Goal: Transaction & Acquisition: Book appointment/travel/reservation

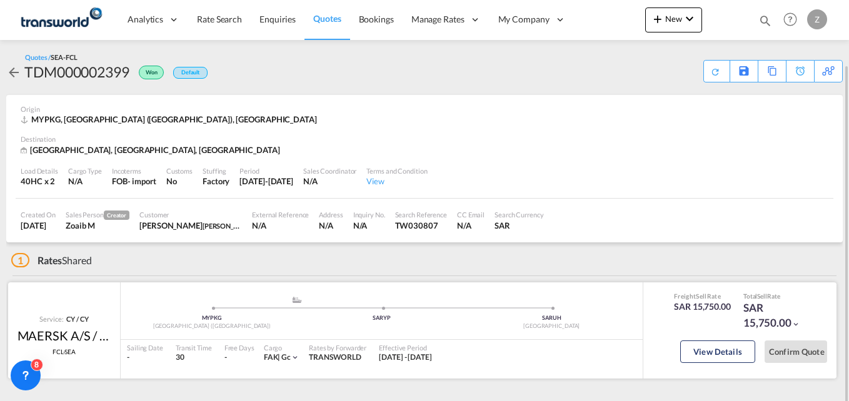
scroll to position [33, 0]
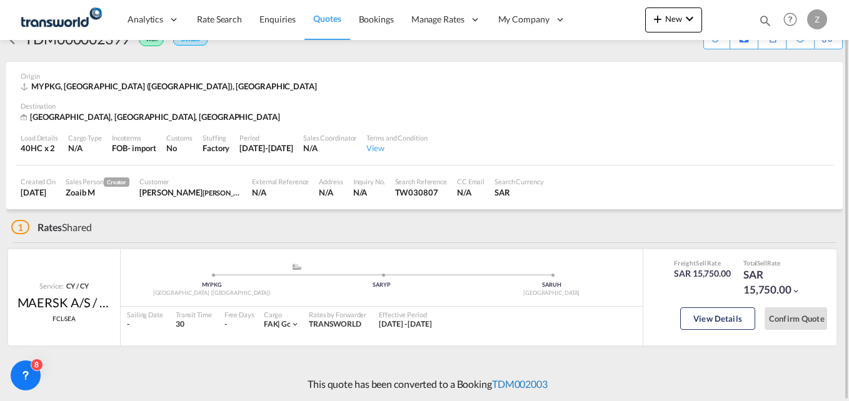
click at [506, 386] on link "TDM002003" at bounding box center [520, 384] width 56 height 12
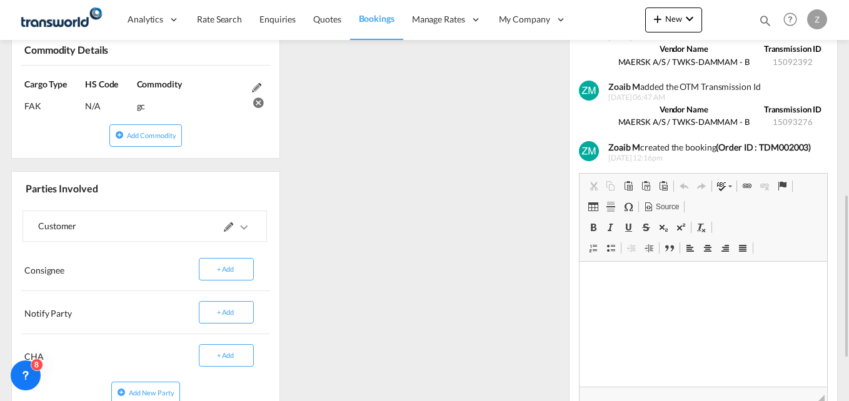
scroll to position [0, 0]
click at [228, 229] on md-icon at bounding box center [228, 227] width 9 height 9
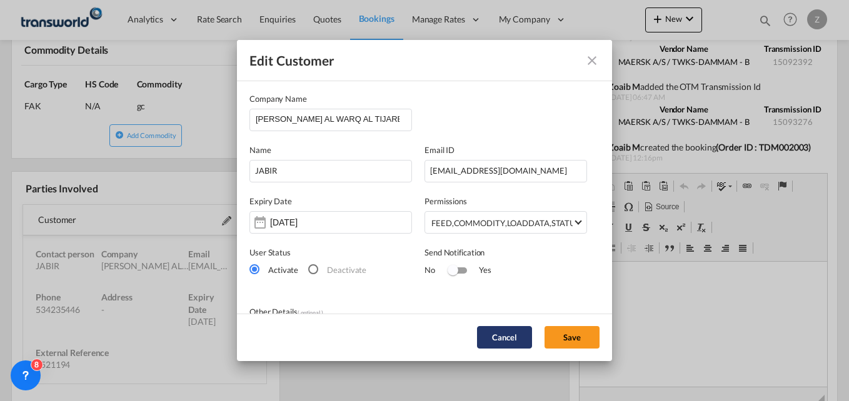
click at [508, 340] on button "Cancel" at bounding box center [504, 337] width 55 height 23
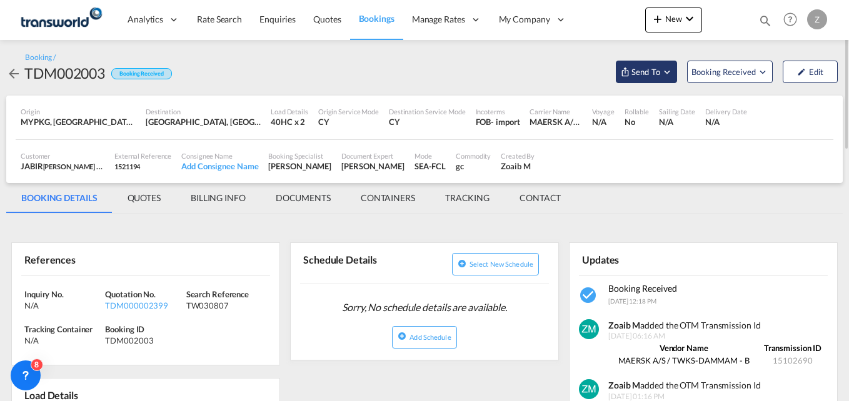
click at [635, 79] on button "Send To" at bounding box center [646, 72] width 61 height 23
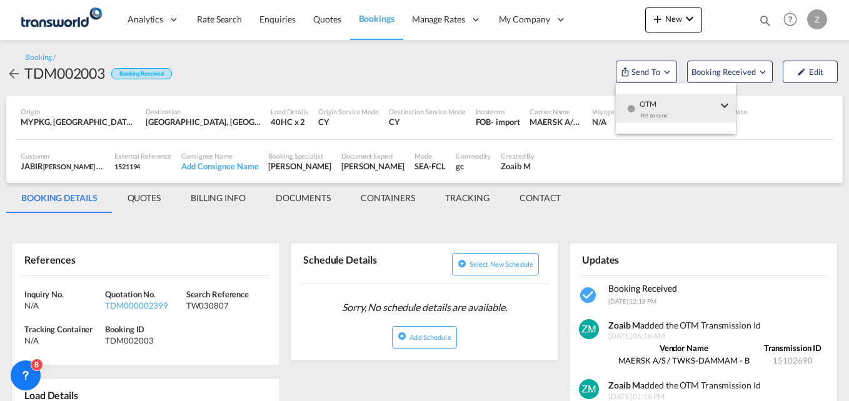
click at [576, 181] on md-backdrop at bounding box center [424, 200] width 849 height 401
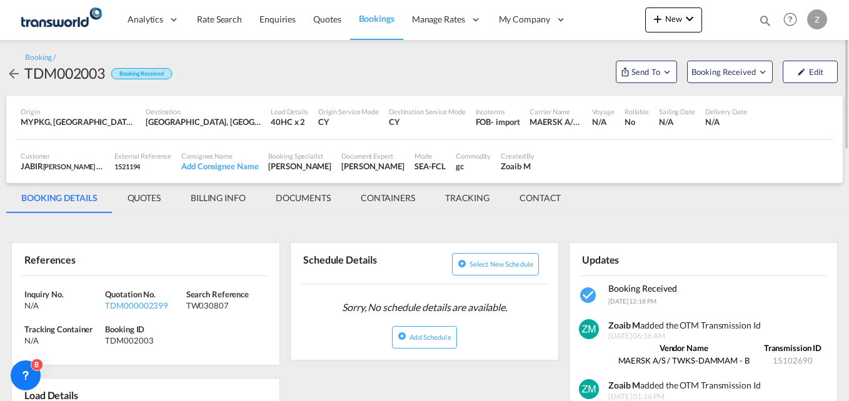
click at [552, 199] on md-tab-item "CONTACT" at bounding box center [540, 198] width 71 height 30
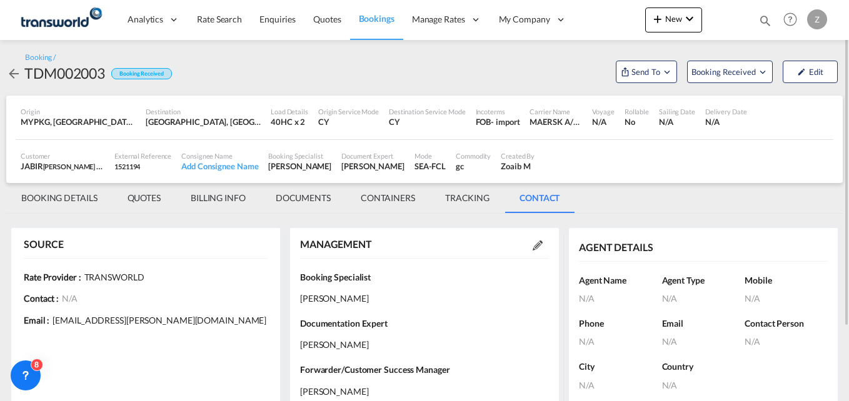
click at [45, 197] on md-tab-item "BOOKING DETAILS" at bounding box center [59, 198] width 106 height 30
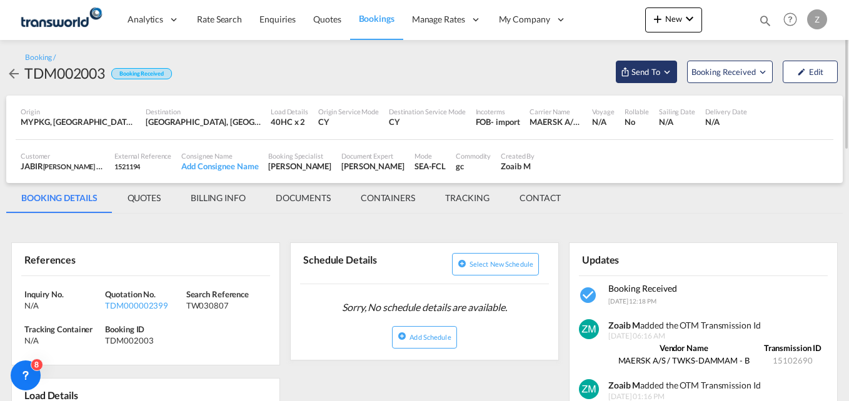
click at [640, 68] on span "Send To" at bounding box center [645, 72] width 31 height 13
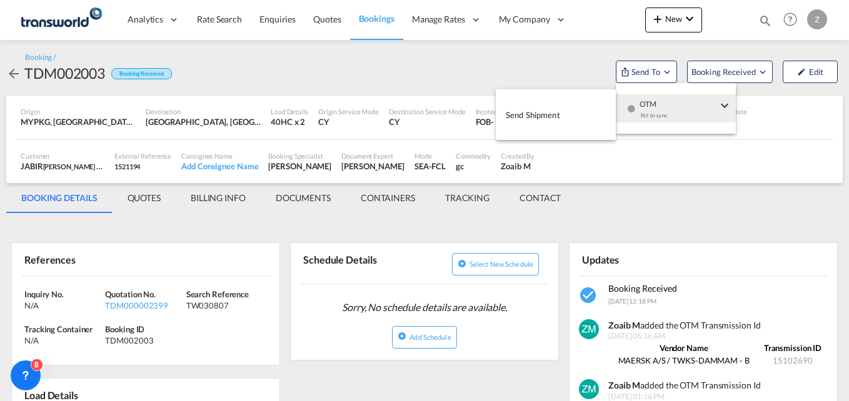
click at [557, 111] on span "Send Shipment" at bounding box center [533, 115] width 54 height 20
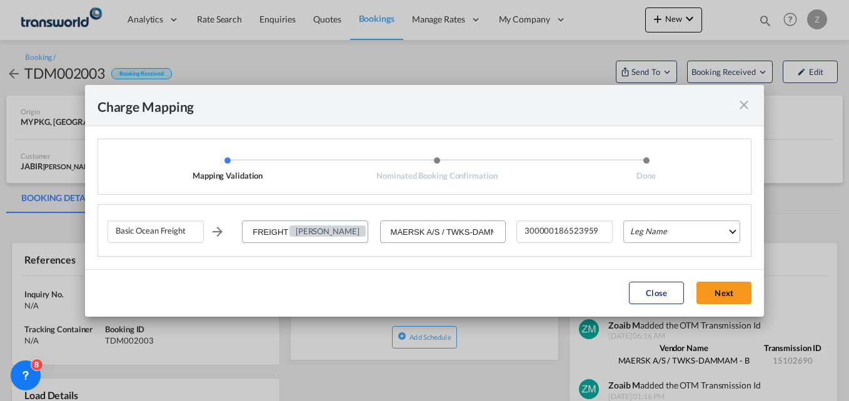
click at [659, 228] on md-select "Leg Name HANDLING ORIGIN VESSEL HANDLING DESTINATION OTHERS TL PICK UP CUSTOMS …" at bounding box center [682, 232] width 117 height 23
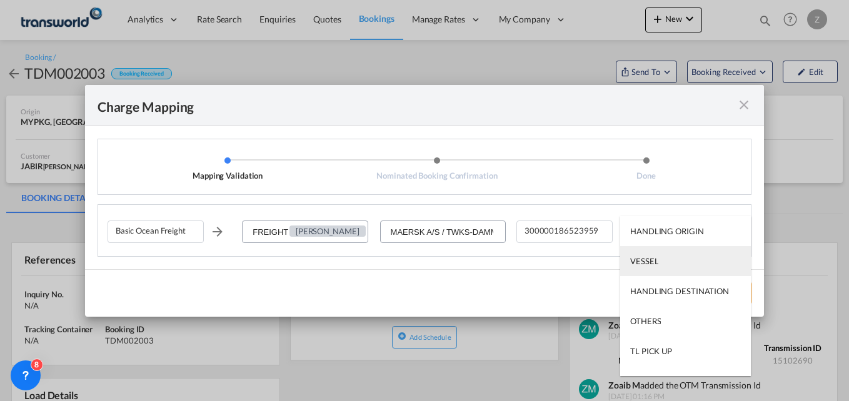
click at [658, 269] on md-option "VESSEL" at bounding box center [685, 261] width 131 height 30
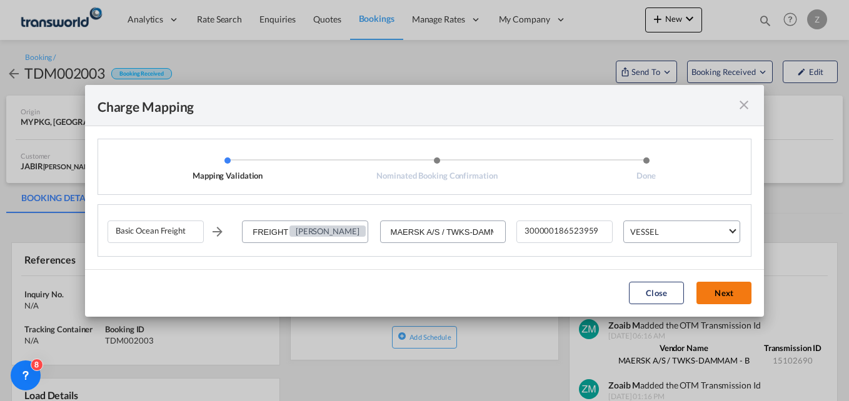
click at [708, 283] on button "Next" at bounding box center [724, 293] width 55 height 23
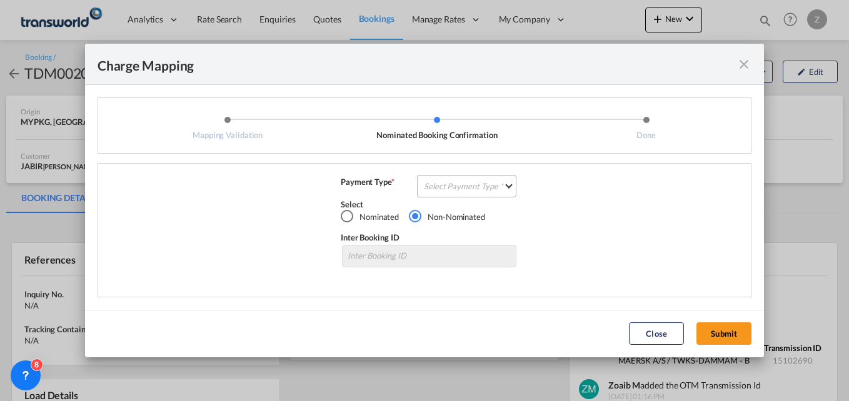
click at [476, 190] on md-select "Select Payment Type COLLECT PREPAID" at bounding box center [466, 186] width 99 height 23
click at [465, 189] on md-option "COLLECT" at bounding box center [470, 186] width 111 height 30
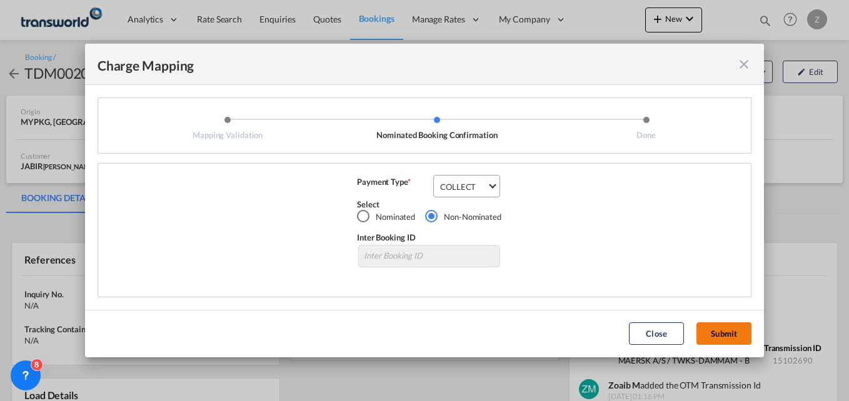
click at [720, 335] on button "Submit" at bounding box center [724, 334] width 55 height 23
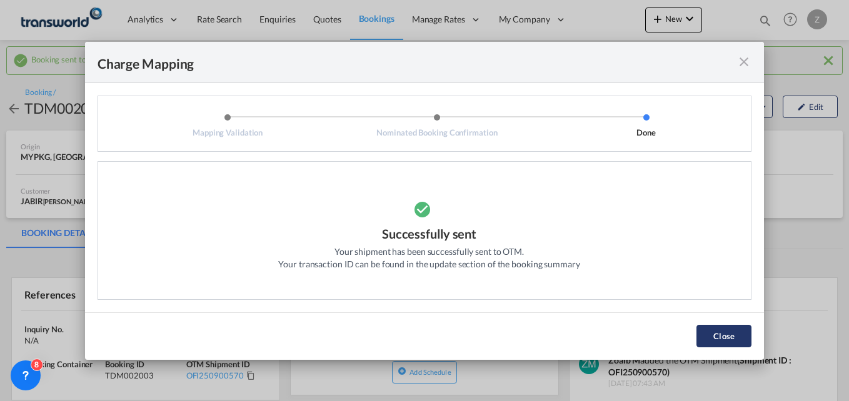
click at [709, 328] on button "Close" at bounding box center [724, 336] width 55 height 23
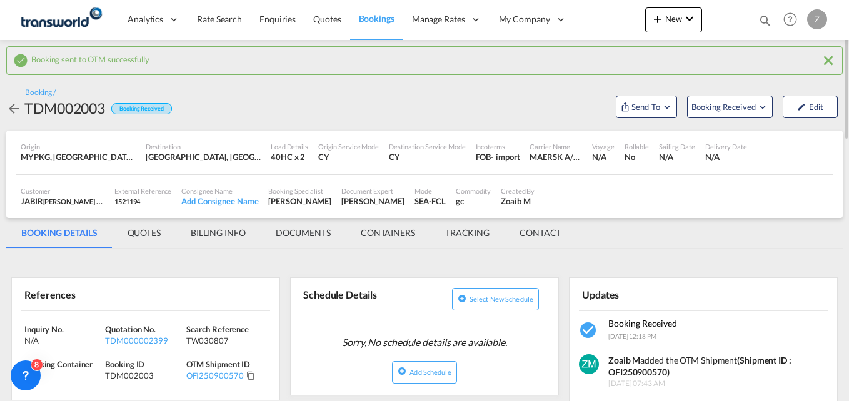
click at [141, 373] on div "TDM002003" at bounding box center [144, 375] width 78 height 11
copy div "TDM002003"
click at [250, 376] on md-icon "Click to Copy" at bounding box center [250, 375] width 9 height 9
click at [679, 27] on button "New" at bounding box center [673, 20] width 57 height 25
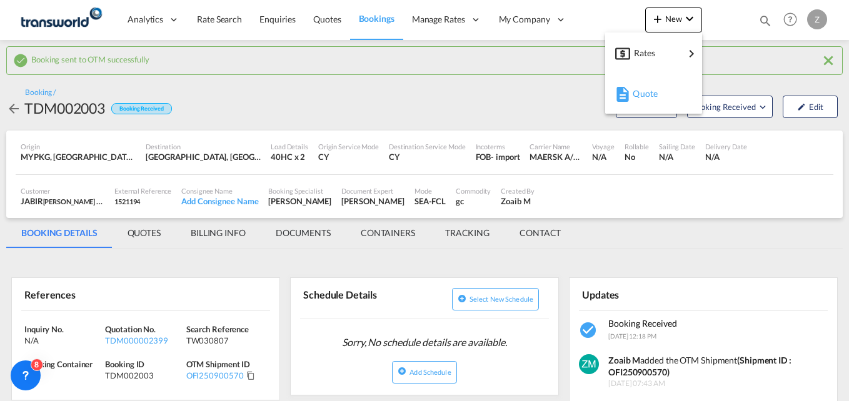
click at [637, 89] on span "Quote" at bounding box center [640, 93] width 14 height 25
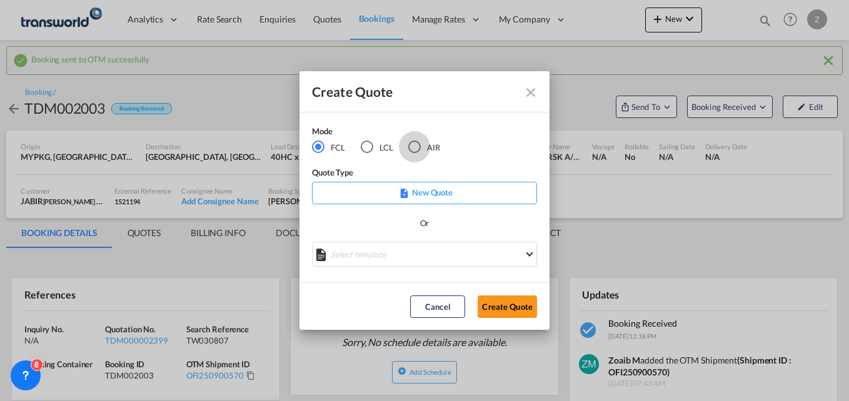
click at [418, 144] on div "AIR" at bounding box center [414, 147] width 13 height 13
click at [502, 302] on button "Create Quote" at bounding box center [507, 307] width 59 height 23
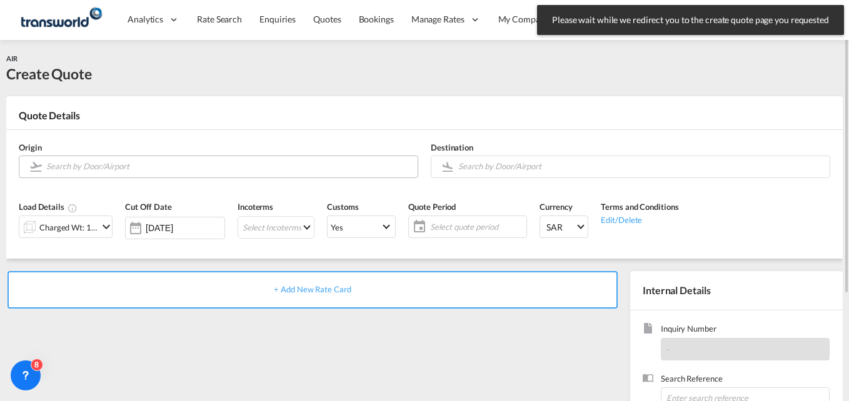
click at [136, 167] on input "Search by Door/Airport" at bounding box center [228, 167] width 365 height 22
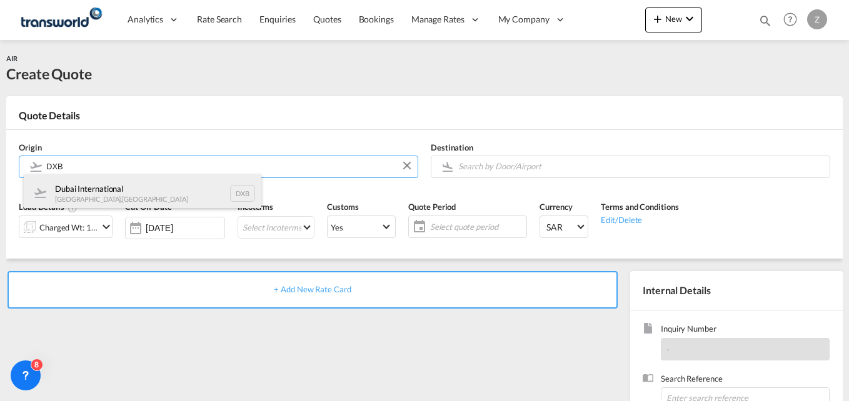
click at [154, 198] on div "Dubai International Dubai , United Arab Emirates DXB" at bounding box center [143, 193] width 238 height 38
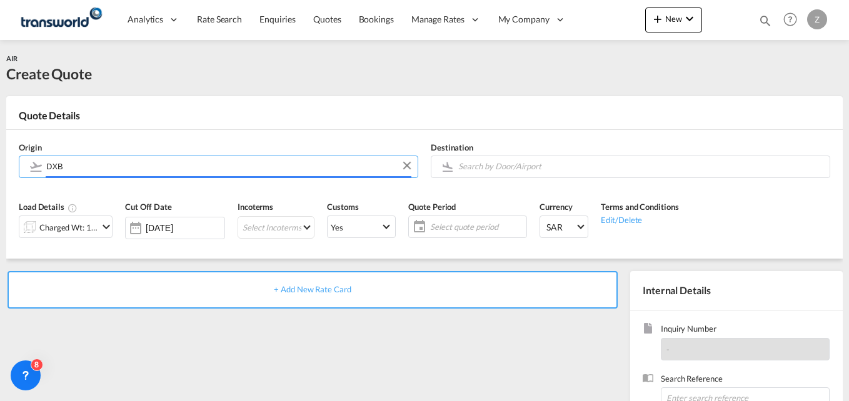
type input "Dubai International, Dubai, DXB"
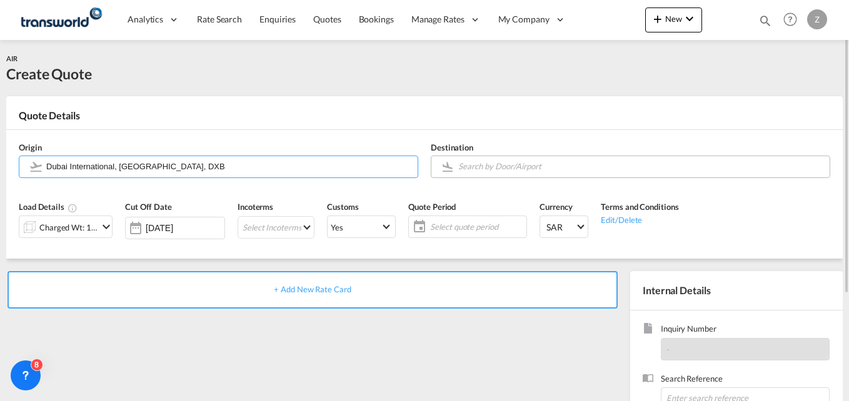
click at [512, 176] on md-autocomplete at bounding box center [641, 167] width 366 height 23
click at [478, 168] on input "Search by Door/Airport" at bounding box center [640, 167] width 365 height 22
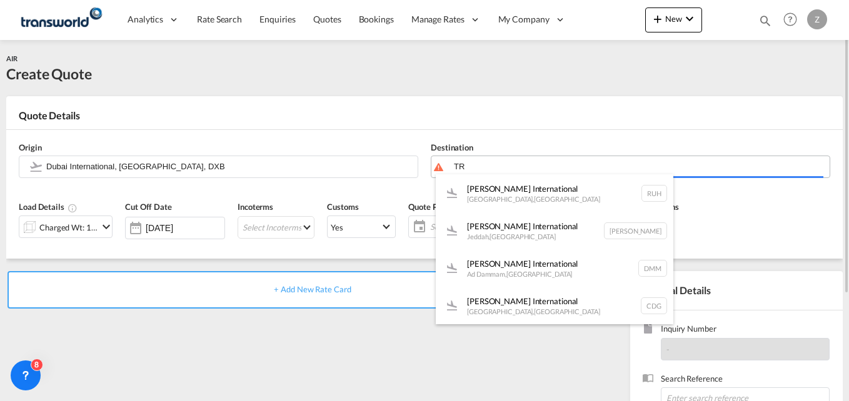
type input "T"
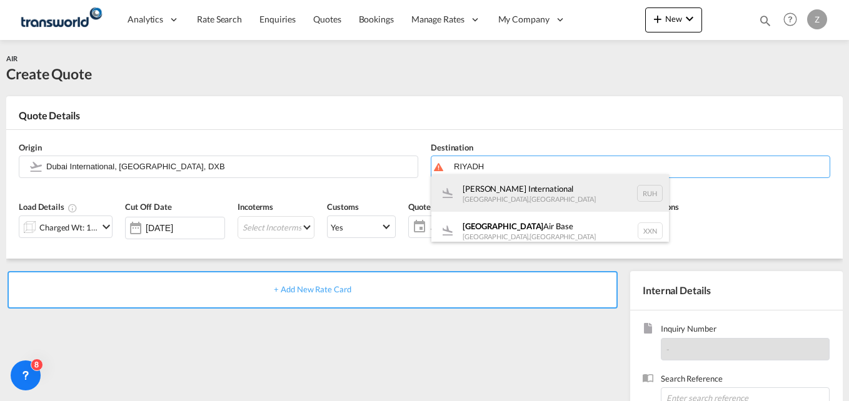
click at [515, 200] on div "[PERSON_NAME] International [GEOGRAPHIC_DATA] , [GEOGRAPHIC_DATA] RUH" at bounding box center [551, 193] width 238 height 38
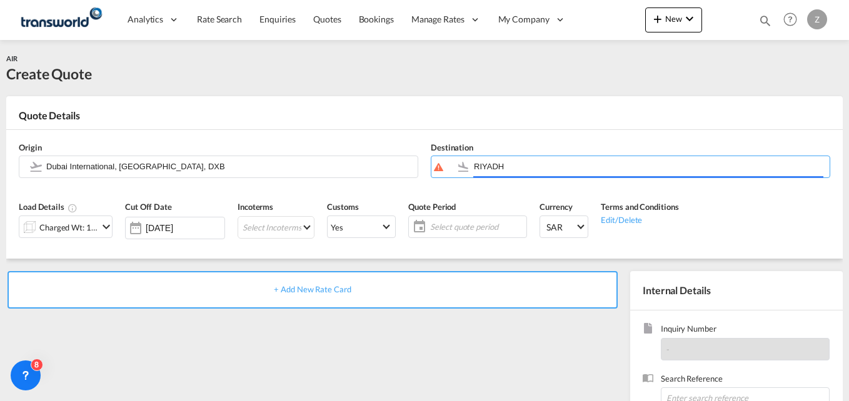
type input "[PERSON_NAME] International, [GEOGRAPHIC_DATA], RUH"
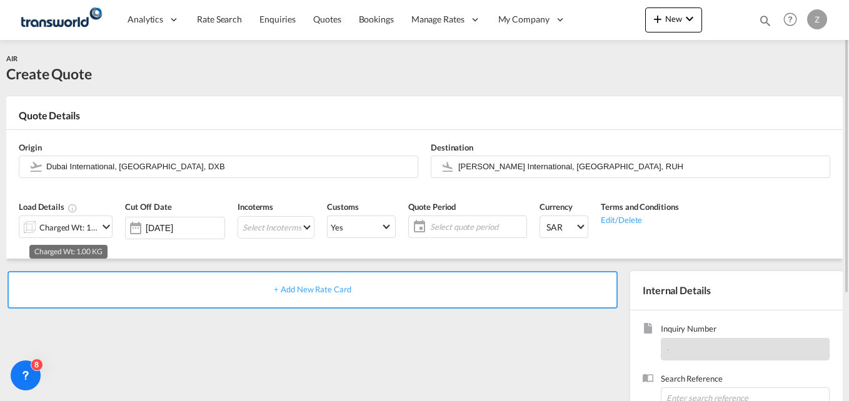
click at [90, 225] on div "Charged Wt: 1.00 KG" at bounding box center [68, 228] width 59 height 18
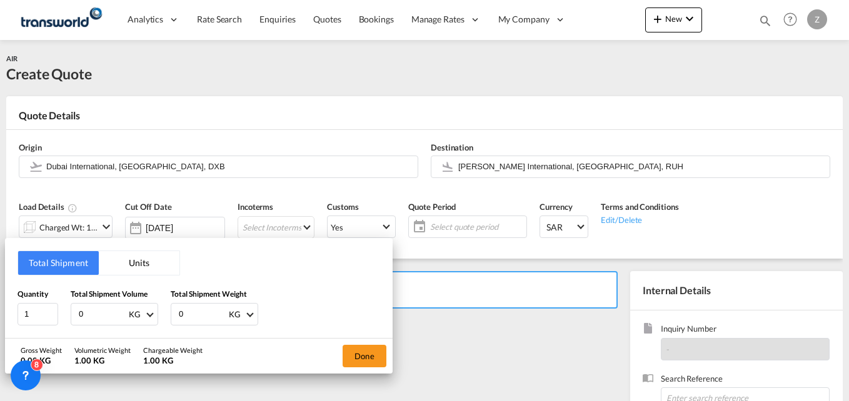
click at [84, 306] on input "0" at bounding box center [103, 314] width 50 height 21
type input "223.50"
click at [192, 311] on input "0" at bounding box center [203, 314] width 50 height 21
type input "223.50"
click at [378, 358] on button "Done" at bounding box center [365, 356] width 44 height 23
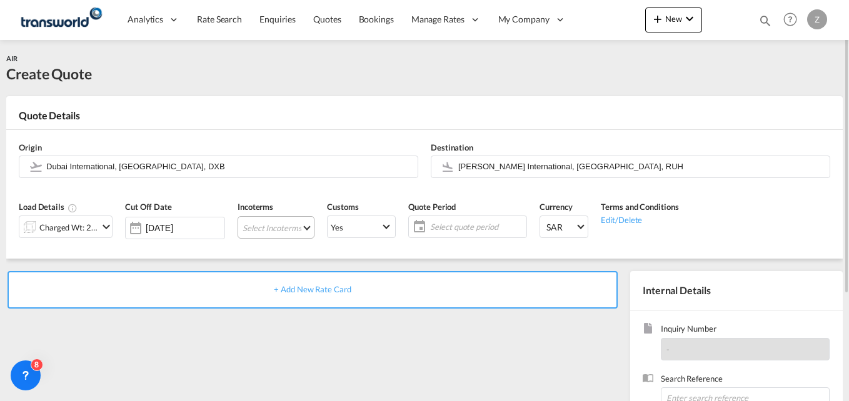
click at [253, 227] on md-select "Select Incoterms DAP - export Delivered at Place DAP - import Delivered at Plac…" at bounding box center [276, 227] width 77 height 23
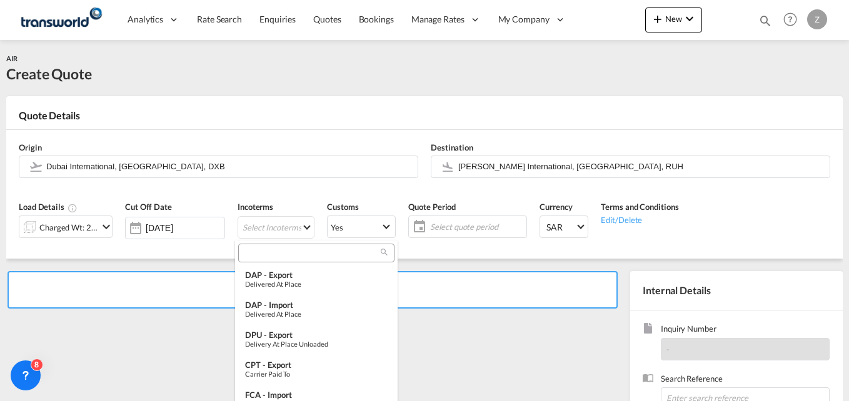
click at [271, 250] on input "search" at bounding box center [311, 253] width 139 height 11
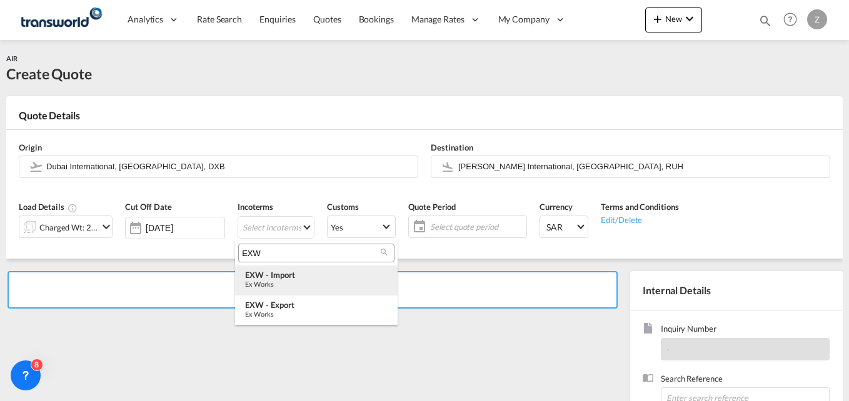
type input "EXW"
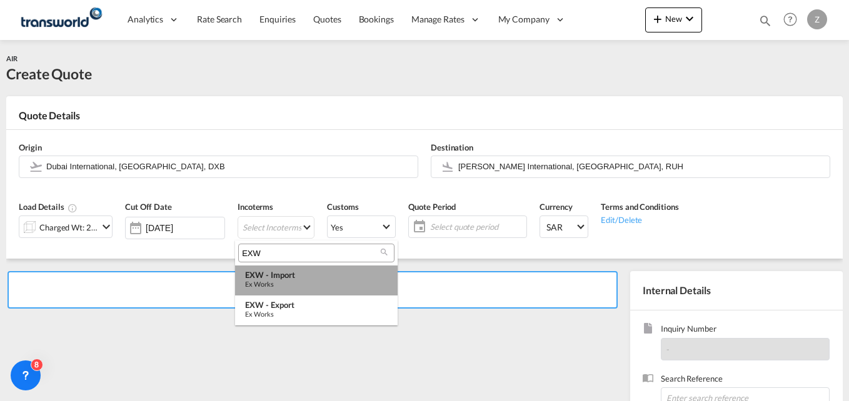
click at [285, 285] on div "Ex Works" at bounding box center [316, 284] width 143 height 8
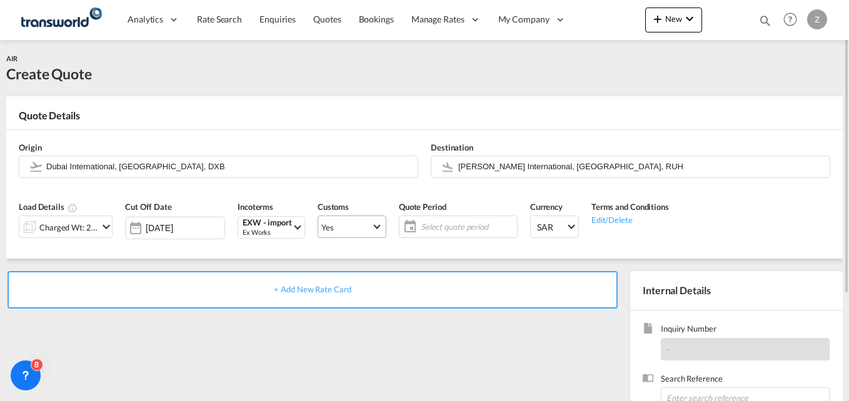
click at [363, 221] on md-select-value "Yes" at bounding box center [352, 227] width 68 height 18
click at [331, 263] on md-option "No" at bounding box center [349, 257] width 88 height 30
click at [355, 223] on span "Yes" at bounding box center [346, 227] width 50 height 11
click at [448, 228] on md-backdrop at bounding box center [424, 200] width 849 height 401
click at [448, 228] on span "Select quote period" at bounding box center [467, 226] width 93 height 11
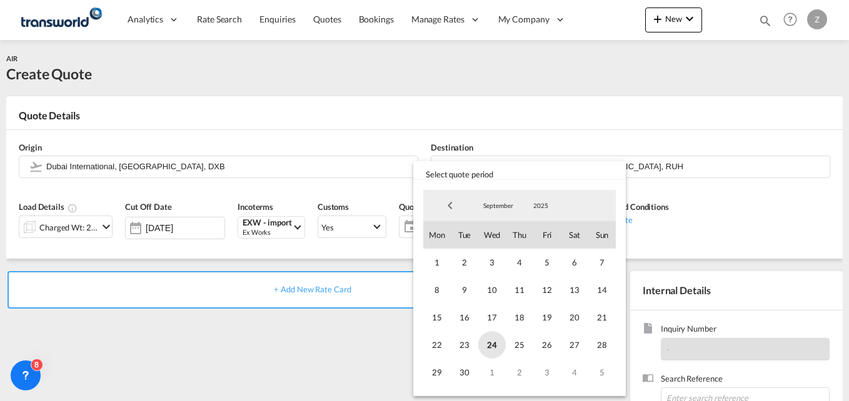
click at [487, 340] on span "24" at bounding box center [492, 345] width 28 height 28
click at [464, 369] on span "30" at bounding box center [465, 373] width 28 height 28
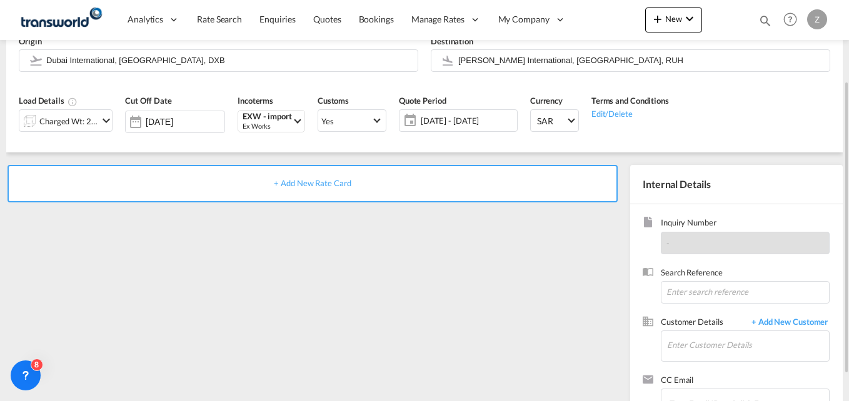
scroll to position [108, 0]
click at [685, 296] on input at bounding box center [745, 291] width 169 height 23
paste input "TW2209626"
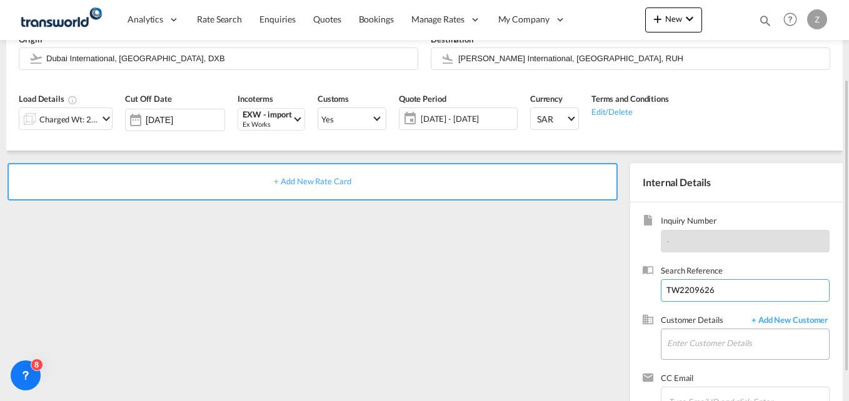
type input "TW2209626"
click at [710, 340] on input "Enter Customer Details" at bounding box center [748, 344] width 162 height 28
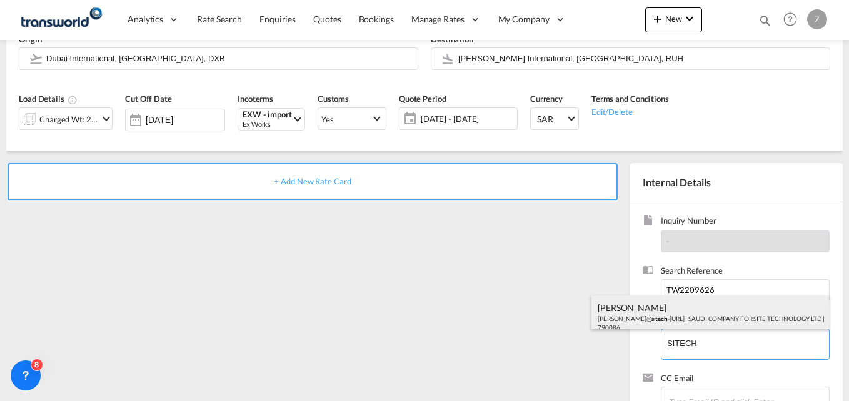
click at [676, 320] on div "AZEEM AHMED a.ahmed@ sitech -ksa.com | SAUDI COMPANY FOR SITE TECHNOLOGY LTD | …" at bounding box center [711, 317] width 238 height 43
type input "SAUDI COMPANY FOR SITE TECHNOLOGY LTD, AZEEM AHMED, a.ahmed@sitech-ksa.com"
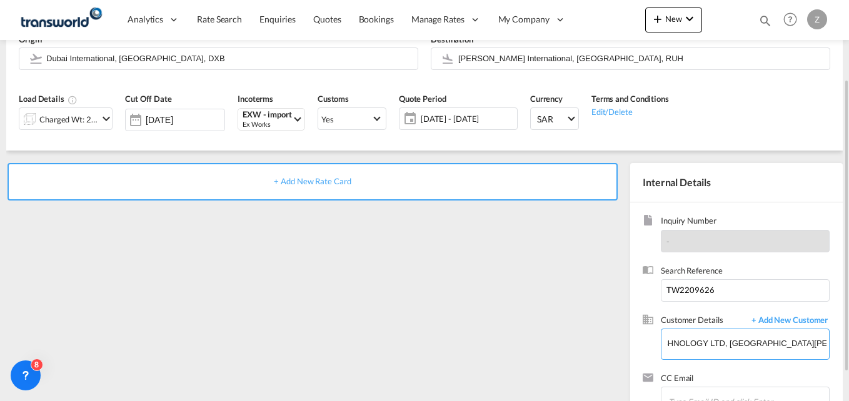
scroll to position [0, 166]
drag, startPoint x: 668, startPoint y: 343, endPoint x: 834, endPoint y: 337, distance: 165.8
click at [834, 337] on div "Inquiry Number - Search Reference TW2209626 Customer Details + Add New Customer…" at bounding box center [736, 317] width 213 height 228
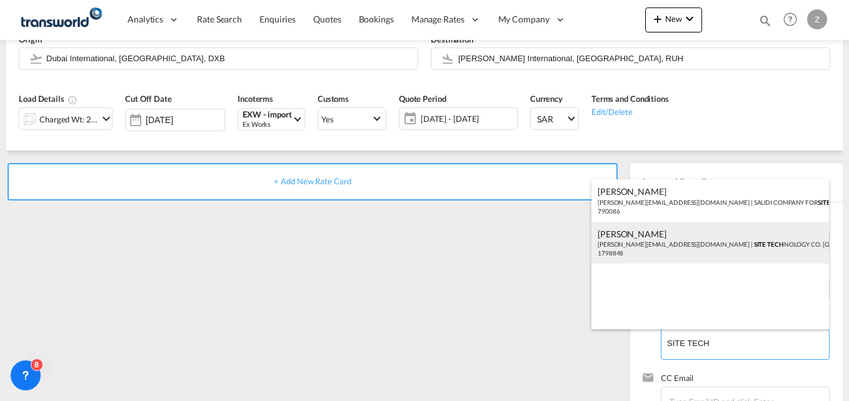
click at [640, 236] on div "Muhammad Ashfaq m.ashfaq@site-technology.com | SITE TECH NOLOGY CO. SAUDI ARABI…" at bounding box center [711, 243] width 238 height 43
type input "SITE TECHNOLOGY CO. SAUDI ARABIA, Muhammad Ashfaq, m.ashfaq@site-technology.com"
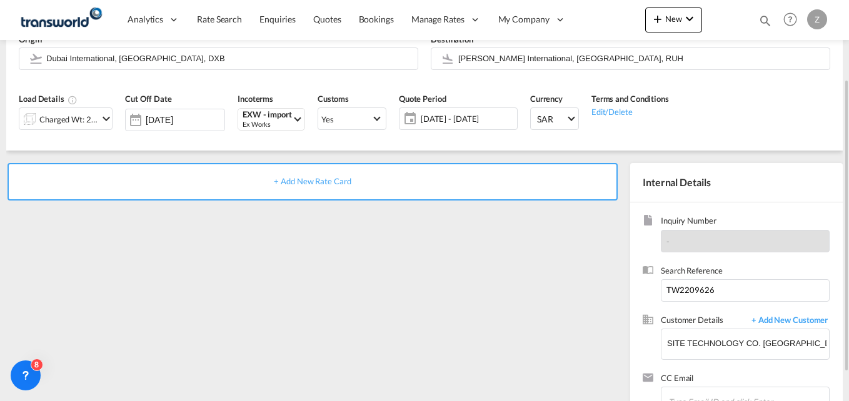
click at [290, 178] on span "+ Add New Rate Card" at bounding box center [312, 181] width 77 height 10
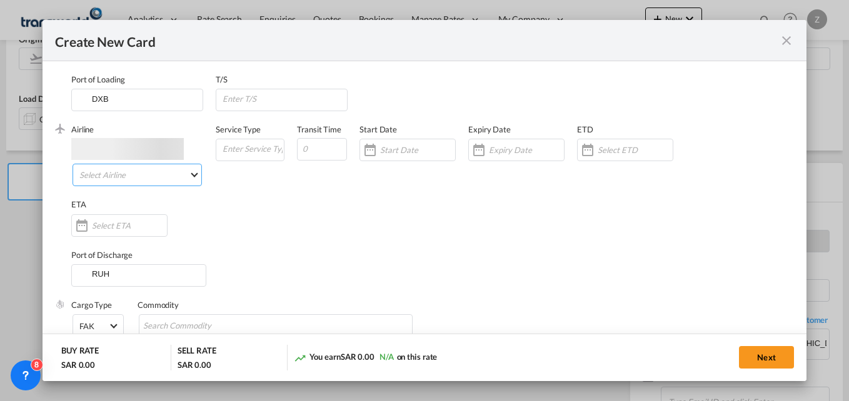
click at [108, 164] on md-select "Select Airline" at bounding box center [137, 175] width 129 height 23
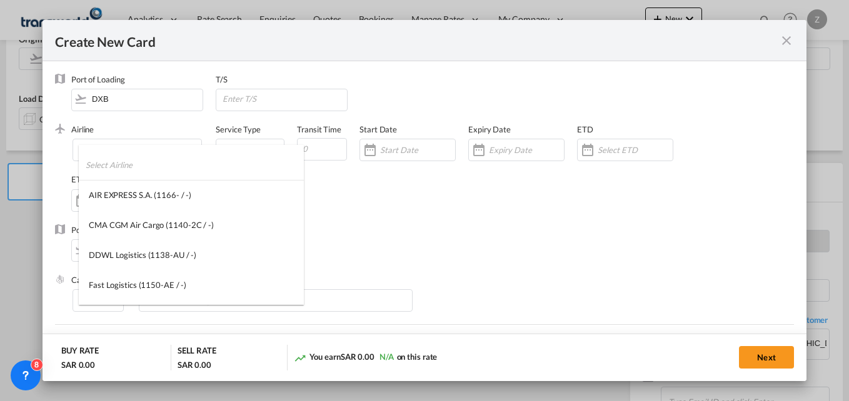
click at [101, 160] on input "search" at bounding box center [195, 165] width 218 height 30
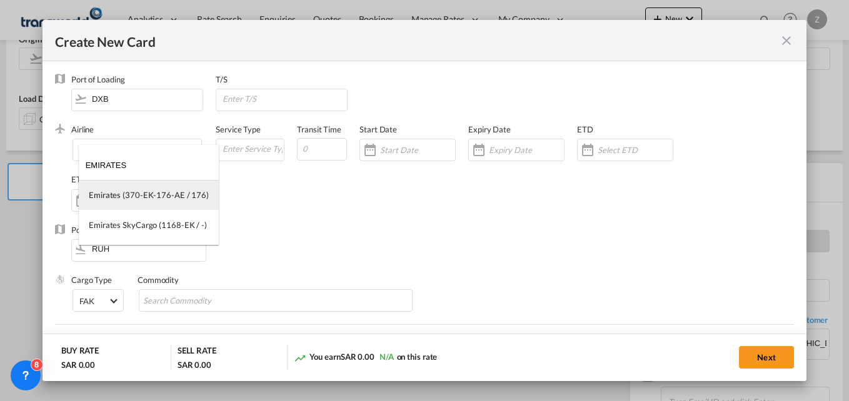
type input "EMIRATES"
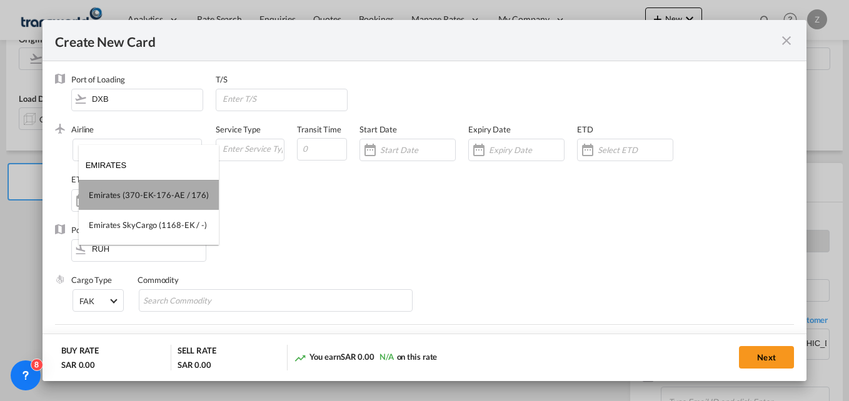
click at [149, 198] on div "Emirates (370-EK-176-AE / 176)" at bounding box center [149, 194] width 120 height 11
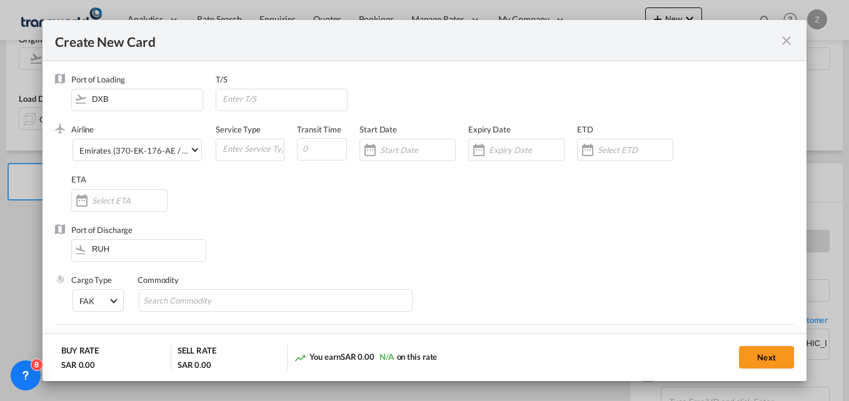
click at [241, 162] on div "Service Type" at bounding box center [256, 149] width 81 height 50
click at [241, 156] on input "Create New CardPort ..." at bounding box center [252, 148] width 63 height 19
type input "AIR"
click at [313, 151] on input "Create New CardPort ..." at bounding box center [322, 149] width 50 height 23
type input "5"
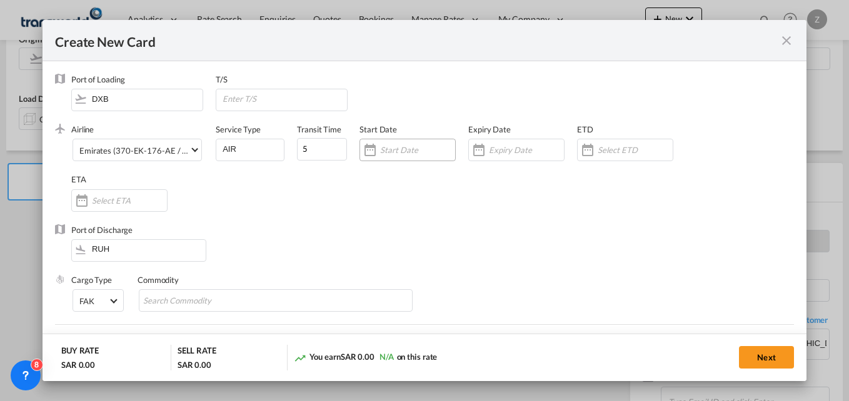
click at [395, 149] on input "Create New CardPort ..." at bounding box center [417, 150] width 75 height 10
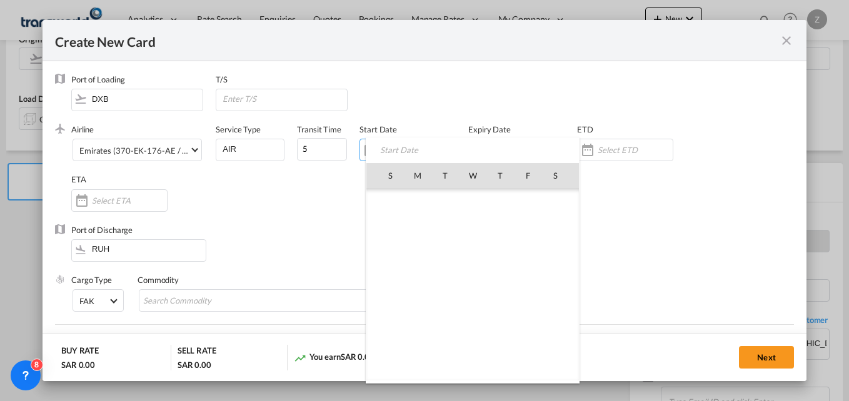
scroll to position [289690, 0]
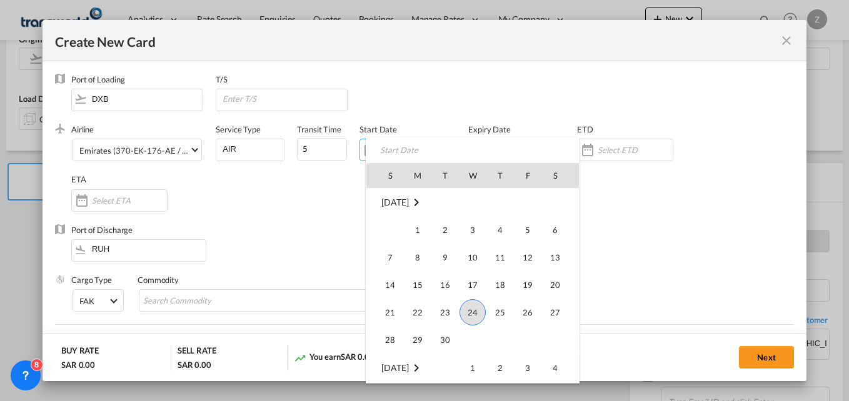
click at [473, 315] on span "24" at bounding box center [473, 313] width 26 height 26
type input "[DATE]"
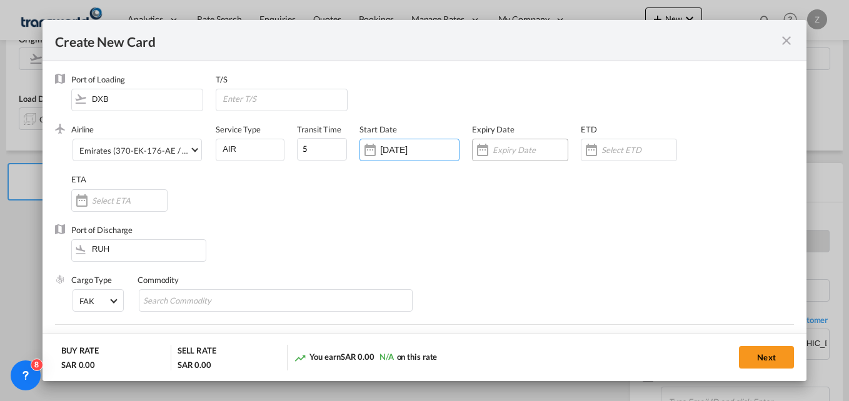
click at [497, 146] on input "Create New CardPort ..." at bounding box center [530, 150] width 75 height 10
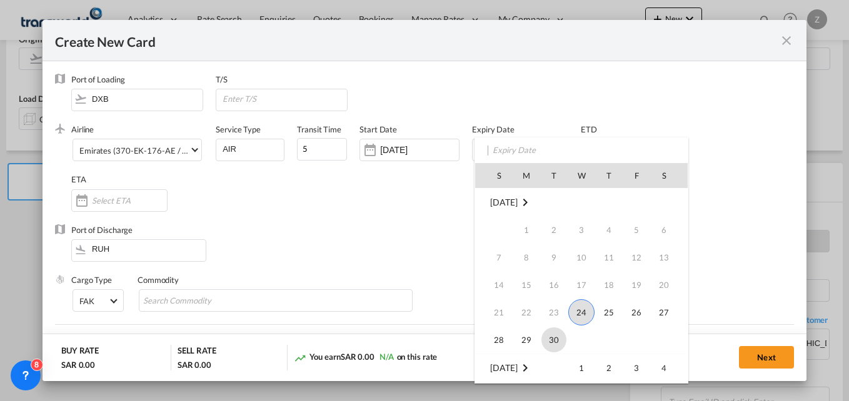
click at [549, 336] on span "30" at bounding box center [554, 340] width 25 height 25
type input "[DATE]"
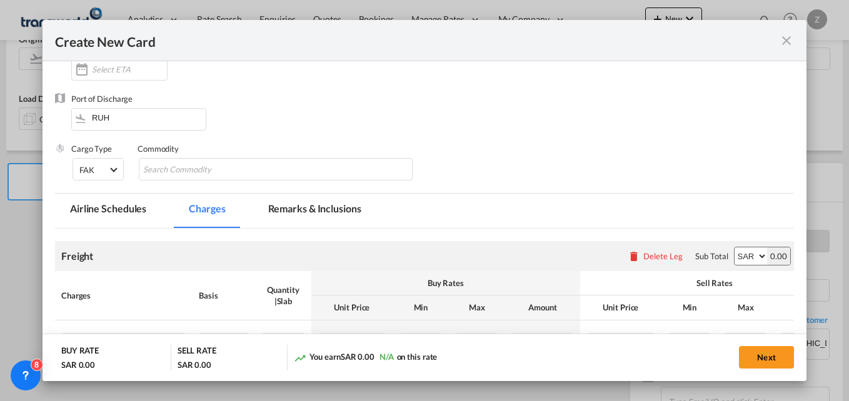
scroll to position [139, 0]
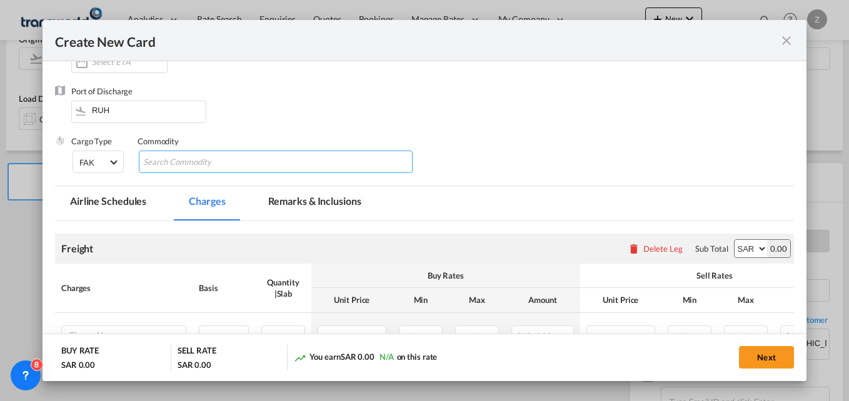
click at [179, 160] on input "Search Commodity" at bounding box center [200, 163] width 114 height 20
type input "GC"
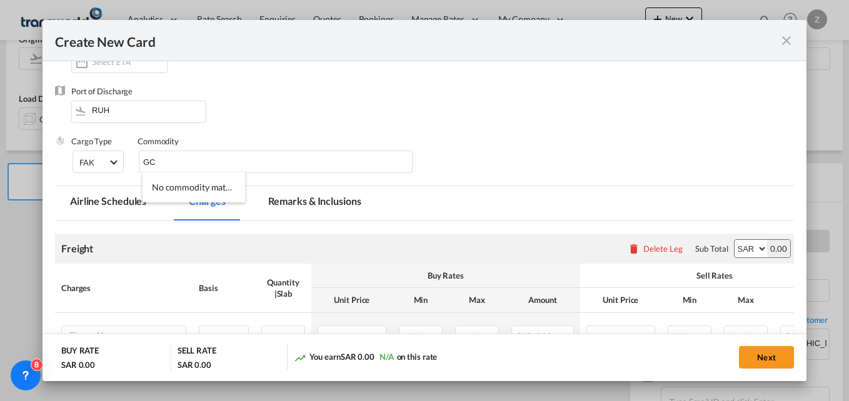
click at [420, 133] on div "Port of Discharge RUH" at bounding box center [424, 111] width 739 height 50
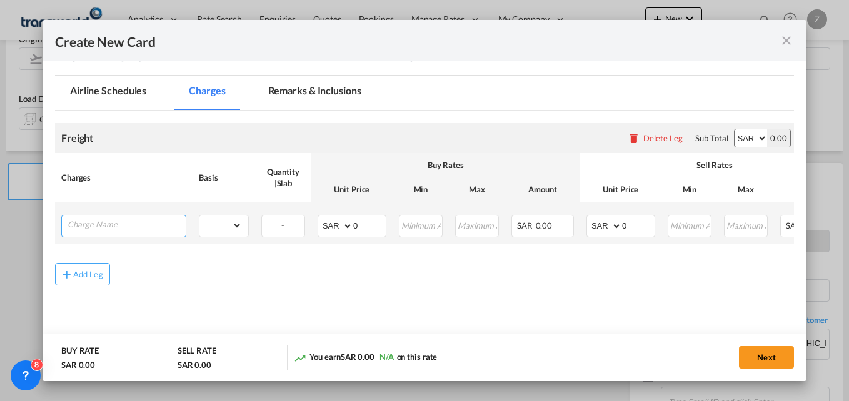
click at [133, 226] on input "Charge Name" at bounding box center [127, 225] width 118 height 19
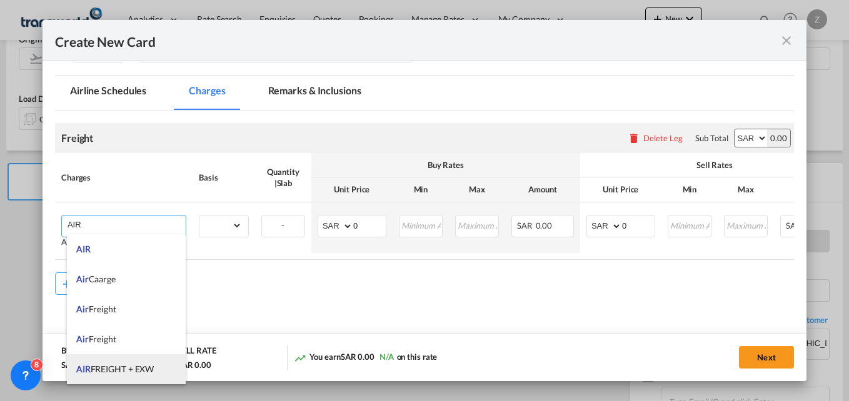
click at [129, 370] on span "AIR FREIGHT + EXW" at bounding box center [115, 369] width 78 height 11
type input "AIR FREIGHT + EXW"
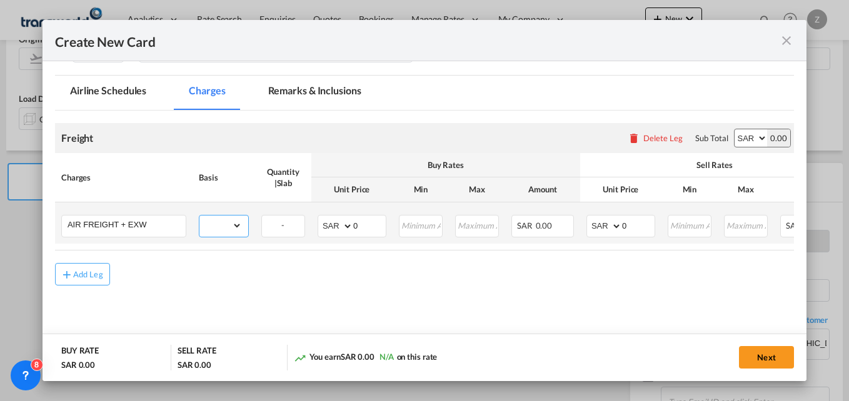
click at [216, 231] on select "gross_weight volumetric_weight per_shipment per_bl per_km % on air freight per_…" at bounding box center [220, 226] width 43 height 20
select select "per_shipment"
click at [199, 216] on select "gross_weight volumetric_weight per_shipment per_bl per_km % on air freight per_…" at bounding box center [220, 226] width 43 height 20
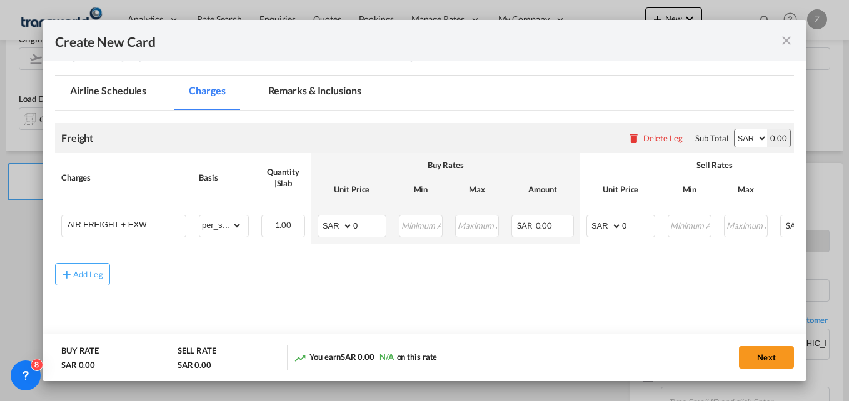
click at [736, 139] on select "AED AFN ALL AMD ANG AOA ARS AUD AWG AZN BAM BBD BDT BGN BHD BIF BMD BND [PERSON…" at bounding box center [751, 138] width 33 height 18
select select "string:USD"
click at [735, 129] on select "AED AFN ALL AMD ANG AOA ARS AUD AWG AZN BAM BBD BDT BGN BHD BIF BMD BND [PERSON…" at bounding box center [751, 138] width 33 height 18
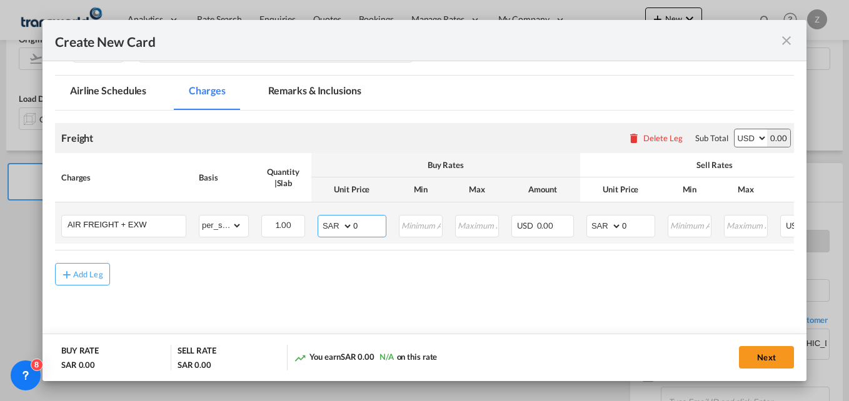
click at [335, 230] on select "AED AFN ALL AMD ANG AOA ARS AUD AWG AZN BAM BBD BDT BGN BHD BIF BMD BND [PERSON…" at bounding box center [336, 227] width 33 height 18
select select "string:USD"
click at [320, 218] on select "AED AFN ALL AMD ANG AOA ARS AUD AWG AZN BAM BBD BDT BGN BHD BIF BMD BND [PERSON…" at bounding box center [336, 227] width 33 height 18
click at [597, 228] on select "AED AFN ALL AMD ANG AOA ARS AUD AWG AZN BAM BBD BDT BGN BHD BIF BMD BND [PERSON…" at bounding box center [605, 227] width 33 height 18
select select "string:USD"
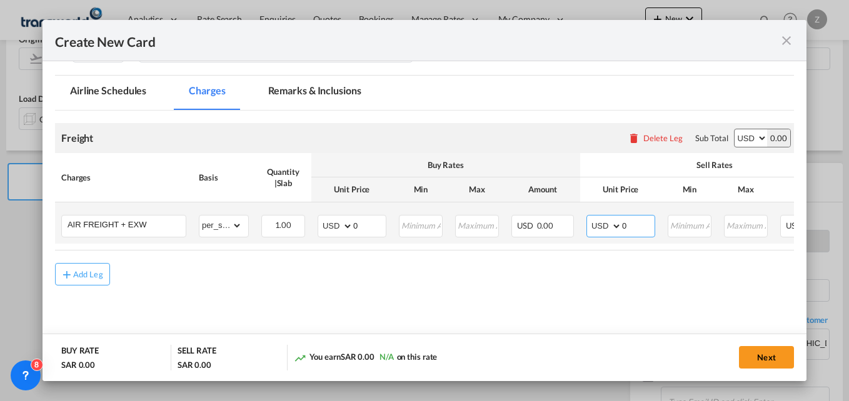
click at [589, 218] on select "AED AFN ALL AMD ANG AOA ARS AUD AWG AZN BAM BBD BDT BGN BHD BIF BMD BND [PERSON…" at bounding box center [605, 227] width 33 height 18
click at [362, 221] on input "0" at bounding box center [369, 225] width 33 height 19
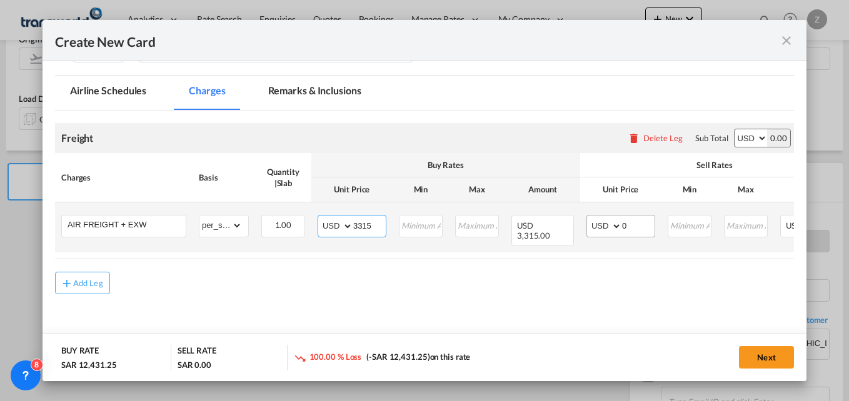
type input "3315"
click at [638, 231] on input "0" at bounding box center [638, 225] width 33 height 19
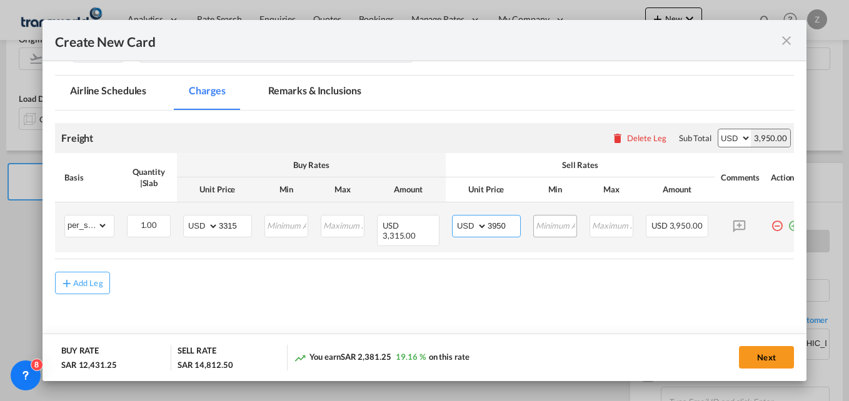
scroll to position [0, 156]
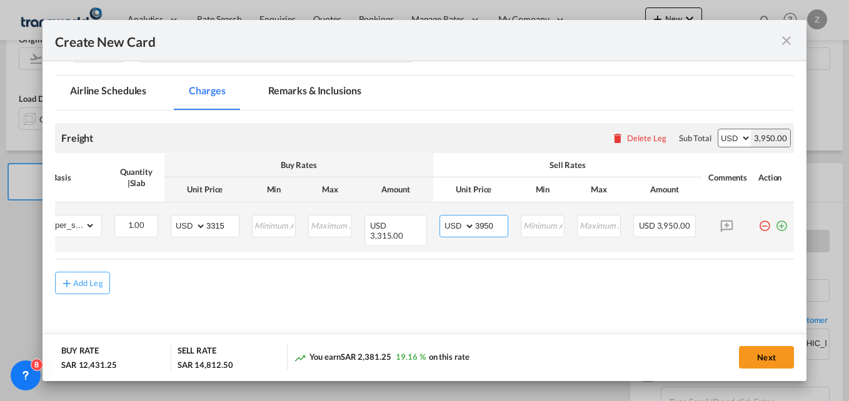
type input "3950"
click at [448, 226] on select "AED AFN ALL AMD ANG AOA ARS AUD AWG AZN BAM BBD BDT BGN BHD BIF BMD BND [PERSON…" at bounding box center [458, 227] width 33 height 18
click at [174, 223] on select "AED AFN ALL AMD ANG AOA ARS AUD AWG AZN BAM BBD BDT BGN BHD BIF BMD BND [PERSON…" at bounding box center [189, 227] width 33 height 18
select select "string:SAR"
click at [173, 218] on select "AED AFN ALL AMD ANG AOA ARS AUD AWG AZN BAM BBD BDT BGN BHD BIF BMD BND [PERSON…" at bounding box center [189, 227] width 33 height 18
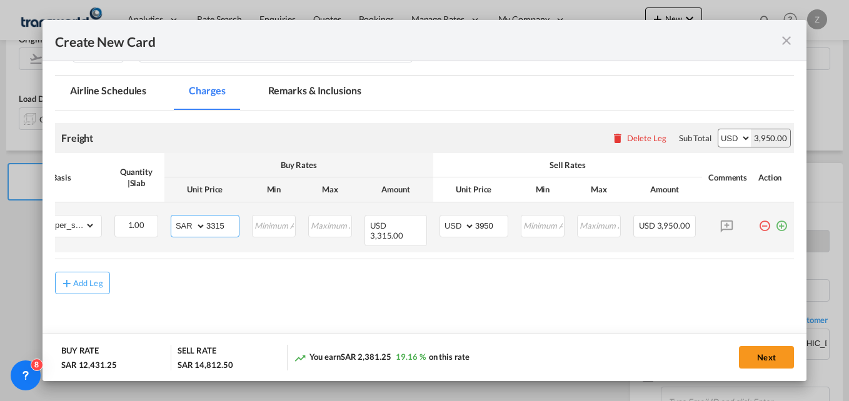
select select "string:SAR"
click at [442, 228] on select "AED AFN ALL AMD ANG AOA ARS AUD AWG AZN BAM BBD BDT BGN BHD BIF BMD BND [PERSON…" at bounding box center [458, 227] width 33 height 18
select select "string:SAR"
click at [442, 218] on select "AED AFN ALL AMD ANG AOA ARS AUD AWG AZN BAM BBD BDT BGN BHD BIF BMD BND [PERSON…" at bounding box center [458, 227] width 33 height 18
click at [775, 223] on md-icon "icon-plus-circle-outline green-400-fg" at bounding box center [781, 221] width 13 height 13
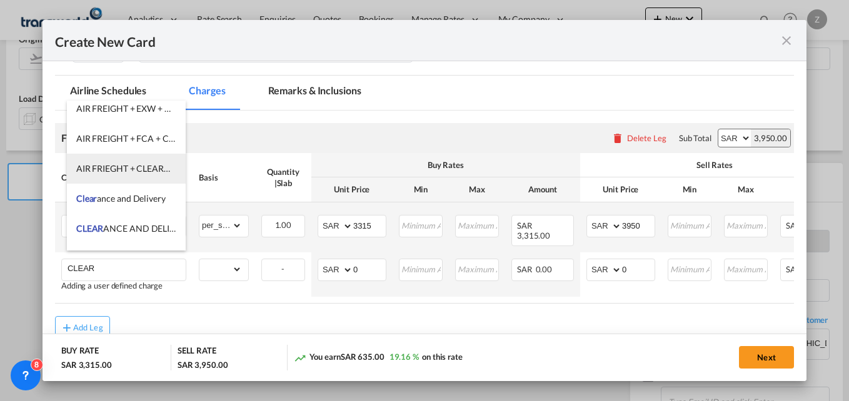
scroll to position [68, 0]
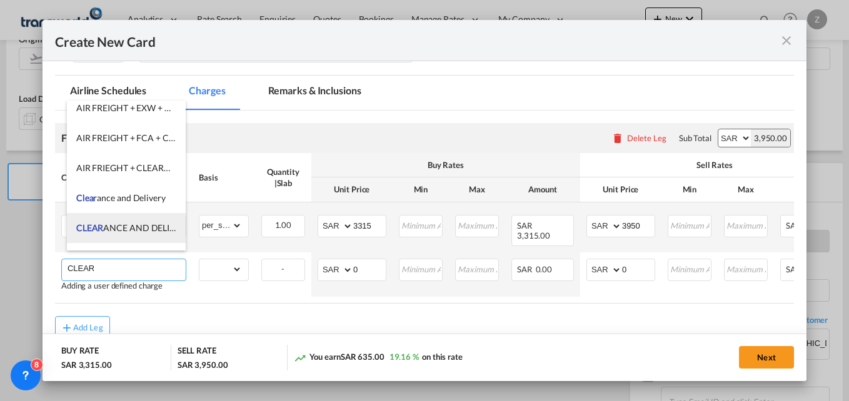
click at [124, 226] on span "CLEAR ANCE AND DELIVERY CHARGES" at bounding box center [155, 228] width 158 height 11
type input "CLEARANCE AND DELIVERY CHARGES"
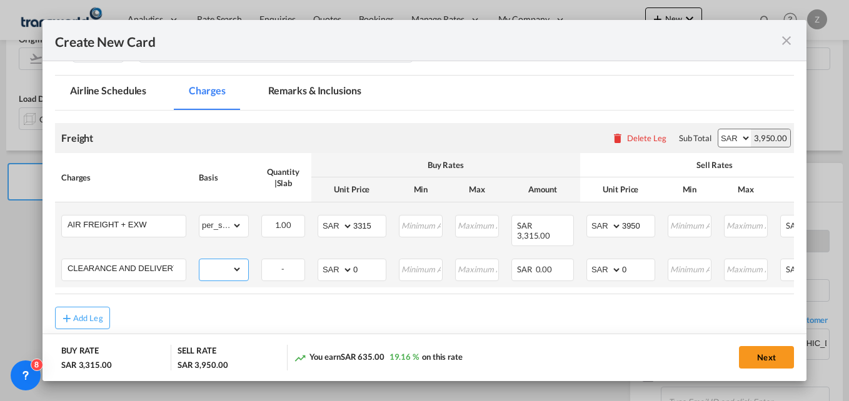
click at [241, 260] on select "gross_weight volumetric_weight per_shipment per_bl per_km % on air freight per_…" at bounding box center [220, 270] width 43 height 20
select select "per_shipment"
click at [199, 260] on select "gross_weight volumetric_weight per_shipment per_bl per_km % on air freight per_…" at bounding box center [220, 270] width 43 height 20
click at [360, 260] on input "0" at bounding box center [369, 269] width 33 height 19
type input "650"
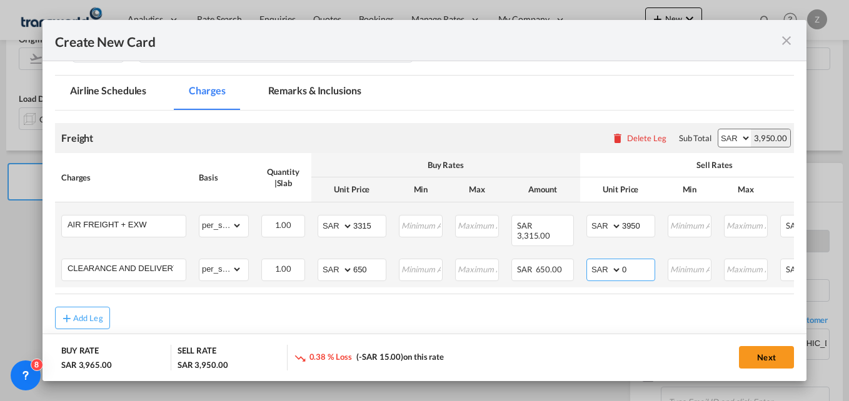
click at [640, 263] on input "0" at bounding box center [638, 269] width 33 height 19
type input "1200"
click at [557, 307] on div "Add Leg" at bounding box center [424, 318] width 739 height 23
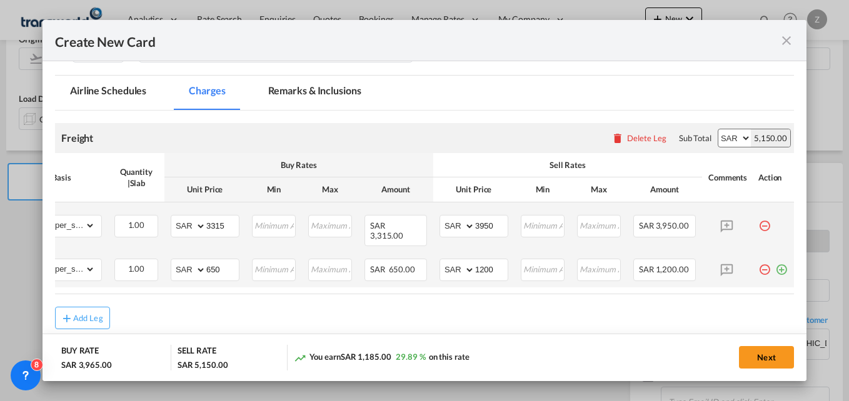
click at [775, 259] on md-icon "icon-plus-circle-outline green-400-fg" at bounding box center [781, 265] width 13 height 13
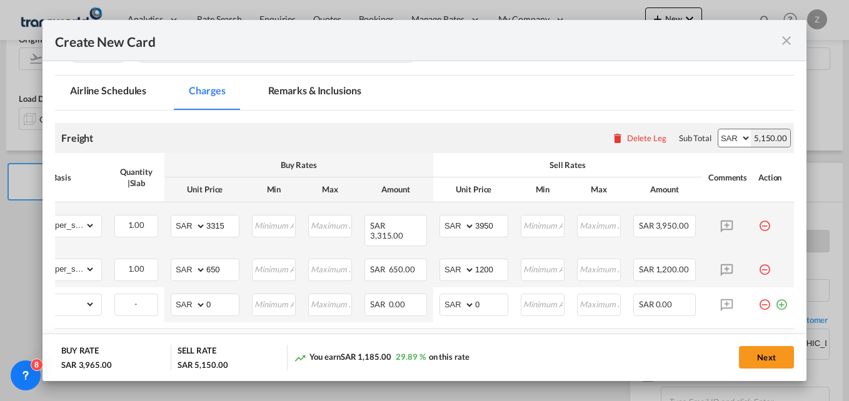
scroll to position [0, 0]
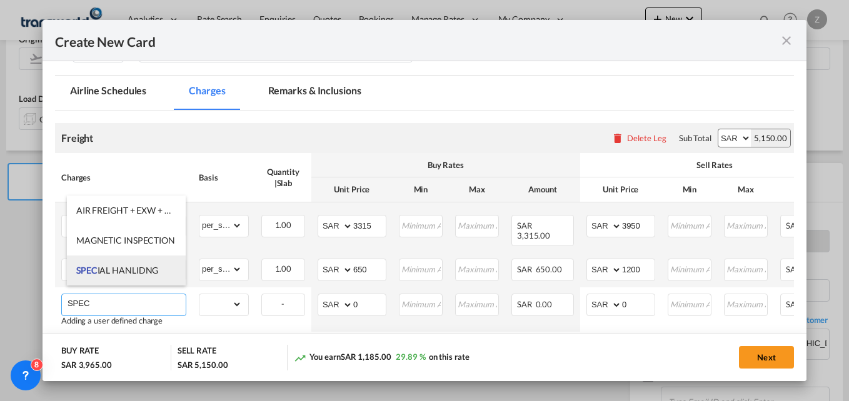
click at [128, 267] on span "SPEC IAL HANLIDNG" at bounding box center [117, 270] width 82 height 11
type input "SPECIAL HANLIDNG"
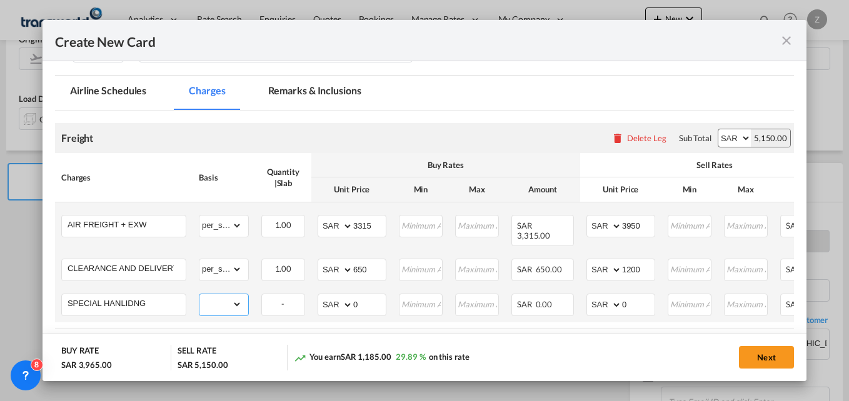
click at [220, 296] on select "gross_weight volumetric_weight per_shipment per_bl per_km % on air freight per_…" at bounding box center [220, 305] width 43 height 20
select select "per_shipment"
click at [199, 295] on select "gross_weight volumetric_weight per_shipment per_bl per_km % on air freight per_…" at bounding box center [220, 305] width 43 height 20
click at [362, 299] on input "0" at bounding box center [369, 304] width 33 height 19
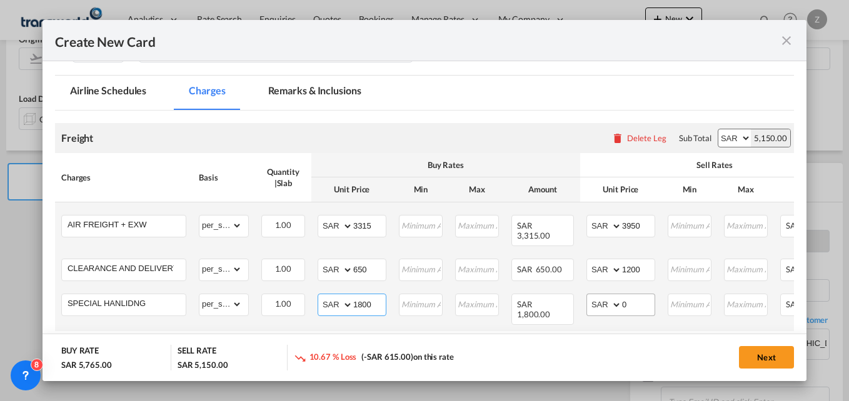
type input "1800"
click at [634, 295] on input "0" at bounding box center [638, 304] width 33 height 19
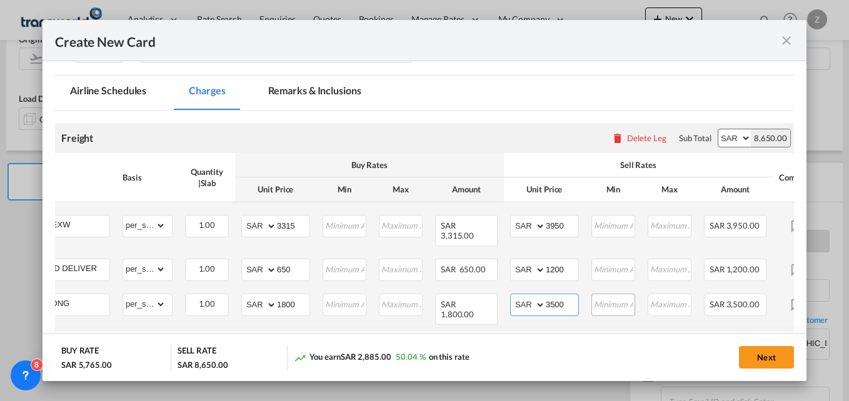
scroll to position [0, 88]
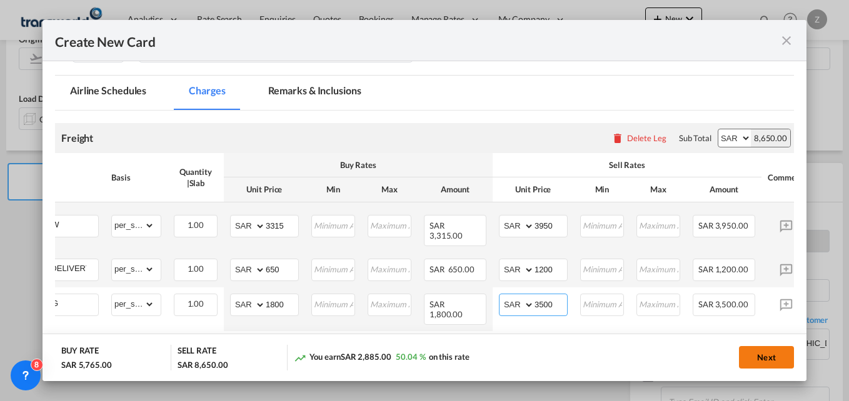
type input "3500"
click at [762, 356] on button "Next" at bounding box center [766, 357] width 55 height 23
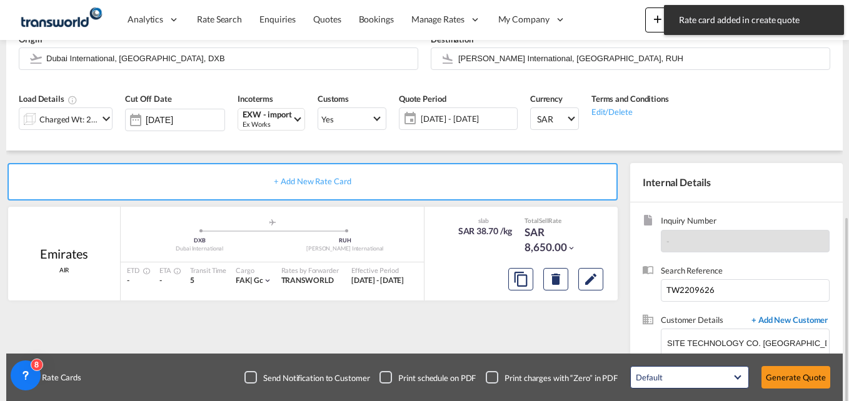
scroll to position [194, 0]
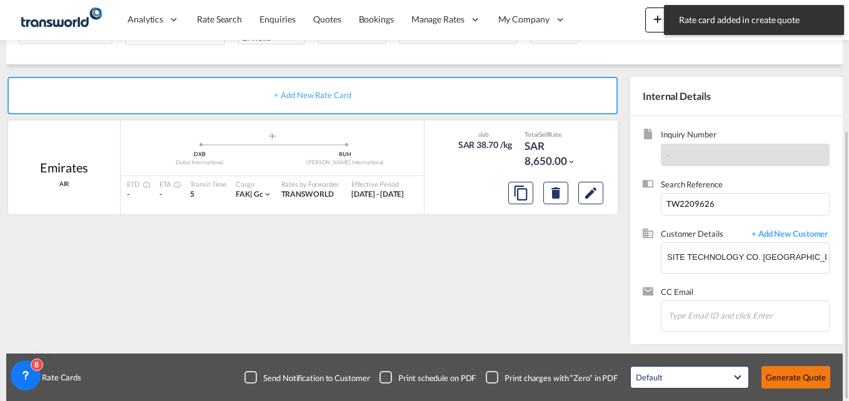
click at [794, 375] on button "Generate Quote" at bounding box center [796, 377] width 69 height 23
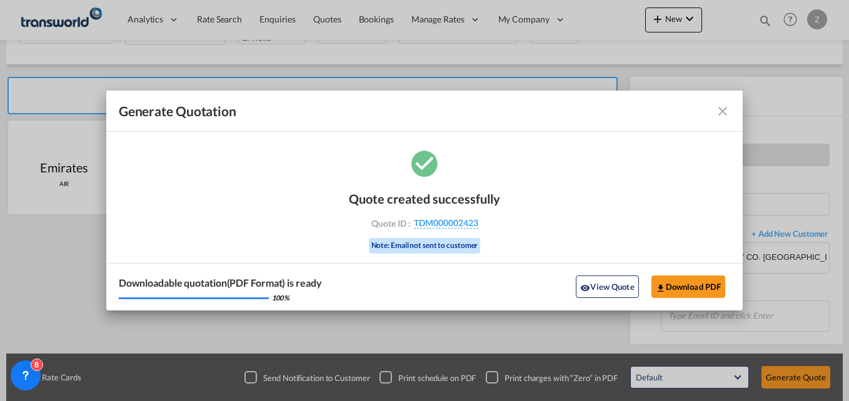
click at [722, 110] on md-icon "icon-close fg-AAA8AD cursor m-0" at bounding box center [722, 111] width 15 height 15
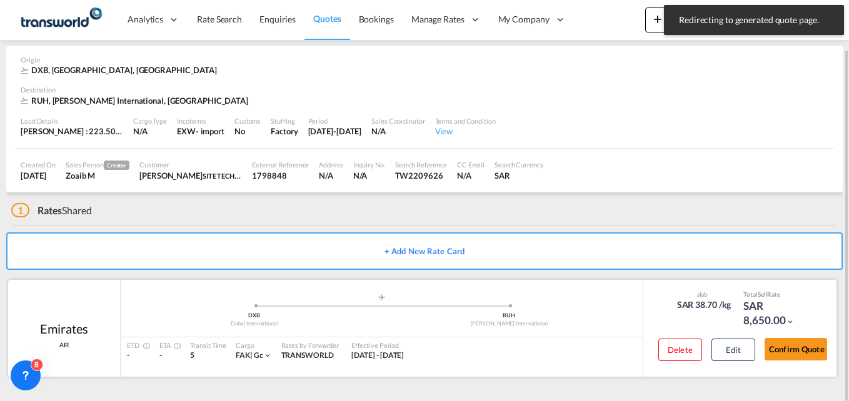
scroll to position [47, 0]
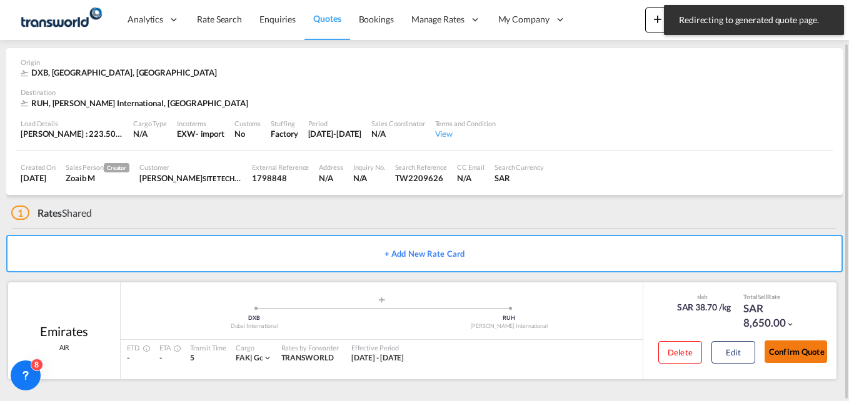
click at [789, 353] on button "Confirm Quote" at bounding box center [796, 352] width 63 height 23
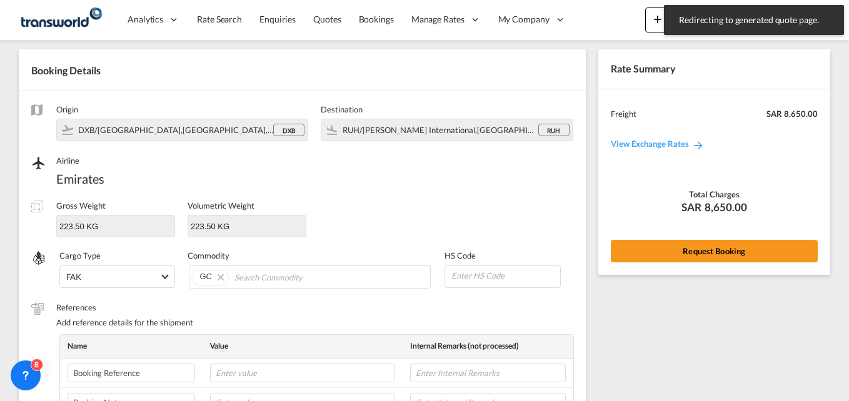
scroll to position [441, 0]
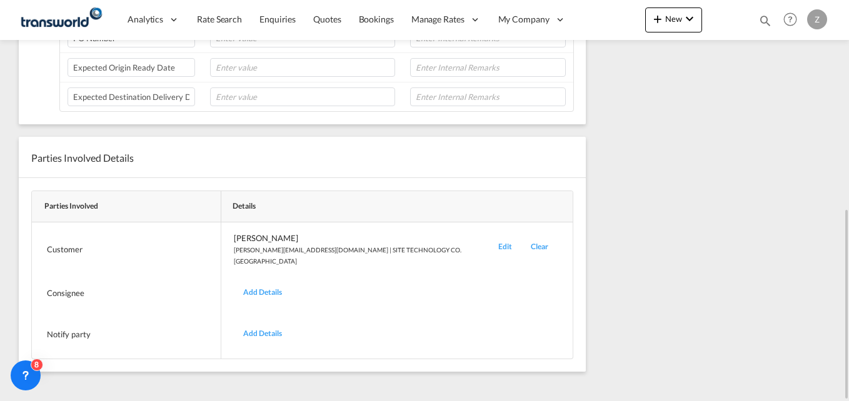
click at [489, 248] on div "Edit" at bounding box center [505, 250] width 33 height 34
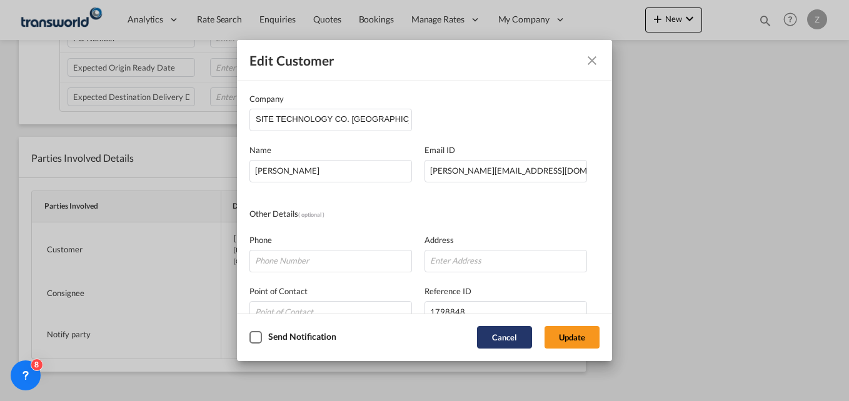
click at [504, 340] on button "Cancel" at bounding box center [504, 337] width 55 height 23
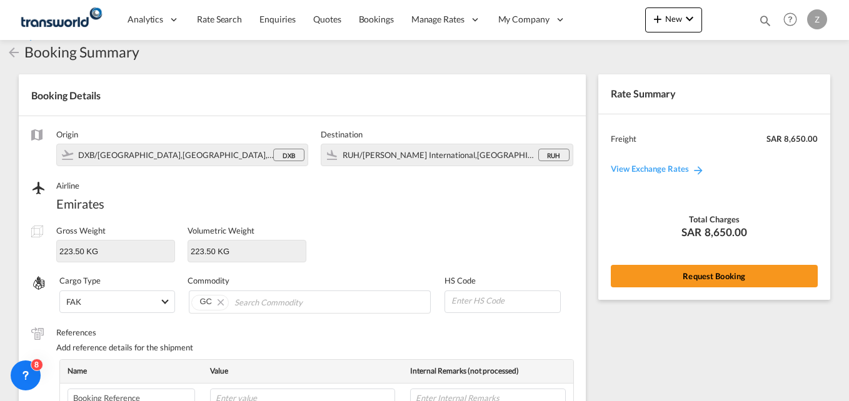
scroll to position [0, 0]
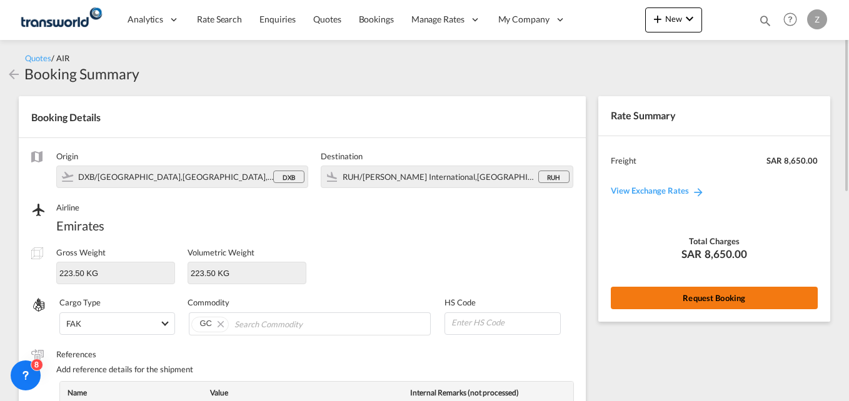
click at [689, 295] on button "Request Booking" at bounding box center [714, 298] width 207 height 23
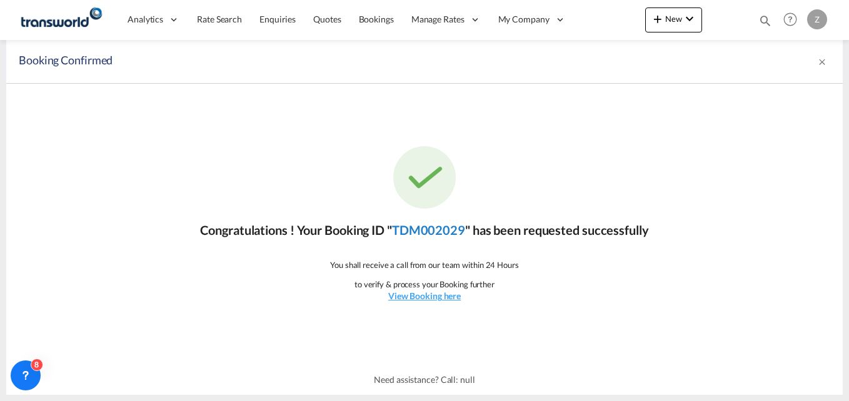
click at [413, 226] on link "TDM002029" at bounding box center [428, 230] width 73 height 15
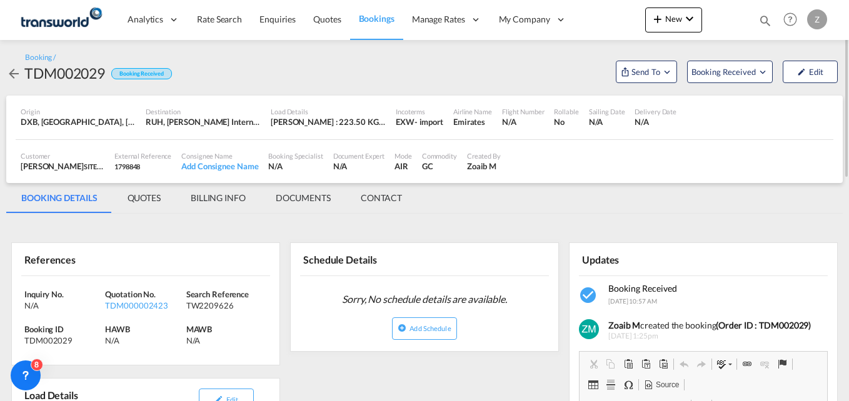
click at [391, 202] on md-tab-item "CONTACT" at bounding box center [381, 198] width 71 height 30
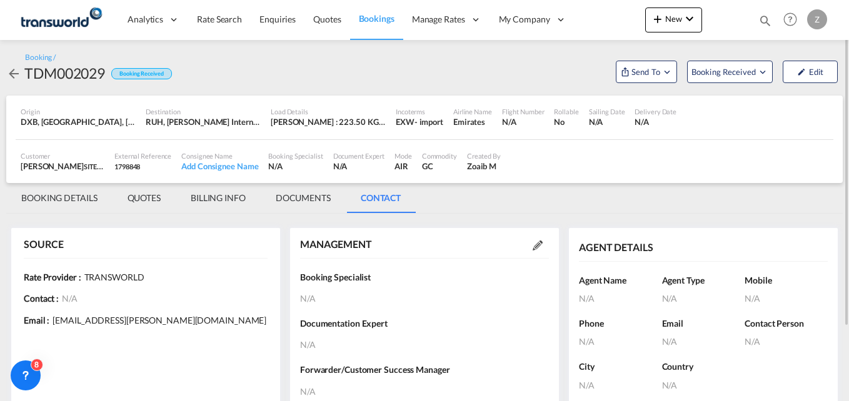
click at [536, 241] on md-icon at bounding box center [538, 246] width 10 height 10
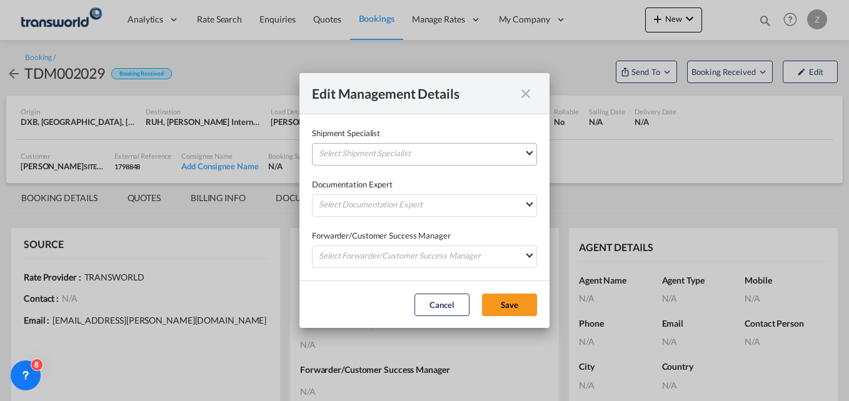
click at [420, 147] on md-select "Select Shipment Specialist [PERSON_NAME] W [PERSON_NAME][EMAIL_ADDRESS][PERSON_…" at bounding box center [424, 154] width 225 height 23
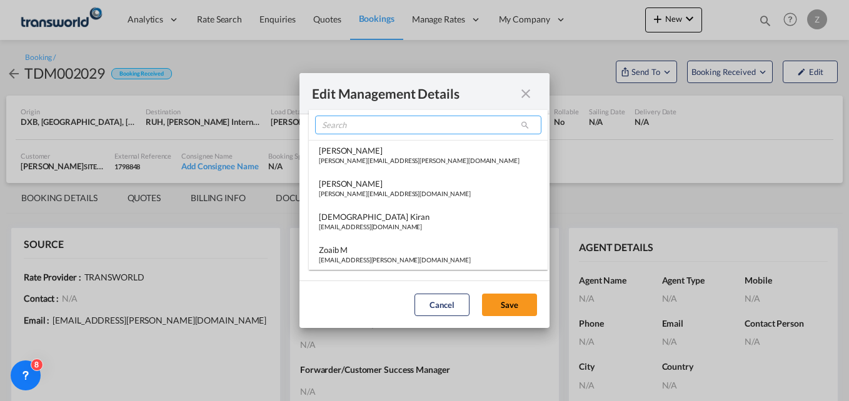
click at [356, 124] on input "search" at bounding box center [428, 125] width 226 height 19
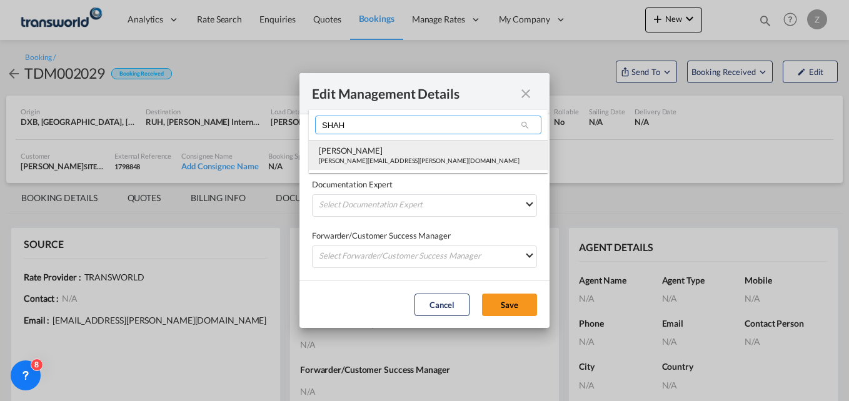
type input "SHAH"
click at [355, 152] on div "[PERSON_NAME]" at bounding box center [419, 150] width 201 height 11
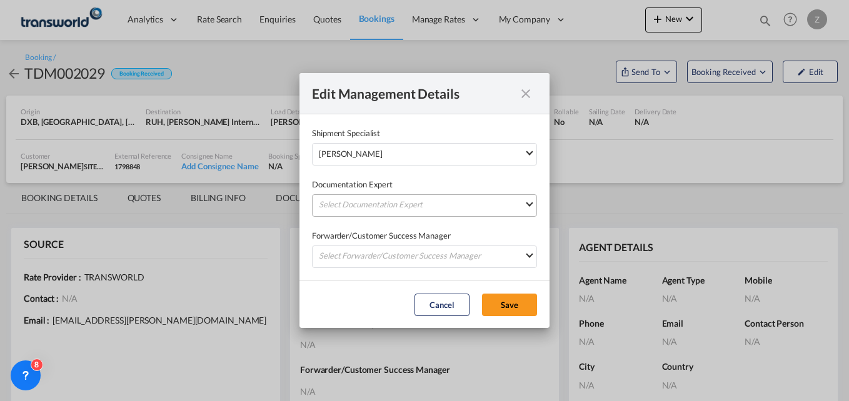
click at [351, 201] on md-select "Select Documentation Expert [PERSON_NAME] W [PERSON_NAME][EMAIL_ADDRESS][PERSON…" at bounding box center [424, 205] width 225 height 23
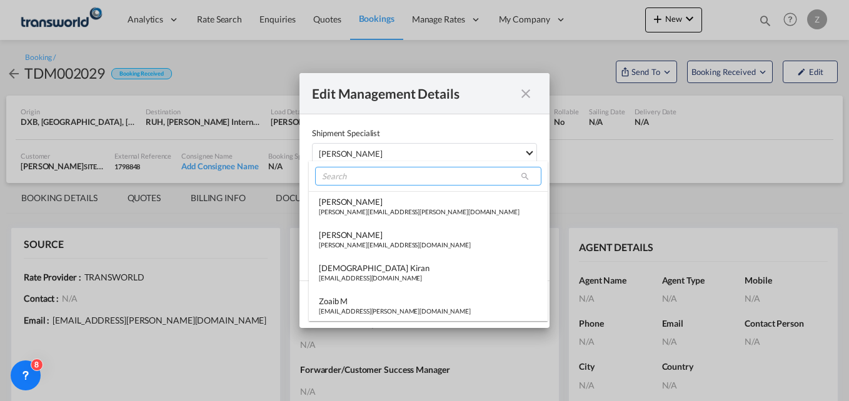
click at [346, 168] on input "search" at bounding box center [428, 176] width 226 height 19
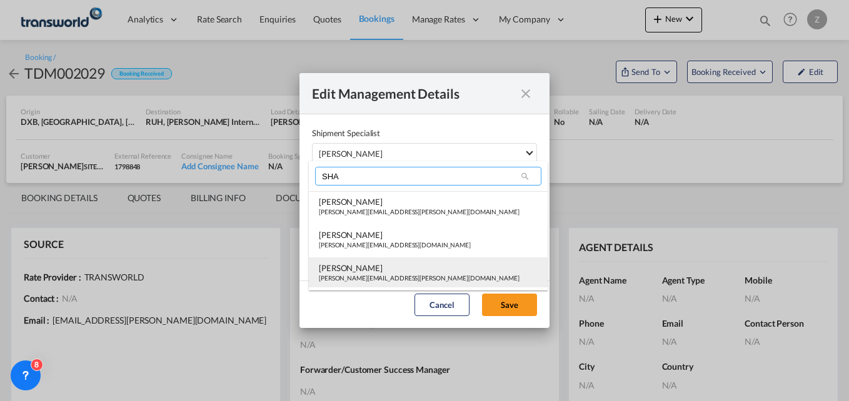
type input "SHA"
click at [344, 271] on div "[PERSON_NAME]" at bounding box center [419, 268] width 201 height 11
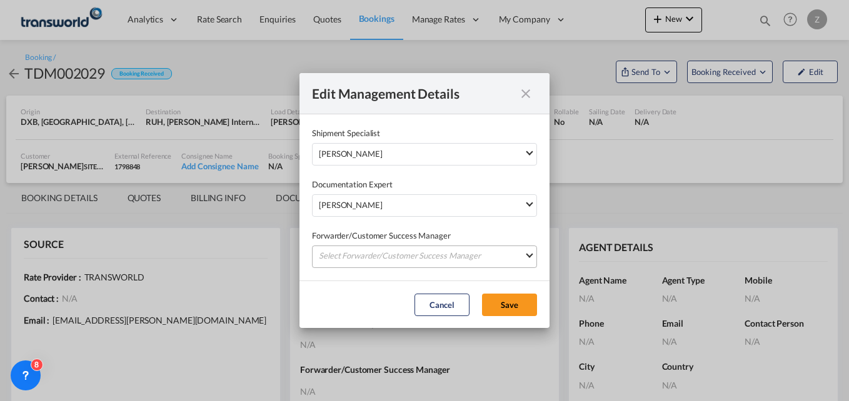
click at [341, 254] on md-select "Select Forwarder/Customer Success Manager [PERSON_NAME] [PERSON_NAME][EMAIL_ADD…" at bounding box center [424, 257] width 225 height 23
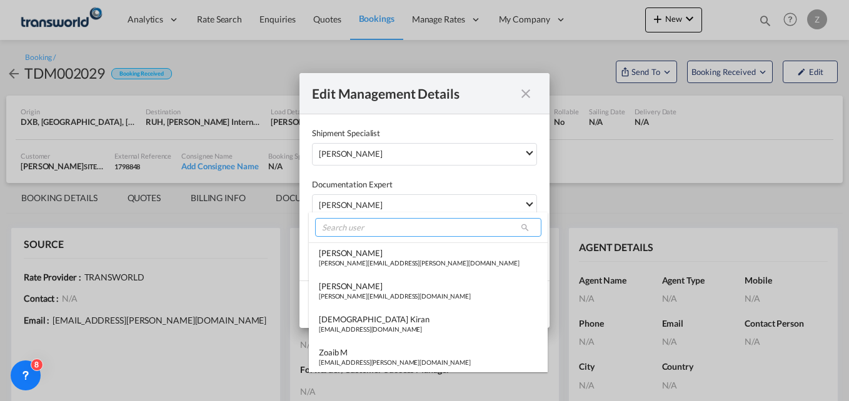
click at [342, 226] on input "search" at bounding box center [428, 227] width 226 height 19
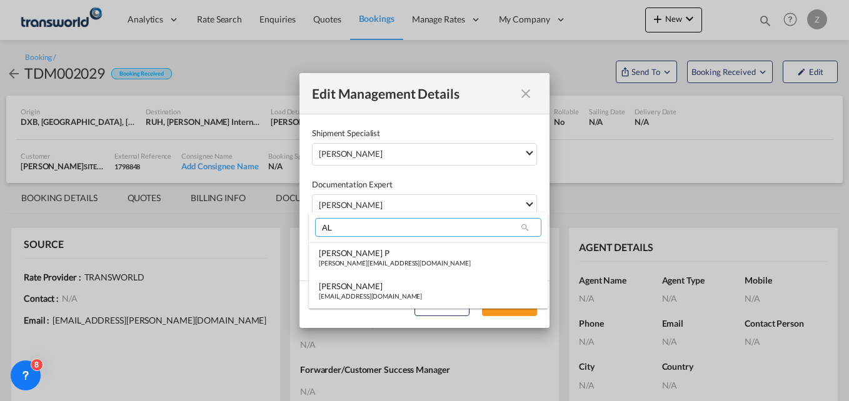
type input "A"
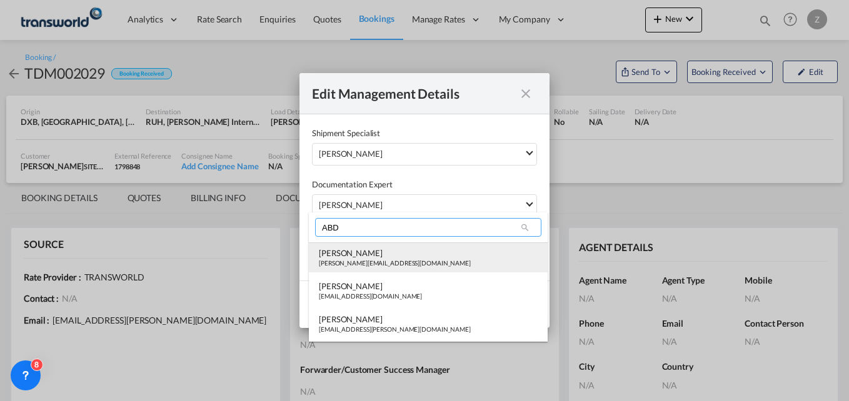
type input "ABD"
click at [346, 262] on div "[PERSON_NAME][EMAIL_ADDRESS][DOMAIN_NAME]" at bounding box center [395, 263] width 152 height 9
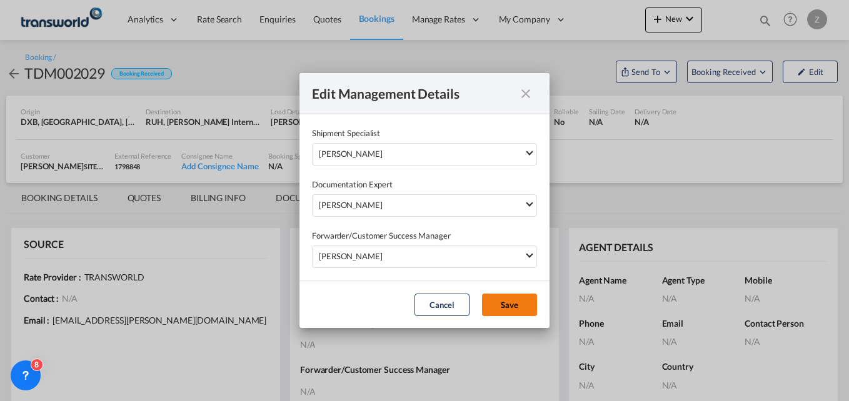
click at [495, 302] on button "Save" at bounding box center [509, 305] width 55 height 23
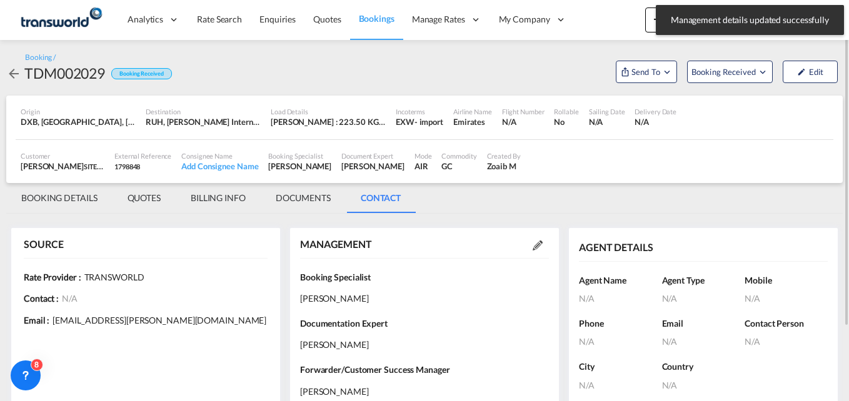
click at [65, 191] on md-tab-item "BOOKING DETAILS" at bounding box center [59, 198] width 106 height 30
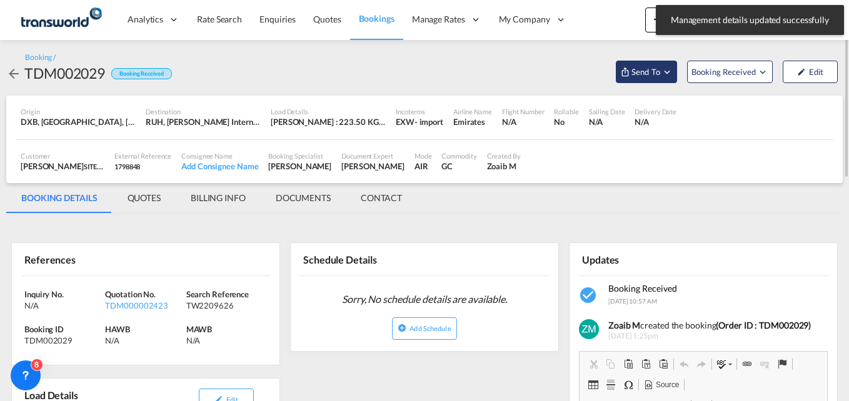
click at [649, 66] on span "Send To" at bounding box center [645, 72] width 31 height 13
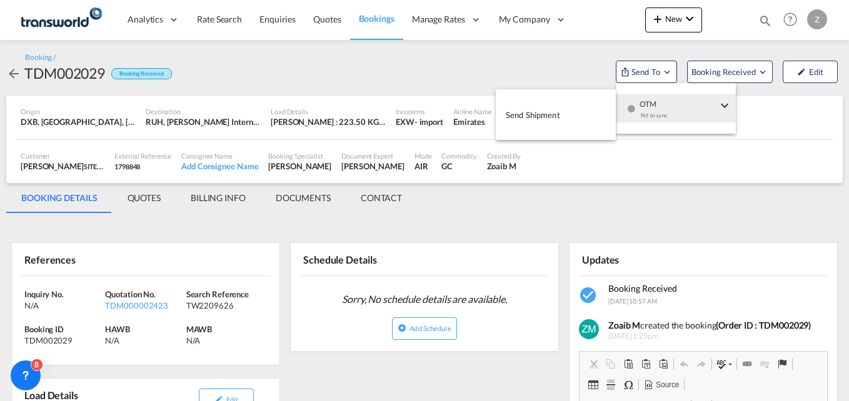
click at [560, 106] on button "Send Shipment" at bounding box center [556, 115] width 120 height 28
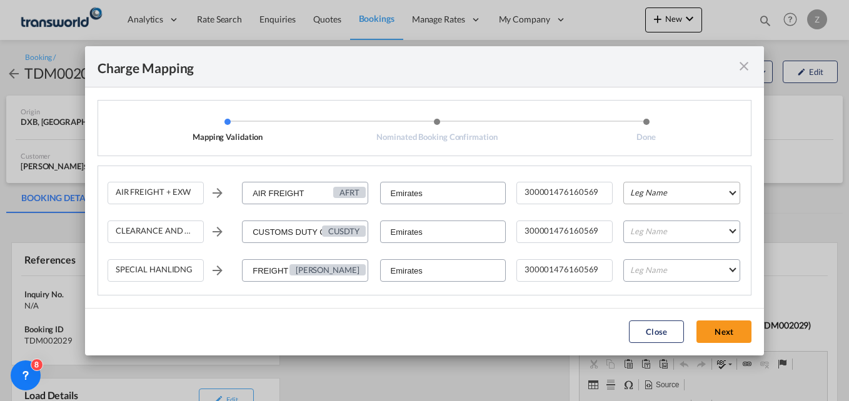
click at [647, 188] on md-select "Leg Name HANDLING ORIGIN HANDLING DESTINATION OTHERS TL PICK UP CUSTOMS ORIGIN …" at bounding box center [682, 193] width 117 height 23
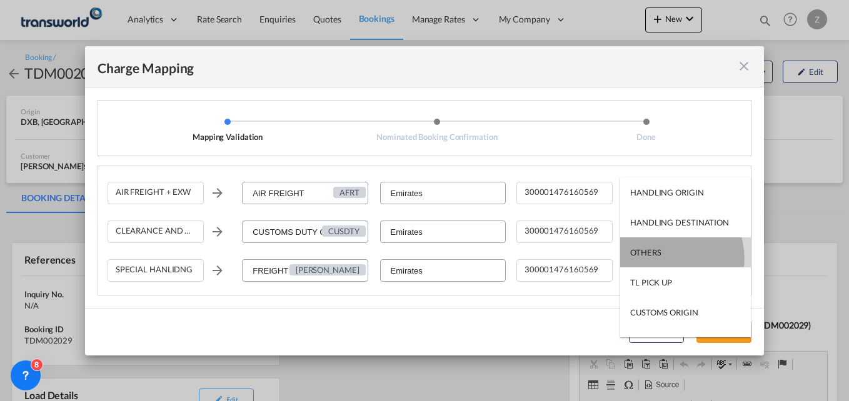
click at [660, 259] on md-option "OTHERS" at bounding box center [685, 253] width 131 height 30
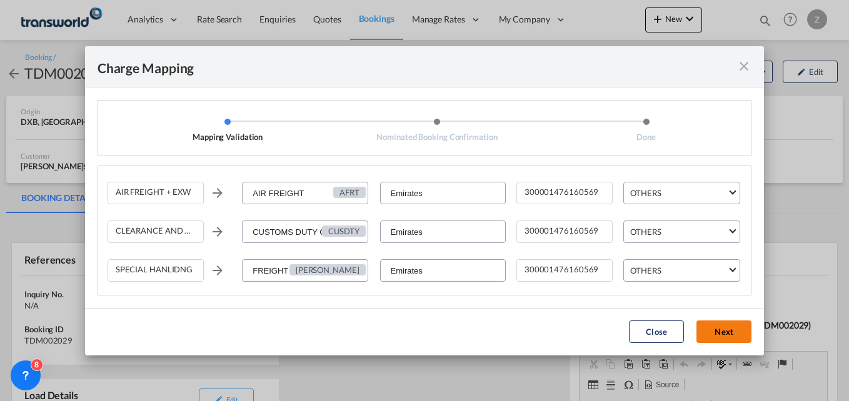
click at [713, 330] on button "Next" at bounding box center [724, 332] width 55 height 23
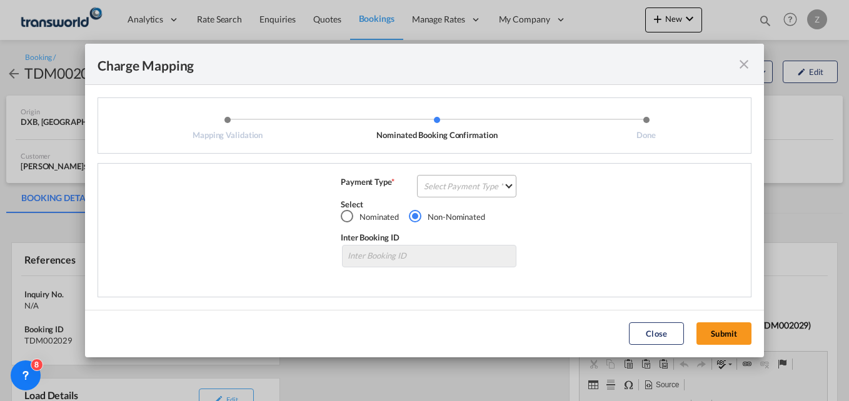
click at [500, 187] on md-select "Select Payment Type COLLECT PREPAID" at bounding box center [466, 186] width 99 height 23
click at [469, 186] on md-option "COLLECT" at bounding box center [470, 186] width 111 height 30
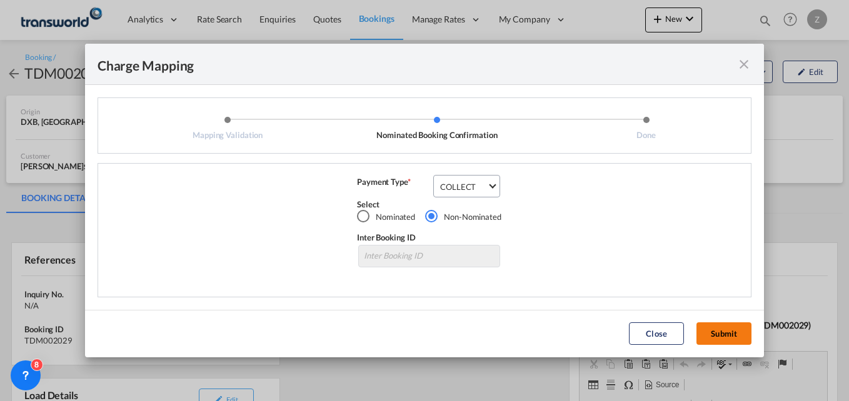
click at [715, 338] on button "Submit" at bounding box center [724, 334] width 55 height 23
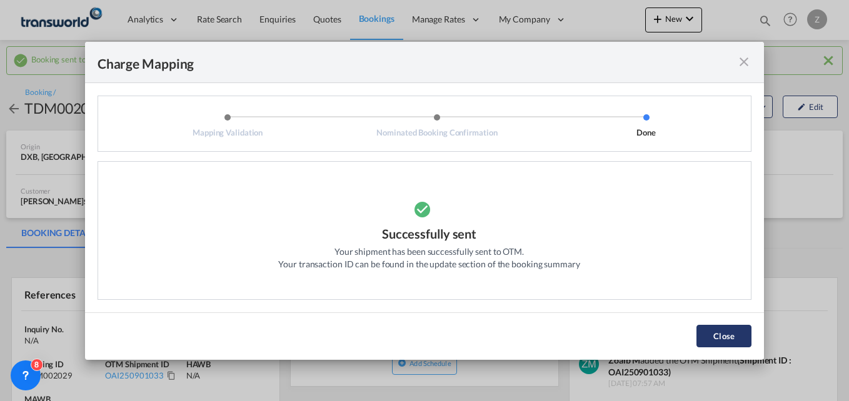
click at [734, 342] on button "Close" at bounding box center [724, 336] width 55 height 23
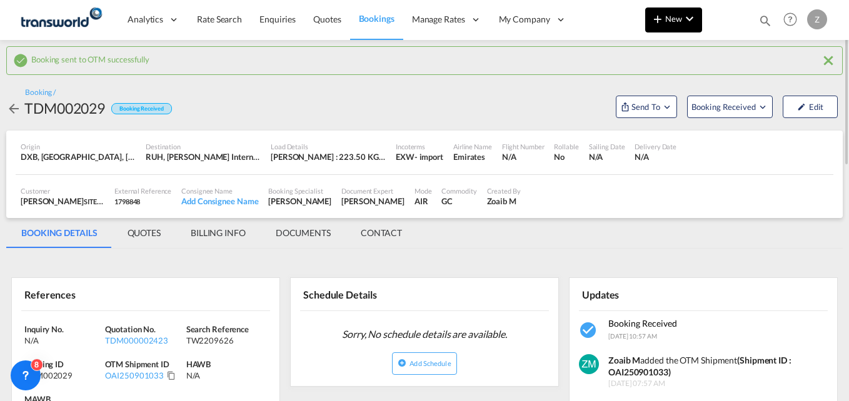
click at [648, 23] on button "New" at bounding box center [673, 20] width 57 height 25
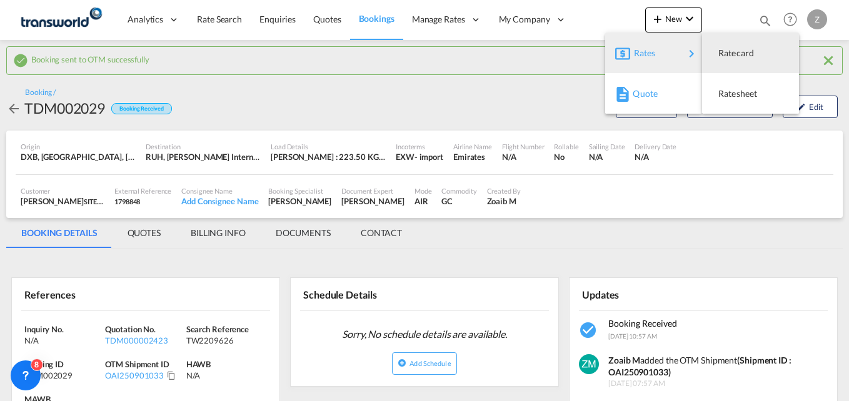
click at [640, 99] on span "Quote" at bounding box center [640, 93] width 14 height 25
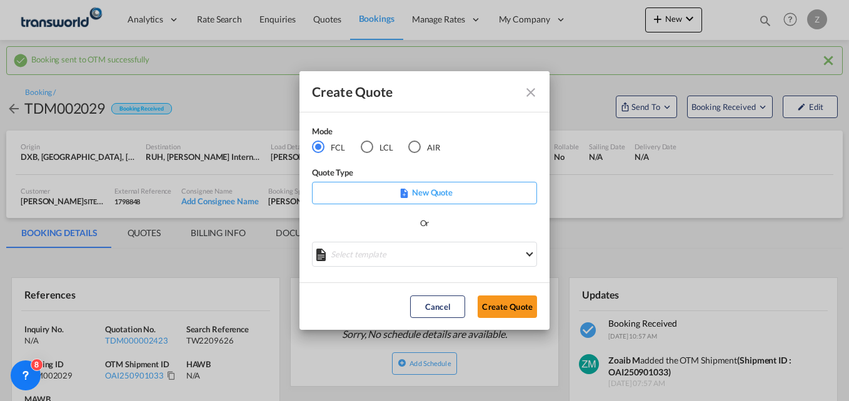
click at [414, 153] on div "AIR" at bounding box center [414, 147] width 13 height 13
click at [484, 312] on button "Create Quote" at bounding box center [507, 307] width 59 height 23
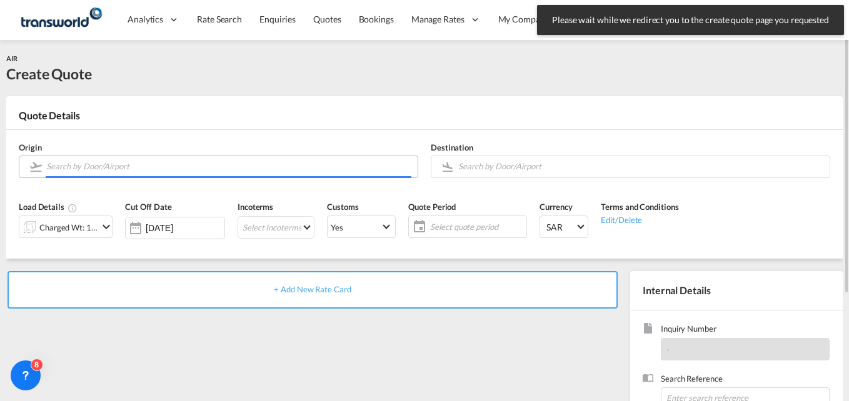
click at [86, 161] on input "Search by Door/Airport" at bounding box center [228, 167] width 365 height 22
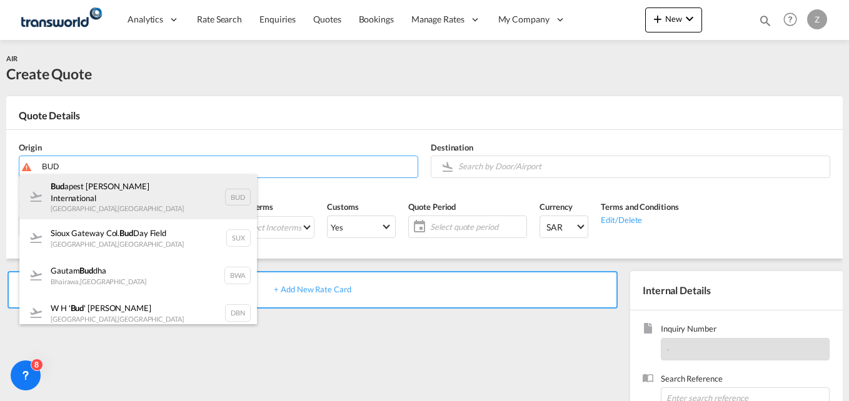
click at [94, 186] on div "Bud apest Ferenc Liszt International Budapest , Hungary BUD" at bounding box center [138, 196] width 238 height 45
type input "Budapest [PERSON_NAME] International, [GEOGRAPHIC_DATA], [GEOGRAPHIC_DATA]"
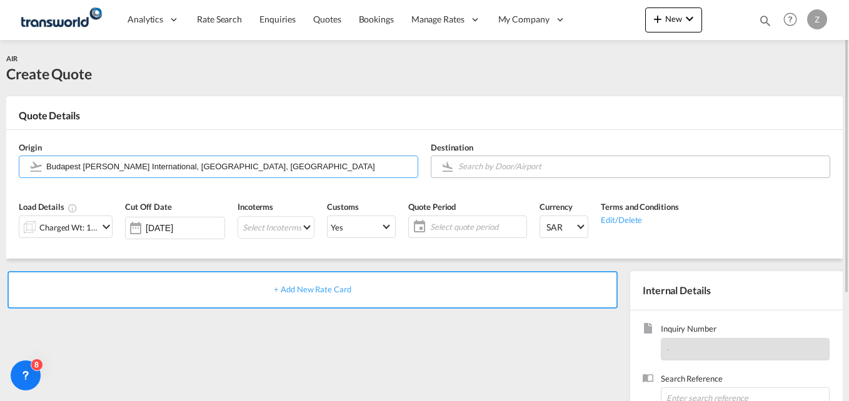
click at [479, 164] on input "Search by Door/Airport" at bounding box center [640, 167] width 365 height 22
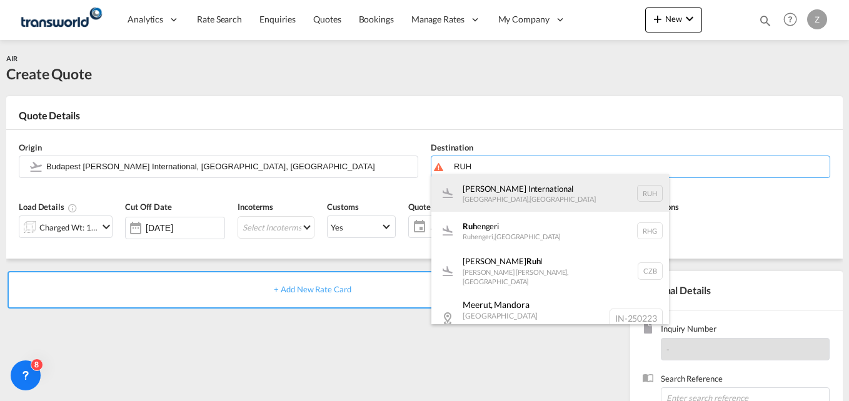
click at [515, 201] on div "[PERSON_NAME] International [GEOGRAPHIC_DATA] , [GEOGRAPHIC_DATA] RUH" at bounding box center [551, 193] width 238 height 38
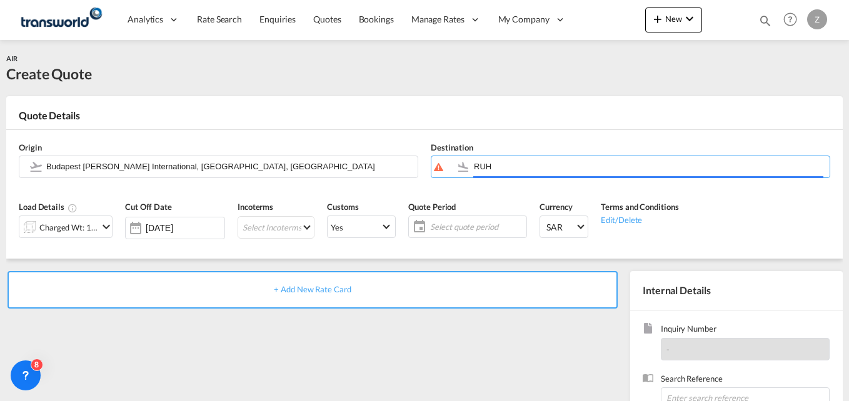
type input "[PERSON_NAME] International, [GEOGRAPHIC_DATA], RUH"
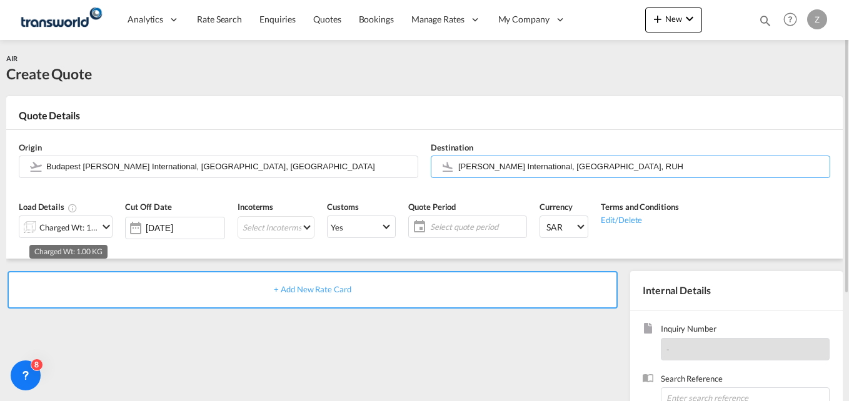
click at [78, 228] on div "Charged Wt: 1.00 KG" at bounding box center [68, 228] width 59 height 18
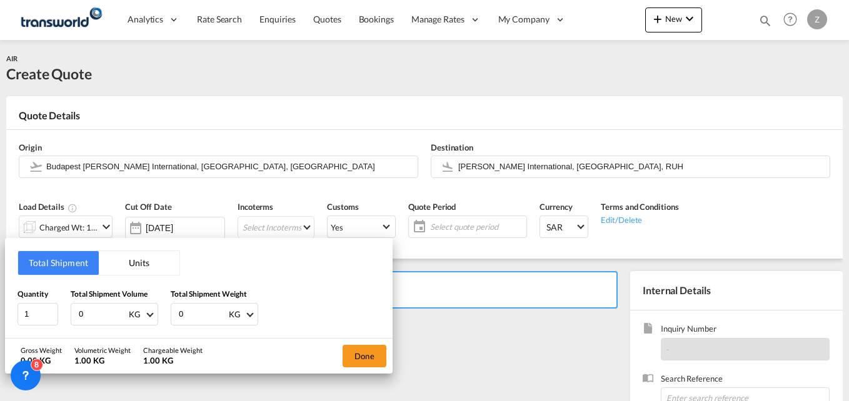
click at [89, 318] on input "0" at bounding box center [103, 314] width 50 height 21
type input "108"
click at [186, 318] on input "0" at bounding box center [203, 314] width 50 height 21
type input "108"
click at [374, 348] on button "Done" at bounding box center [365, 356] width 44 height 23
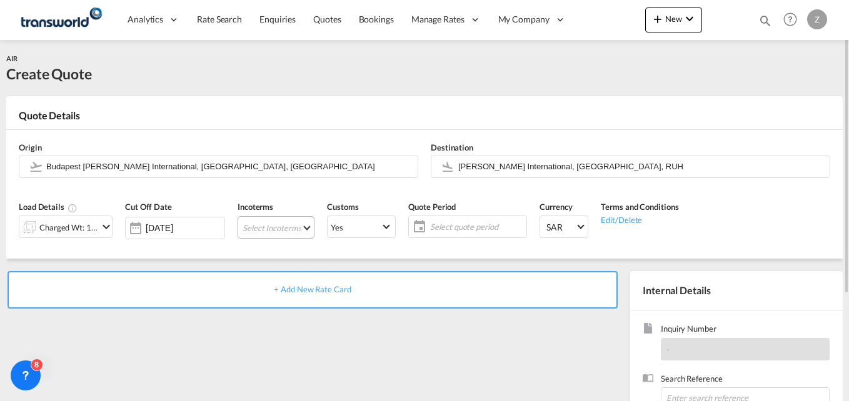
click at [290, 226] on md-select "Select Incoterms DAP - export Delivered at Place DAP - import Delivered at Plac…" at bounding box center [276, 227] width 77 height 23
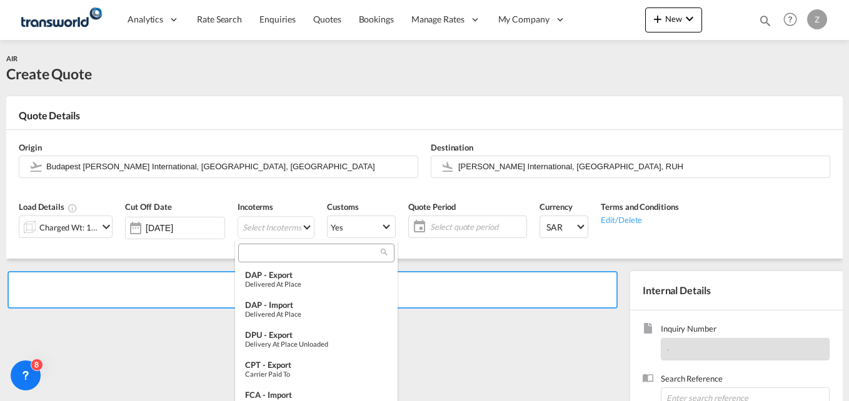
click at [267, 255] on input "search" at bounding box center [311, 253] width 139 height 11
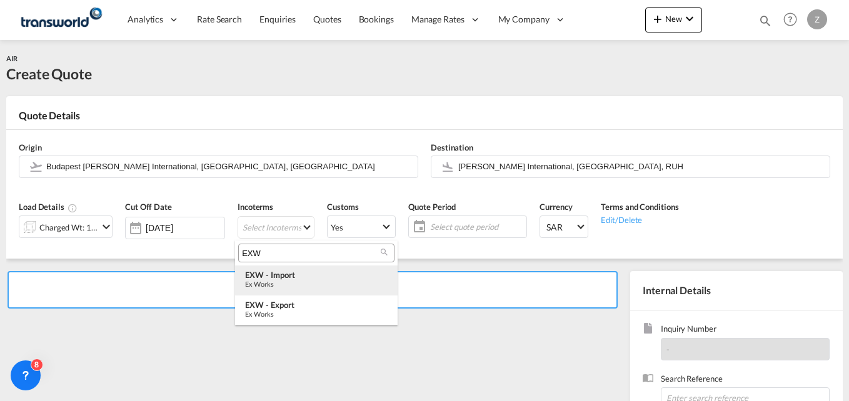
type input "EXW"
click at [271, 280] on div "EXW - import" at bounding box center [316, 275] width 143 height 10
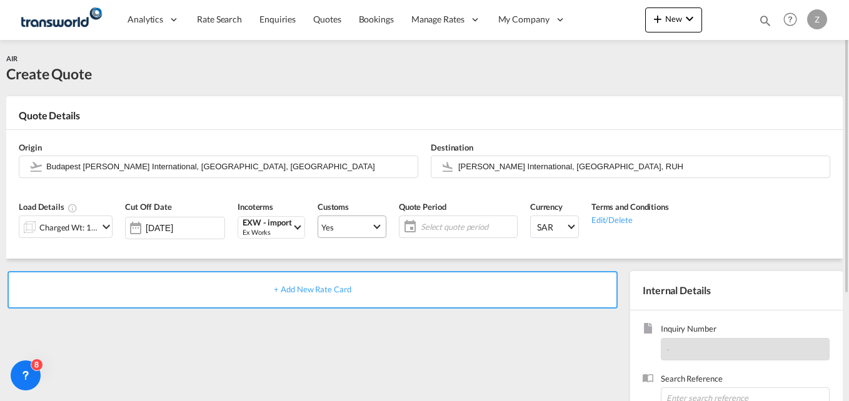
click at [328, 233] on span "Yes" at bounding box center [346, 227] width 50 height 11
click at [326, 263] on md-option "No" at bounding box center [349, 257] width 88 height 30
click at [341, 227] on span "Yes" at bounding box center [346, 227] width 50 height 11
click at [325, 256] on md-option "No" at bounding box center [349, 257] width 88 height 30
click at [432, 223] on span "Select quote period" at bounding box center [467, 226] width 93 height 11
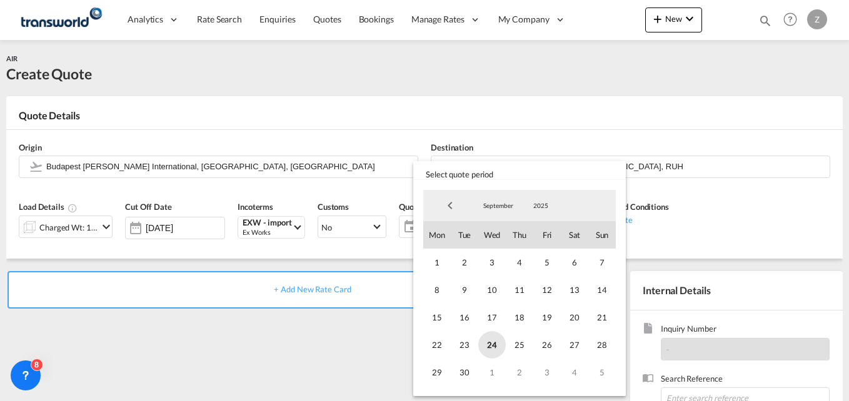
click at [484, 345] on span "24" at bounding box center [492, 345] width 28 height 28
click at [467, 375] on span "30" at bounding box center [465, 373] width 28 height 28
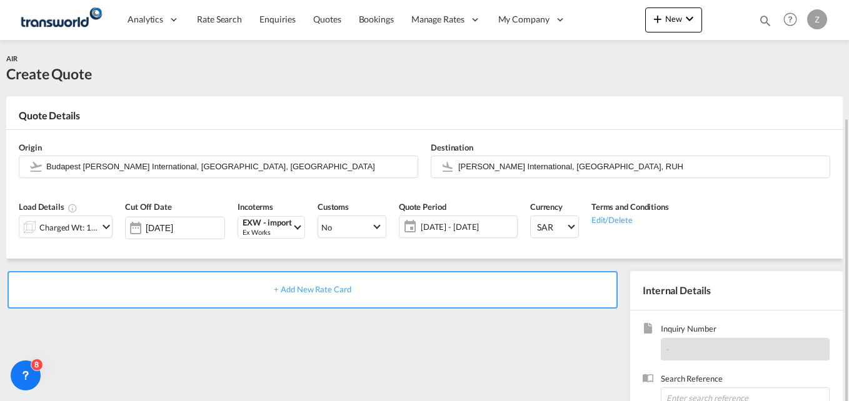
scroll to position [75, 0]
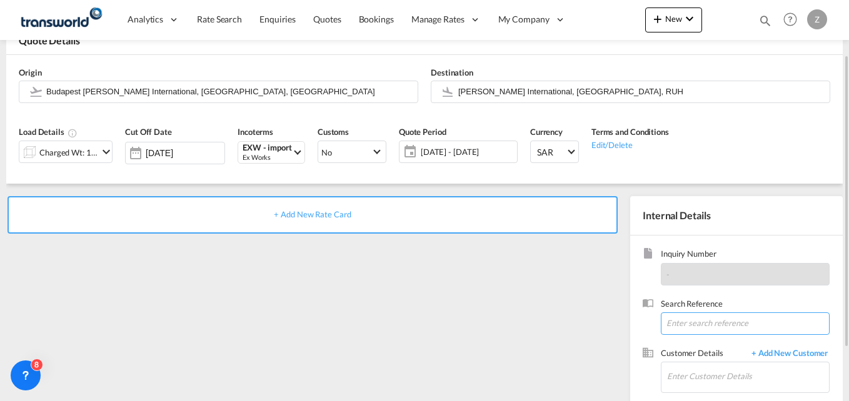
click at [680, 326] on input at bounding box center [745, 324] width 169 height 23
paste input "TW2209631"
type input "TW2209631"
click at [701, 376] on input "Enter Customer Details" at bounding box center [748, 377] width 162 height 28
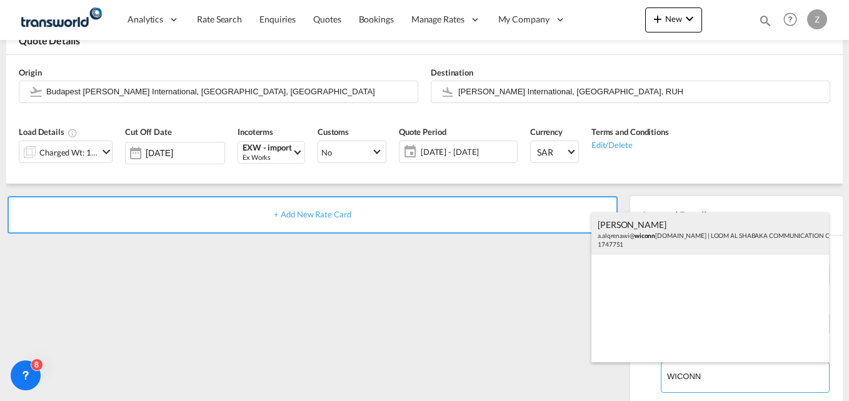
click at [693, 236] on div "Ahmed Khalil Alquraynawi a.alqrenawi@ wiconn ect.com.sa | LOOM AL SHABAKA COMMU…" at bounding box center [711, 234] width 238 height 43
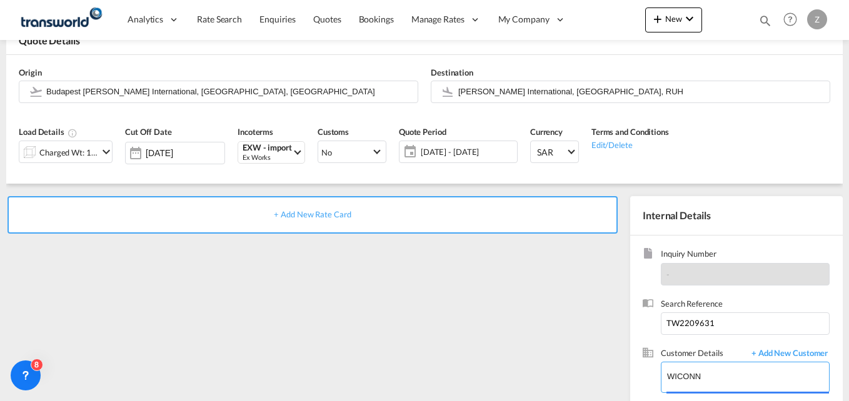
type input "LOOM AL SHABAKA COMMUNICATION CO. LLC, [PERSON_NAME], [EMAIL_ADDRESS][DOMAIN_NA…"
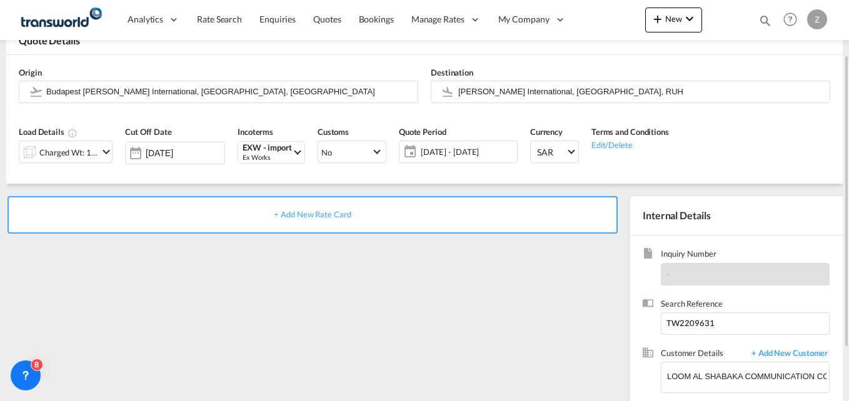
click at [368, 215] on div "+ Add New Rate Card" at bounding box center [313, 215] width 610 height 38
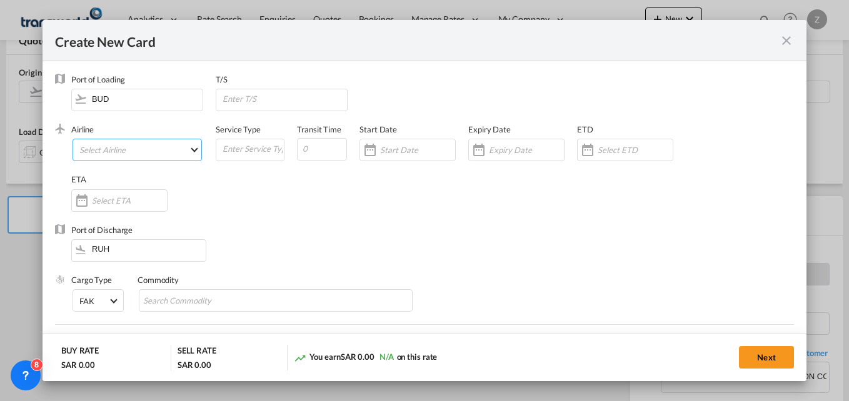
click at [118, 148] on md-select "Select Airline AIR EXPRESS S.A. (1166- / -) CMA CGM Air Cargo (1140-2C / -) DDW…" at bounding box center [137, 150] width 129 height 23
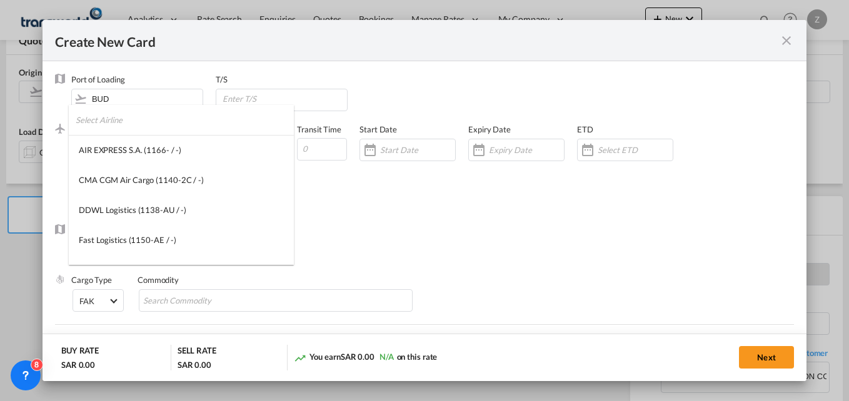
click at [116, 123] on input "search" at bounding box center [185, 120] width 218 height 30
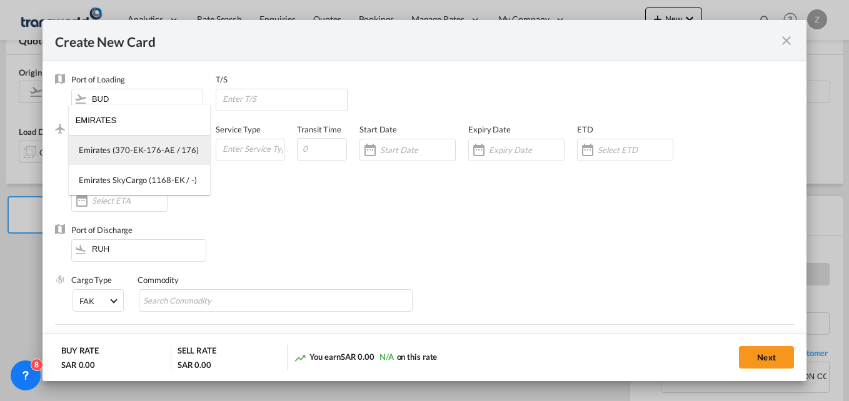
type input "EMIRATES"
click at [123, 148] on div "Emirates (370-EK-176-AE / 176)" at bounding box center [139, 149] width 120 height 11
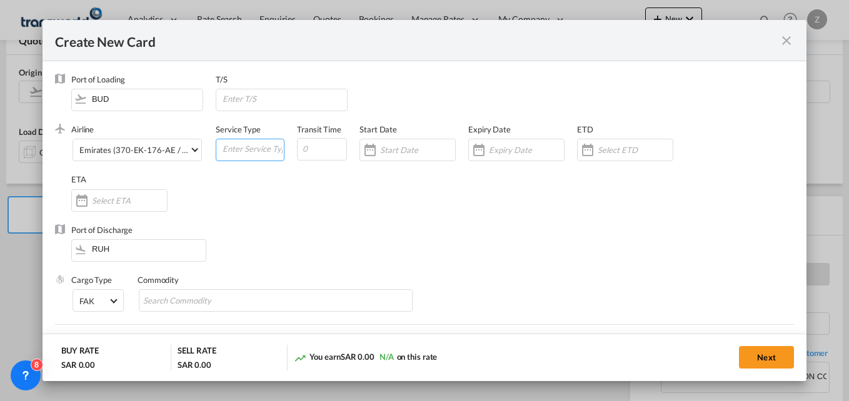
click at [231, 152] on input "Create New Card ..." at bounding box center [252, 148] width 63 height 19
type input "F"
type input "AIR"
click at [319, 151] on input "Create New Card ..." at bounding box center [322, 149] width 50 height 23
type input "5"
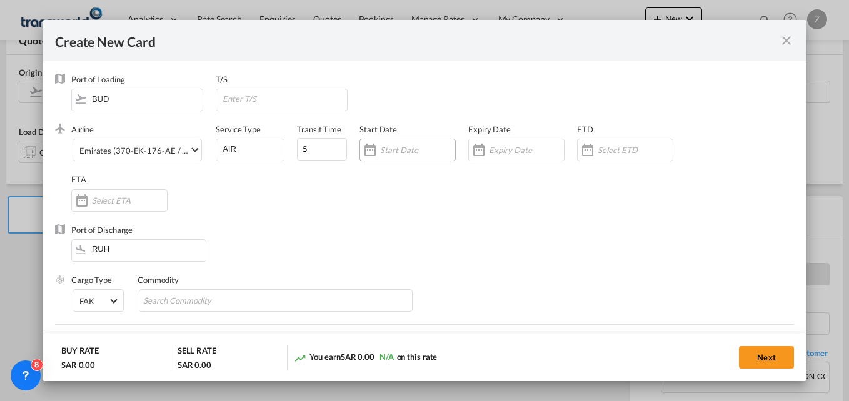
click at [383, 152] on input "Create New Card ..." at bounding box center [417, 150] width 75 height 10
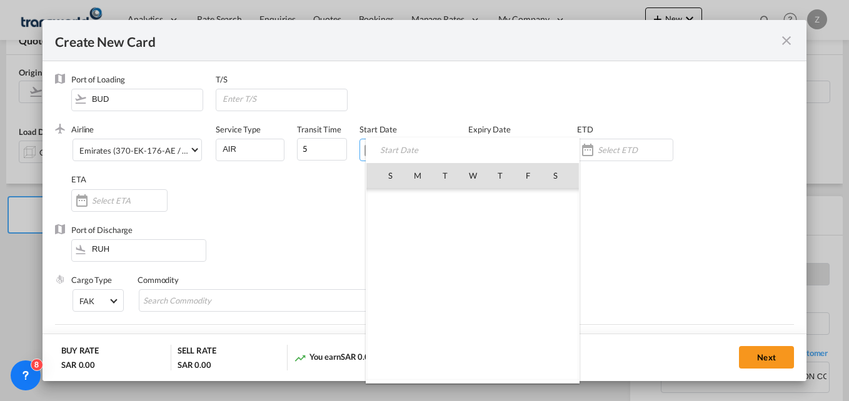
scroll to position [289690, 0]
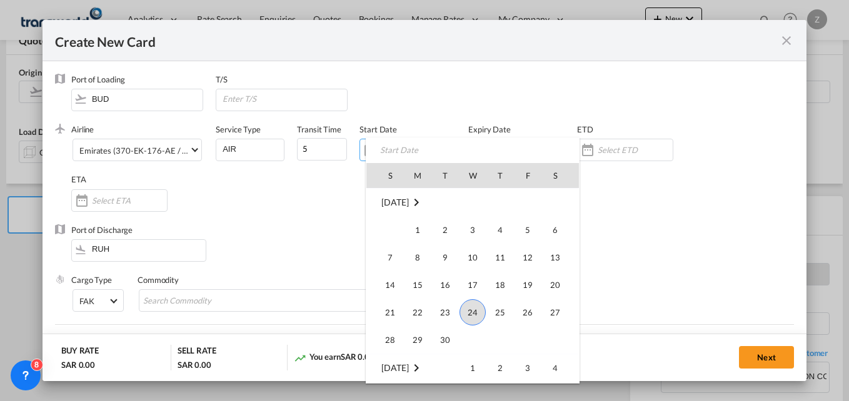
click at [472, 305] on span "24" at bounding box center [473, 313] width 26 height 26
type input "[DATE]"
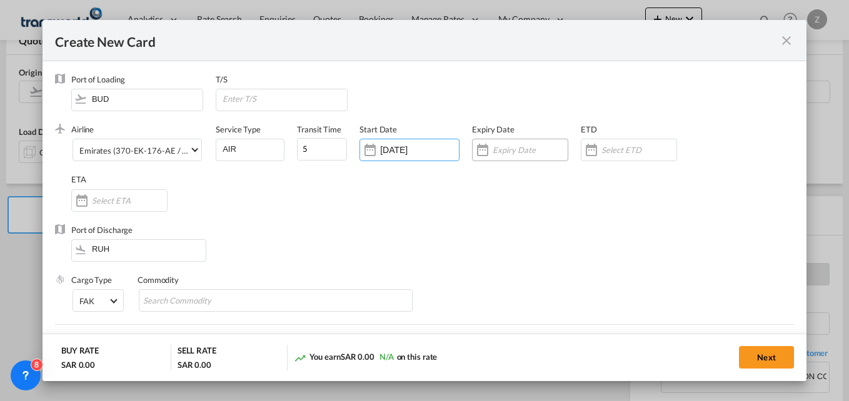
click at [495, 148] on input "Create New Card ..." at bounding box center [530, 150] width 75 height 10
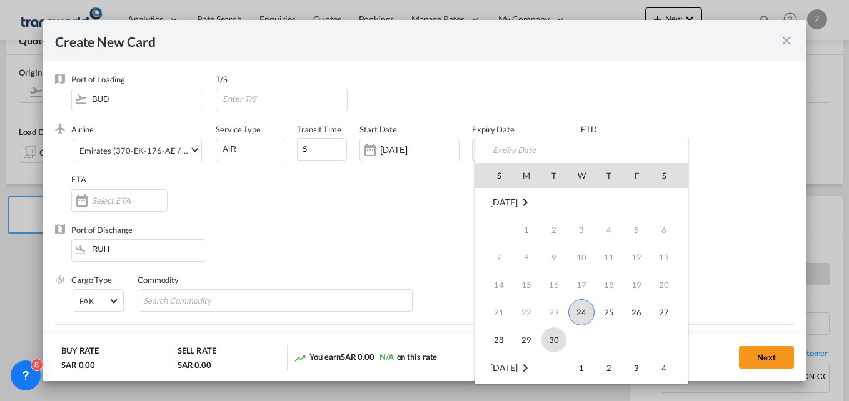
click at [558, 344] on span "30" at bounding box center [554, 340] width 25 height 25
type input "[DATE]"
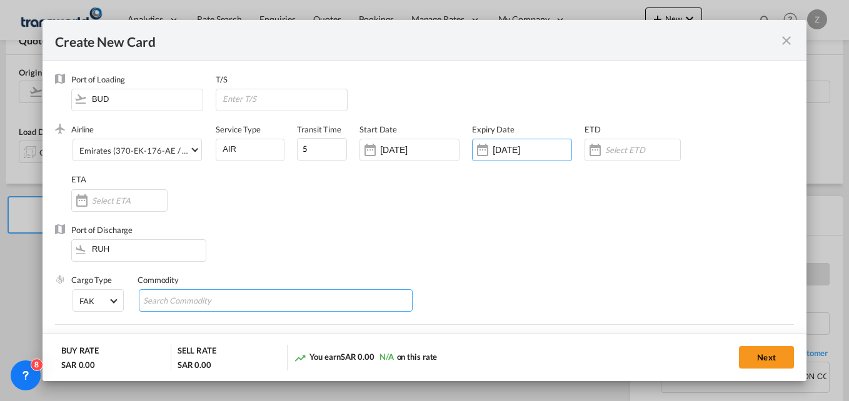
click at [213, 298] on input "Search Commodity" at bounding box center [200, 301] width 114 height 20
type input "GC"
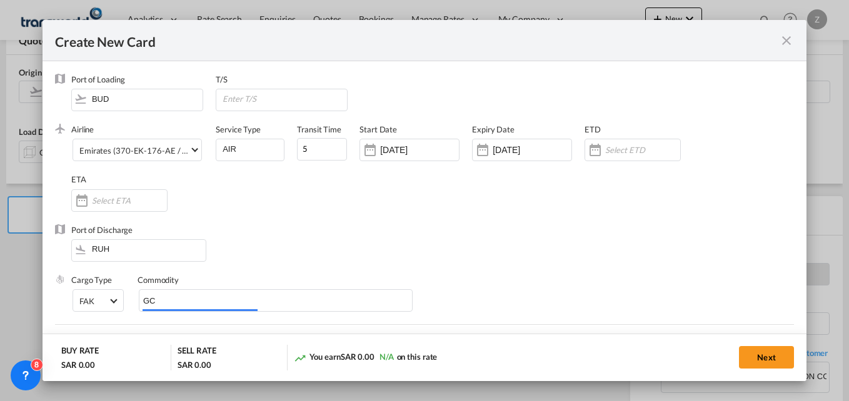
click at [311, 253] on div "Port of Discharge RUH" at bounding box center [424, 250] width 739 height 50
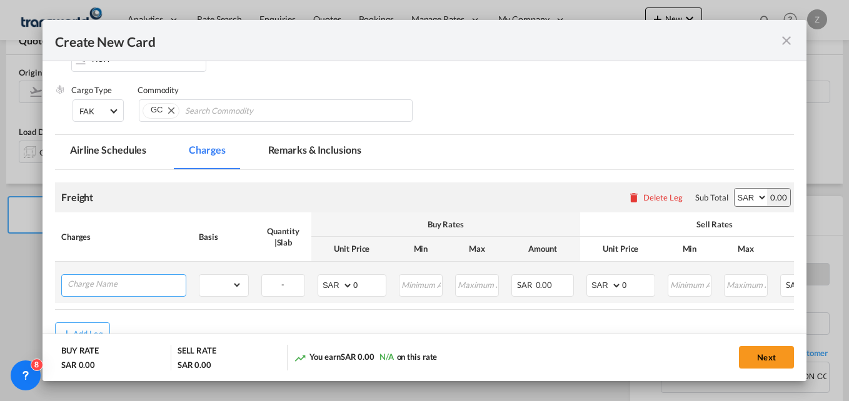
click at [136, 291] on input "Charge Name" at bounding box center [127, 284] width 118 height 19
click at [168, 277] on input "AIR" at bounding box center [127, 284] width 118 height 19
type input "A"
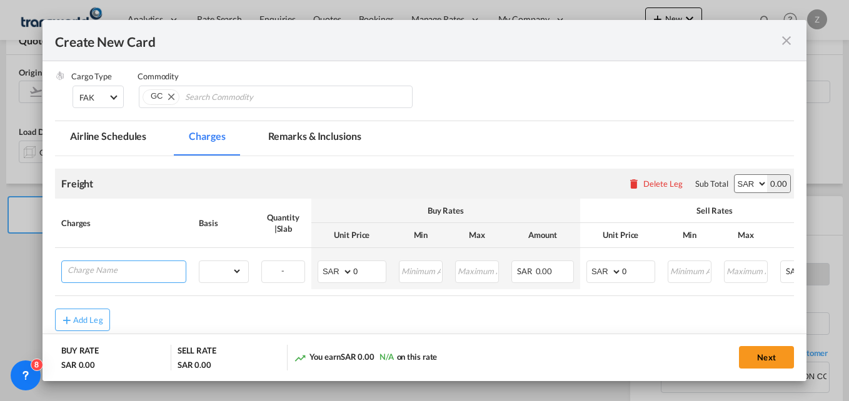
scroll to position [270, 0]
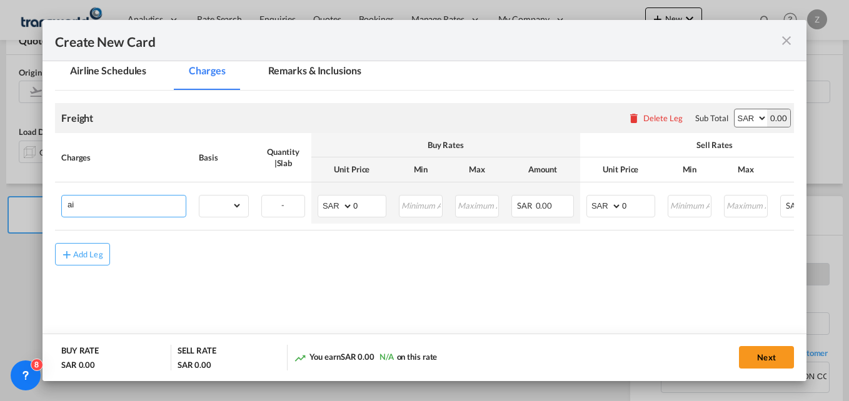
type input "air"
click at [785, 34] on md-icon "icon-close fg-AAA8AD m-0 pointer" at bounding box center [786, 40] width 15 height 15
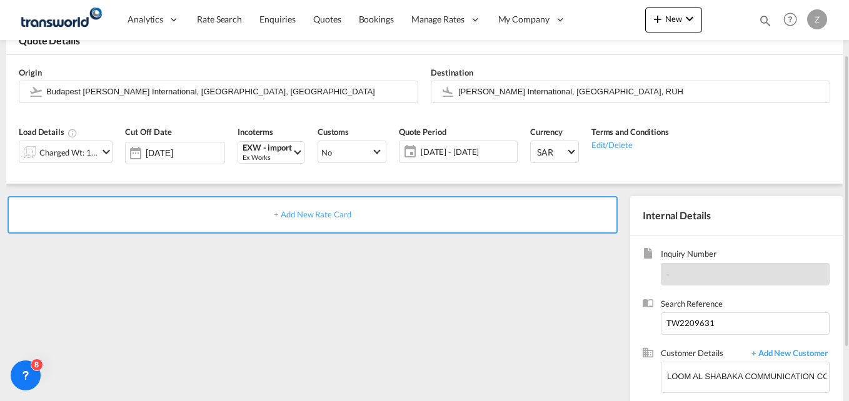
click at [219, 219] on div "+ Add New Rate Card" at bounding box center [313, 215] width 610 height 38
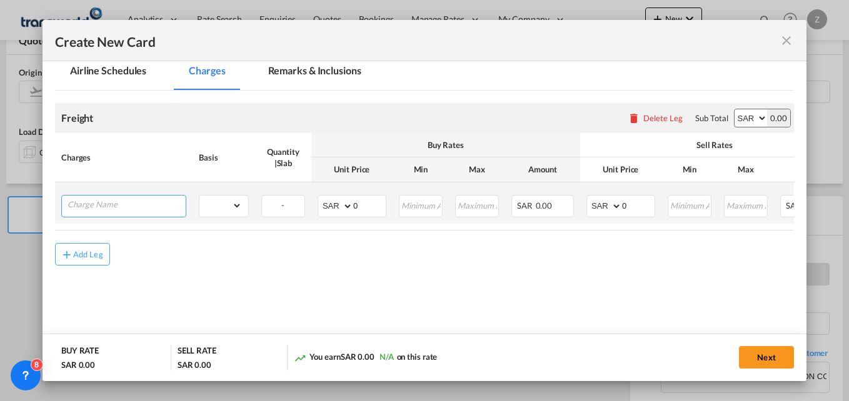
click at [103, 210] on input "Charge Name" at bounding box center [127, 205] width 118 height 19
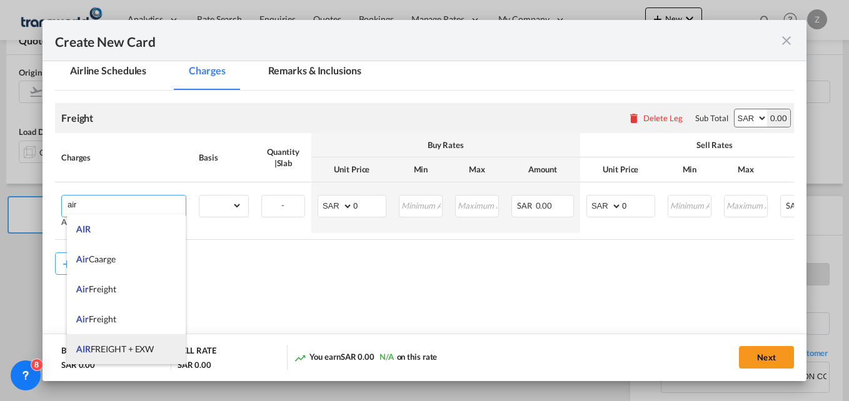
click at [116, 341] on li "AIR FREIGHT + EXW" at bounding box center [126, 350] width 119 height 30
type input "AIR FREIGHT + EXW"
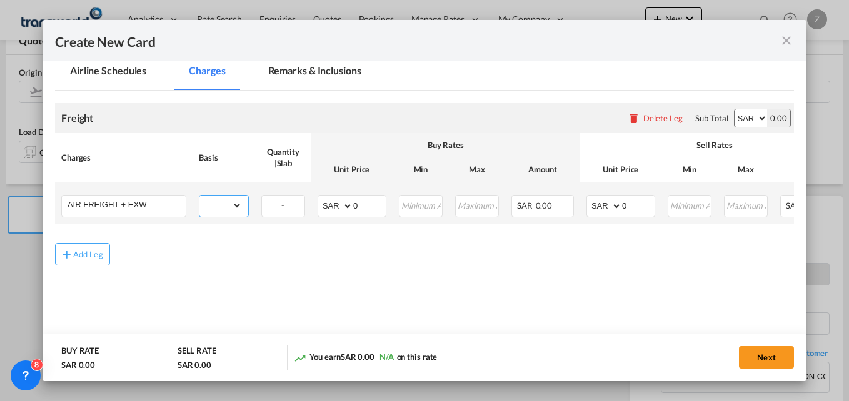
click at [217, 206] on select "gross_weight volumetric_weight per_shipment per_bl per_km % on air freight per_…" at bounding box center [220, 206] width 43 height 20
select select "per_shipment"
click at [199, 196] on select "gross_weight volumetric_weight per_shipment per_bl per_km % on air freight per_…" at bounding box center [220, 206] width 43 height 20
click at [746, 115] on select "AED AFN ALL AMD ANG AOA ARS AUD AWG AZN BAM BBD BDT BGN BHD BIF BMD BND [PERSON…" at bounding box center [751, 118] width 33 height 18
select select "string:EUR"
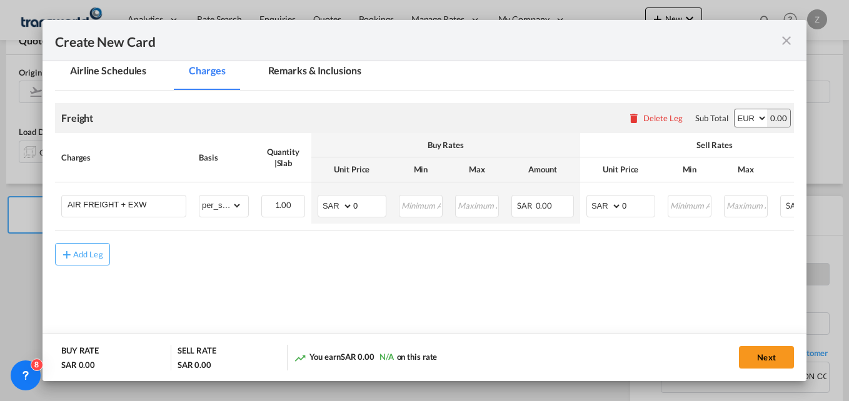
click at [735, 109] on select "AED AFN ALL AMD ANG AOA ARS AUD AWG AZN BAM BBD BDT BGN BHD BIF BMD BND [PERSON…" at bounding box center [751, 118] width 33 height 18
click at [328, 208] on select "AED AFN ALL AMD ANG AOA ARS AUD AWG AZN BAM BBD BDT BGN BHD BIF BMD BND [PERSON…" at bounding box center [336, 207] width 33 height 18
select select "string:EUR"
click at [320, 198] on select "AED AFN ALL AMD ANG AOA ARS AUD AWG AZN BAM BBD BDT BGN BHD BIF BMD BND [PERSON…" at bounding box center [336, 207] width 33 height 18
click at [605, 209] on select "AED AFN ALL AMD ANG AOA ARS AUD AWG AZN BAM BBD BDT BGN BHD BIF BMD BND [PERSON…" at bounding box center [605, 207] width 33 height 18
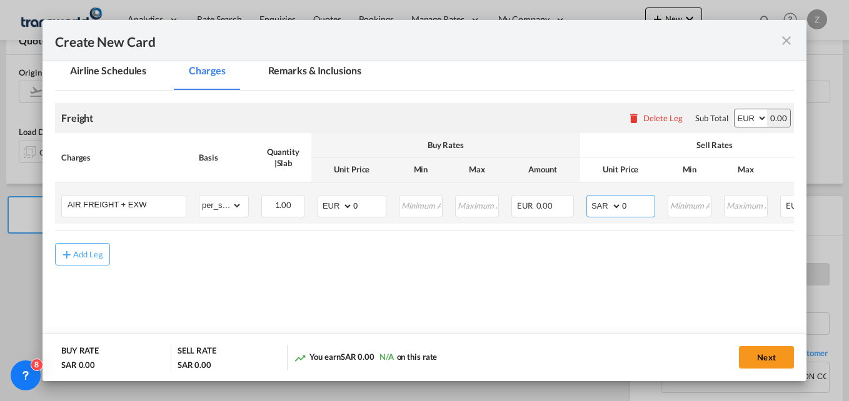
select select "string:EUR"
click at [589, 198] on select "AED AFN ALL AMD ANG AOA ARS AUD AWG AZN BAM BBD BDT BGN BHD BIF BMD BND [PERSON…" at bounding box center [605, 207] width 33 height 18
click at [361, 205] on input "0" at bounding box center [369, 205] width 33 height 19
type input "758"
click at [630, 209] on input "0" at bounding box center [638, 205] width 33 height 19
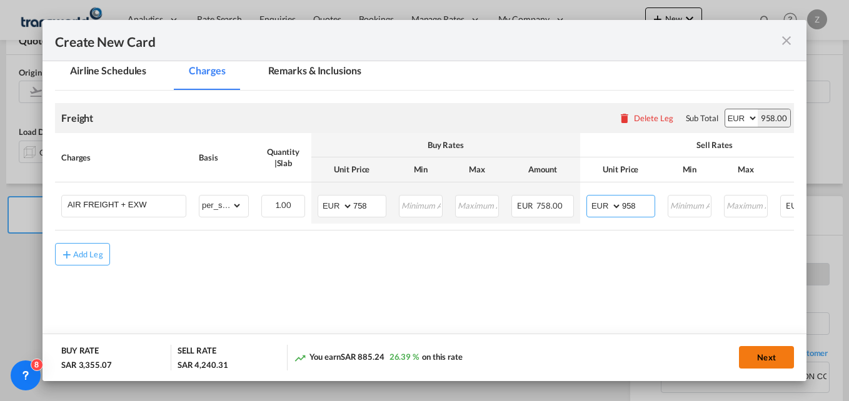
type input "958"
click at [765, 356] on button "Next" at bounding box center [766, 357] width 55 height 23
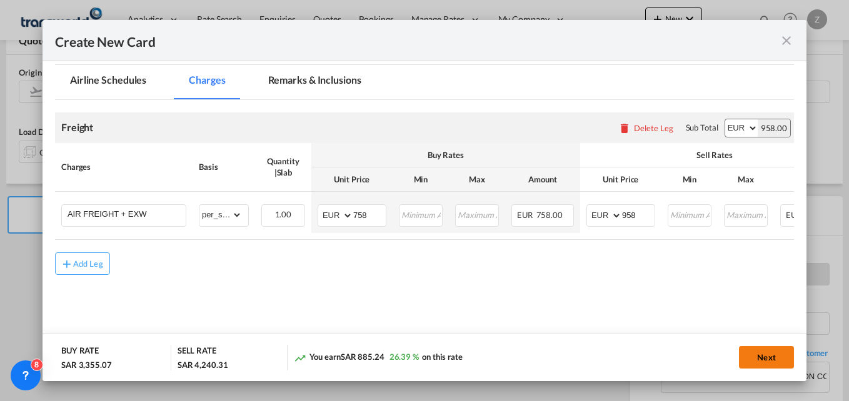
scroll to position [0, 0]
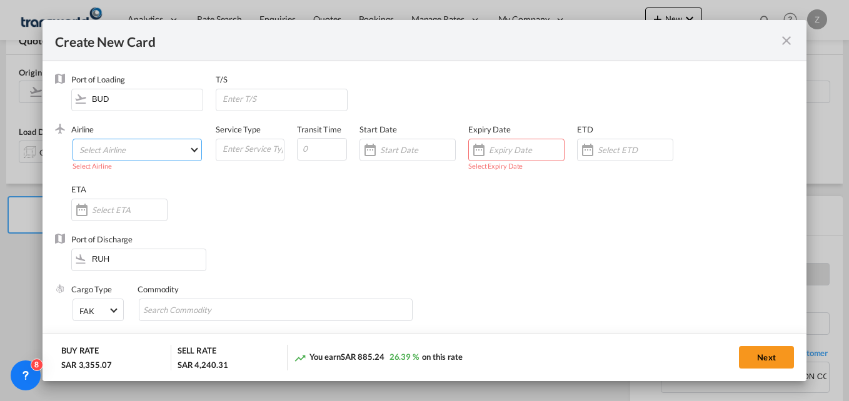
click at [184, 153] on md-select "Select Airline AIR EXPRESS S.A. (1166- / -) CMA CGM Air Cargo (1140-2C / -) DDW…" at bounding box center [137, 150] width 129 height 23
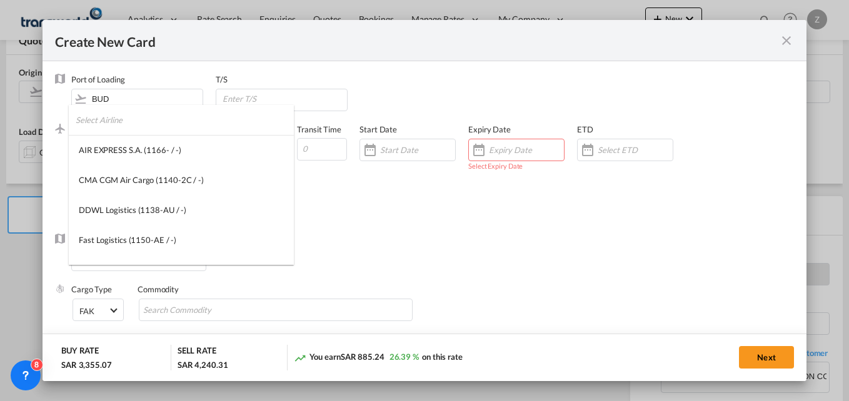
click at [124, 126] on input "search" at bounding box center [185, 120] width 218 height 30
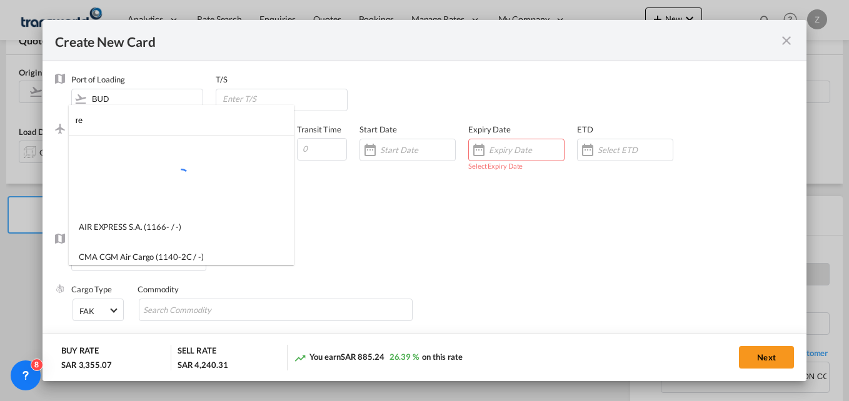
type input "r"
type input "e"
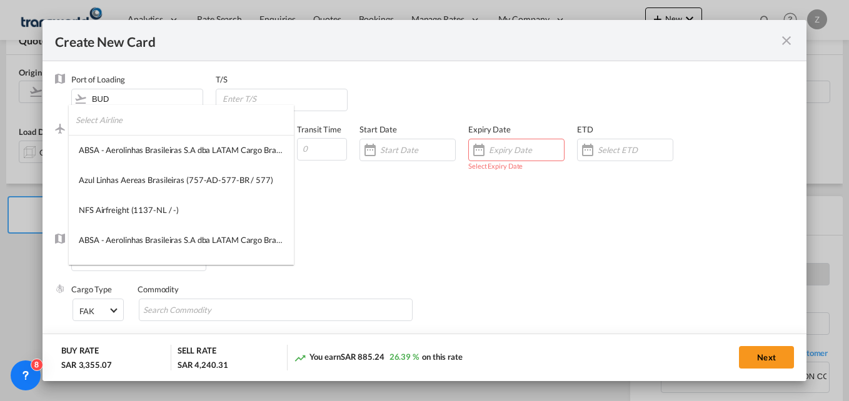
type input "w"
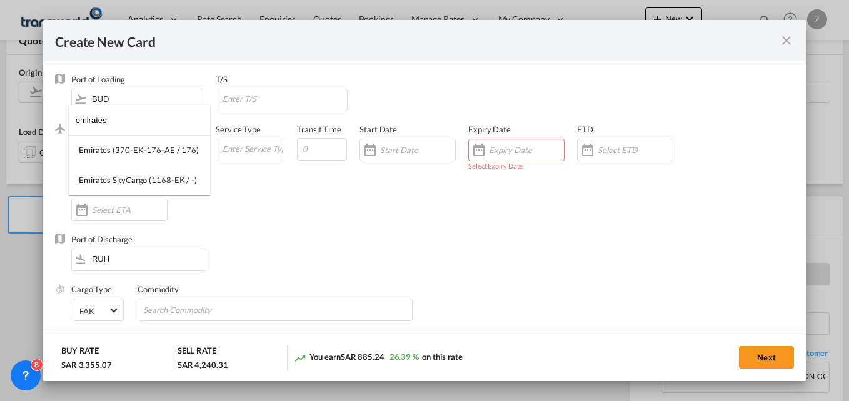
type input "emirates"
click at [133, 148] on div "Emirates (370-EK-176-AE / 176)" at bounding box center [139, 149] width 120 height 11
click at [266, 146] on input "Create New Card ..." at bounding box center [252, 148] width 63 height 19
type input "AIR"
click at [312, 148] on input "Create New Card ..." at bounding box center [322, 149] width 50 height 23
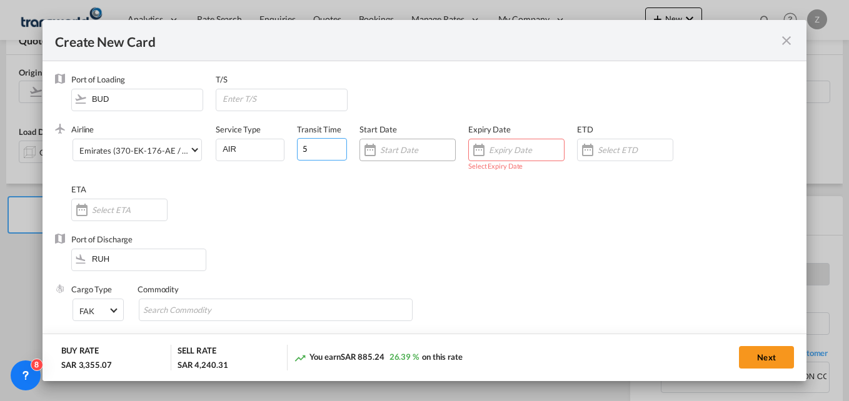
type input "5"
click at [401, 153] on input "Create New Card ..." at bounding box center [417, 150] width 75 height 10
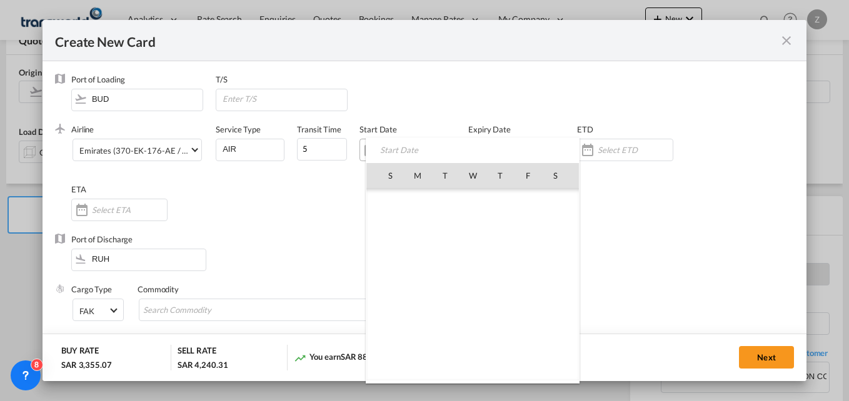
scroll to position [289690, 0]
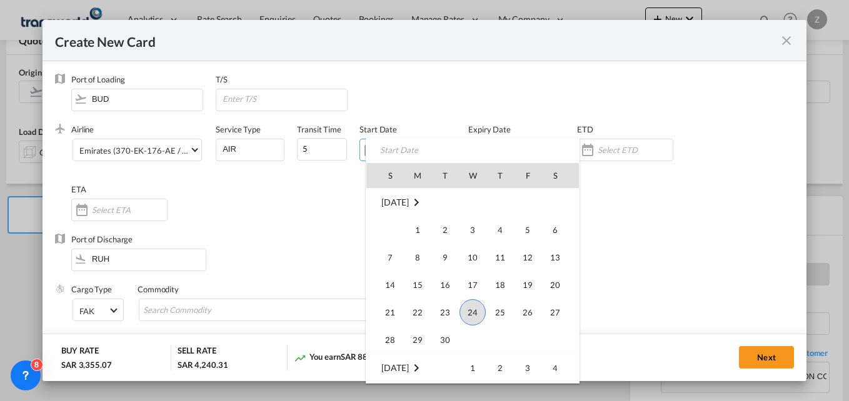
click at [475, 318] on span "24" at bounding box center [473, 313] width 26 height 26
type input "[DATE]"
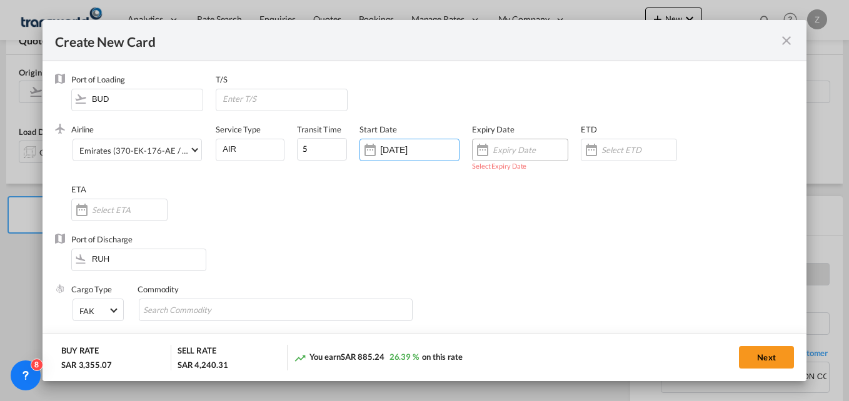
click at [508, 155] on input "Create New Card ..." at bounding box center [530, 150] width 75 height 10
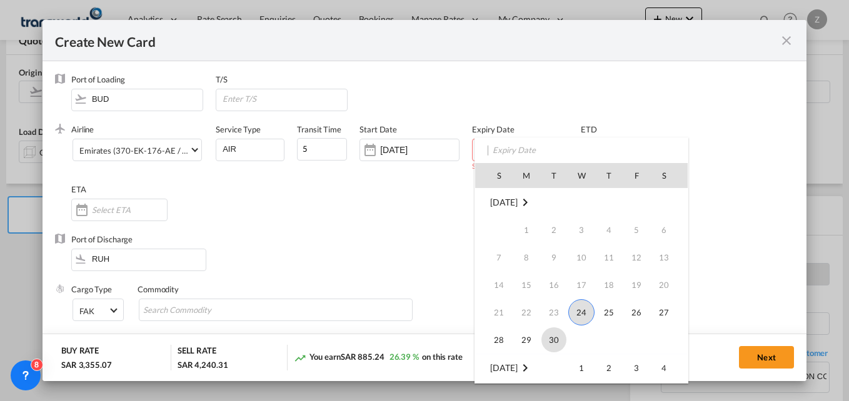
click at [554, 331] on span "30" at bounding box center [554, 340] width 25 height 25
type input "[DATE]"
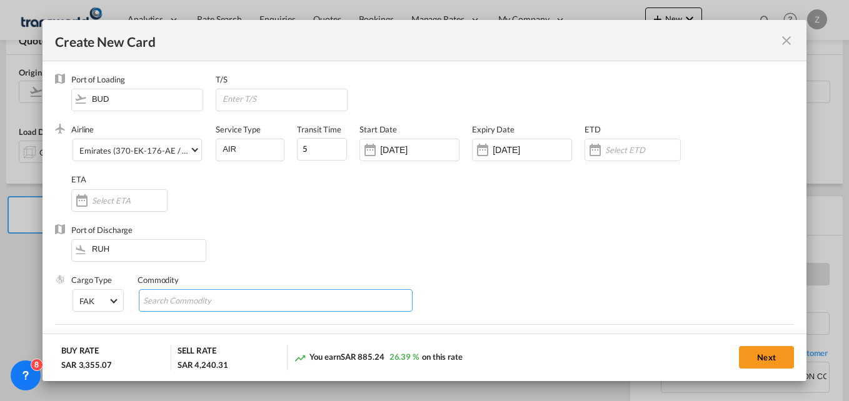
click at [263, 291] on md-chips-wrap "Chips container with autocompletion. Enter the text area, type text to search, …" at bounding box center [276, 301] width 274 height 23
type input "GC"
click at [358, 253] on div "Port of Discharge RUH" at bounding box center [424, 250] width 739 height 50
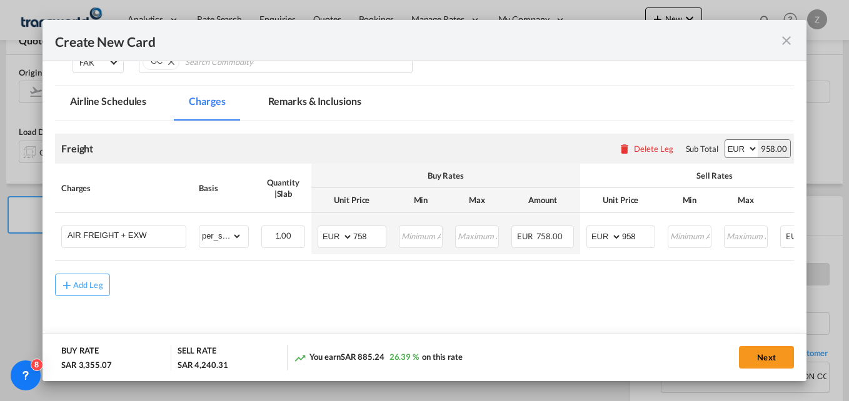
scroll to position [240, 0]
click at [766, 365] on button "Next" at bounding box center [766, 357] width 55 height 23
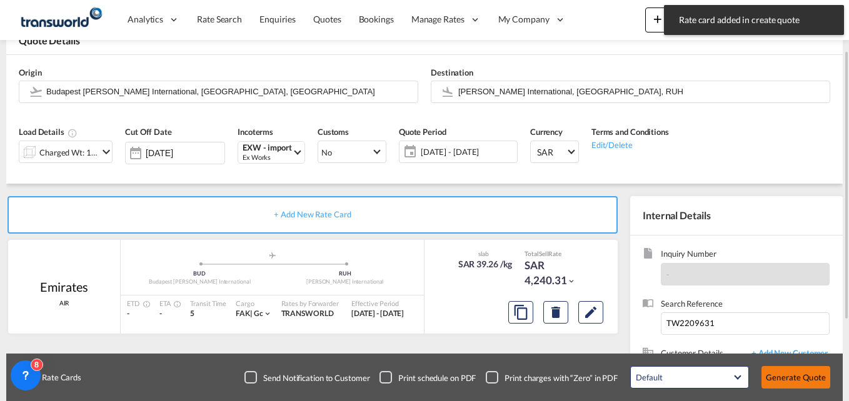
click at [807, 381] on button "Generate Quote" at bounding box center [796, 377] width 69 height 23
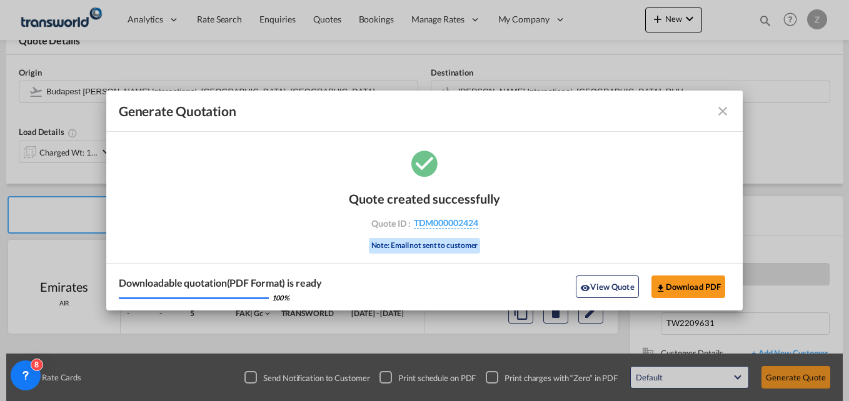
click at [722, 113] on md-icon "icon-close fg-AAA8AD cursor m-0" at bounding box center [722, 111] width 15 height 15
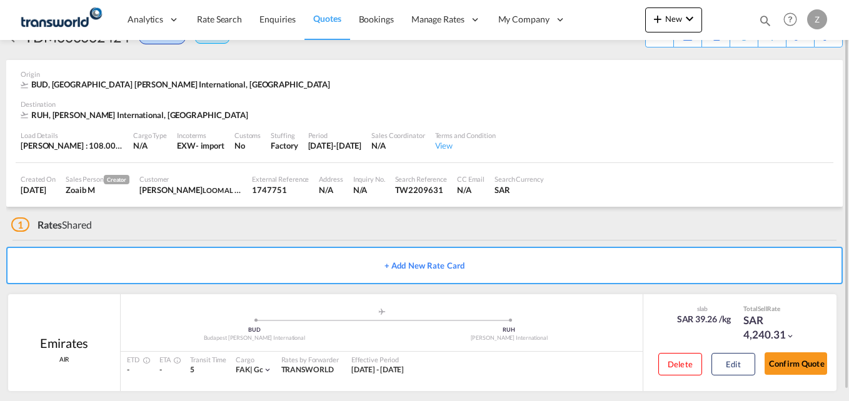
scroll to position [36, 0]
click at [794, 369] on button "Confirm Quote" at bounding box center [796, 363] width 63 height 23
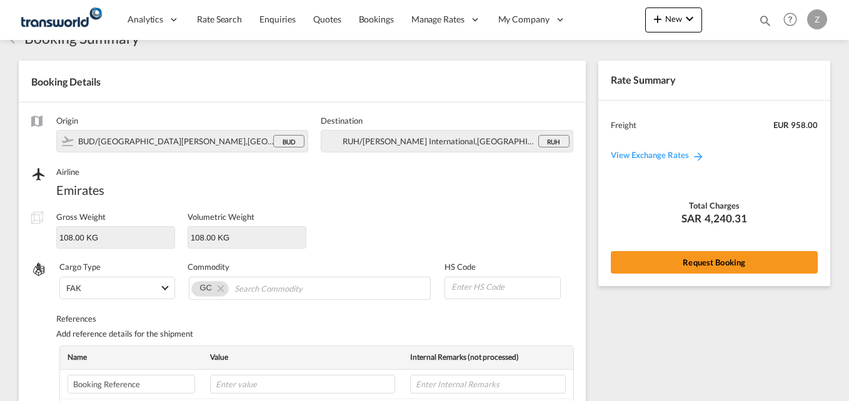
scroll to position [441, 0]
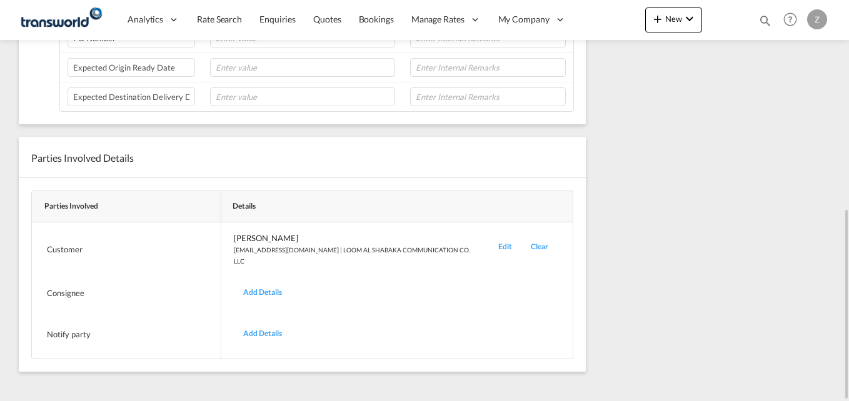
click at [493, 250] on div "Edit" at bounding box center [505, 250] width 33 height 34
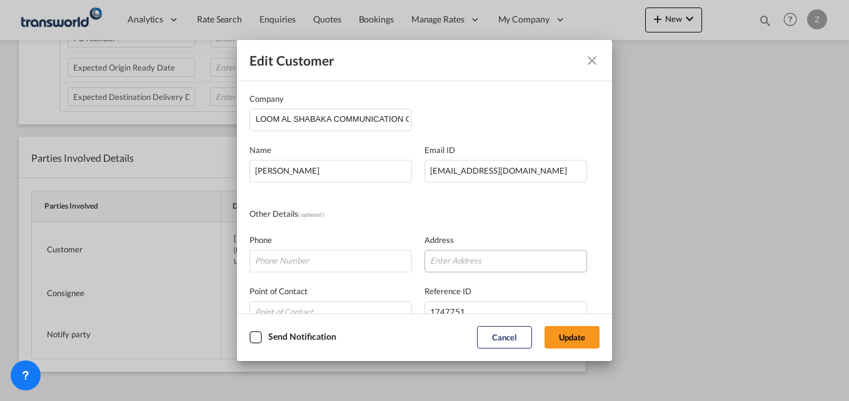
scroll to position [124, 0]
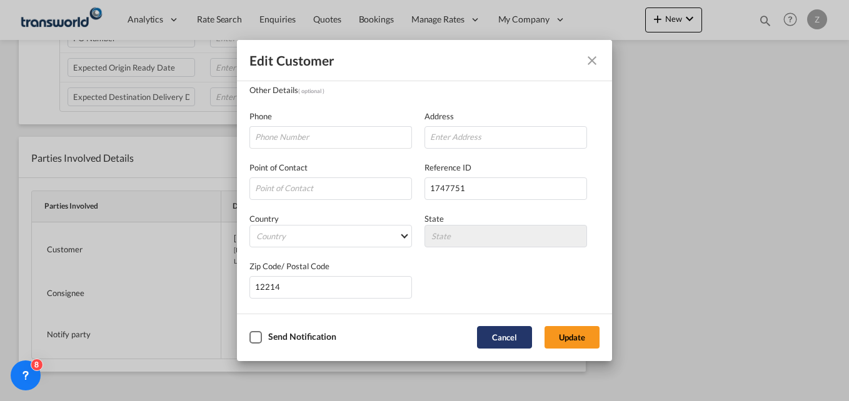
click at [517, 333] on button "Cancel" at bounding box center [504, 337] width 55 height 23
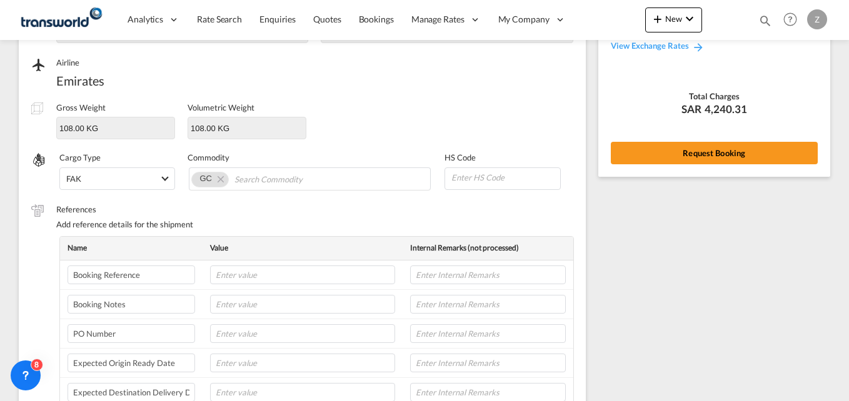
scroll to position [0, 0]
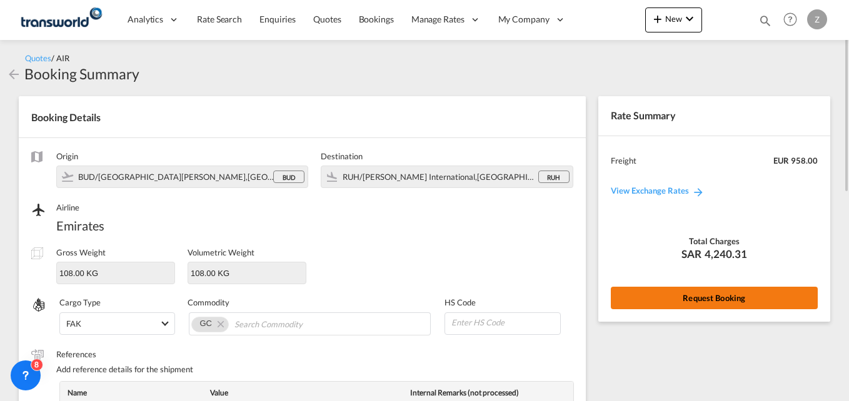
click at [681, 296] on button "Request Booking" at bounding box center [714, 298] width 207 height 23
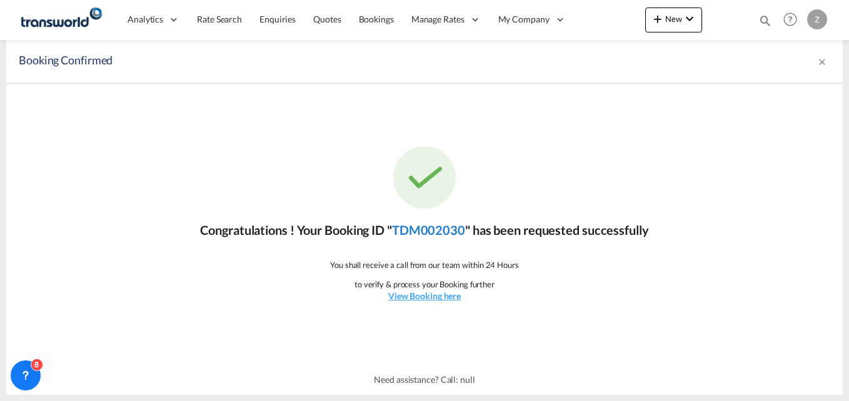
click at [420, 225] on link "TDM002030" at bounding box center [428, 230] width 73 height 15
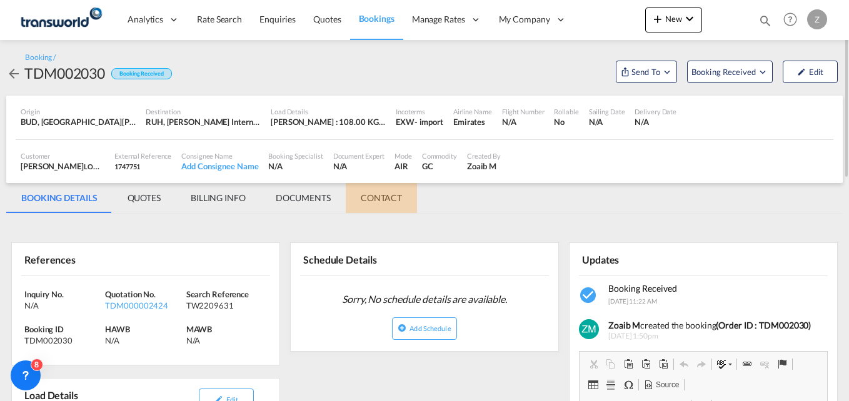
click at [391, 203] on md-tab-item "CONTACT" at bounding box center [381, 198] width 71 height 30
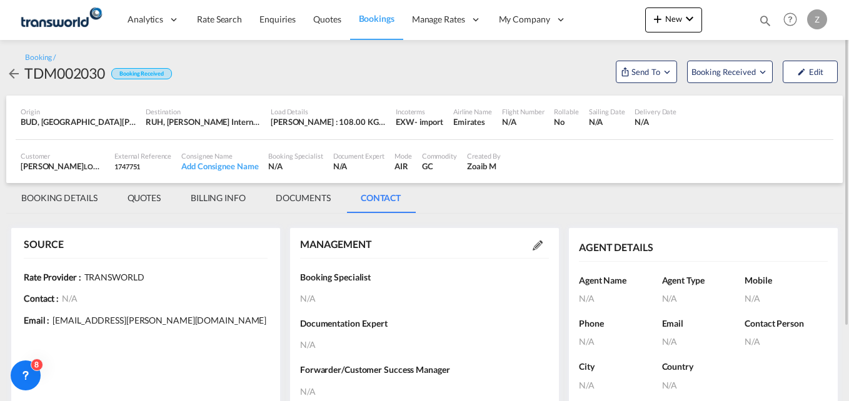
click at [536, 247] on md-icon at bounding box center [538, 246] width 10 height 10
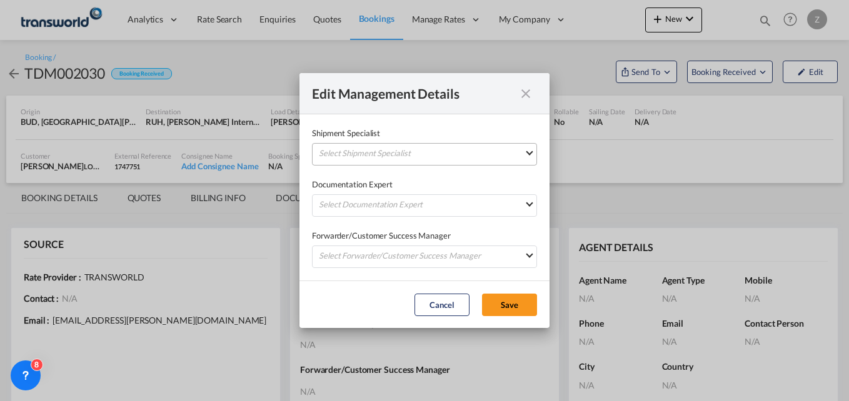
click at [390, 161] on md-select "Select Shipment Specialist [PERSON_NAME] W [PERSON_NAME][EMAIL_ADDRESS][PERSON_…" at bounding box center [424, 154] width 225 height 23
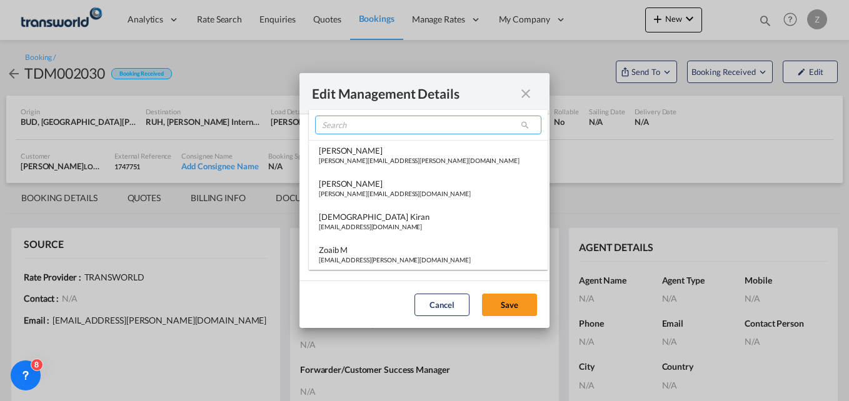
click at [355, 129] on input "search" at bounding box center [428, 125] width 226 height 19
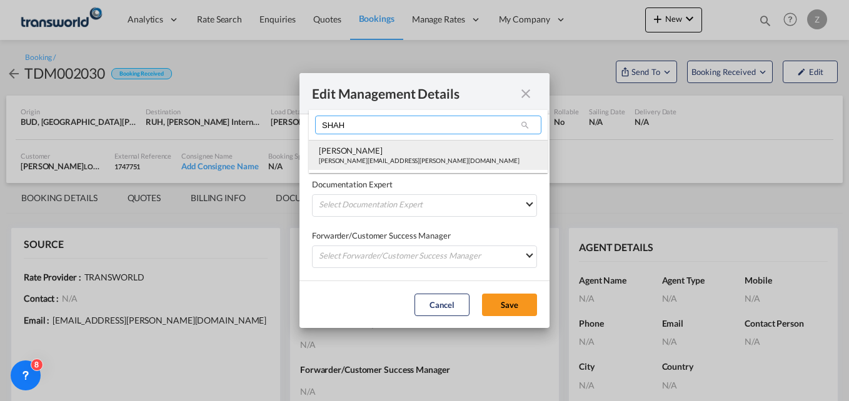
type input "SHAH"
click at [356, 158] on div "[PERSON_NAME][EMAIL_ADDRESS][PERSON_NAME][DOMAIN_NAME]" at bounding box center [419, 160] width 201 height 9
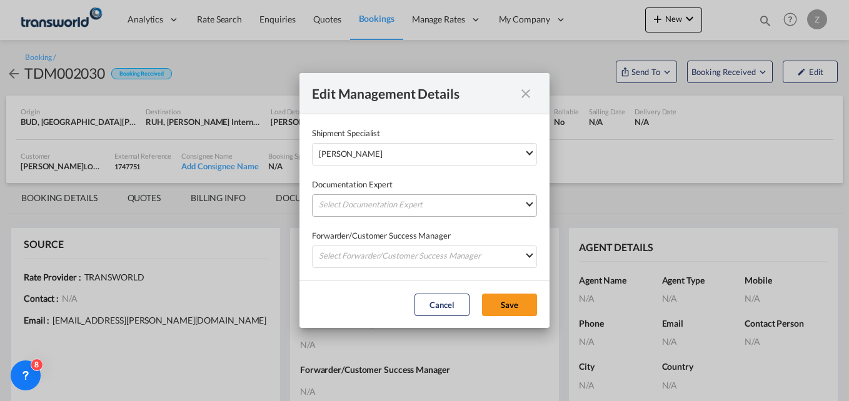
click at [356, 210] on md-select "Select Documentation Expert [PERSON_NAME] W [PERSON_NAME][EMAIL_ADDRESS][PERSON…" at bounding box center [424, 205] width 225 height 23
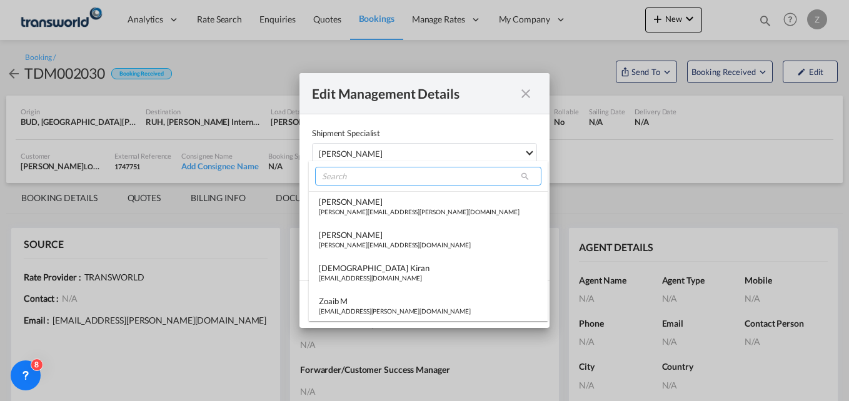
click at [348, 180] on input "search" at bounding box center [428, 176] width 226 height 19
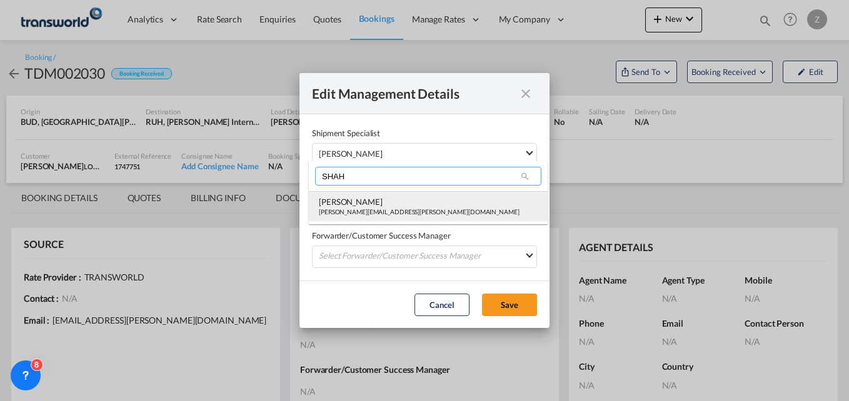
type input "SHAH"
click at [349, 198] on div "[PERSON_NAME]" at bounding box center [419, 201] width 201 height 11
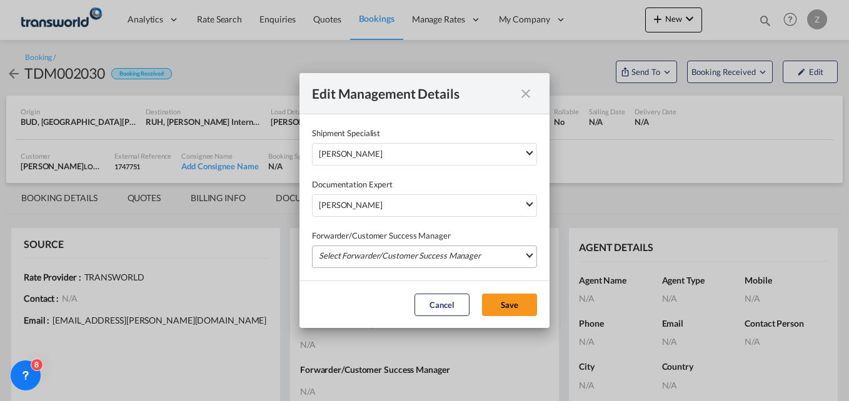
click at [350, 261] on md-select "Select Forwarder/Customer Success Manager [PERSON_NAME] [PERSON_NAME][EMAIL_ADD…" at bounding box center [424, 257] width 225 height 23
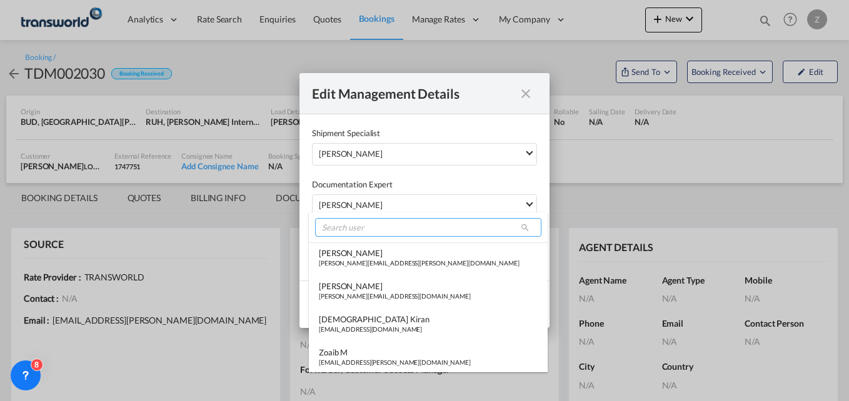
click at [342, 231] on input "search" at bounding box center [428, 227] width 226 height 19
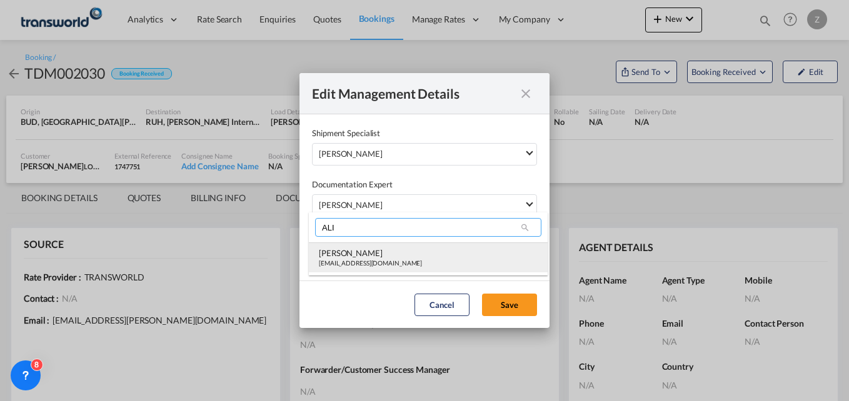
type input "ALI"
click at [348, 261] on div "[EMAIL_ADDRESS][DOMAIN_NAME]" at bounding box center [370, 263] width 103 height 9
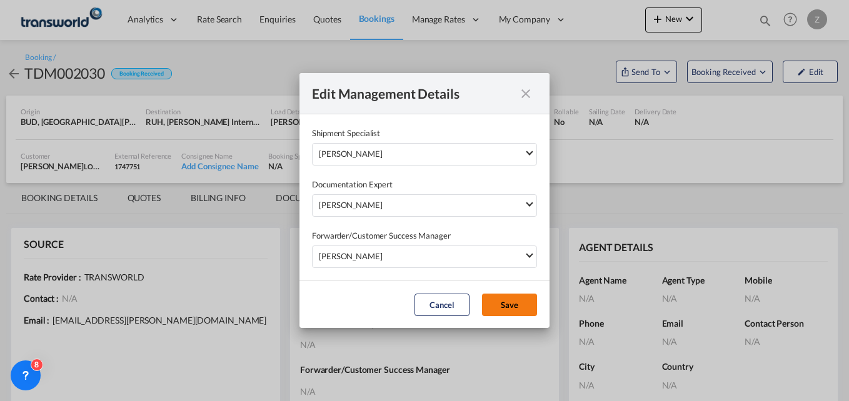
click at [497, 298] on button "Save" at bounding box center [509, 305] width 55 height 23
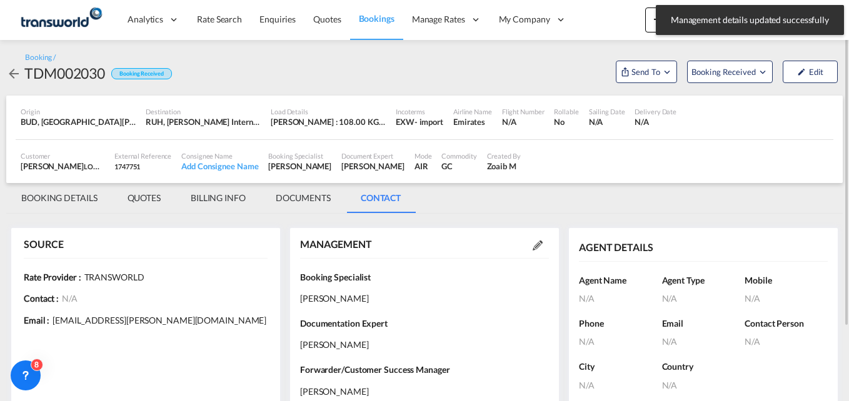
click at [68, 201] on md-tab-item "BOOKING DETAILS" at bounding box center [59, 198] width 106 height 30
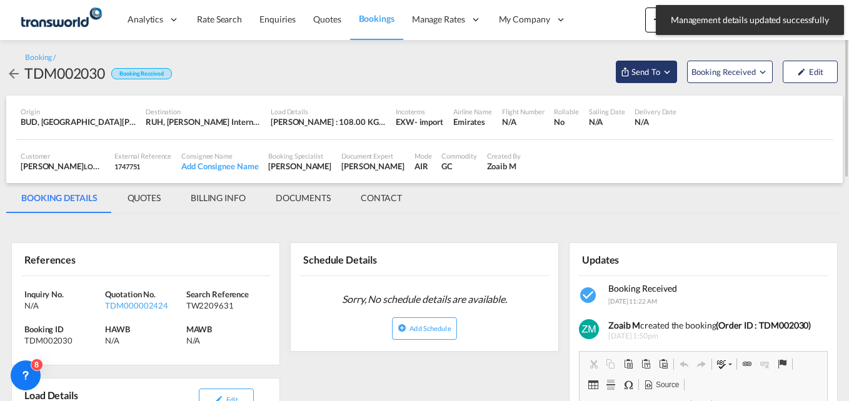
click at [649, 78] on button "Send To" at bounding box center [646, 72] width 61 height 23
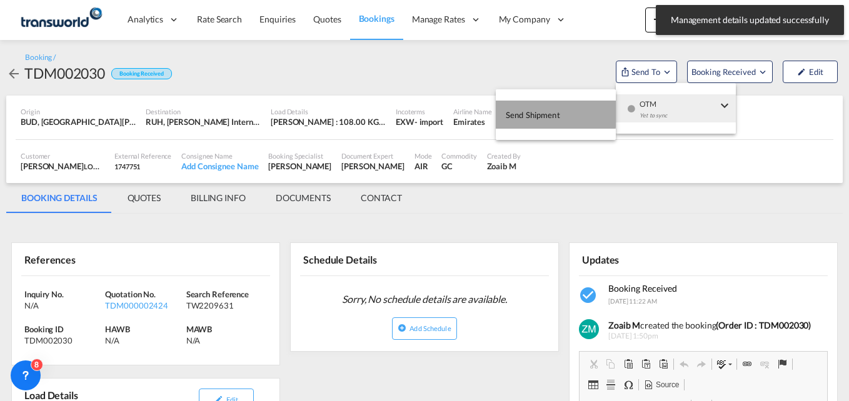
click at [545, 113] on span "Send Shipment" at bounding box center [533, 115] width 54 height 20
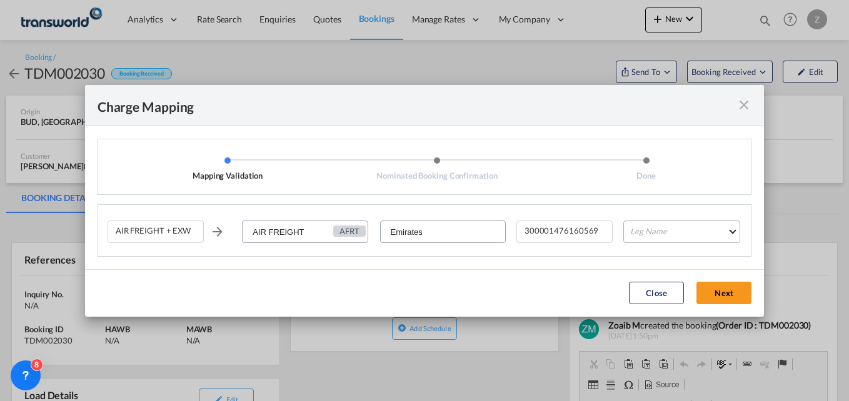
click at [666, 234] on md-select "Leg Name HANDLING ORIGIN HANDLING DESTINATION OTHERS TL PICK UP CUSTOMS ORIGIN …" at bounding box center [682, 232] width 117 height 23
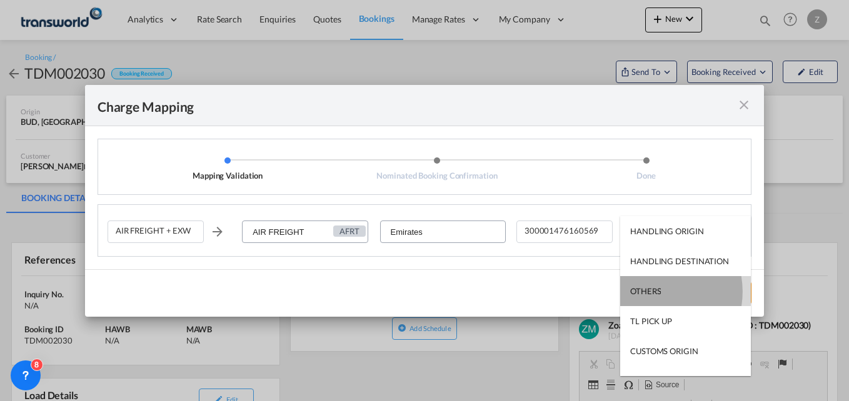
click at [651, 292] on div "OTHERS" at bounding box center [645, 291] width 31 height 11
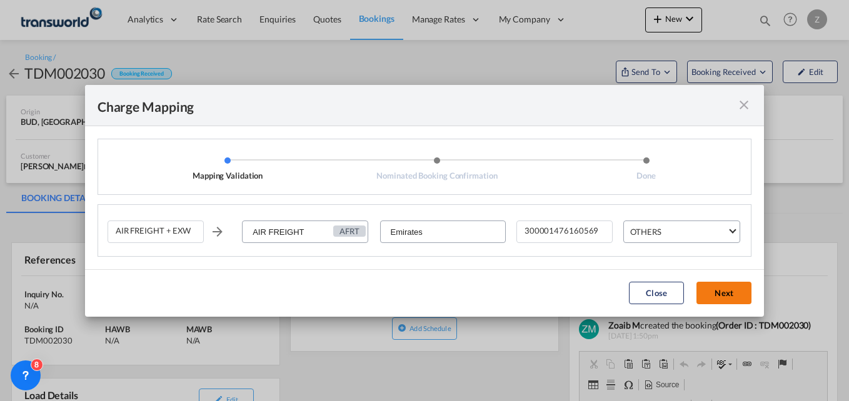
click at [729, 300] on button "Next" at bounding box center [724, 293] width 55 height 23
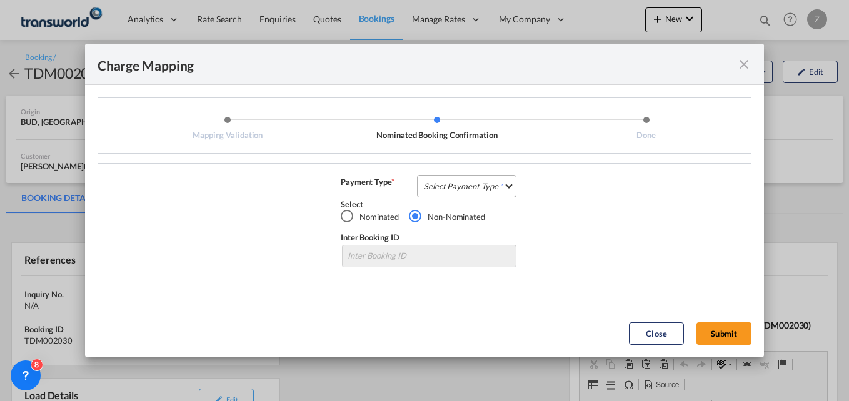
click at [453, 187] on md-select "Select Payment Type COLLECT PREPAID" at bounding box center [466, 186] width 99 height 23
click at [453, 187] on div "COLLECT" at bounding box center [443, 186] width 36 height 11
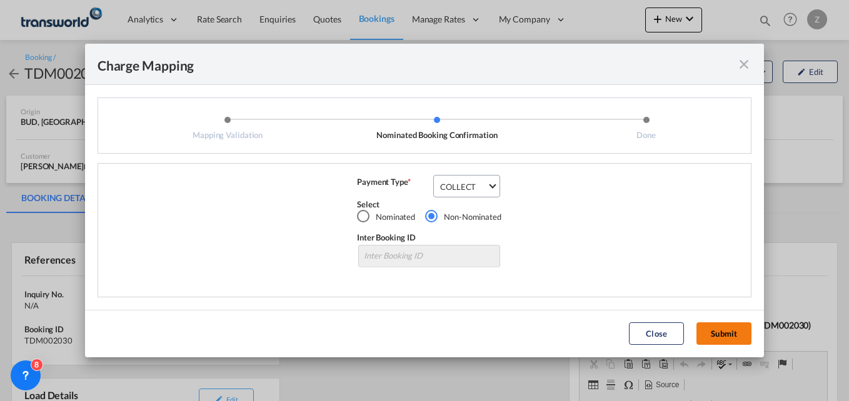
click at [711, 340] on button "Submit" at bounding box center [724, 334] width 55 height 23
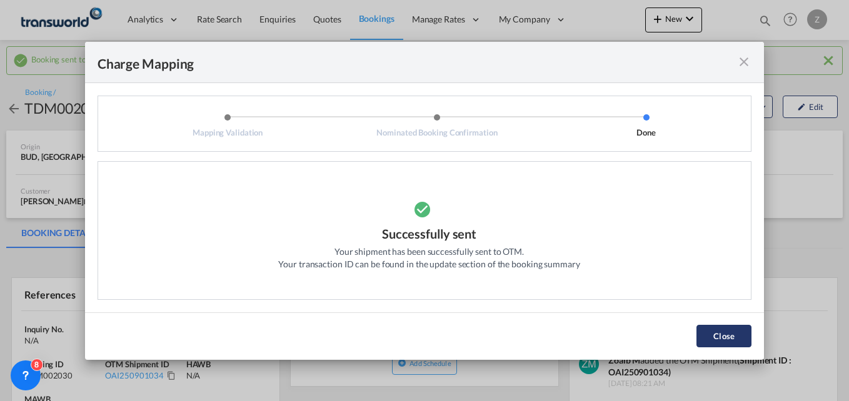
click at [719, 336] on button "Close" at bounding box center [724, 336] width 55 height 23
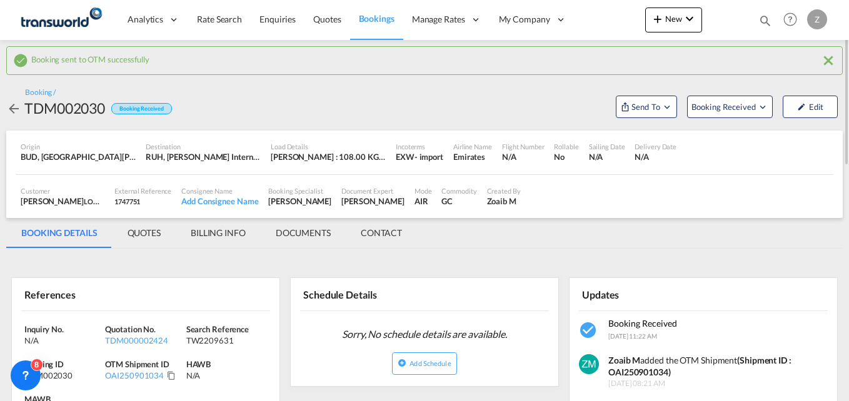
click at [769, 19] on md-icon "icon-magnify" at bounding box center [766, 21] width 14 height 14
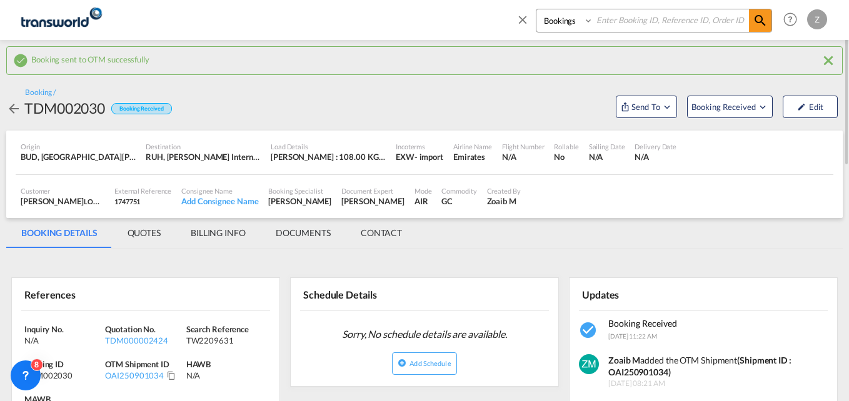
click at [560, 26] on select "Bookings Quotes Enquiries" at bounding box center [566, 20] width 59 height 23
select select "Quotes"
click at [537, 9] on select "Bookings Quotes Enquiries" at bounding box center [566, 20] width 59 height 23
click at [616, 24] on input at bounding box center [671, 20] width 156 height 22
paste input "TDM000002424"
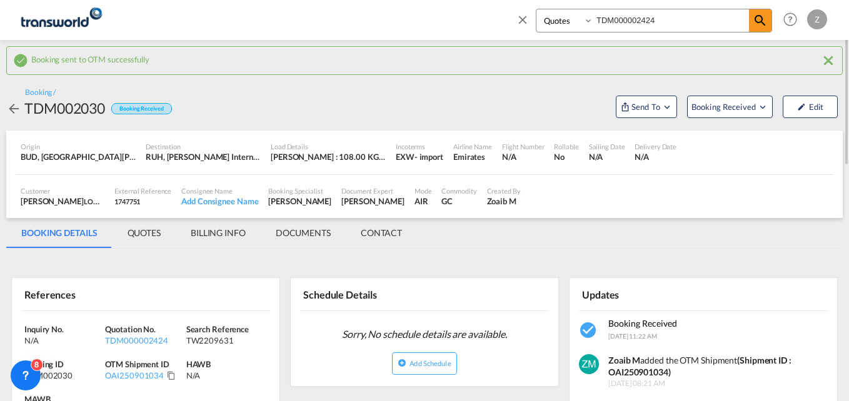
type input "TDM000002424"
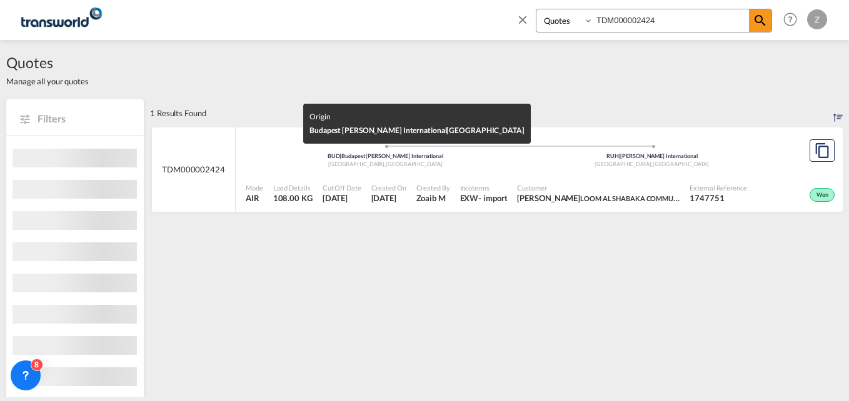
click at [467, 165] on div "[GEOGRAPHIC_DATA] , [GEOGRAPHIC_DATA]" at bounding box center [385, 165] width 267 height 8
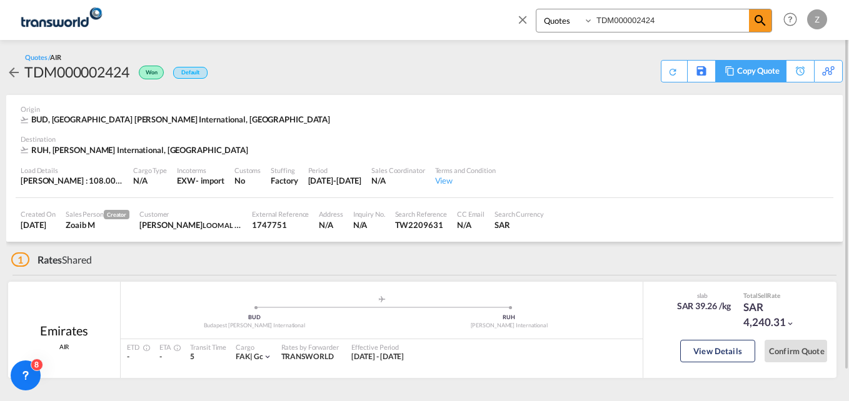
click at [775, 66] on div "Copy Quote" at bounding box center [758, 71] width 43 height 21
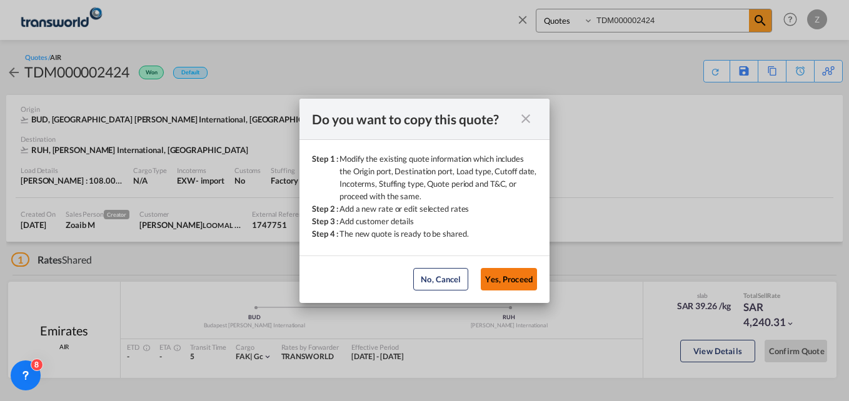
click at [509, 286] on button "Yes, Proceed" at bounding box center [509, 279] width 56 height 23
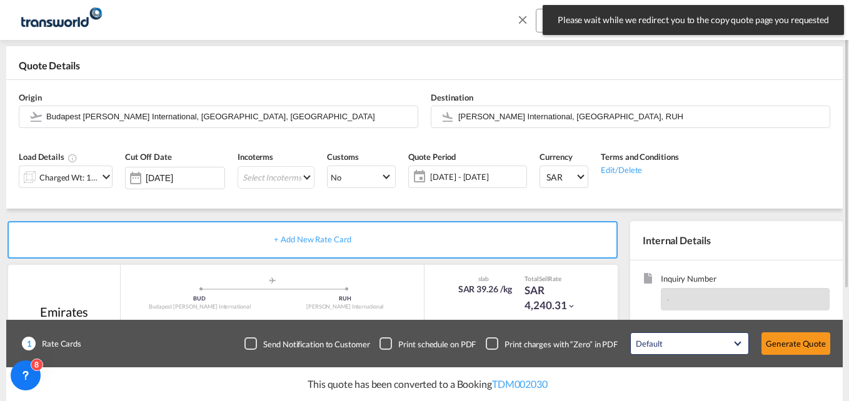
scroll to position [51, 0]
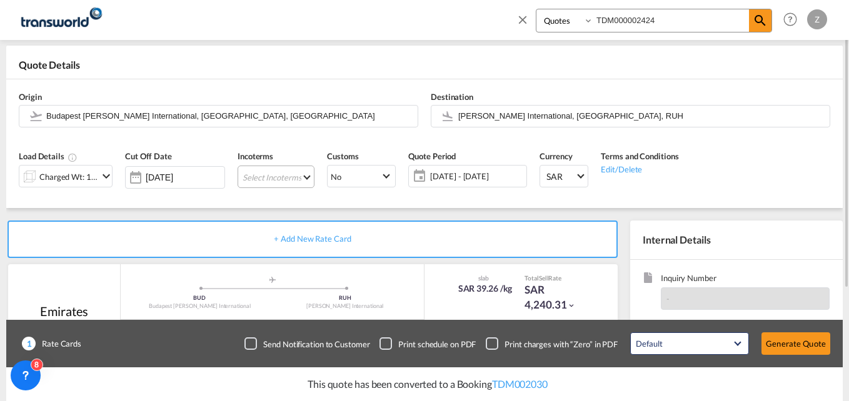
click at [281, 185] on md-select "Select Incoterms CIF - import Cost,Insurance and Freight CIP - export Carriage …" at bounding box center [276, 177] width 77 height 23
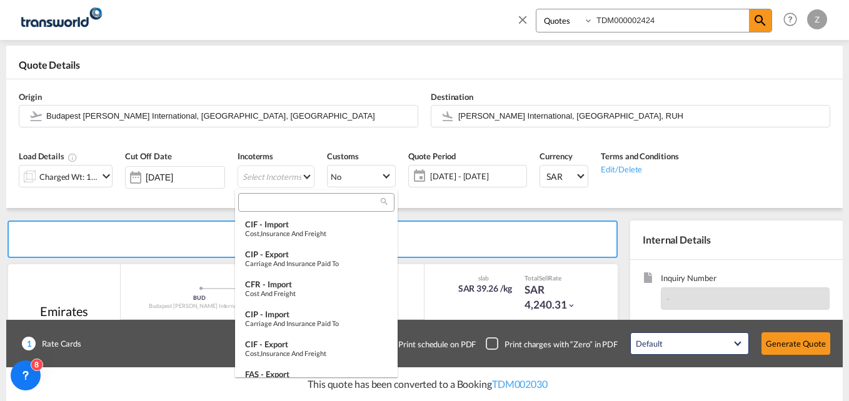
click at [261, 213] on md-select-header at bounding box center [316, 202] width 163 height 25
click at [263, 201] on input "search" at bounding box center [311, 202] width 139 height 11
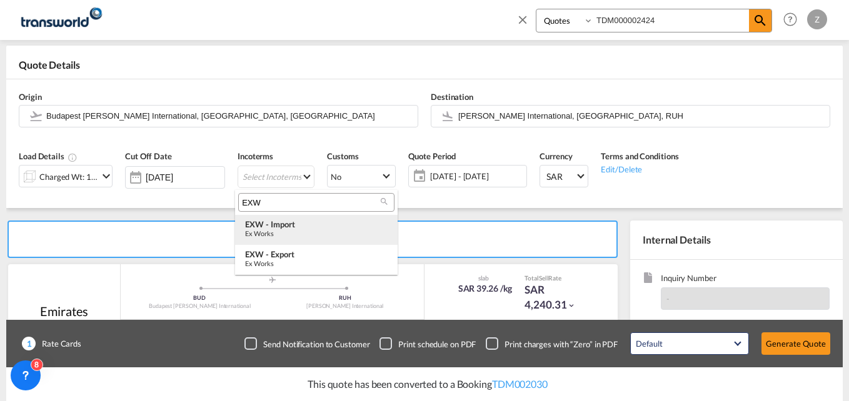
type input "EXW"
click at [274, 231] on div "Ex Works" at bounding box center [316, 234] width 143 height 8
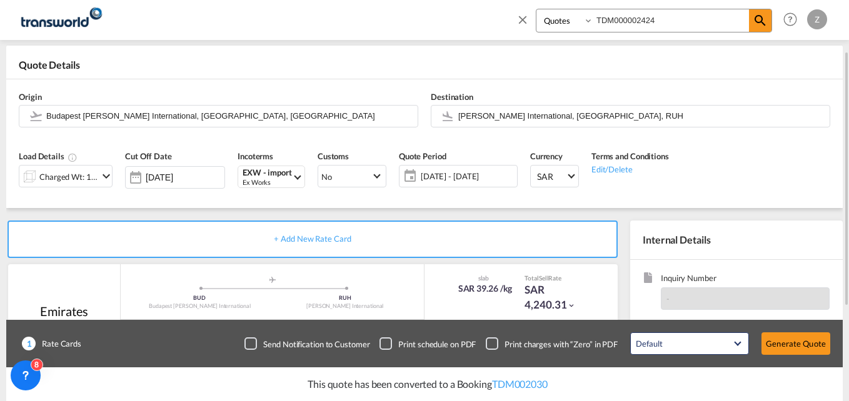
scroll to position [205, 0]
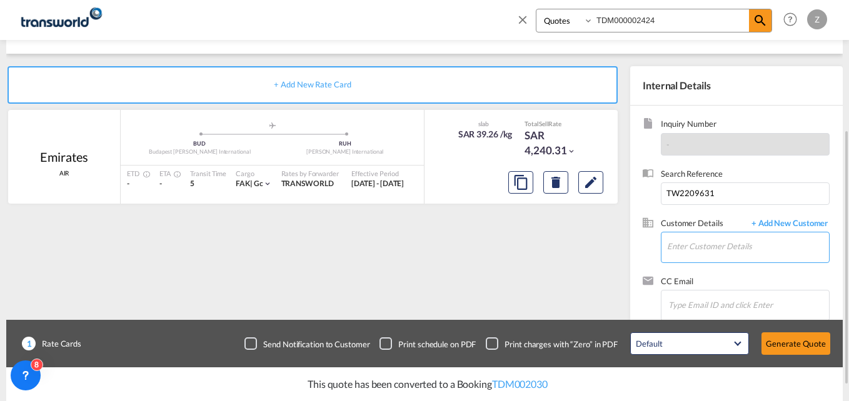
click at [691, 249] on input "Enter Customer Details" at bounding box center [748, 247] width 162 height 28
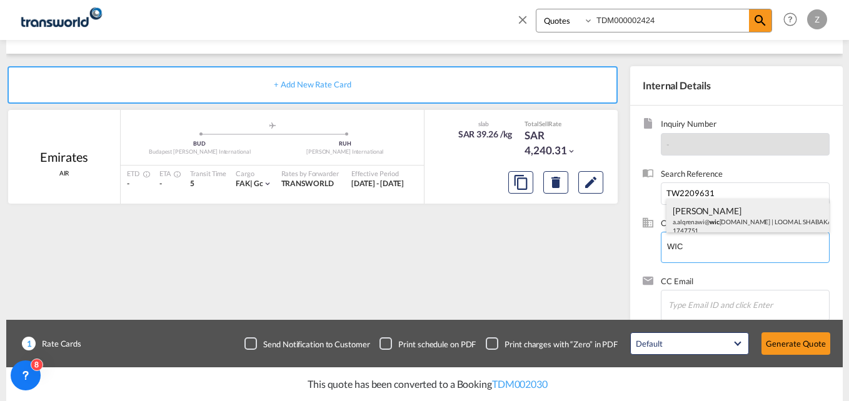
click at [702, 223] on div "[PERSON_NAME] [PERSON_NAME]alqrenawi@ wic [DOMAIN_NAME] | LOOM AL SHABAKA COMMU…" at bounding box center [748, 220] width 163 height 43
type input "LOOM AL SHABAKA COMMUNICATION CO. LLC, [PERSON_NAME], [EMAIL_ADDRESS][DOMAIN_NA…"
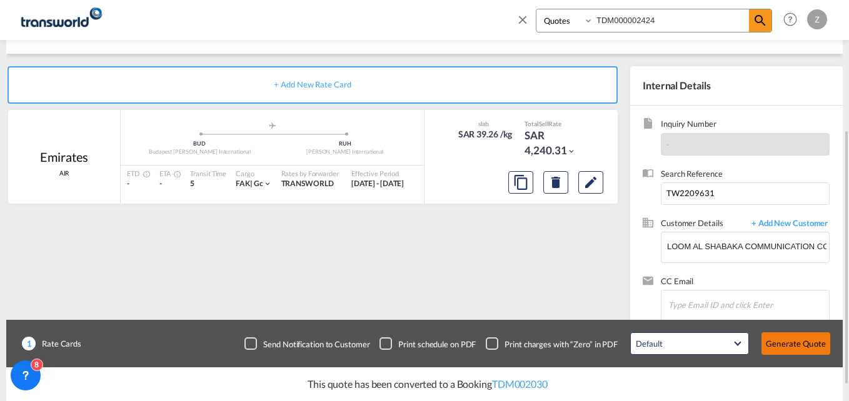
click at [794, 345] on button "Generate Quote" at bounding box center [796, 344] width 69 height 23
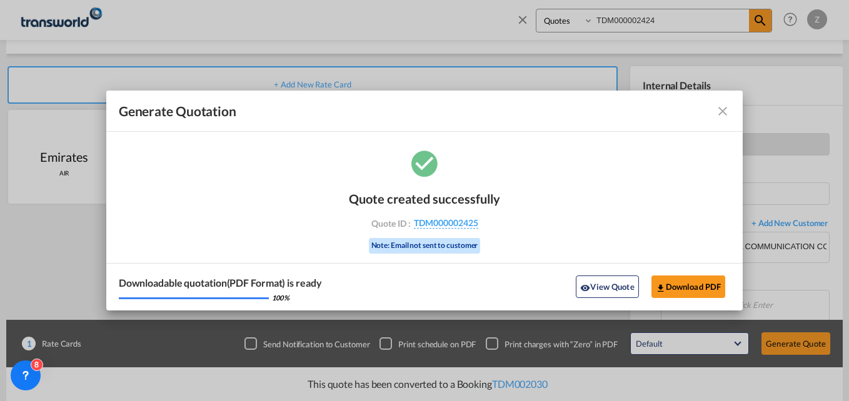
click at [725, 109] on md-icon "icon-close fg-AAA8AD cursor m-0" at bounding box center [722, 111] width 15 height 15
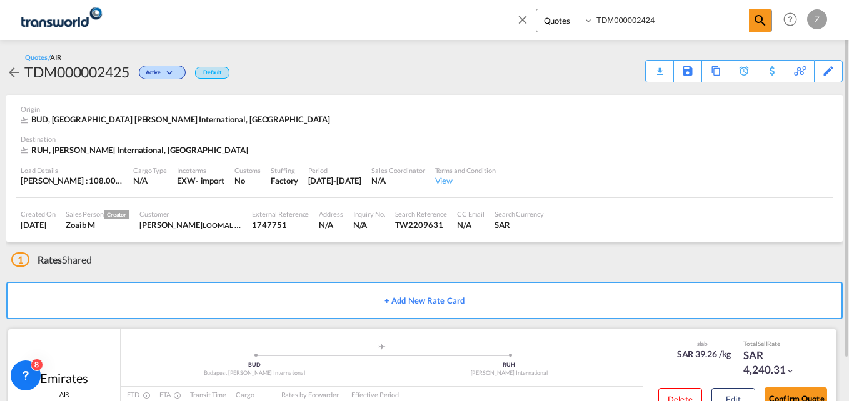
scroll to position [47, 0]
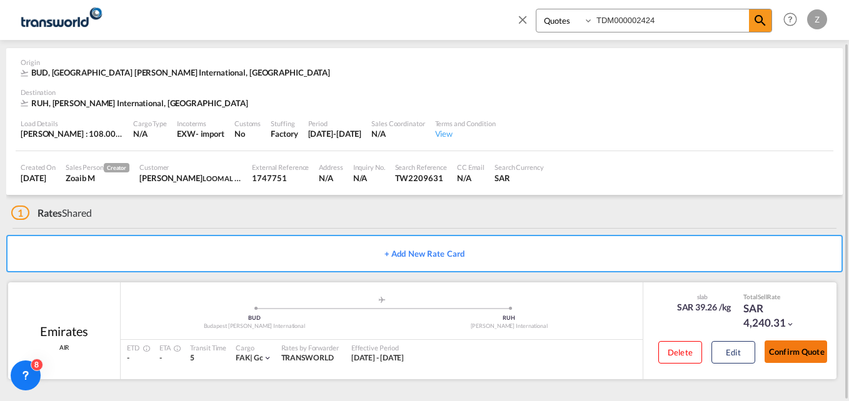
click at [793, 350] on button "Confirm Quote" at bounding box center [796, 352] width 63 height 23
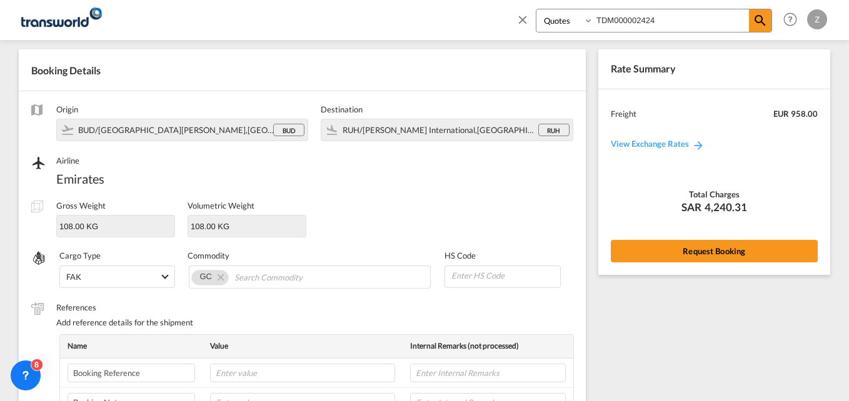
scroll to position [441, 0]
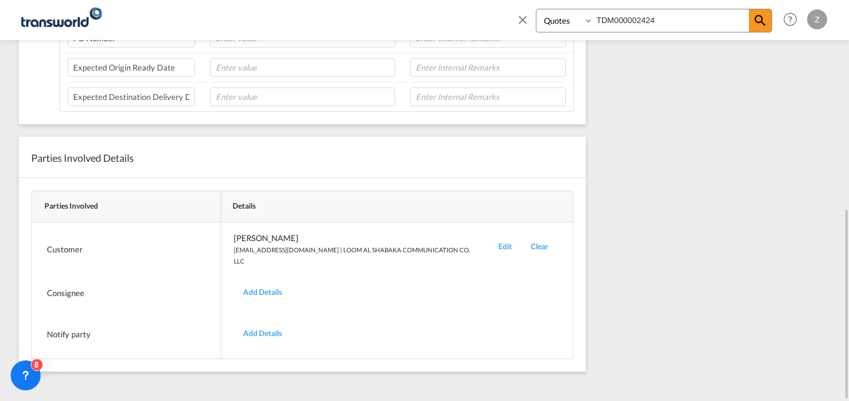
click at [492, 248] on div "Edit" at bounding box center [505, 250] width 33 height 34
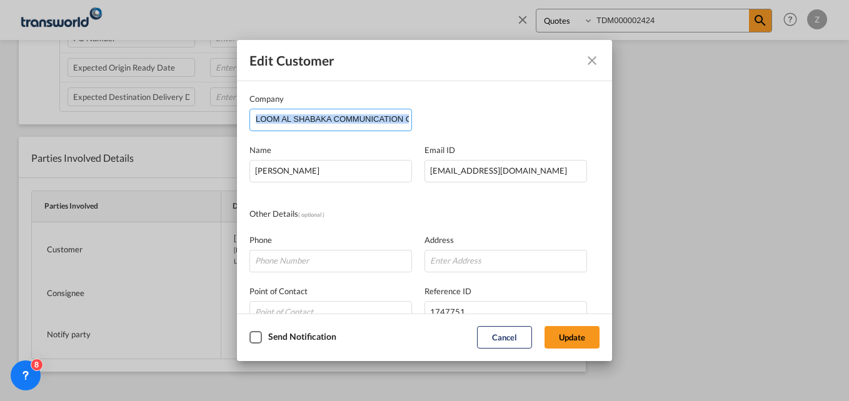
drag, startPoint x: 254, startPoint y: 118, endPoint x: 383, endPoint y: 122, distance: 128.9
click at [383, 122] on md-autocomplete "LOOM AL SHABAKA COMMUNICATION CO. LLC" at bounding box center [331, 120] width 163 height 23
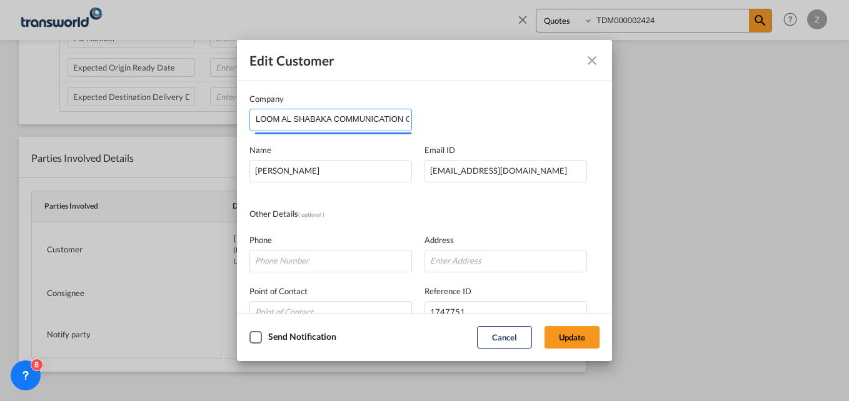
scroll to position [0, 23]
drag, startPoint x: 256, startPoint y: 117, endPoint x: 438, endPoint y: 119, distance: 182.0
click at [438, 119] on div "Company LOOM AL SHABAKA COMMUNICATION CO. LLC" at bounding box center [425, 112] width 350 height 39
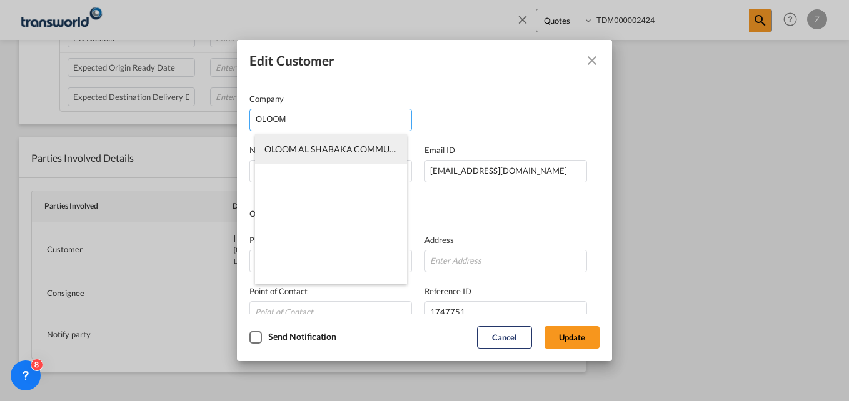
click at [305, 151] on span "OLOOM AL SHABAKA COMMUNICATION CO. LLC" at bounding box center [364, 149] width 199 height 11
type input "OLOOM AL SHABAKA COMMUNICATION CO. LLC"
type input "546729922"
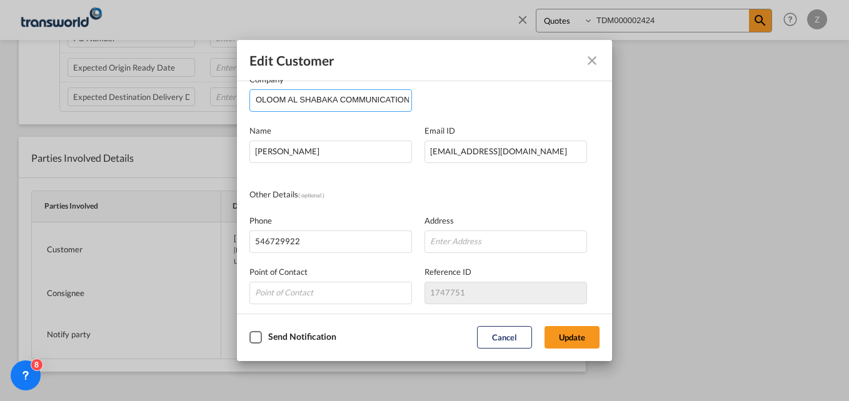
scroll to position [18, 0]
click at [579, 337] on button "Update" at bounding box center [572, 337] width 55 height 23
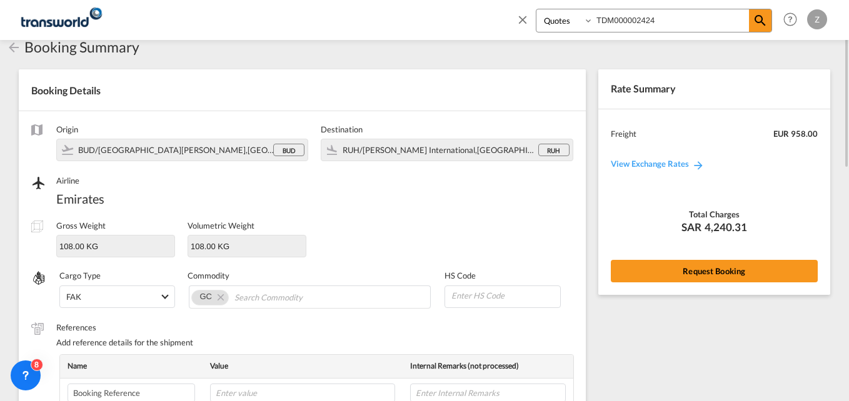
scroll to position [0, 0]
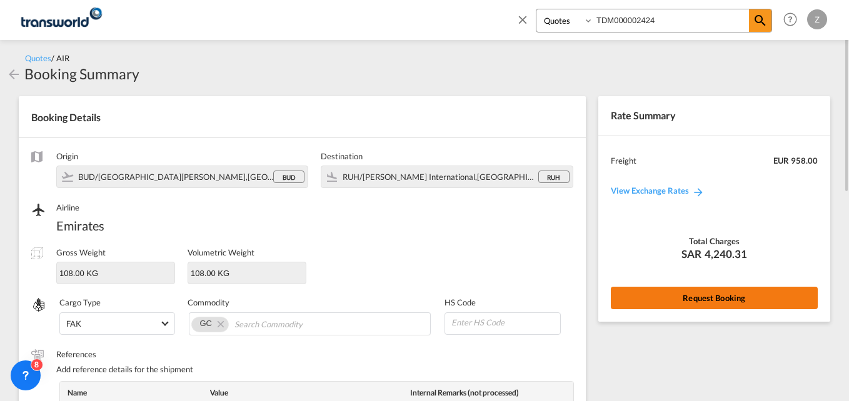
click at [645, 296] on button "Request Booking" at bounding box center [714, 298] width 207 height 23
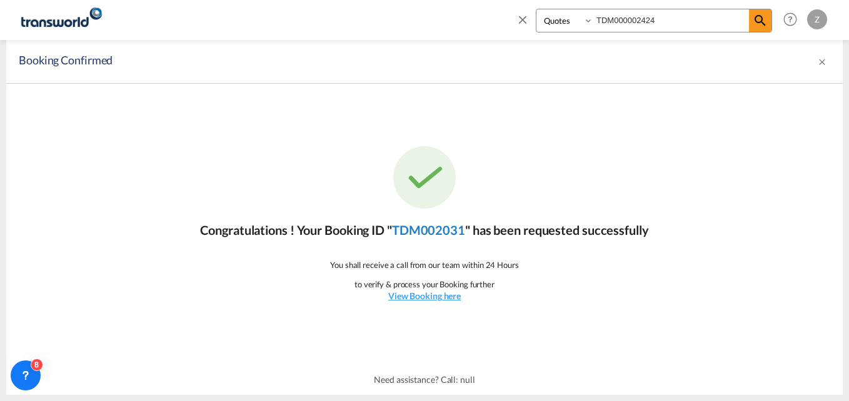
click at [427, 228] on link "TDM002031" at bounding box center [428, 230] width 73 height 15
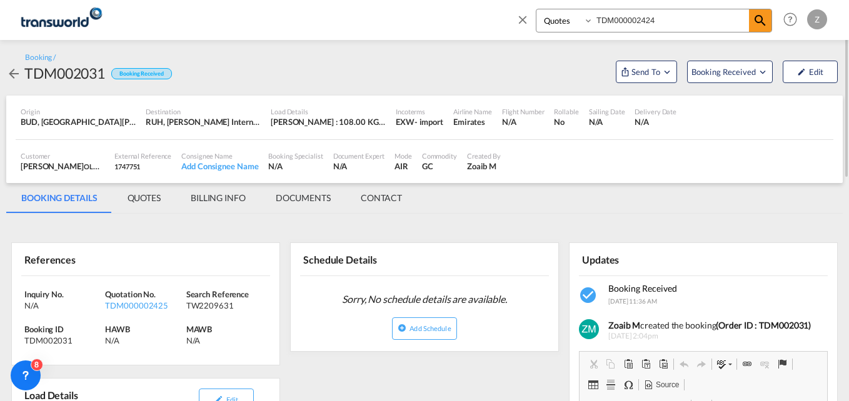
click at [383, 195] on md-tab-item "CONTACT" at bounding box center [381, 198] width 71 height 30
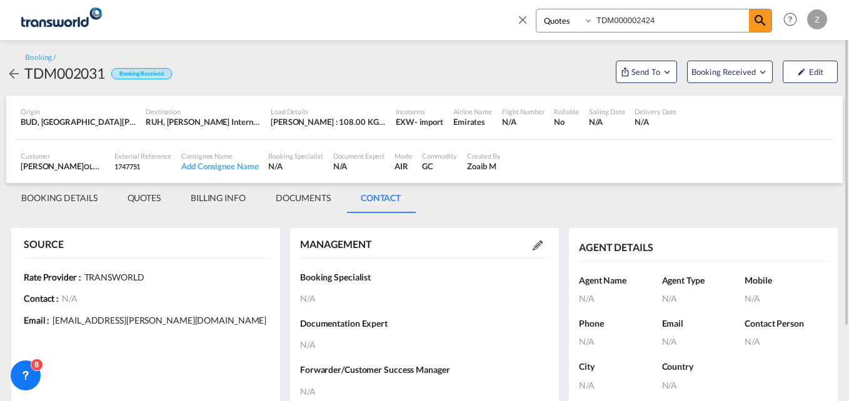
click at [533, 246] on md-icon at bounding box center [538, 246] width 10 height 10
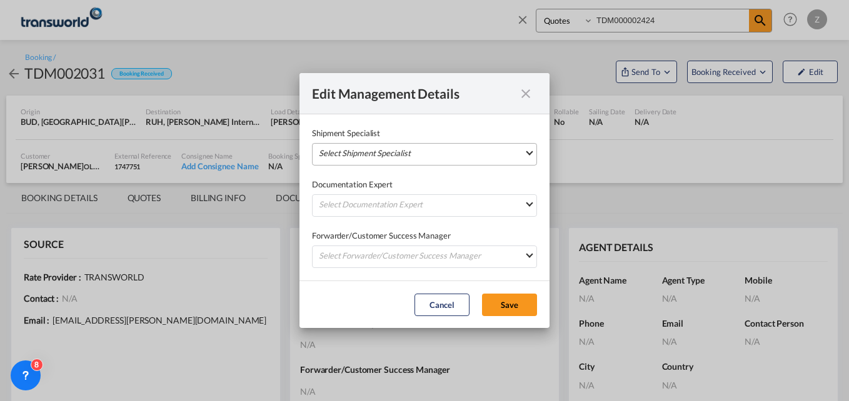
click at [413, 155] on md-select "Select Shipment Specialist [PERSON_NAME] W [PERSON_NAME][EMAIL_ADDRESS][PERSON_…" at bounding box center [424, 154] width 225 height 23
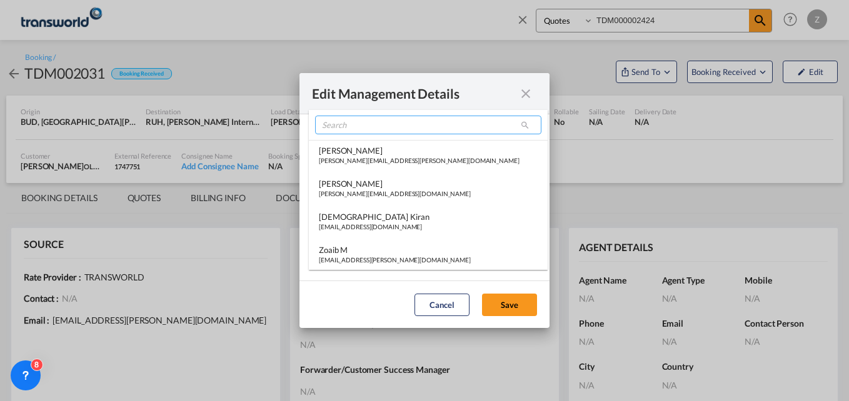
click at [350, 121] on input "search" at bounding box center [428, 125] width 226 height 19
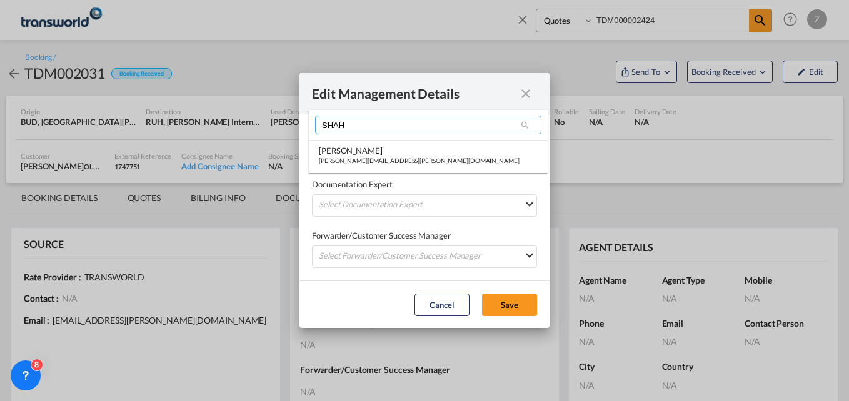
type input "SHAH"
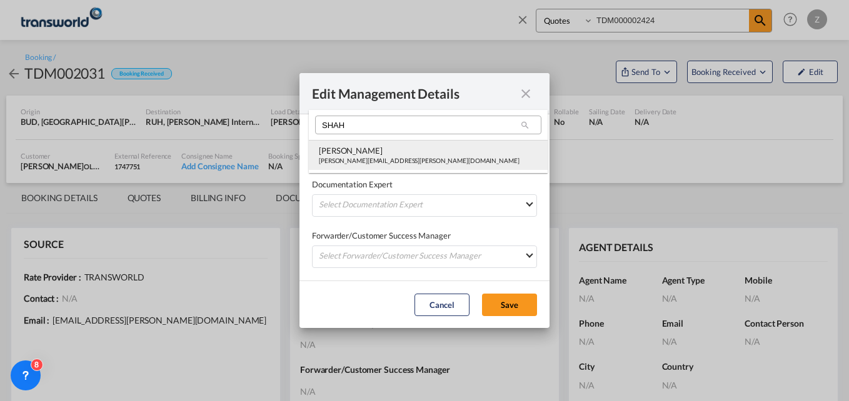
click at [401, 149] on div "[PERSON_NAME]" at bounding box center [419, 150] width 201 height 11
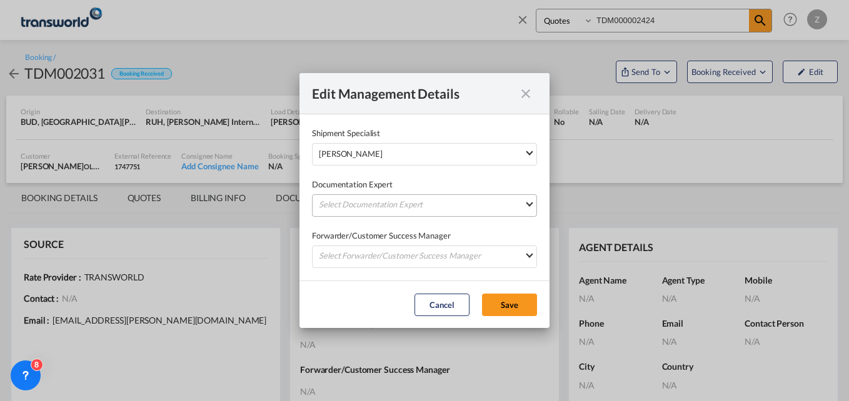
click at [365, 205] on md-select "Select Documentation Expert [PERSON_NAME] W [PERSON_NAME][EMAIL_ADDRESS][PERSON…" at bounding box center [424, 205] width 225 height 23
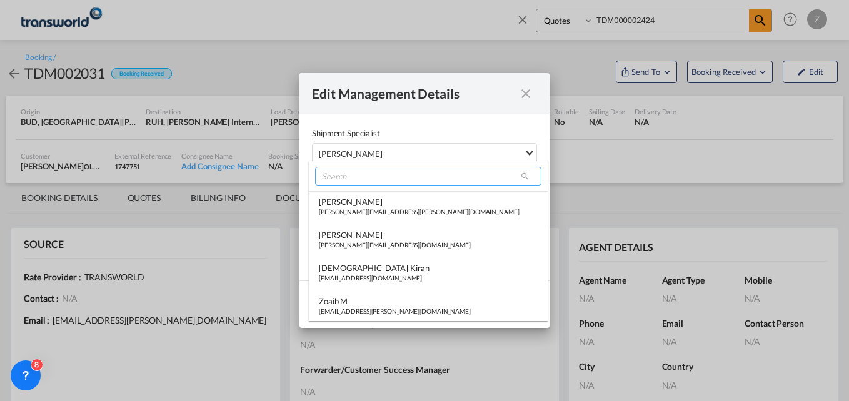
click at [348, 176] on input "search" at bounding box center [428, 176] width 226 height 19
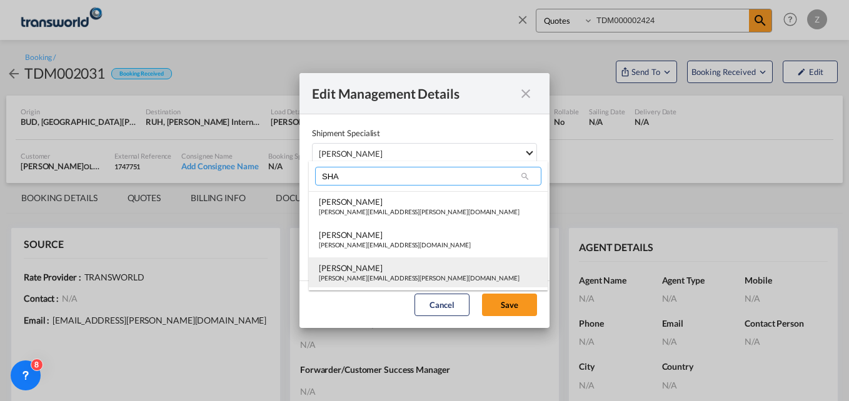
type input "SHA"
click at [365, 270] on div "[PERSON_NAME]" at bounding box center [419, 268] width 201 height 11
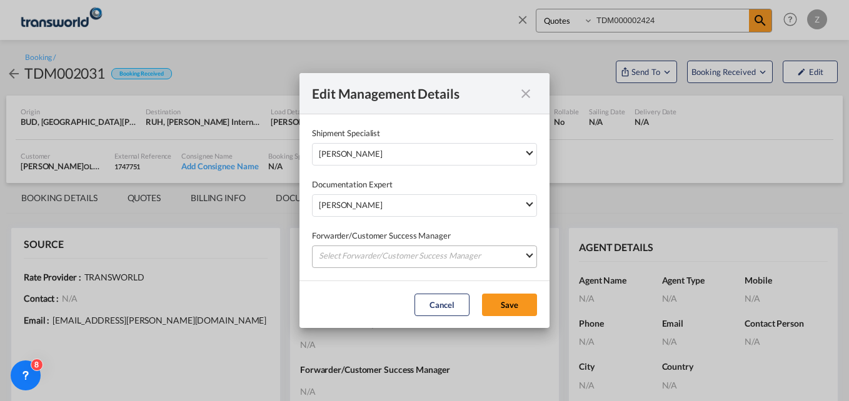
click at [356, 258] on md-select "Select Forwarder/Customer Success Manager [PERSON_NAME] [PERSON_NAME][EMAIL_ADD…" at bounding box center [424, 257] width 225 height 23
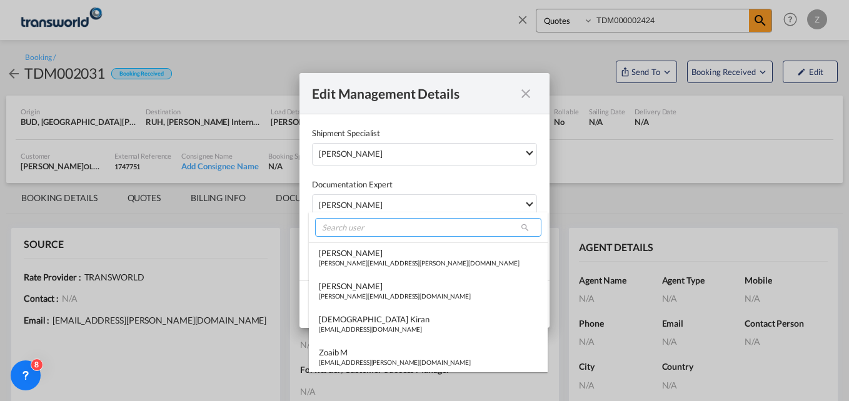
click at [344, 231] on input "search" at bounding box center [428, 227] width 226 height 19
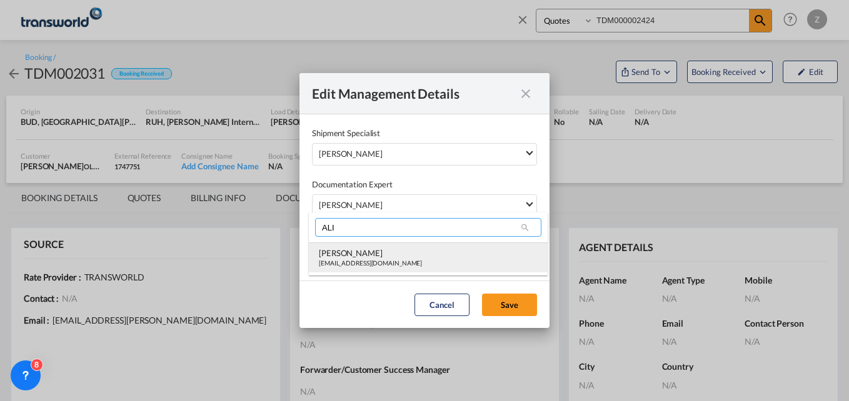
type input "ALI"
click at [351, 253] on div "[PERSON_NAME]" at bounding box center [370, 253] width 103 height 11
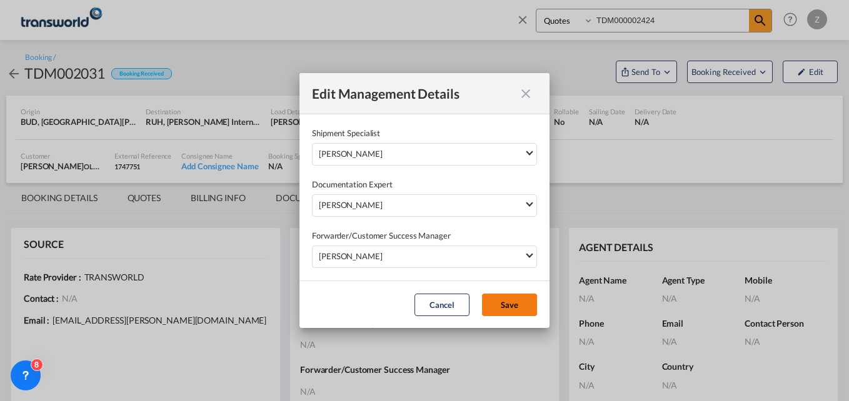
click at [500, 306] on button "Save" at bounding box center [509, 305] width 55 height 23
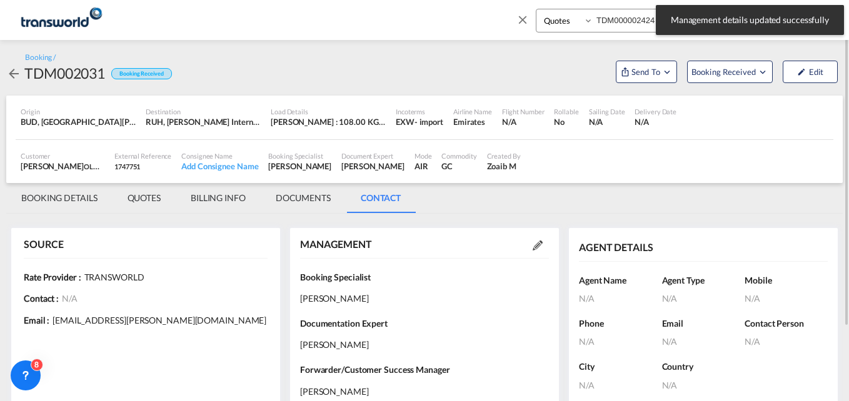
click at [56, 198] on md-tab-item "BOOKING DETAILS" at bounding box center [59, 198] width 106 height 30
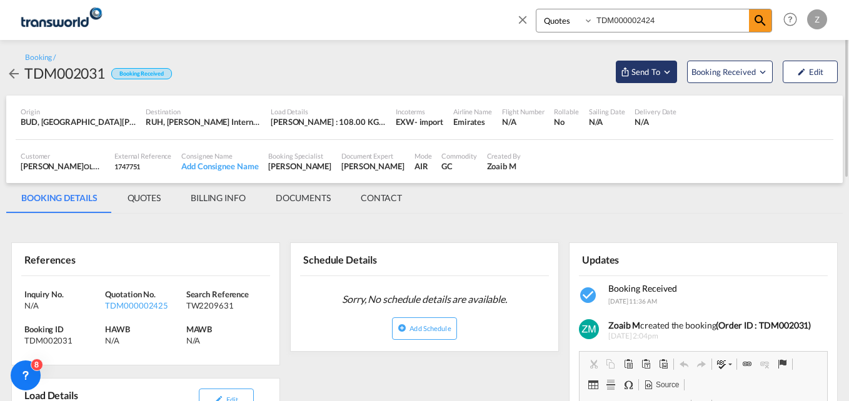
click at [650, 68] on span "Send To" at bounding box center [645, 72] width 31 height 13
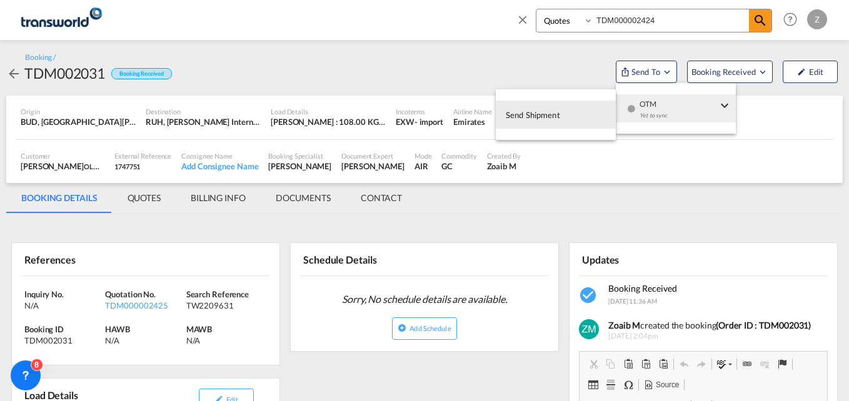
click at [560, 109] on button "Send Shipment" at bounding box center [556, 115] width 120 height 28
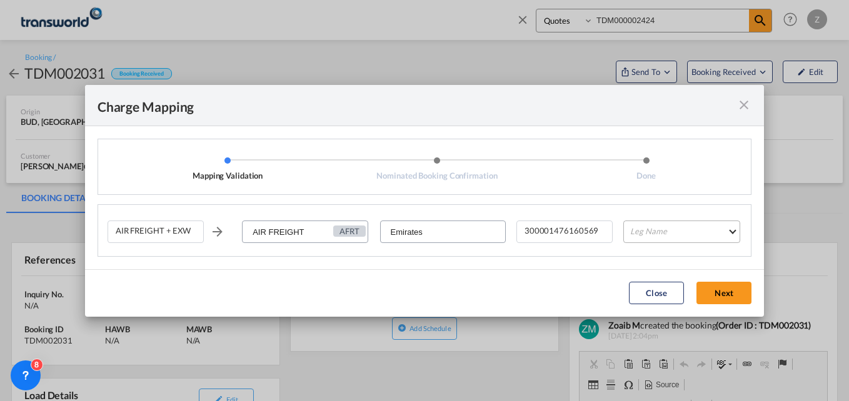
click at [638, 229] on md-select "Leg Name HANDLING ORIGIN HANDLING DESTINATION OTHERS TL PICK UP CUSTOMS ORIGIN …" at bounding box center [682, 232] width 117 height 23
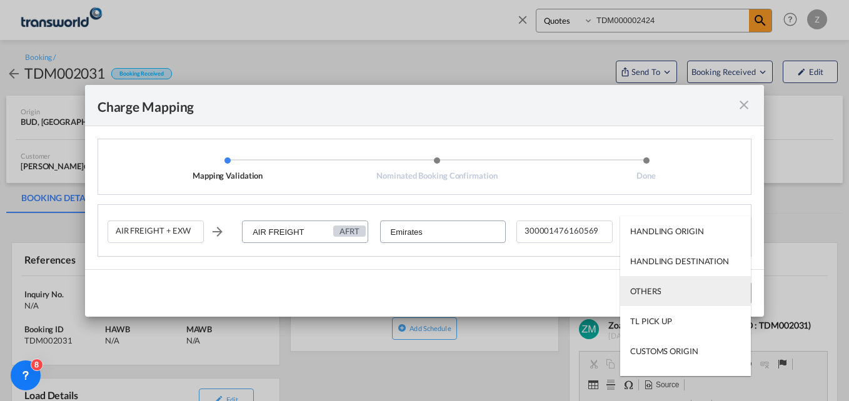
click at [664, 293] on md-option "OTHERS" at bounding box center [685, 291] width 131 height 30
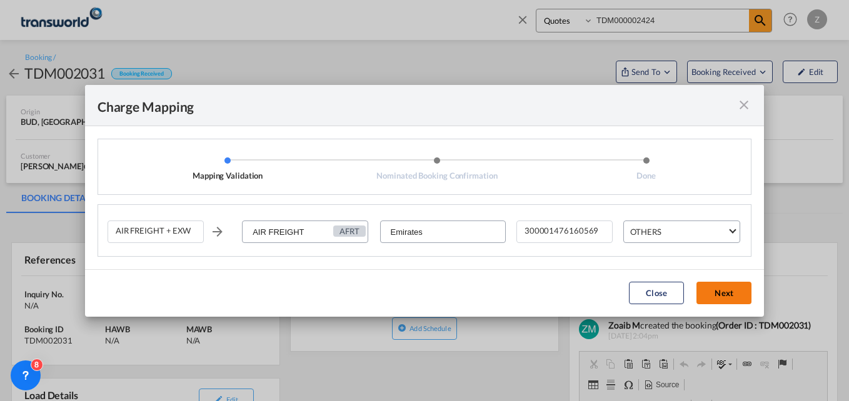
click at [717, 300] on button "Next" at bounding box center [724, 293] width 55 height 23
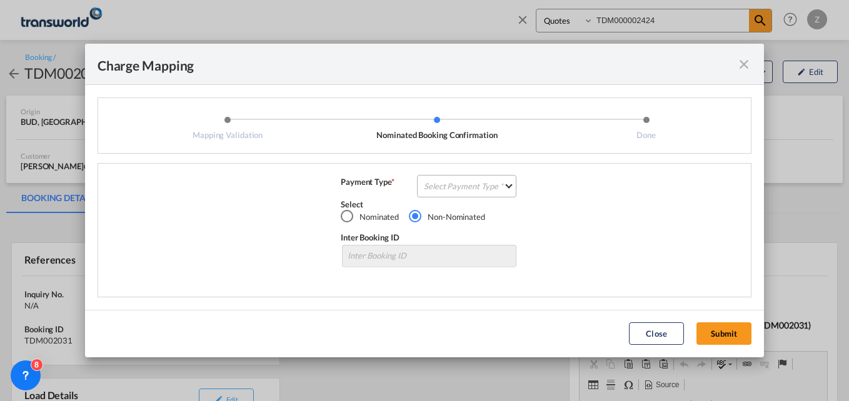
click at [482, 191] on md-select "Select Payment Type COLLECT PREPAID" at bounding box center [466, 186] width 99 height 23
click at [458, 183] on div "COLLECT" at bounding box center [443, 186] width 36 height 11
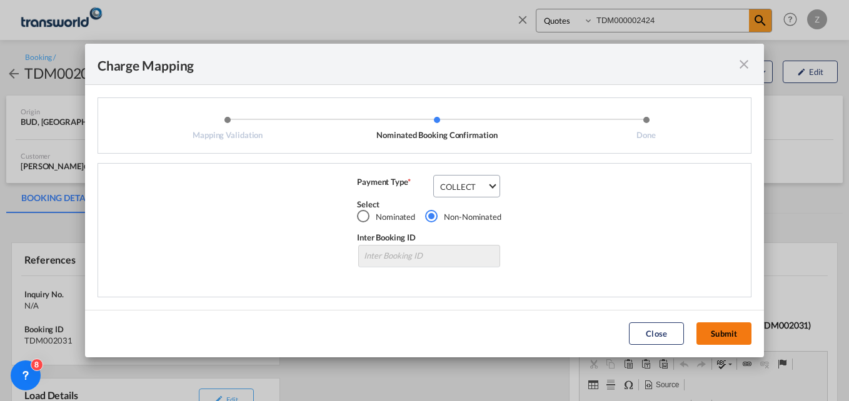
click at [712, 326] on button "Submit" at bounding box center [724, 334] width 55 height 23
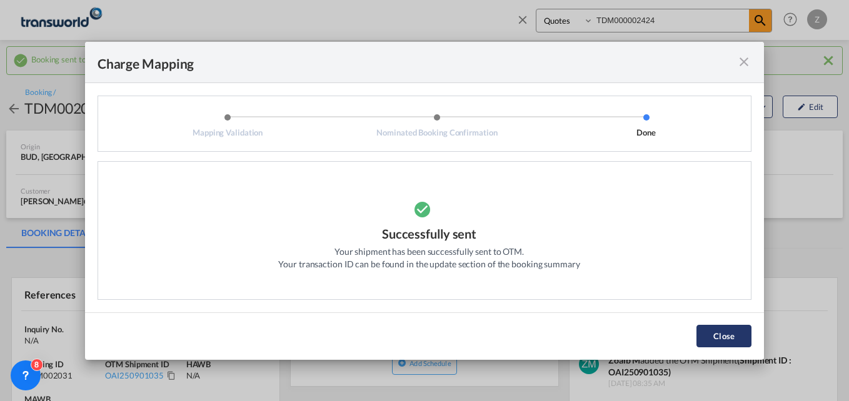
click at [720, 331] on button "Close" at bounding box center [724, 336] width 55 height 23
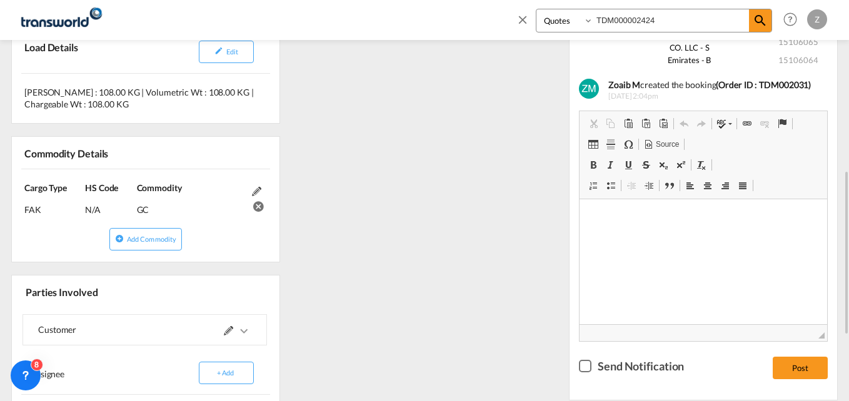
scroll to position [420, 0]
click at [228, 328] on md-icon at bounding box center [228, 330] width 9 height 9
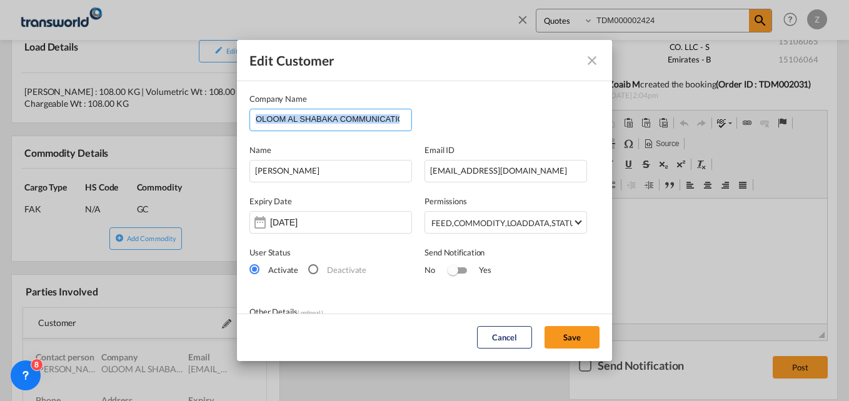
scroll to position [0, 38]
drag, startPoint x: 255, startPoint y: 119, endPoint x: 442, endPoint y: 133, distance: 187.5
click at [442, 133] on md-dialog-content "Company Name OLOOM AL SHABAKA COMMUNICATION CO. LLC Name [PERSON_NAME] Email ID…" at bounding box center [424, 308] width 375 height 457
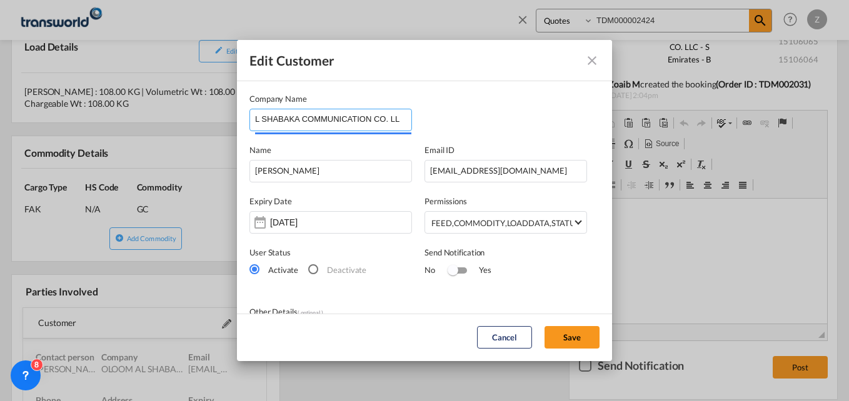
click at [285, 121] on input "OLOOM AL SHABAKA COMMUNICATION CO. LLC" at bounding box center [334, 118] width 156 height 19
click at [398, 121] on input "OLOOM AL SHABAKA COMMUNICATION CO. LLC" at bounding box center [334, 118] width 156 height 19
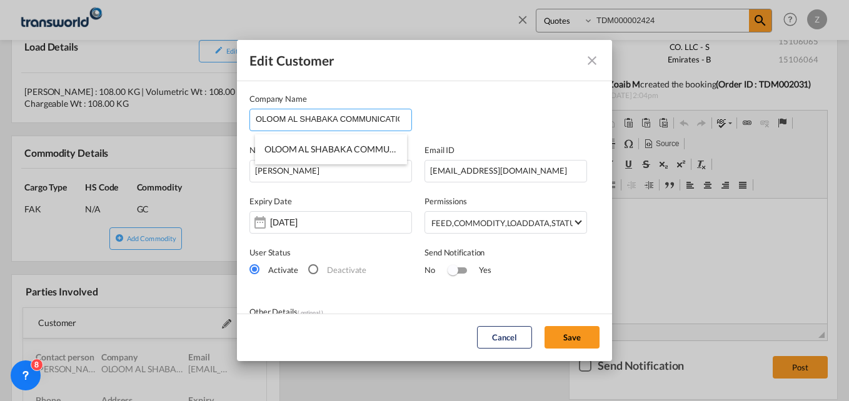
drag, startPoint x: 398, startPoint y: 121, endPoint x: 221, endPoint y: 107, distance: 177.5
click at [221, 107] on div "Edit Customer Company Name OLOOM AL SHABAKA COMMUNICATION CO. LLC Name [PERSON_…" at bounding box center [424, 200] width 849 height 401
type input "LOOM"
click at [593, 63] on md-icon "icon-close" at bounding box center [592, 60] width 15 height 15
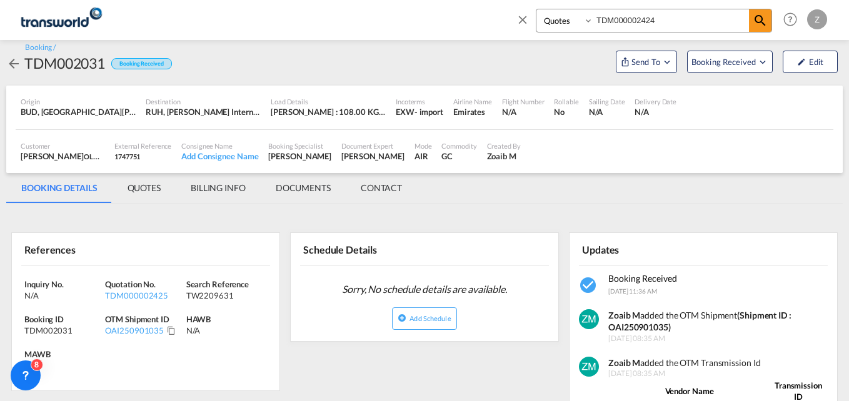
scroll to position [8, 0]
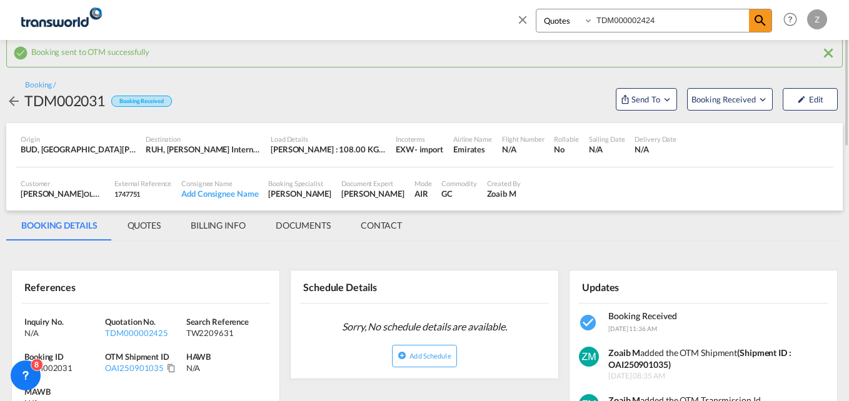
click at [675, 24] on input "TDM000002424" at bounding box center [671, 20] width 156 height 22
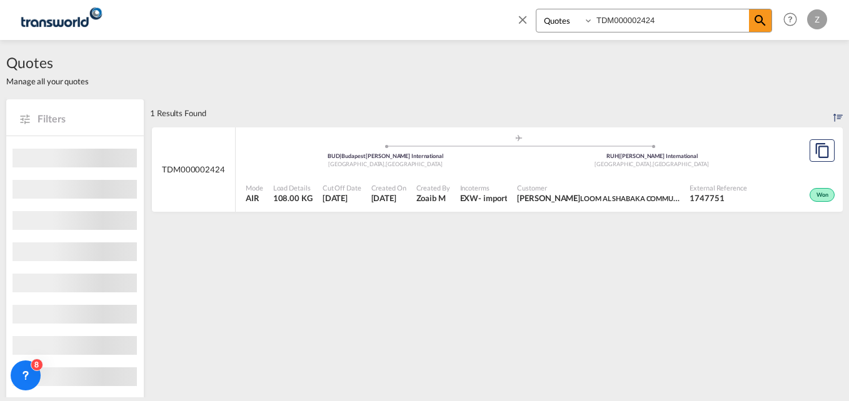
click at [621, 181] on div "Customer [PERSON_NAME] LOOM AL SHABAKA COMMUNICATION CO. LLC" at bounding box center [598, 193] width 173 height 31
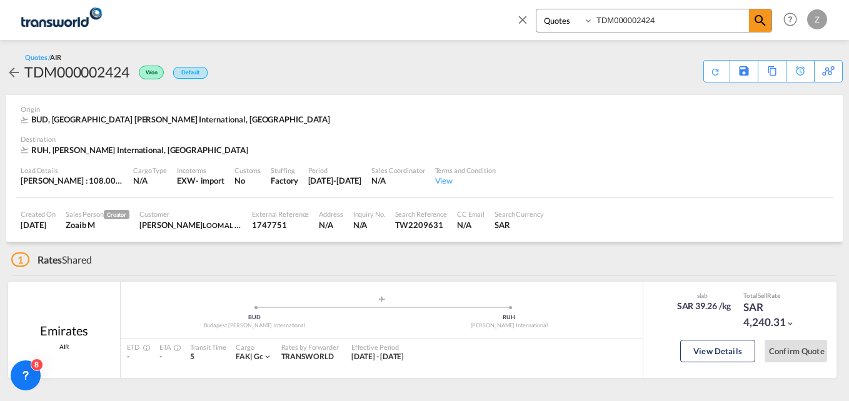
scroll to position [33, 0]
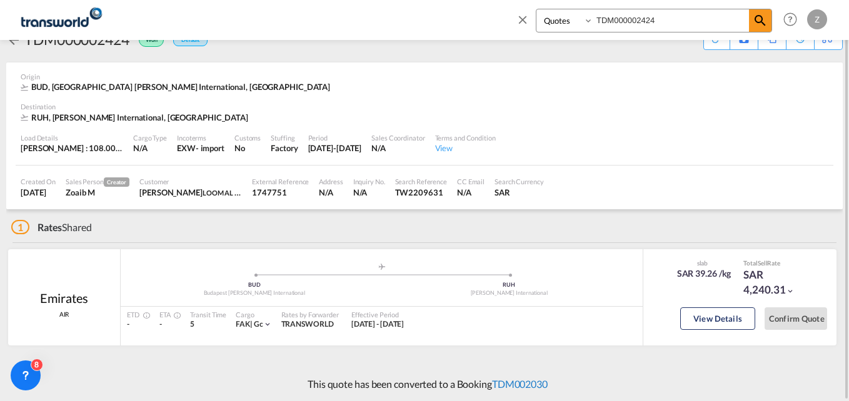
click at [522, 380] on link "TDM002030" at bounding box center [520, 384] width 56 height 12
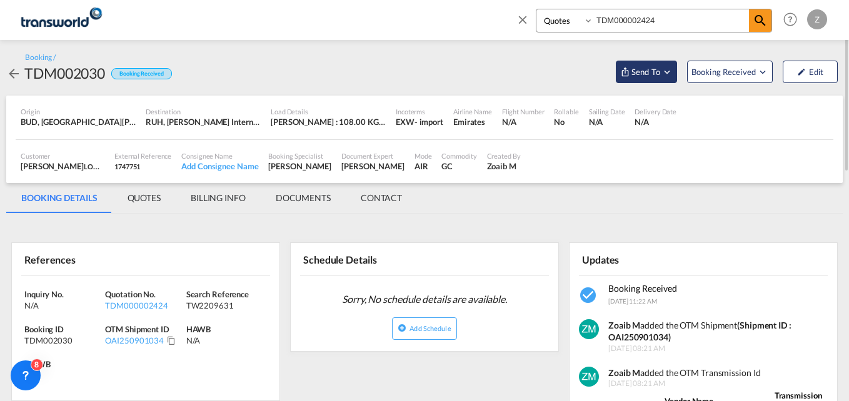
click at [657, 70] on span "Send To" at bounding box center [645, 72] width 31 height 13
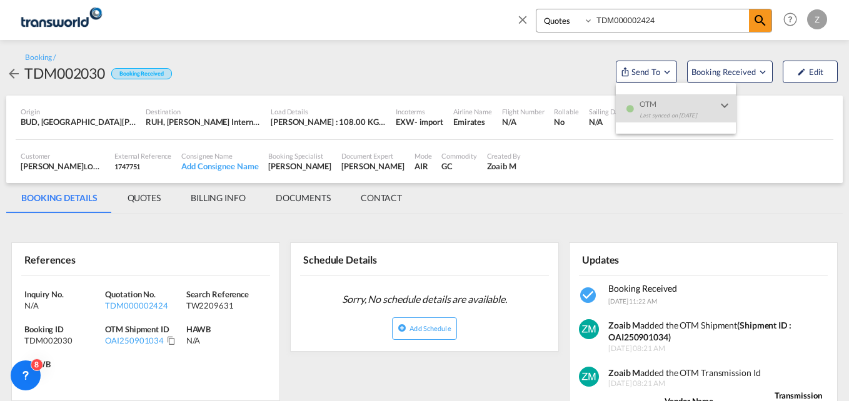
click at [727, 66] on md-backdrop at bounding box center [424, 200] width 849 height 401
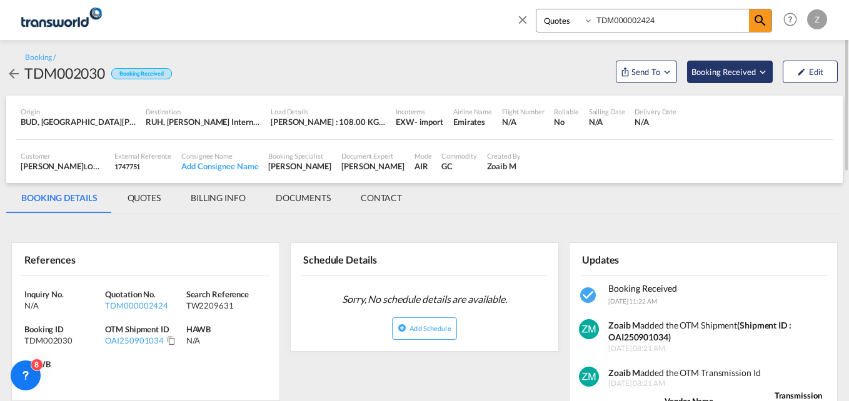
click at [729, 70] on span "Booking Received" at bounding box center [725, 72] width 66 height 13
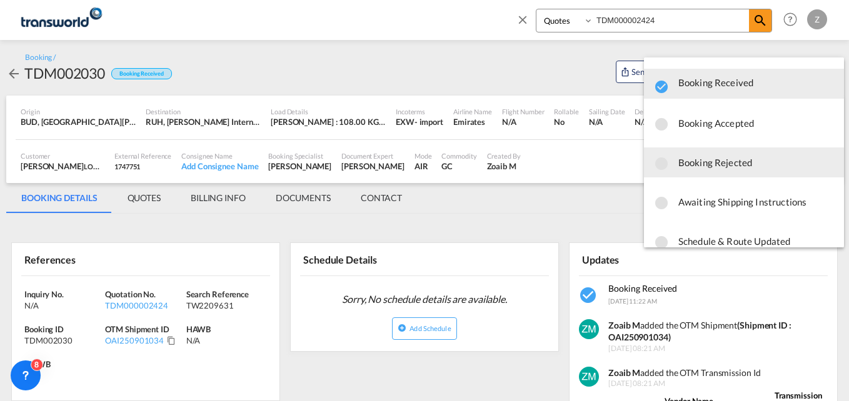
click at [724, 162] on span "Booking Rejected" at bounding box center [757, 162] width 156 height 23
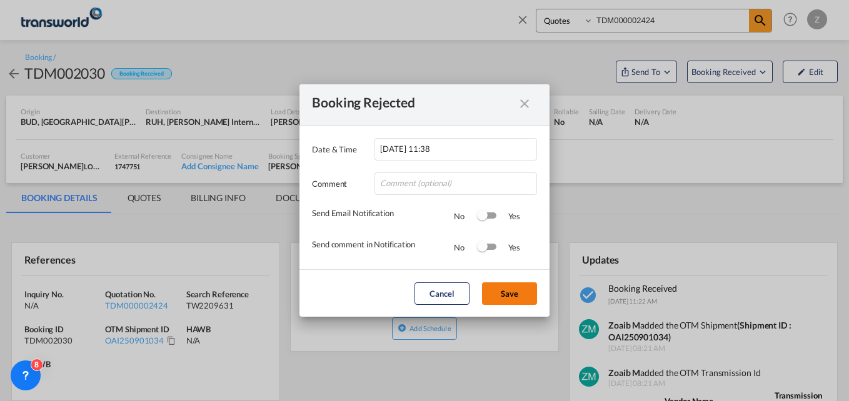
click at [510, 298] on button "Save" at bounding box center [509, 294] width 55 height 23
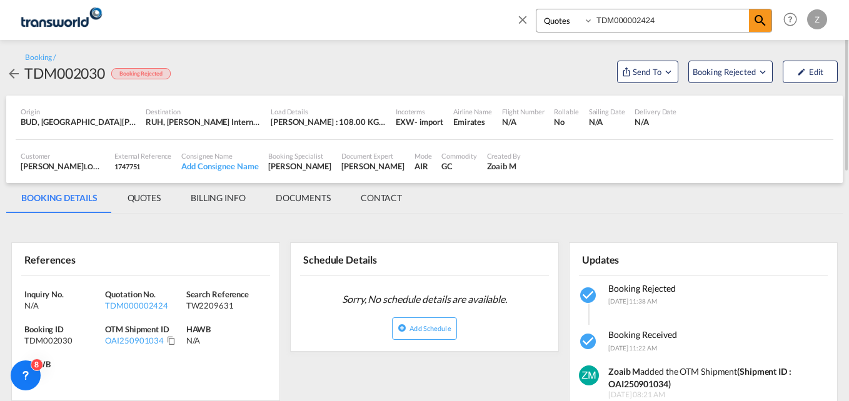
click at [517, 18] on md-icon "icon-close" at bounding box center [523, 20] width 14 height 14
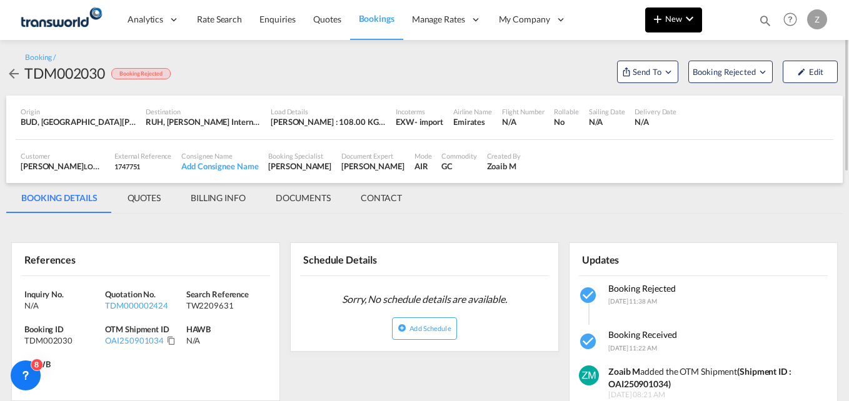
click at [678, 19] on span "New" at bounding box center [673, 19] width 47 height 10
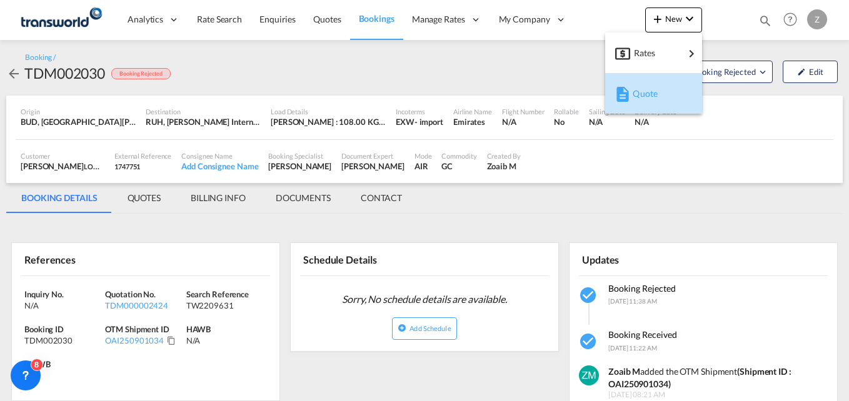
click at [647, 94] on span "Quote" at bounding box center [640, 93] width 14 height 25
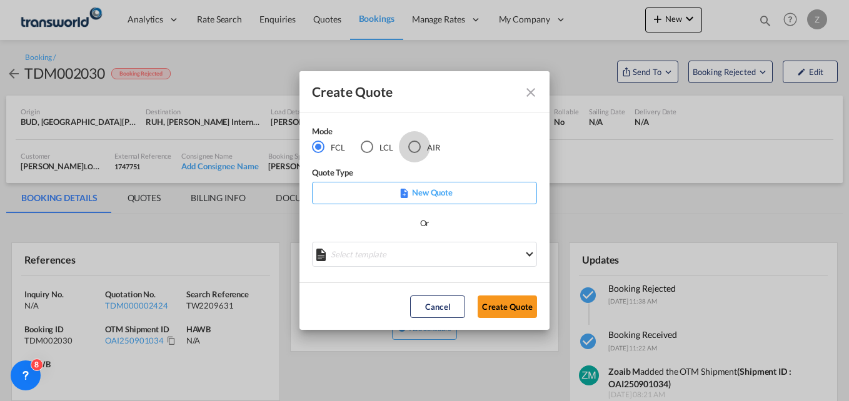
click at [413, 149] on div "AIR" at bounding box center [414, 147] width 13 height 13
click at [503, 303] on button "Create Quote" at bounding box center [507, 307] width 59 height 23
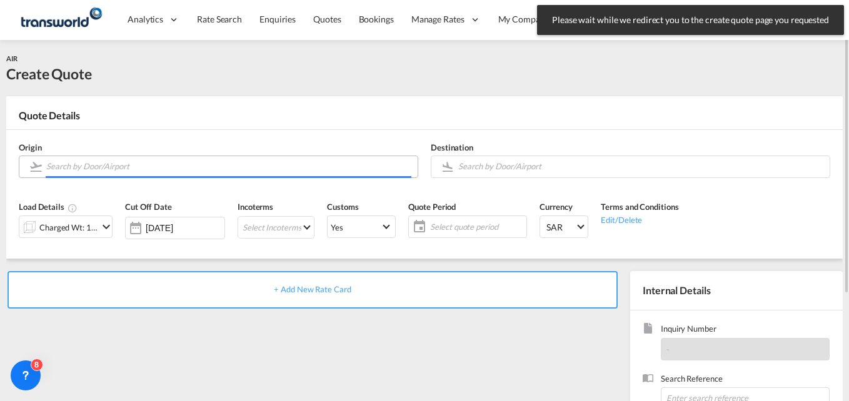
click at [143, 169] on input "Search by Door/Airport" at bounding box center [228, 167] width 365 height 22
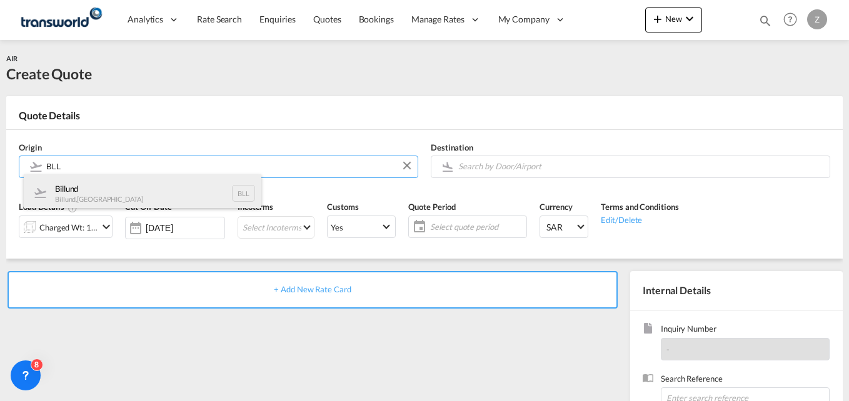
click at [121, 194] on div "[PERSON_NAME] , [GEOGRAPHIC_DATA] BLL" at bounding box center [143, 193] width 238 height 38
type input "Billund, Billund, BLL"
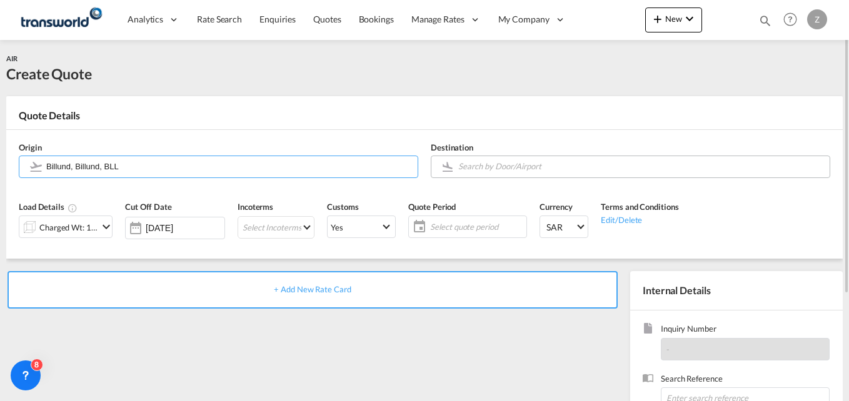
click at [481, 166] on input "Search by Door/Airport" at bounding box center [640, 167] width 365 height 22
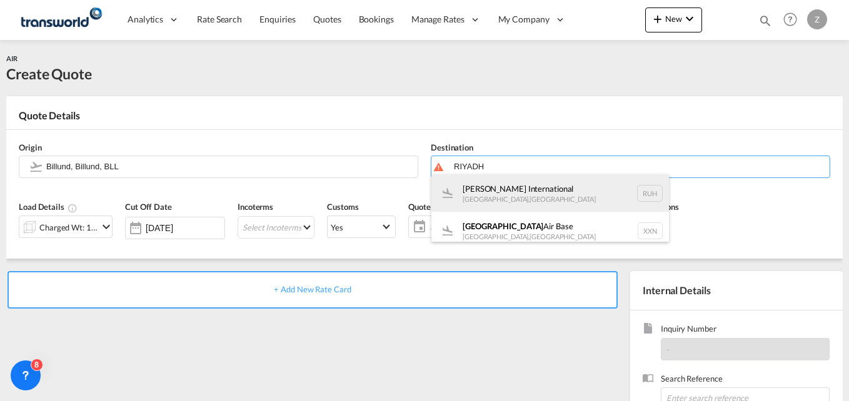
click at [528, 188] on div "[PERSON_NAME] International [GEOGRAPHIC_DATA] , [GEOGRAPHIC_DATA] RUH" at bounding box center [551, 193] width 238 height 38
type input "[PERSON_NAME] International, [GEOGRAPHIC_DATA], RUH"
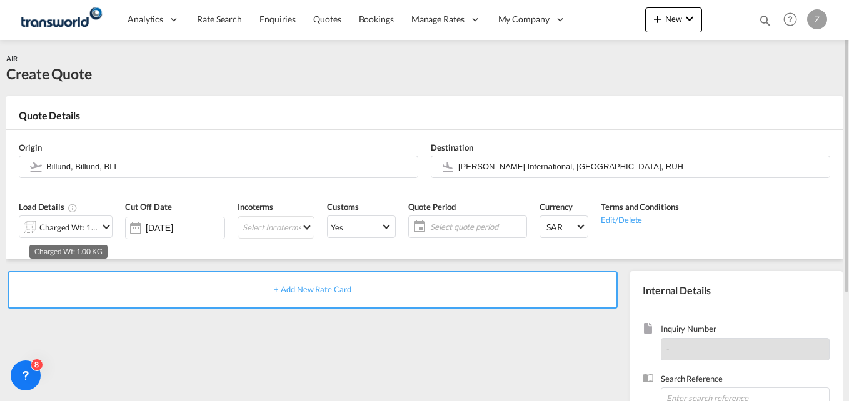
click at [73, 227] on div "Charged Wt: 1.00 KG" at bounding box center [68, 228] width 59 height 18
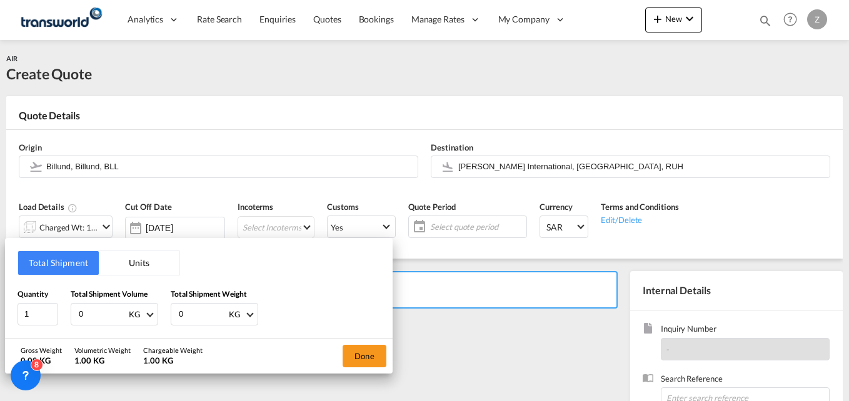
click at [98, 313] on input "0" at bounding box center [103, 314] width 50 height 21
type input "1406"
click at [203, 315] on input "0" at bounding box center [203, 314] width 50 height 21
type input "1406"
click at [358, 353] on button "Done" at bounding box center [365, 356] width 44 height 23
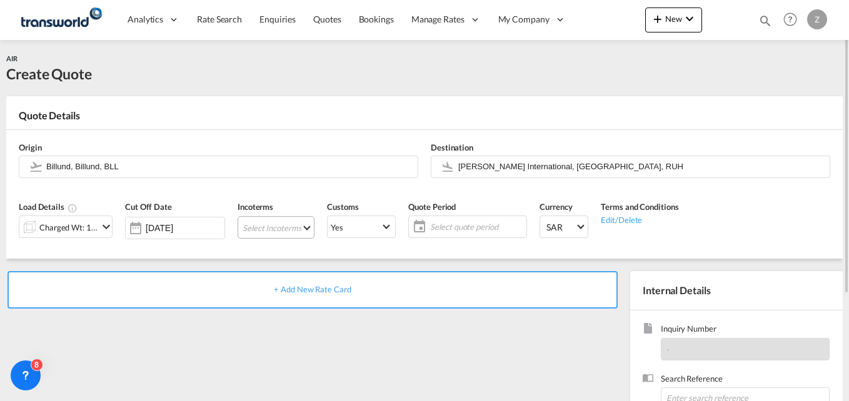
click at [283, 232] on md-select "Select Incoterms CIF - import Cost,Insurance and Freight CIP - export Carriage …" at bounding box center [276, 227] width 77 height 23
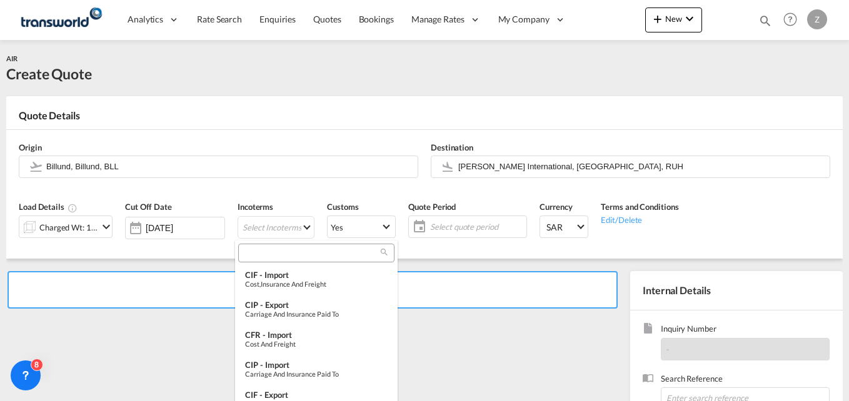
click at [278, 249] on input "search" at bounding box center [311, 253] width 139 height 11
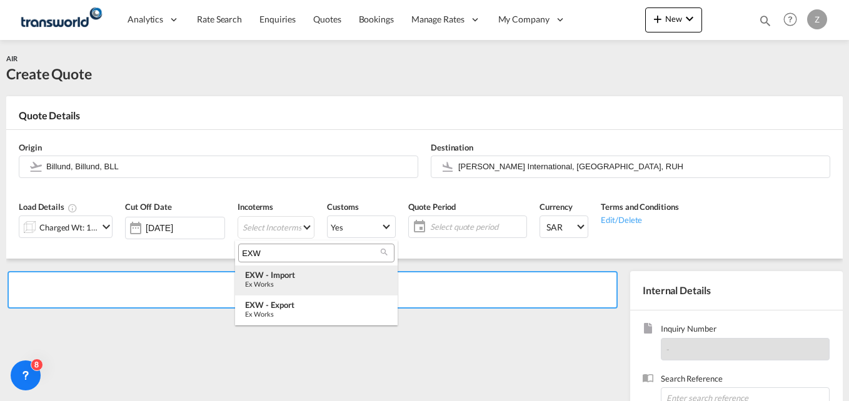
type input "EXW"
click at [287, 281] on div "Ex Works" at bounding box center [316, 284] width 143 height 8
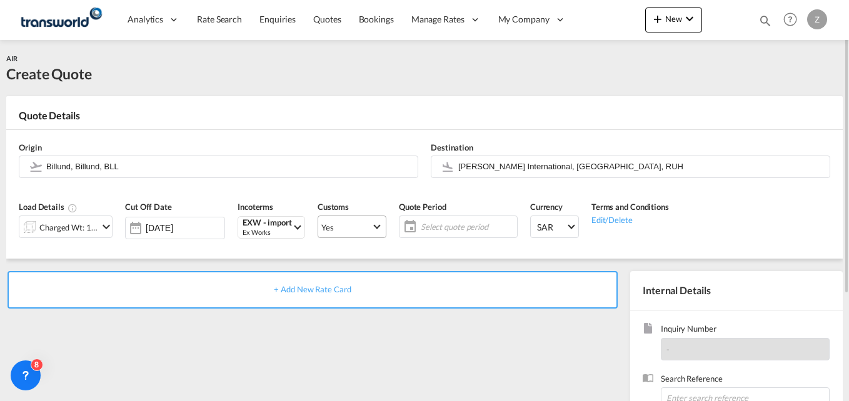
click at [360, 231] on span "Yes" at bounding box center [346, 227] width 50 height 11
click at [335, 251] on md-option "No" at bounding box center [349, 257] width 88 height 30
click at [343, 216] on md-select "Yes" at bounding box center [352, 227] width 69 height 23
click at [329, 258] on md-option "No" at bounding box center [349, 257] width 88 height 30
click at [441, 227] on span "Select quote period" at bounding box center [467, 226] width 93 height 11
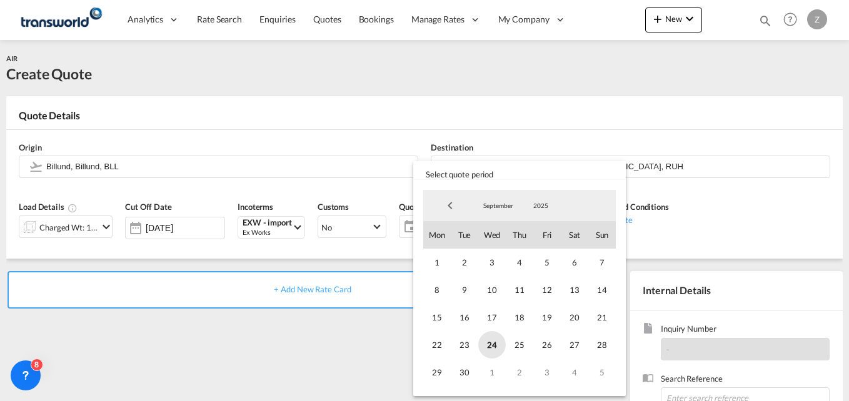
click at [489, 347] on span "24" at bounding box center [492, 345] width 28 height 28
click at [461, 385] on span "30" at bounding box center [465, 373] width 28 height 28
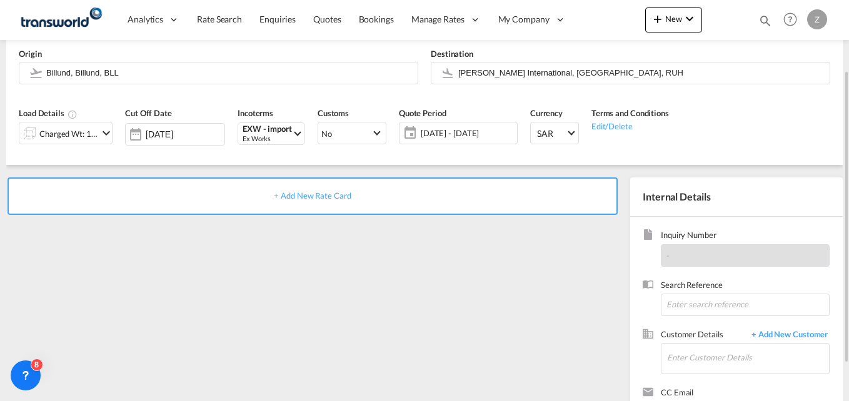
scroll to position [96, 0]
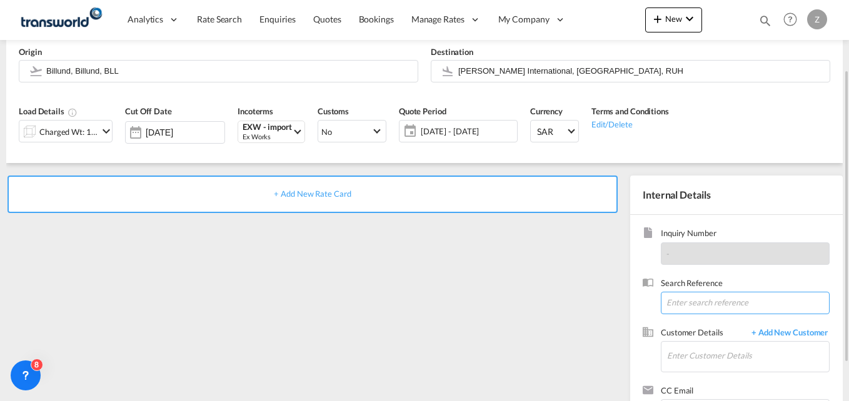
click at [690, 311] on input at bounding box center [745, 303] width 169 height 23
paste input "TW2309638"
type input "TW2309638"
click at [689, 355] on input "Enter Customer Details" at bounding box center [748, 356] width 162 height 28
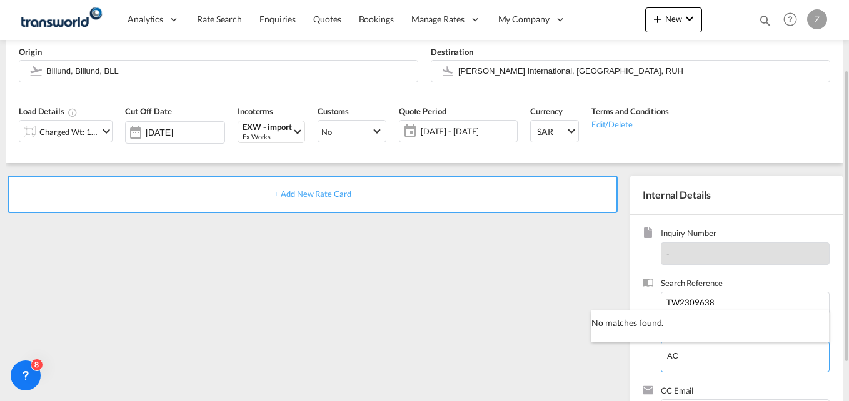
type input "A"
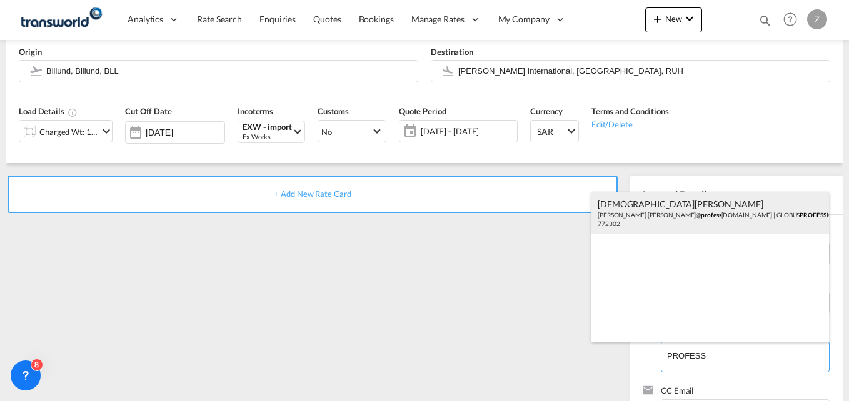
click at [642, 223] on div "[PERSON_NAME] [PERSON_NAME].[PERSON_NAME]@ profess [DOMAIN_NAME] | GLOBUS PROFE…" at bounding box center [711, 213] width 238 height 43
type input "GLOBUS PROFESSIONAL LOGISTICS SOLUTIONS, [PERSON_NAME], [PERSON_NAME][EMAIL_ADD…"
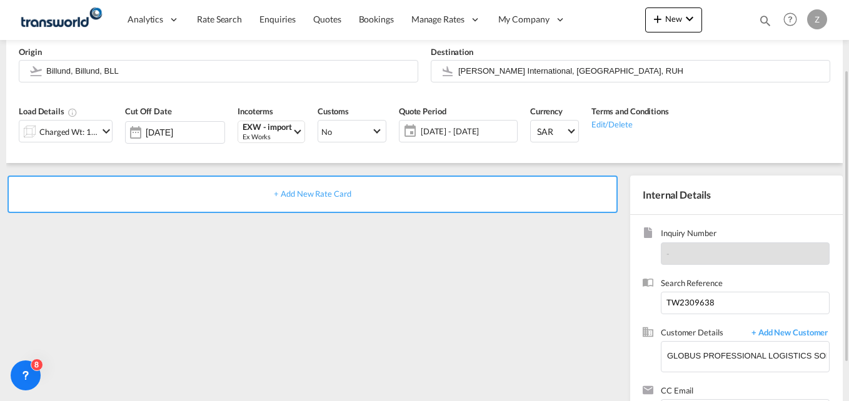
click at [357, 203] on div "+ Add New Rate Card" at bounding box center [313, 195] width 610 height 38
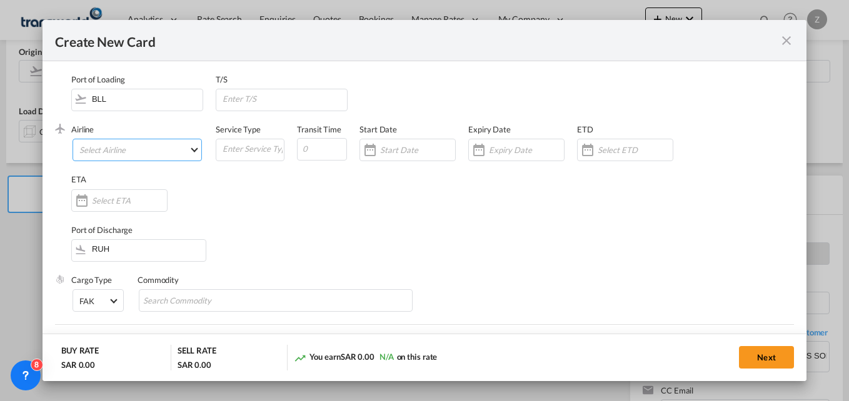
click at [106, 156] on md-select "Select Airline AIR EXPRESS S.A. (1166- / -) CMA CGM Air Cargo (1140-2C / -) DDW…" at bounding box center [137, 150] width 129 height 23
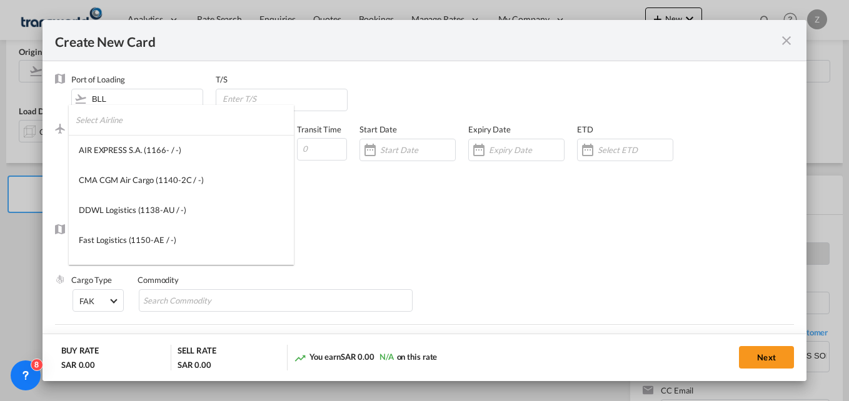
click at [109, 130] on input "search" at bounding box center [185, 120] width 218 height 30
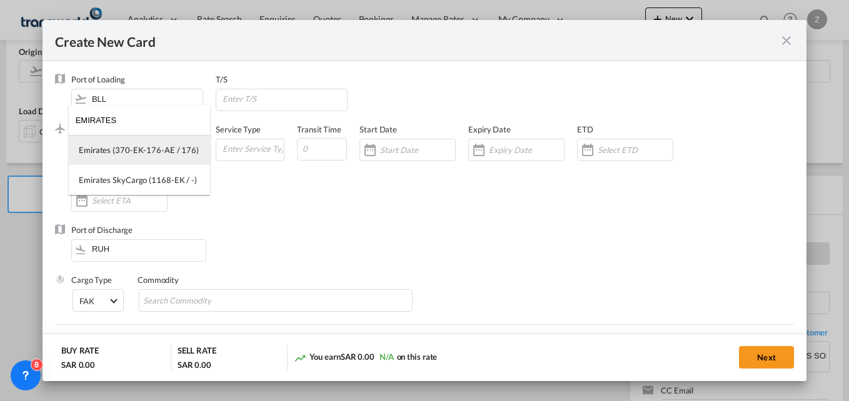
type input "EMIRATES"
click at [114, 146] on div "Emirates (370-EK-176-AE / 176)" at bounding box center [139, 149] width 120 height 11
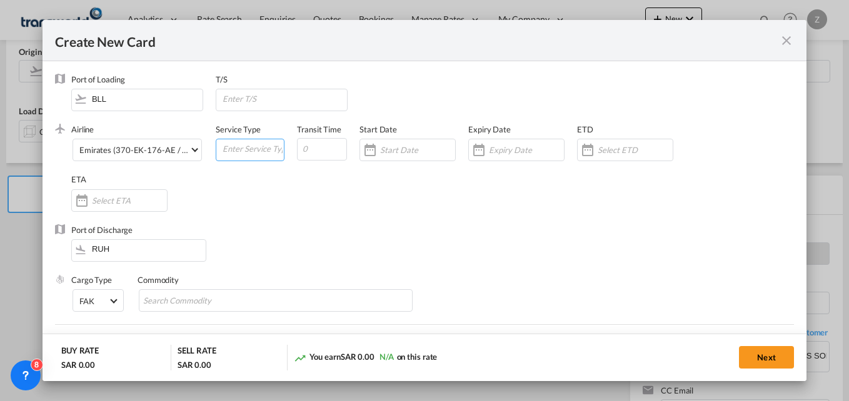
click at [239, 151] on input "Create New CardPort ..." at bounding box center [252, 148] width 63 height 19
type input "AIR"
click at [319, 151] on input "Create New CardPort ..." at bounding box center [322, 149] width 50 height 23
type input "5"
click at [385, 152] on input "Create New CardPort ..." at bounding box center [417, 150] width 75 height 10
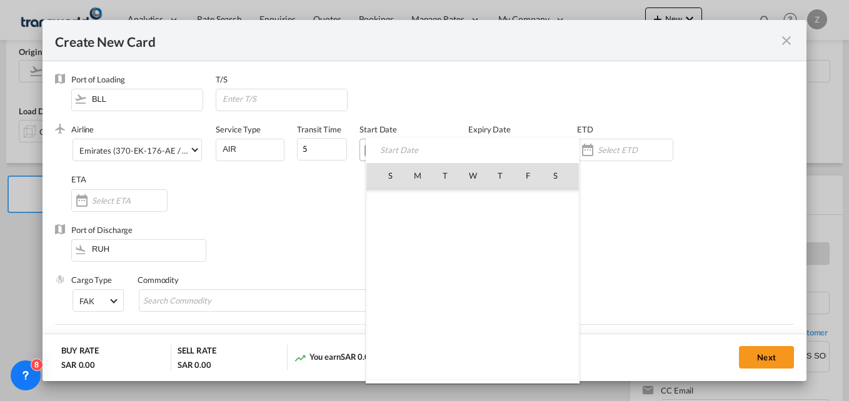
scroll to position [289690, 0]
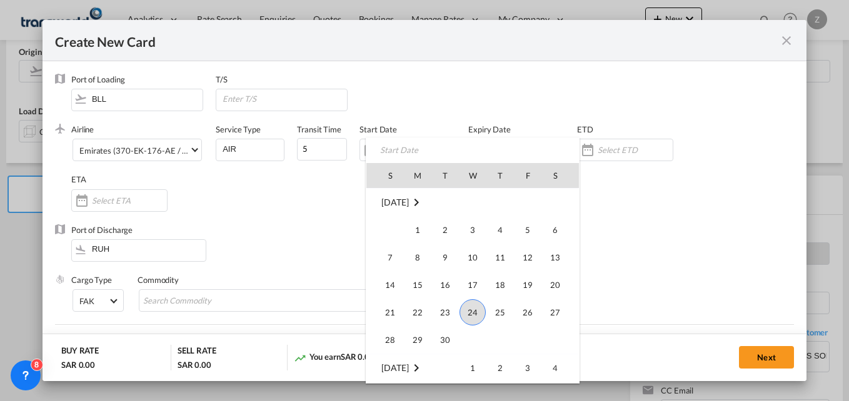
click at [470, 312] on span "24" at bounding box center [473, 313] width 26 height 26
type input "[DATE]"
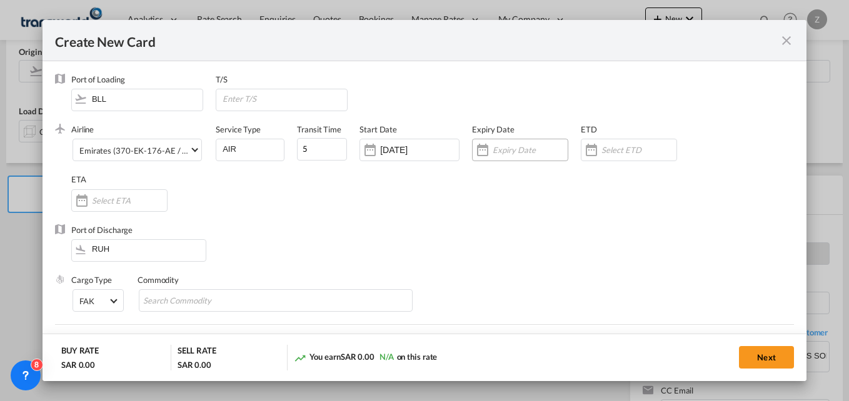
click at [502, 152] on input "Create New CardPort ..." at bounding box center [530, 150] width 75 height 10
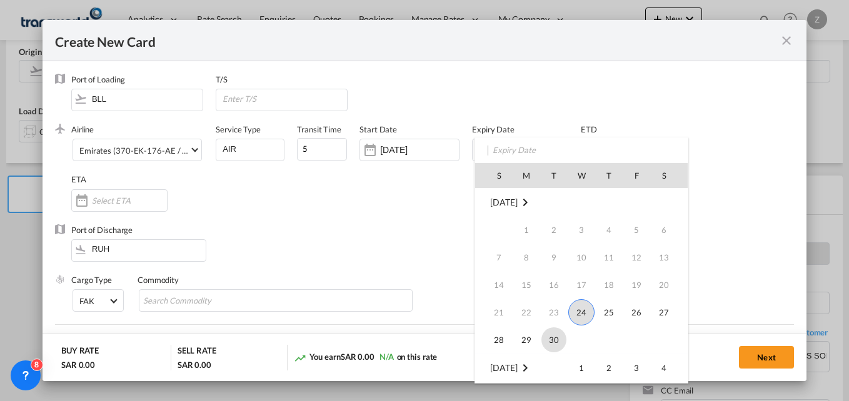
click at [554, 339] on span "30" at bounding box center [554, 340] width 25 height 25
type input "[DATE]"
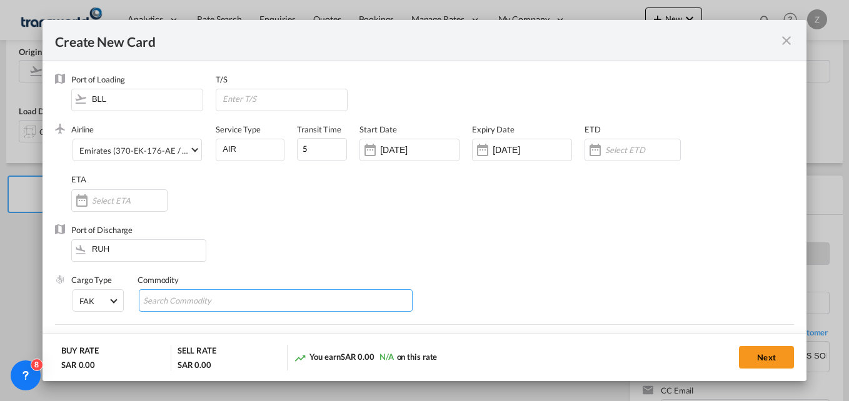
click at [220, 300] on input "Chips input." at bounding box center [200, 301] width 114 height 20
type input "GC"
click at [394, 197] on div "Airline Emirates (370-EK-176-AE / 176) (- / -) Service Type AIR Transit Time 5 …" at bounding box center [432, 174] width 723 height 100
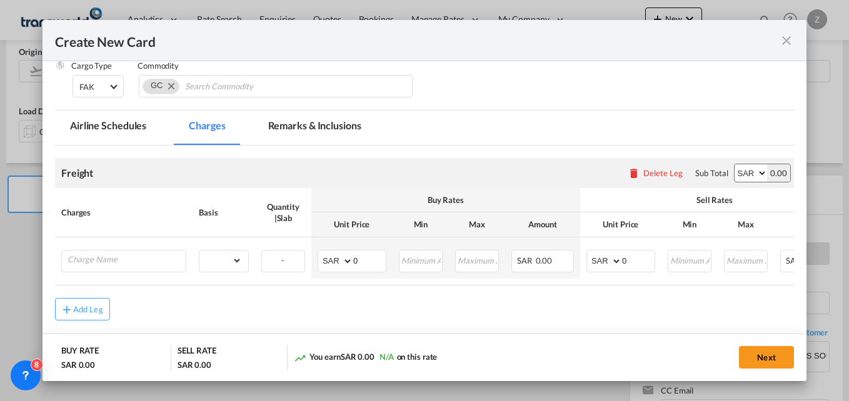
scroll to position [215, 0]
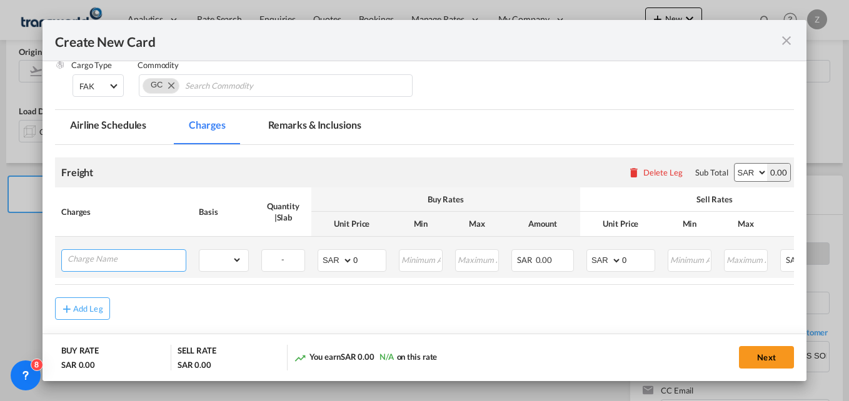
click at [118, 257] on input "Charge Name" at bounding box center [127, 259] width 118 height 19
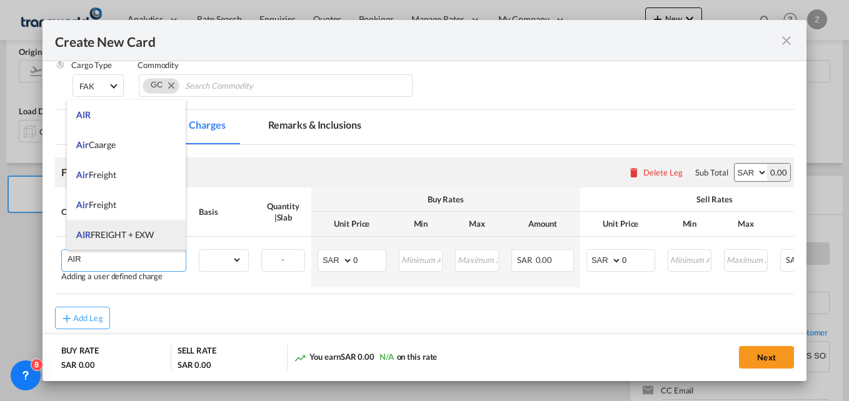
click at [123, 227] on li "AIR FREIGHT + EXW" at bounding box center [126, 235] width 119 height 30
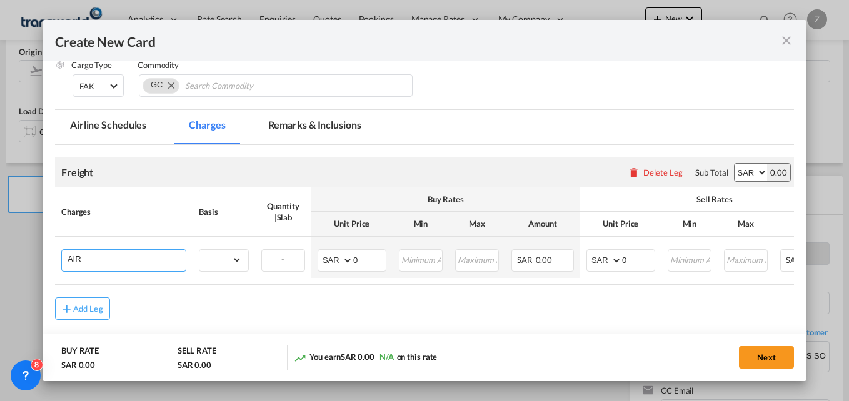
type input "AIR FREIGHT + EXW"
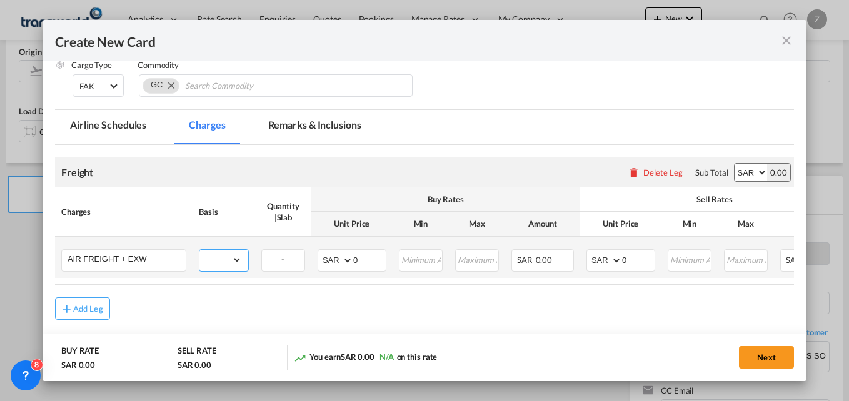
click at [225, 268] on select "gross_weight volumetric_weight per_shipment per_bl per_km % on air freight per_…" at bounding box center [220, 260] width 43 height 20
click at [221, 261] on select "gross_weight volumetric_weight per_shipment per_bl per_km % on air freight per_…" at bounding box center [220, 260] width 43 height 20
select select "per_shipment"
click at [199, 250] on select "gross_weight volumetric_weight per_shipment per_bl per_km % on air freight per_…" at bounding box center [220, 260] width 43 height 20
click at [340, 256] on select "AED AFN ALL AMD ANG AOA ARS AUD AWG AZN BAM BBD BDT BGN BHD BIF BMD BND [PERSON…" at bounding box center [336, 261] width 33 height 18
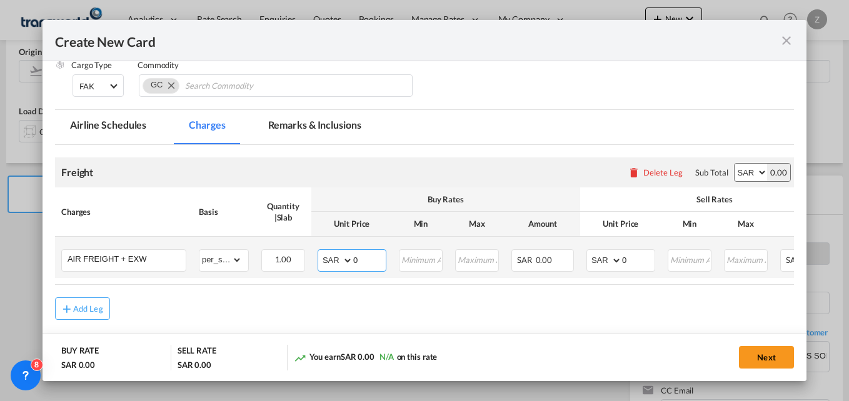
select select "string:USD"
click at [320, 252] on select "AED AFN ALL AMD ANG AOA ARS AUD AWG AZN BAM BBD BDT BGN BHD BIF BMD BND [PERSON…" at bounding box center [336, 261] width 33 height 18
click at [600, 260] on select "AED AFN ALL AMD ANG AOA ARS AUD AWG AZN BAM BBD BDT BGN BHD BIF BMD BND [PERSON…" at bounding box center [605, 261] width 33 height 18
select select "string:USD"
click at [589, 252] on select "AED AFN ALL AMD ANG AOA ARS AUD AWG AZN BAM BBD BDT BGN BHD BIF BMD BND [PERSON…" at bounding box center [605, 261] width 33 height 18
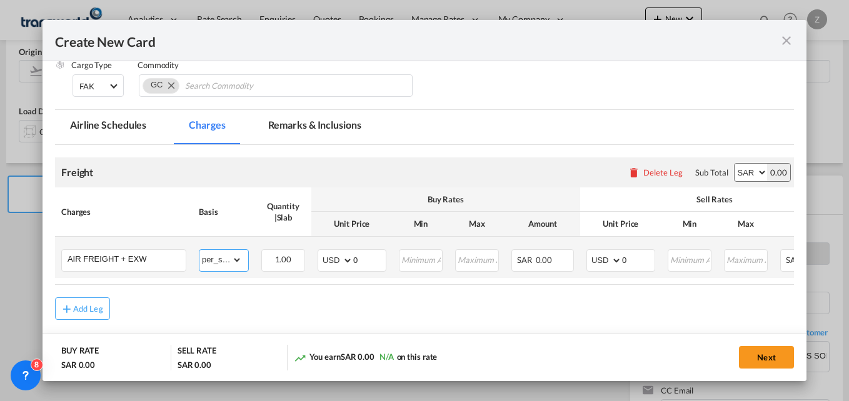
click at [218, 259] on select "gross_weight volumetric_weight per_shipment per_bl per_km % on air freight per_…" at bounding box center [220, 260] width 43 height 20
select select "per_kg"
click at [199, 250] on select "gross_weight volumetric_weight per_shipment per_bl per_km % on air freight per_…" at bounding box center [220, 260] width 43 height 20
click at [363, 263] on input "0" at bounding box center [369, 259] width 33 height 19
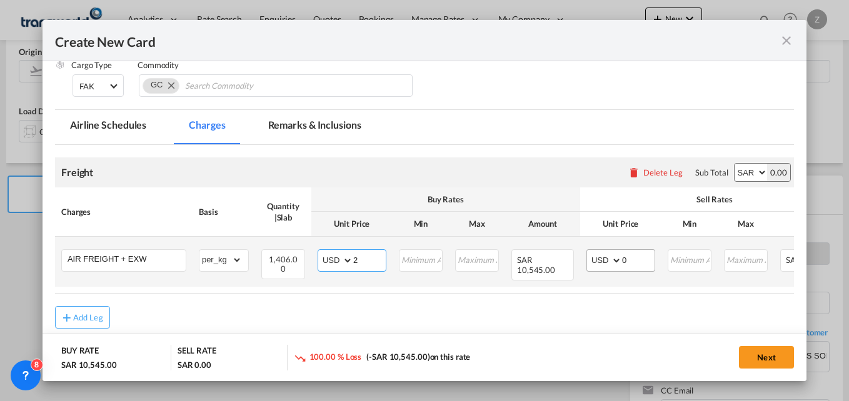
type input "2"
click at [635, 258] on input "0" at bounding box center [638, 259] width 33 height 19
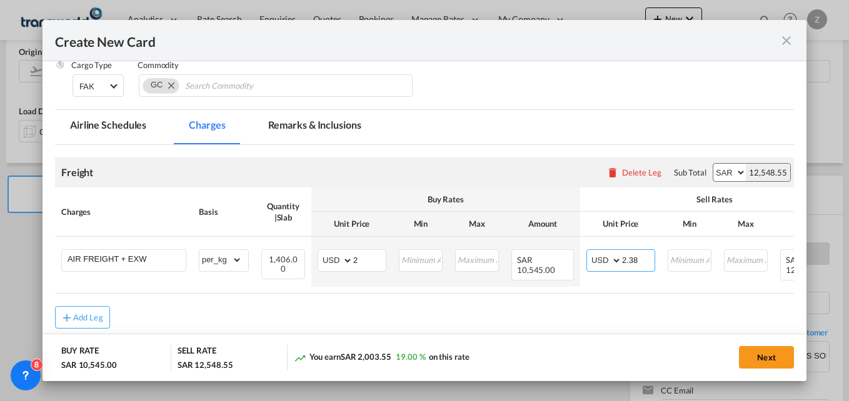
type input "2.38"
click at [567, 310] on div "Add Leg" at bounding box center [424, 317] width 739 height 23
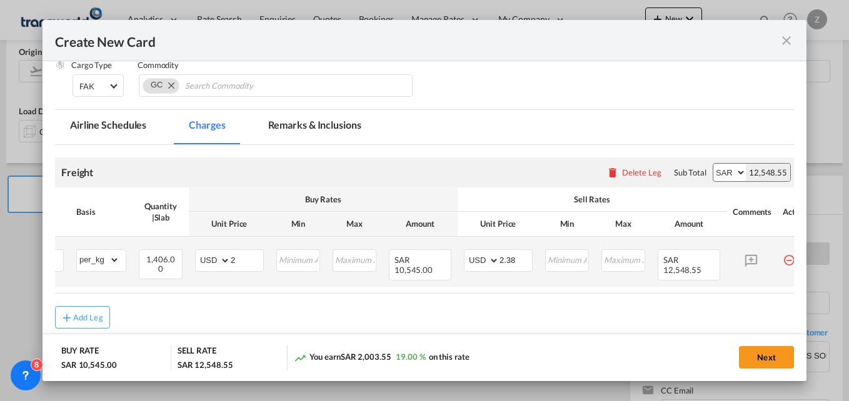
scroll to position [0, 130]
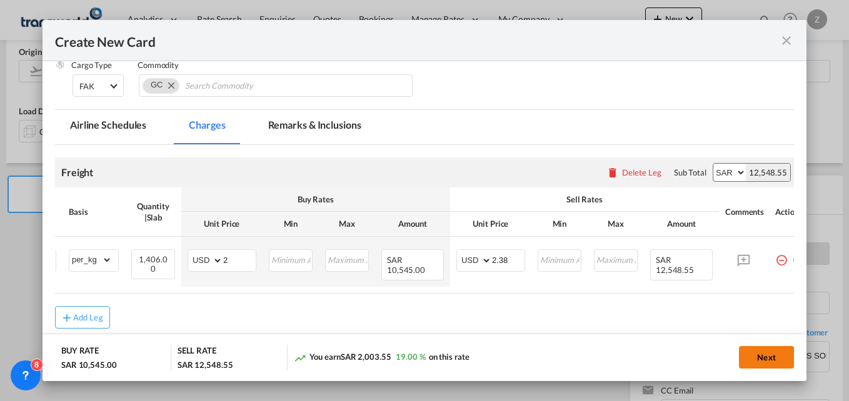
click at [767, 353] on button "Next" at bounding box center [766, 357] width 55 height 23
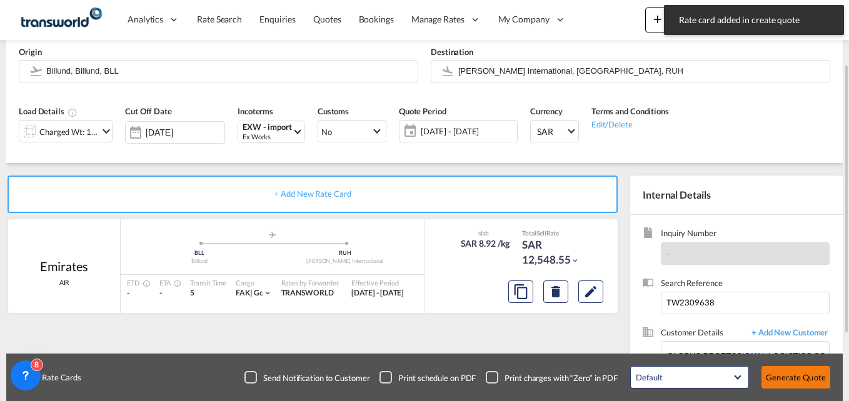
click at [797, 378] on button "Generate Quote" at bounding box center [796, 377] width 69 height 23
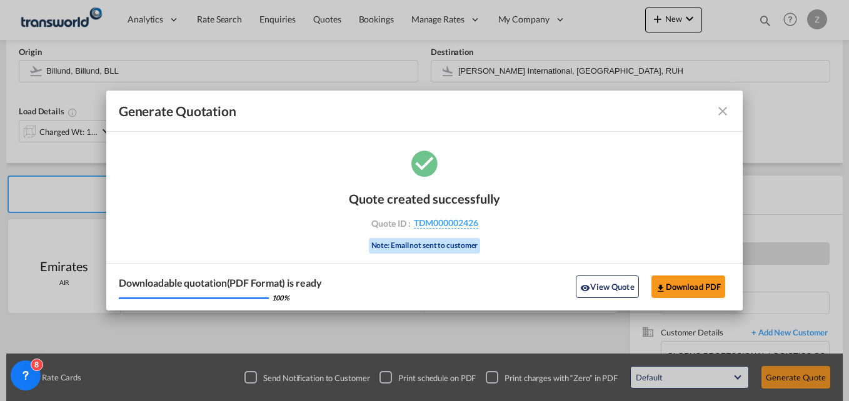
click at [727, 109] on md-icon "icon-close fg-AAA8AD cursor m-0" at bounding box center [722, 111] width 15 height 15
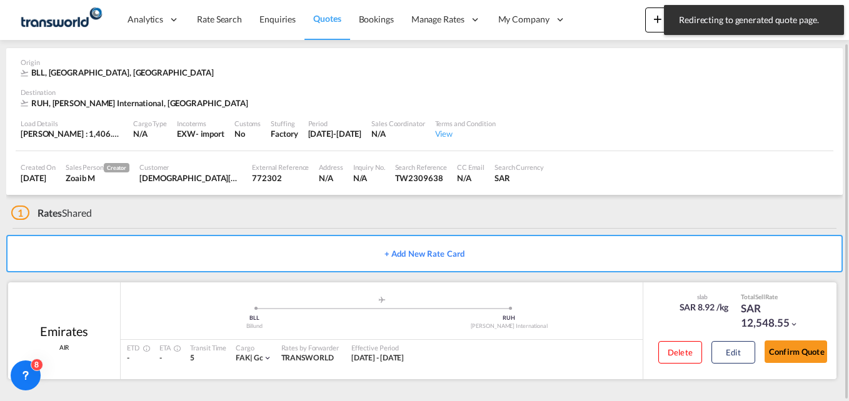
scroll to position [47, 0]
click at [794, 357] on button "Confirm Quote" at bounding box center [796, 352] width 63 height 23
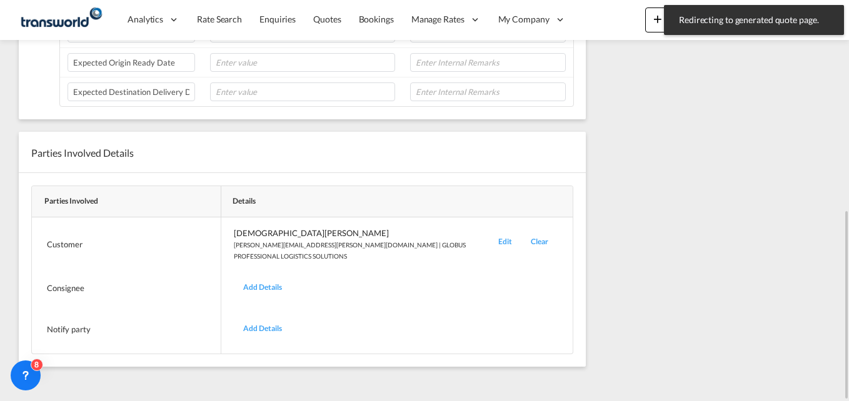
click at [507, 238] on div "Edit" at bounding box center [505, 245] width 33 height 34
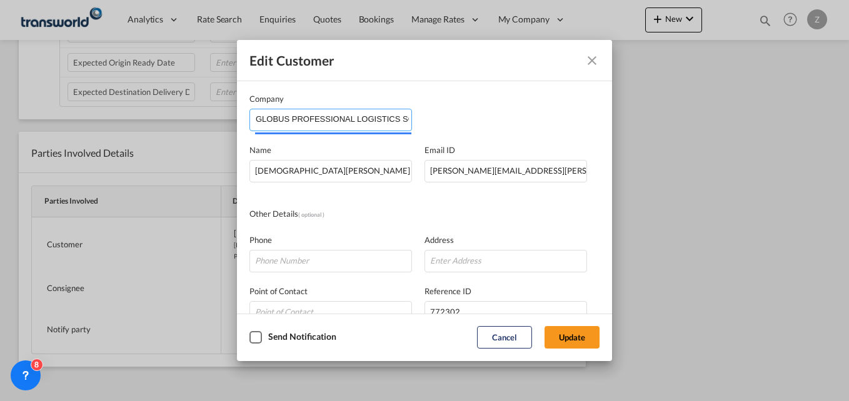
scroll to position [0, 28]
drag, startPoint x: 257, startPoint y: 116, endPoint x: 425, endPoint y: 116, distance: 167.6
click at [425, 116] on div "Company GLOBUS PROFESSIONAL LOGISTICS SOLUTIONS" at bounding box center [425, 112] width 350 height 39
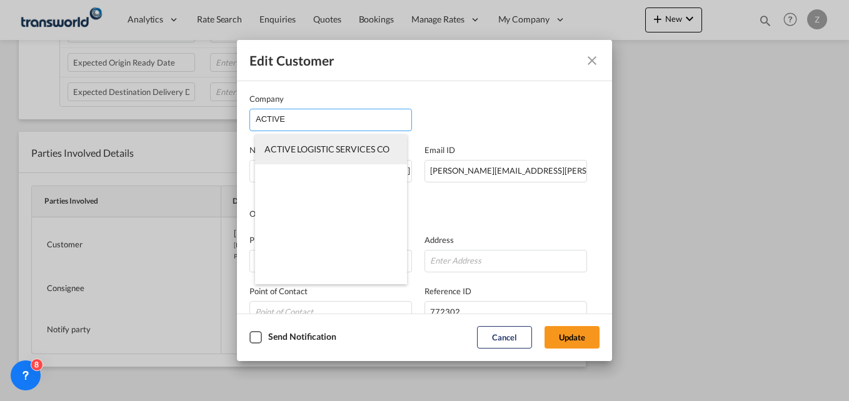
click at [358, 151] on span "ACTIVE LOGISTIC SERVICES CO" at bounding box center [327, 149] width 125 height 11
type input "ACTIVE LOGISTIC SERVICES CO"
type input "[PERSON_NAME][EMAIL_ADDRESS][PERSON_NAME][DOMAIN_NAME]"
type input "563656888"
type input "1821686"
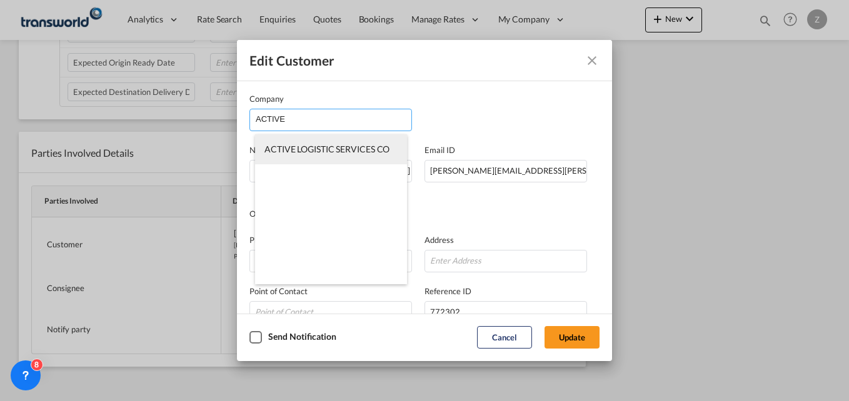
type input "13253"
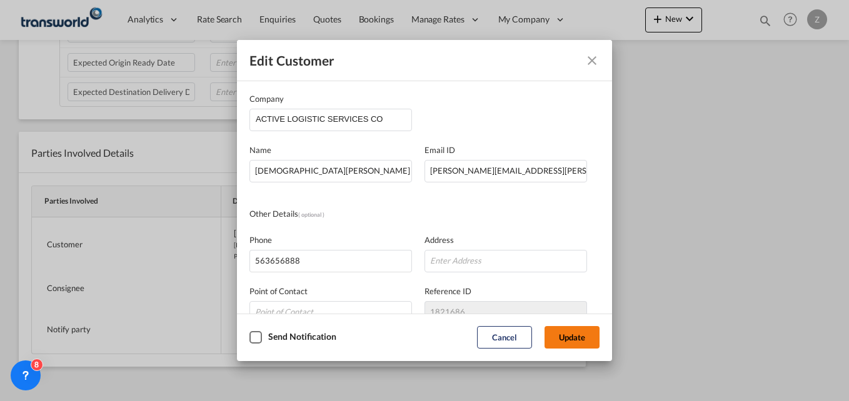
click at [564, 330] on button "Update" at bounding box center [572, 337] width 55 height 23
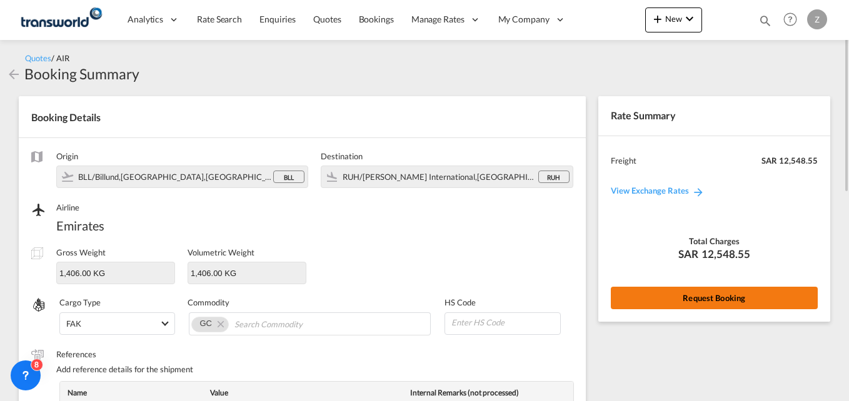
click at [707, 291] on button "Request Booking" at bounding box center [714, 298] width 207 height 23
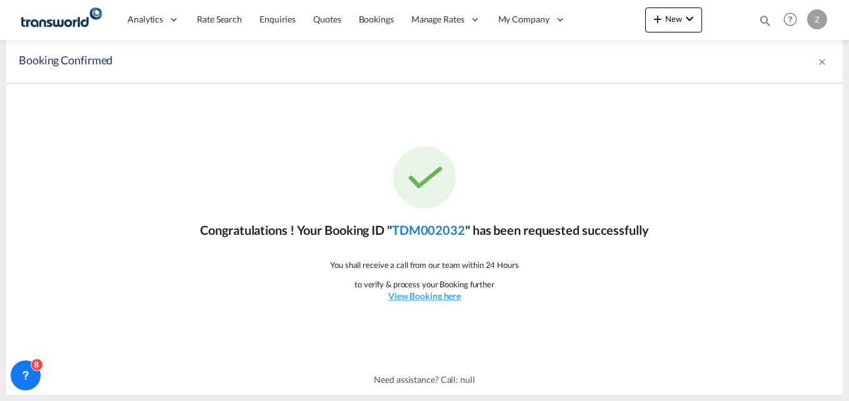
click at [447, 237] on link "TDM002032" at bounding box center [428, 230] width 73 height 15
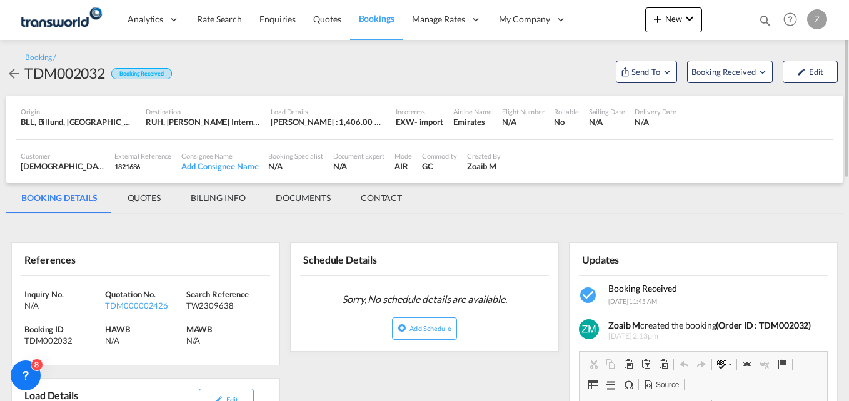
click at [391, 202] on md-tab-item "CONTACT" at bounding box center [381, 198] width 71 height 30
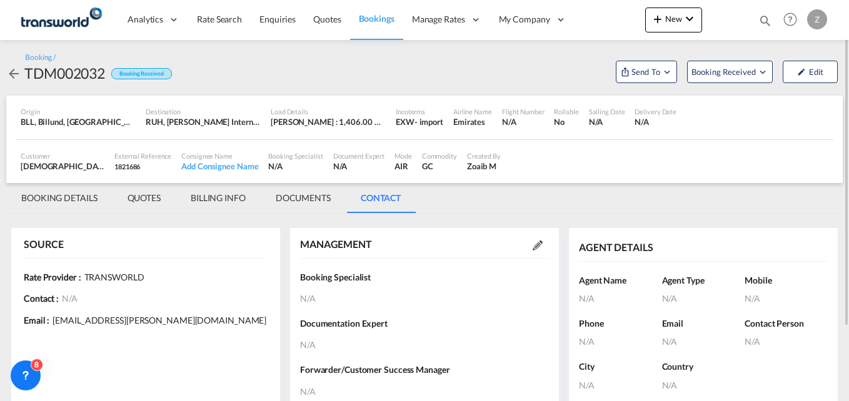
click at [535, 243] on md-icon at bounding box center [538, 246] width 10 height 10
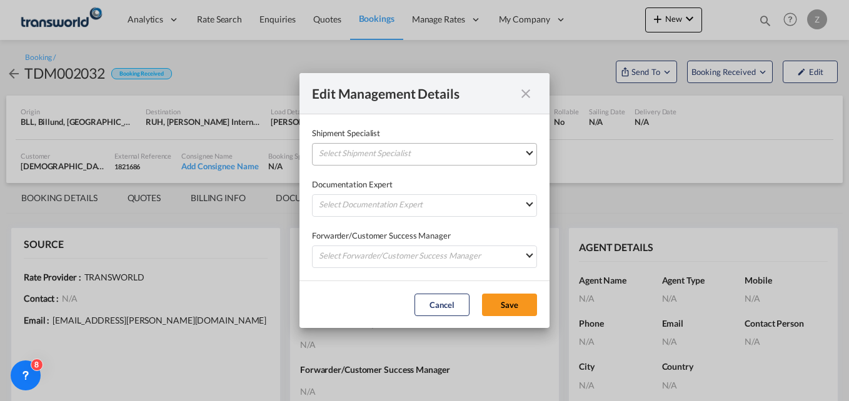
click at [458, 149] on md-select "Select Shipment Specialist [PERSON_NAME] W [PERSON_NAME][EMAIL_ADDRESS][PERSON_…" at bounding box center [424, 154] width 225 height 23
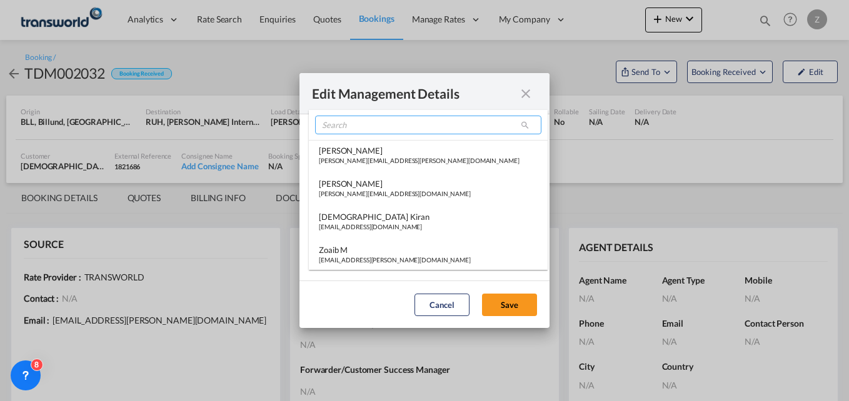
click at [393, 124] on input "search" at bounding box center [428, 125] width 226 height 19
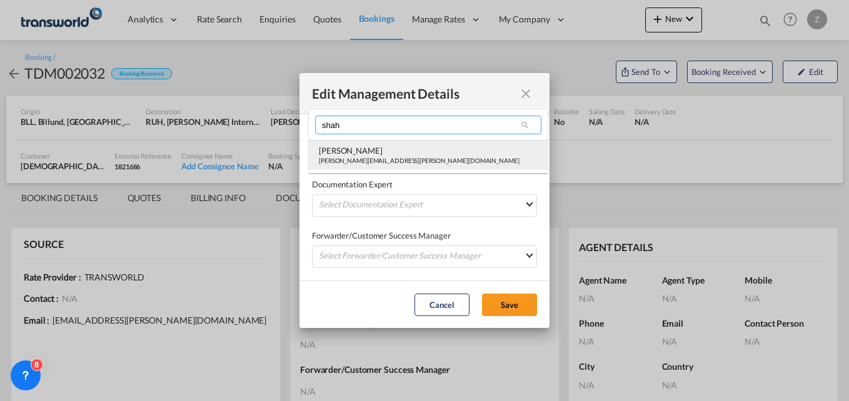
type input "shah"
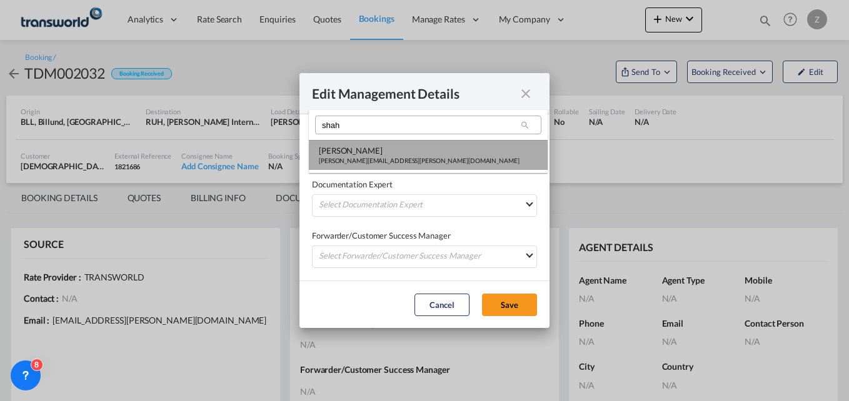
click at [381, 153] on div "[PERSON_NAME]" at bounding box center [419, 150] width 201 height 11
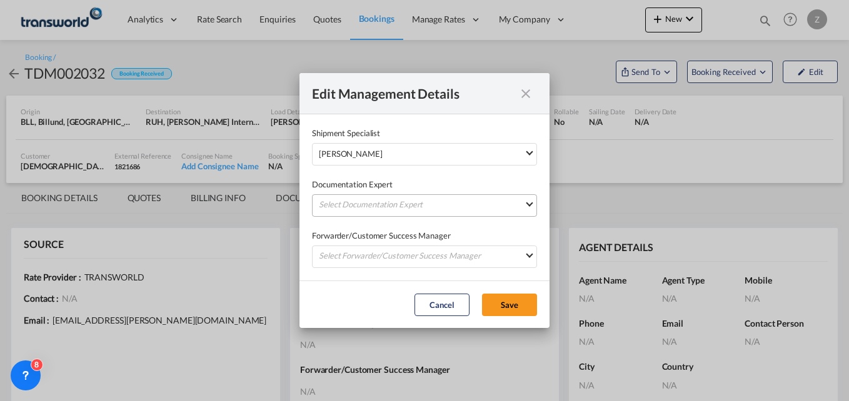
click at [362, 201] on md-select "Select Documentation Expert [PERSON_NAME] W [PERSON_NAME][EMAIL_ADDRESS][PERSON…" at bounding box center [424, 205] width 225 height 23
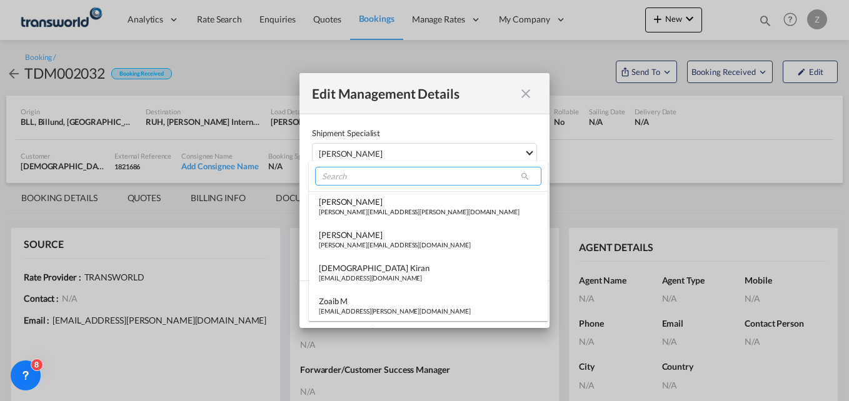
click at [351, 179] on input "search" at bounding box center [428, 176] width 226 height 19
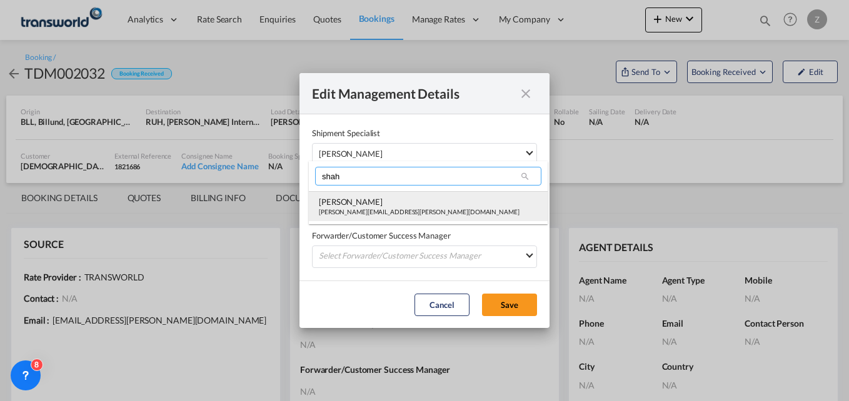
type input "shah"
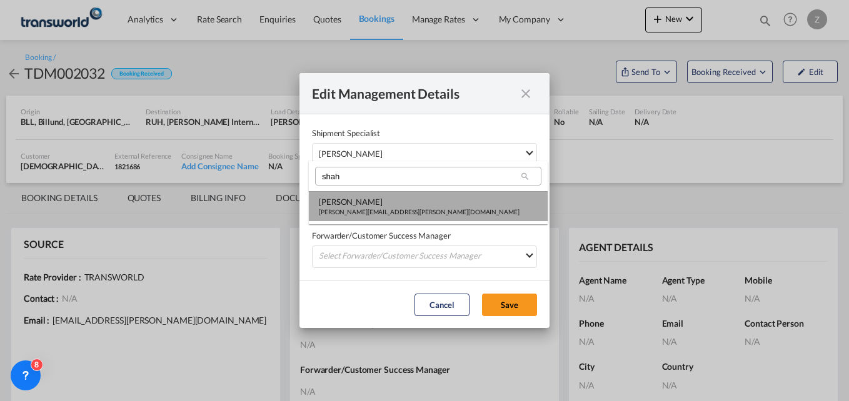
click at [351, 196] on div "[PERSON_NAME]" at bounding box center [419, 201] width 201 height 11
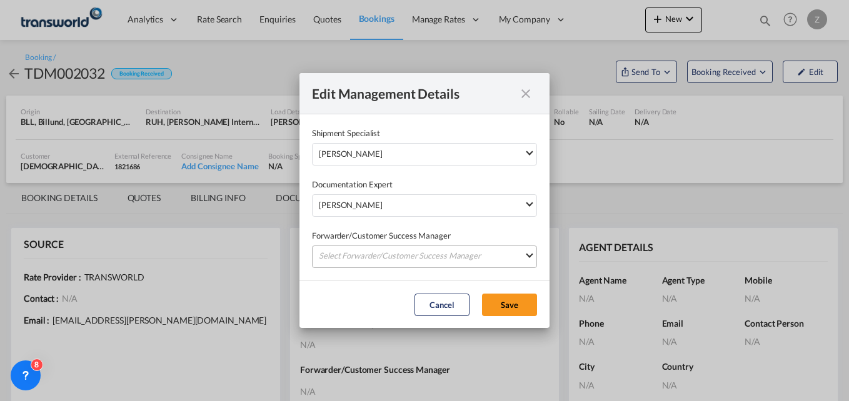
click at [338, 260] on md-select "Select Forwarder/Customer Success Manager [PERSON_NAME] [PERSON_NAME][EMAIL_ADD…" at bounding box center [424, 257] width 225 height 23
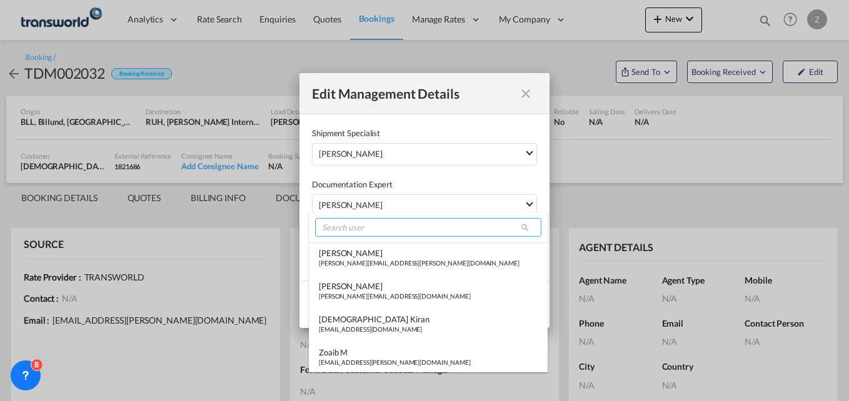
click at [341, 235] on input "search" at bounding box center [428, 227] width 226 height 19
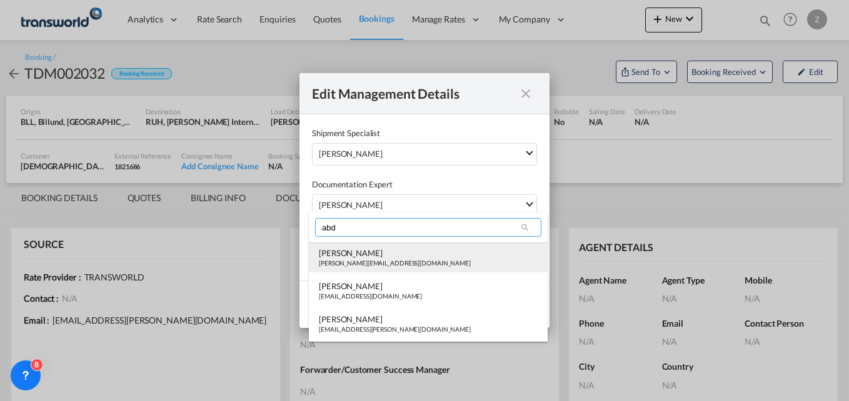
type input "abd"
click at [343, 246] on md-option "Abdullah Obaid [EMAIL_ADDRESS][PERSON_NAME][DOMAIN_NAME]" at bounding box center [428, 258] width 239 height 30
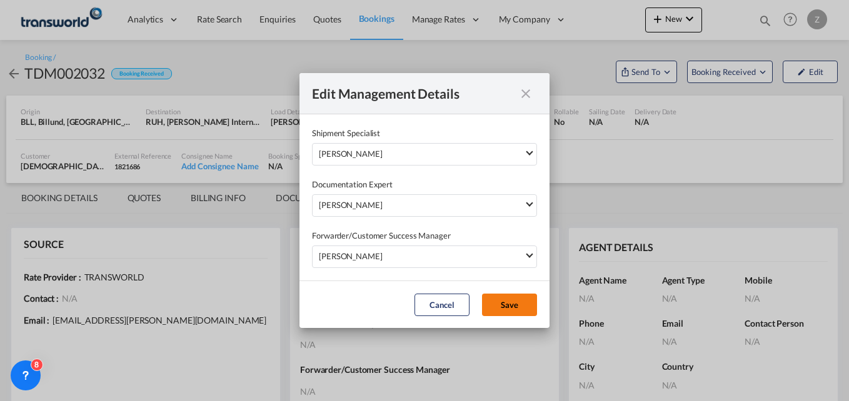
click at [528, 310] on button "Save" at bounding box center [509, 305] width 55 height 23
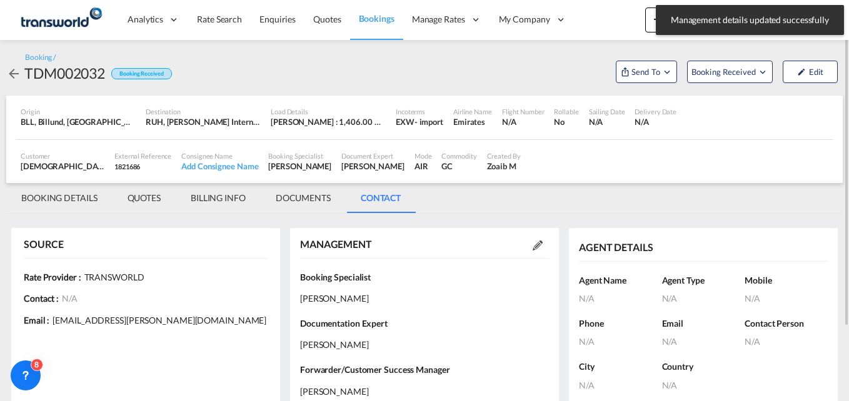
click at [41, 198] on md-tab-item "BOOKING DETAILS" at bounding box center [59, 198] width 106 height 30
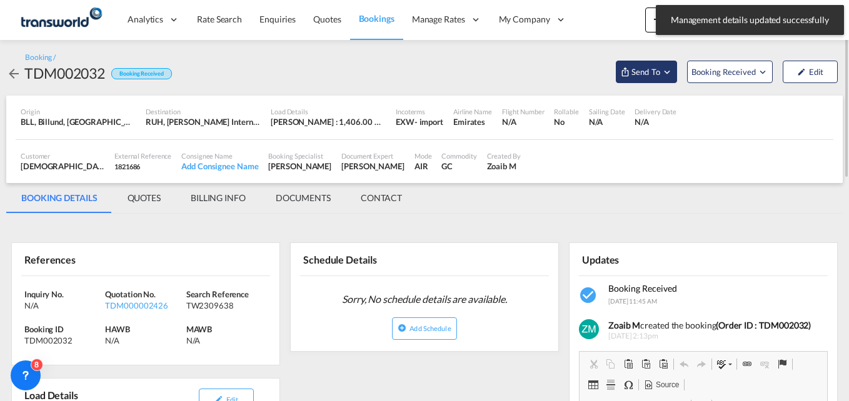
click at [645, 68] on span "Send To" at bounding box center [645, 72] width 31 height 13
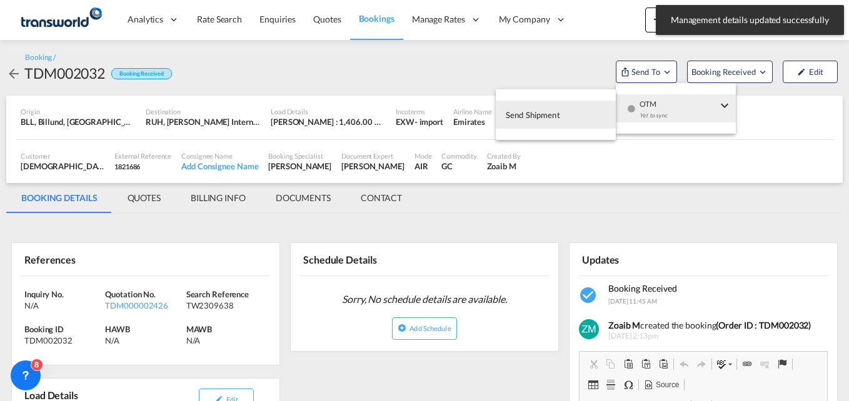
click at [543, 114] on span "Send Shipment" at bounding box center [533, 115] width 54 height 20
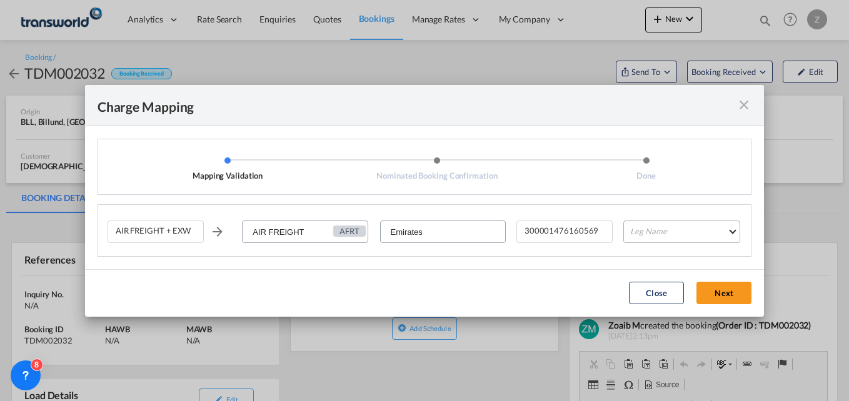
click at [669, 226] on md-select "Leg Name HANDLING ORIGIN HANDLING DESTINATION OTHERS TL PICK UP CUSTOMS ORIGIN …" at bounding box center [682, 232] width 117 height 23
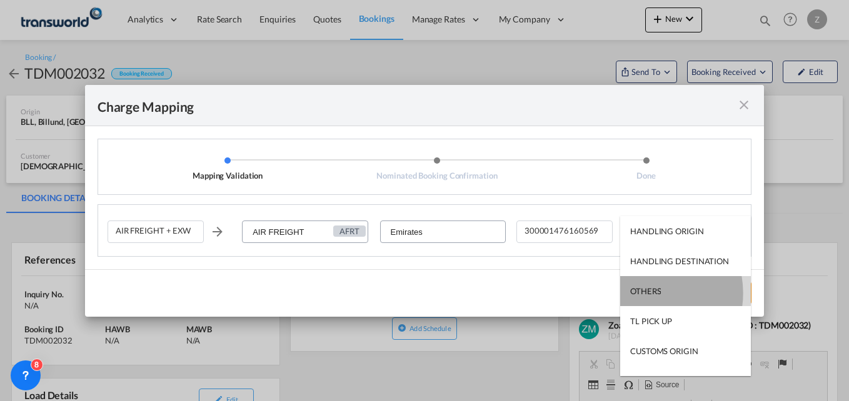
click at [645, 293] on div "OTHERS" at bounding box center [645, 291] width 31 height 11
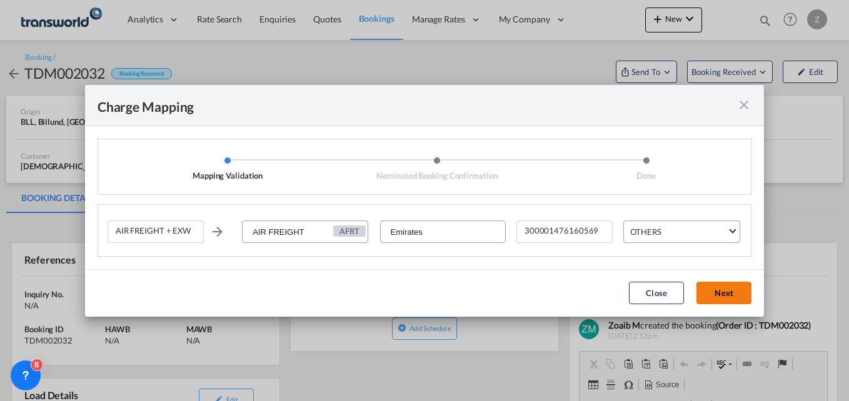
click at [725, 291] on button "Next" at bounding box center [724, 293] width 55 height 23
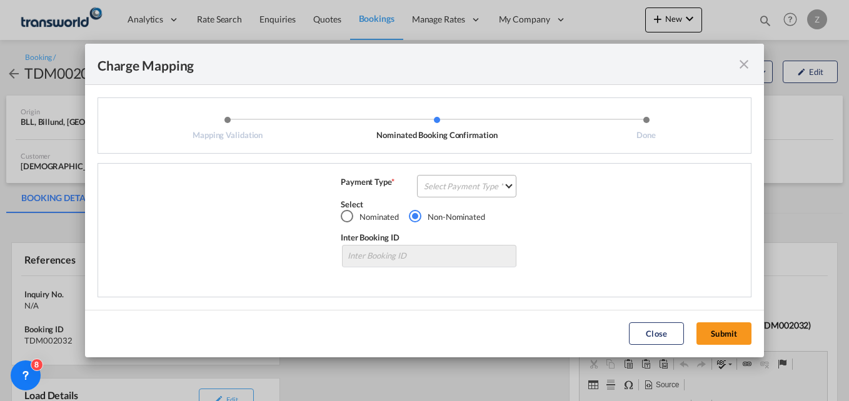
click at [450, 185] on md-select "Select Payment Type COLLECT PREPAID" at bounding box center [466, 186] width 99 height 23
click at [437, 170] on md-content "COLLECT PREPAID" at bounding box center [470, 201] width 111 height 70
click at [450, 196] on md-option "COLLECT" at bounding box center [470, 186] width 111 height 30
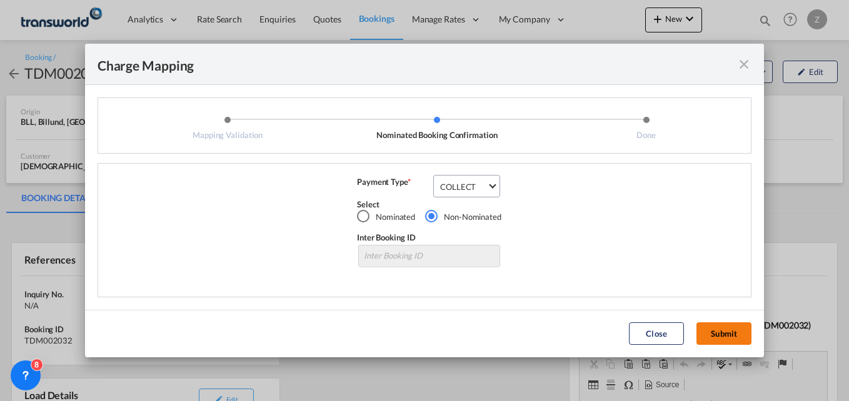
click at [718, 336] on button "Submit" at bounding box center [724, 334] width 55 height 23
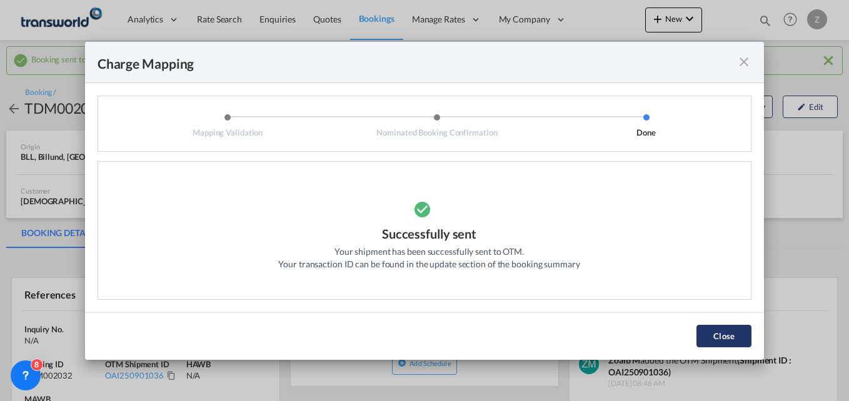
click at [737, 333] on button "Close" at bounding box center [724, 336] width 55 height 23
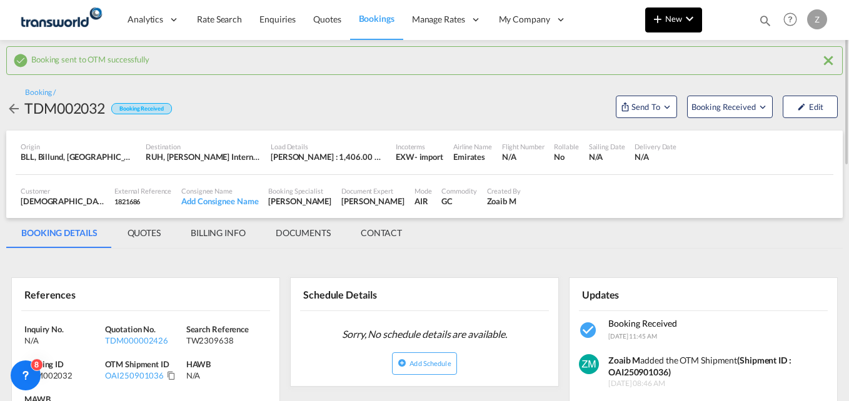
click at [664, 23] on md-icon "icon-plus 400-fg" at bounding box center [657, 18] width 15 height 15
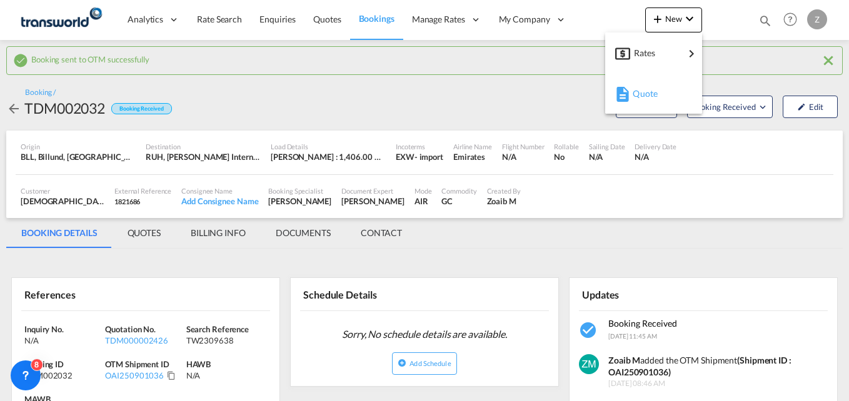
click at [650, 85] on div "Quote" at bounding box center [656, 93] width 46 height 31
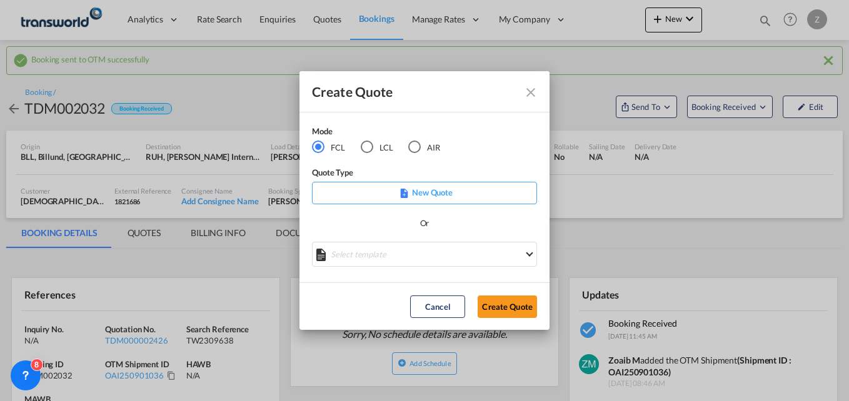
click at [415, 146] on div "AIR" at bounding box center [414, 147] width 13 height 13
click at [493, 303] on button "Create Quote" at bounding box center [507, 307] width 59 height 23
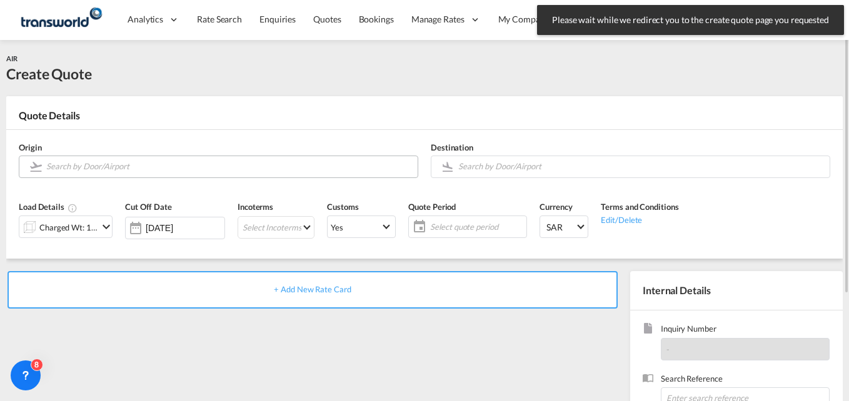
click at [125, 171] on input "Search by Door/Airport" at bounding box center [228, 167] width 365 height 22
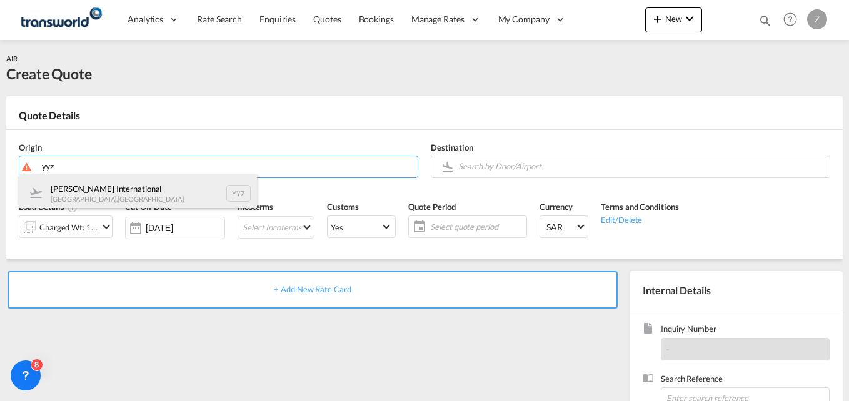
click at [119, 189] on div "[PERSON_NAME] International [GEOGRAPHIC_DATA] , [GEOGRAPHIC_DATA] YYZ" at bounding box center [138, 193] width 238 height 38
type input "[PERSON_NAME] International, [GEOGRAPHIC_DATA], YYZ"
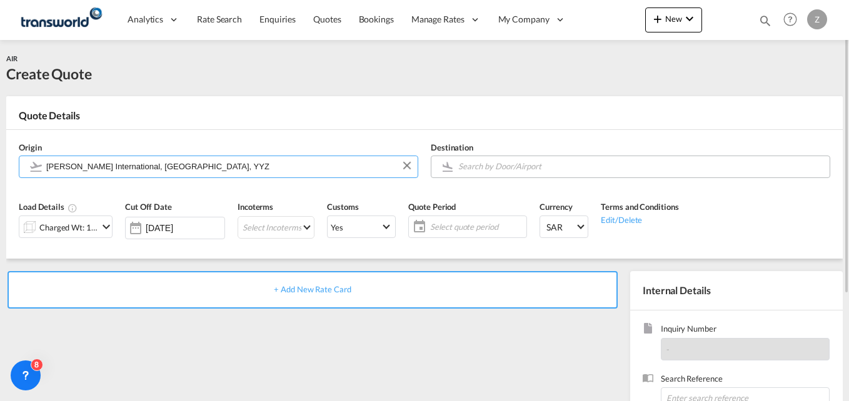
click at [480, 171] on input "Search by Door/Airport" at bounding box center [640, 167] width 365 height 22
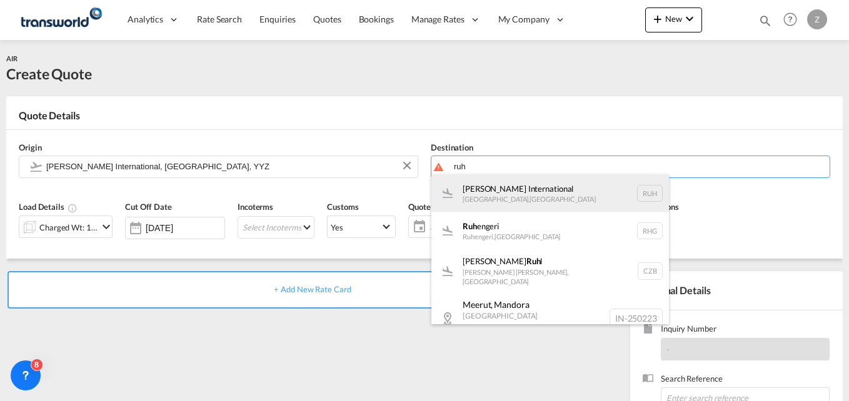
click at [494, 202] on div "[PERSON_NAME] International [GEOGRAPHIC_DATA] , [GEOGRAPHIC_DATA] RUH" at bounding box center [551, 193] width 238 height 38
type input "[PERSON_NAME] International, [GEOGRAPHIC_DATA], RUH"
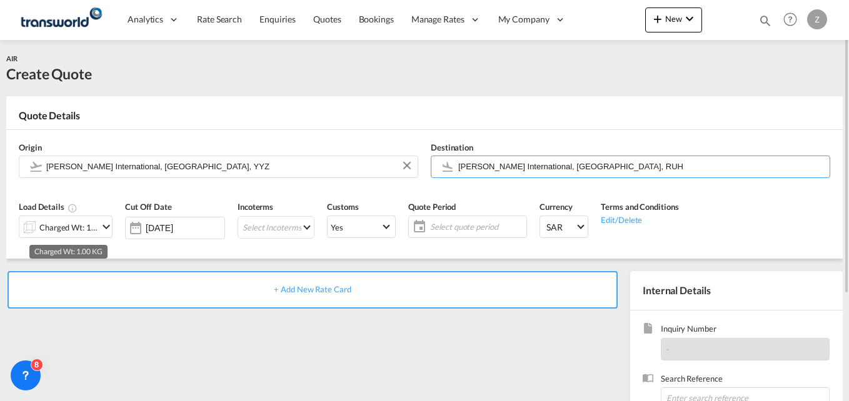
click at [86, 222] on div "Charged Wt: 1.00 KG" at bounding box center [68, 228] width 59 height 18
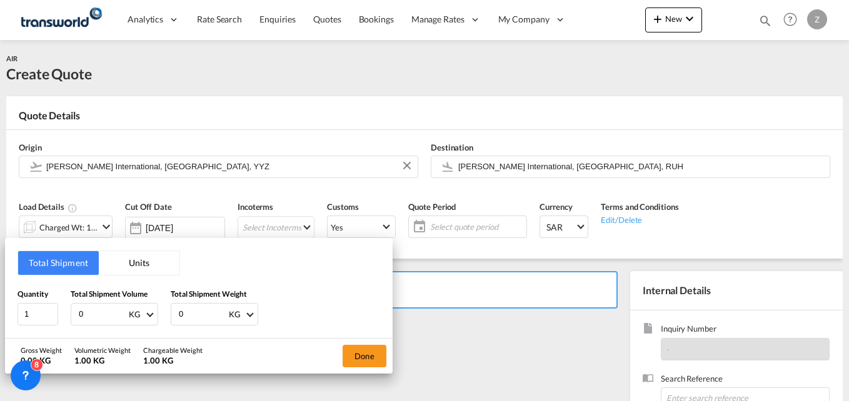
click at [100, 315] on input "0" at bounding box center [103, 314] width 50 height 21
type input "1245"
click at [193, 316] on input "0" at bounding box center [203, 314] width 50 height 21
type input "1245"
click at [368, 350] on button "Done" at bounding box center [365, 356] width 44 height 23
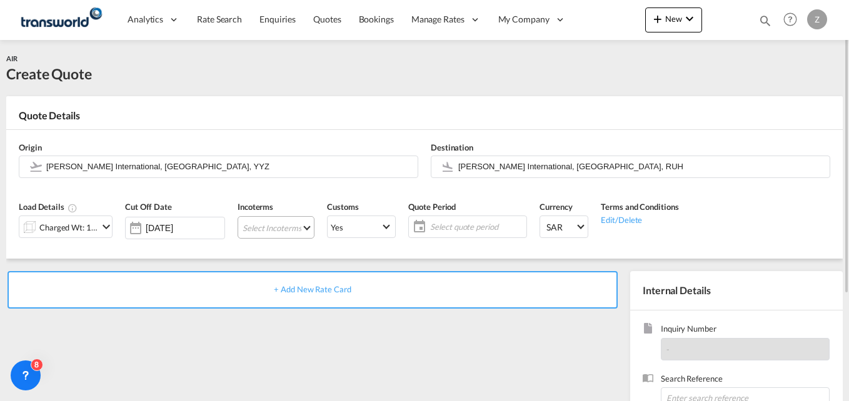
click at [257, 220] on md-select "Select Incoterms CIF - import Cost,Insurance and Freight CIP - export Carriage …" at bounding box center [276, 227] width 77 height 23
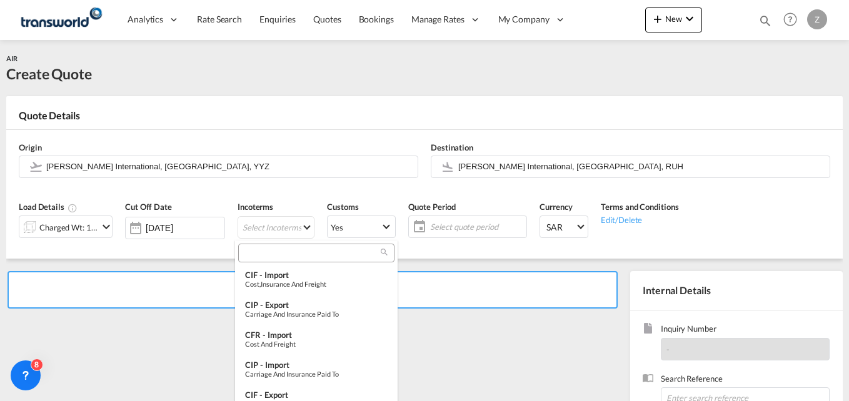
click at [278, 258] on input "search" at bounding box center [311, 253] width 139 height 11
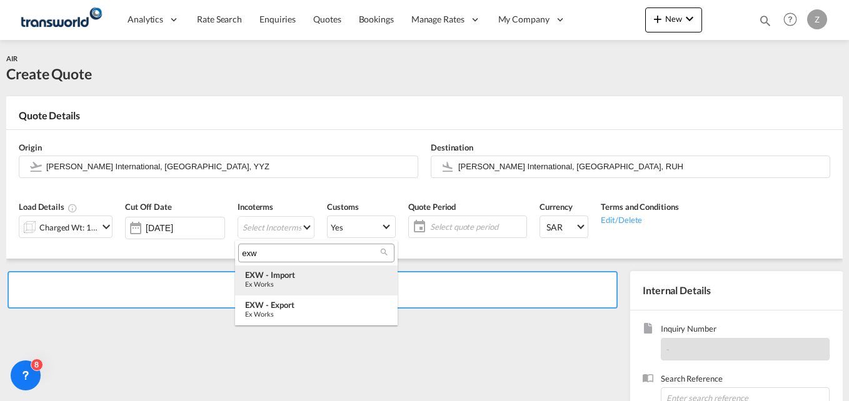
type input "exw"
click at [285, 271] on div "EXW - import" at bounding box center [316, 275] width 143 height 10
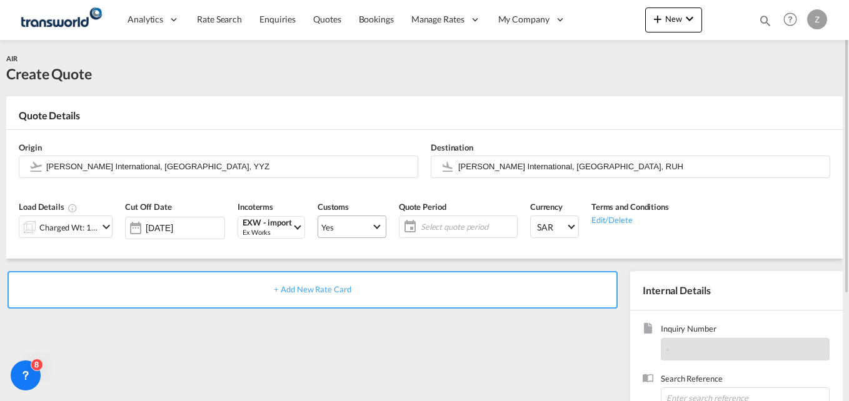
click at [335, 225] on span "Yes" at bounding box center [346, 227] width 50 height 11
click at [330, 253] on md-option "No" at bounding box center [349, 257] width 88 height 30
click at [336, 220] on md-select-value "Yes" at bounding box center [352, 227] width 68 height 18
click at [331, 255] on md-option "No" at bounding box center [349, 257] width 88 height 30
click at [446, 230] on span "Select quote period" at bounding box center [467, 226] width 93 height 11
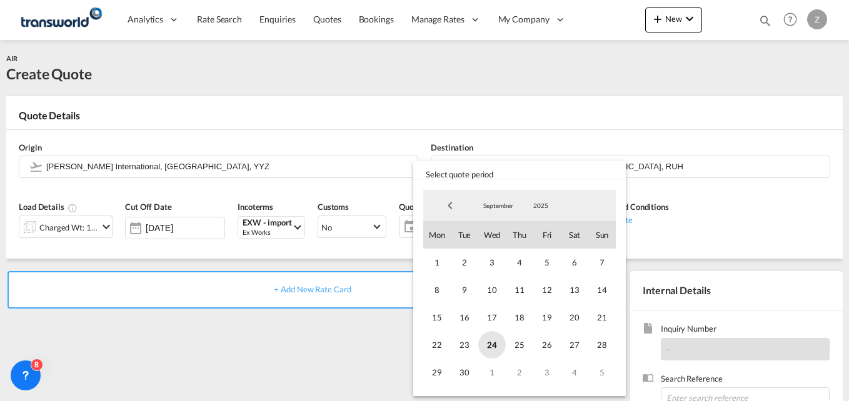
click at [491, 337] on span "24" at bounding box center [492, 345] width 28 height 28
click at [452, 377] on span "30" at bounding box center [465, 373] width 28 height 28
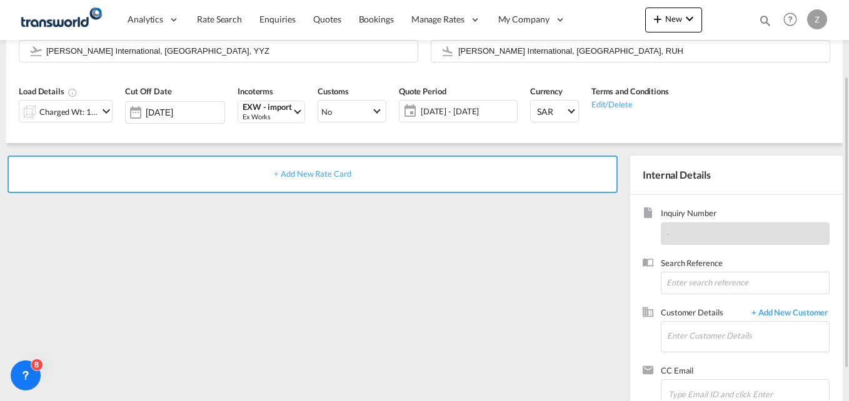
scroll to position [118, 0]
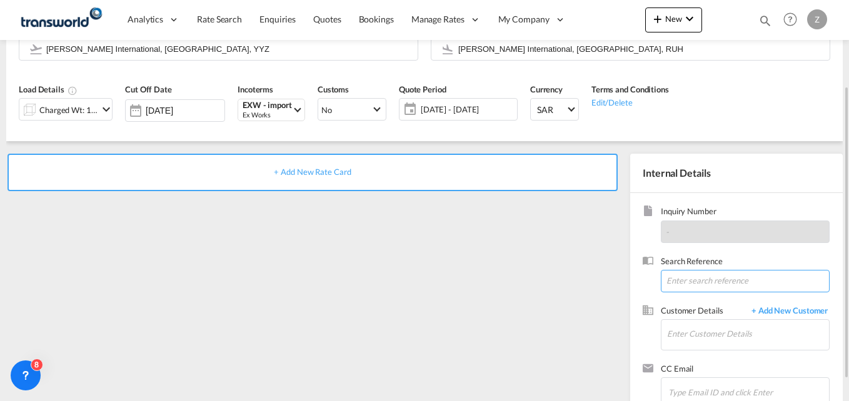
click at [688, 286] on input at bounding box center [745, 281] width 169 height 23
paste input "Supplier details : Nidec Warehouse address is: [GEOGRAPHIC_DATA], [GEOGRAPHIC_D…"
type input "Supplier details : Nidec Warehouse address is: [GEOGRAPHIC_DATA], [GEOGRAPHIC_D…"
paste input "TW2909615"
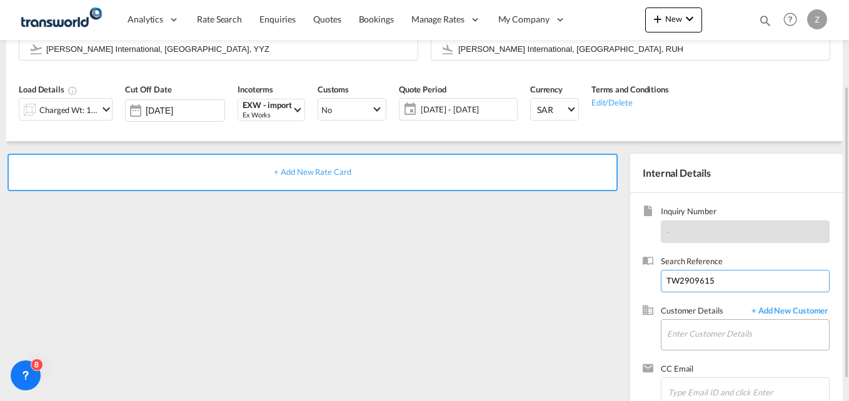
type input "TW2909615"
click at [705, 328] on input "Enter Customer Details" at bounding box center [748, 334] width 162 height 28
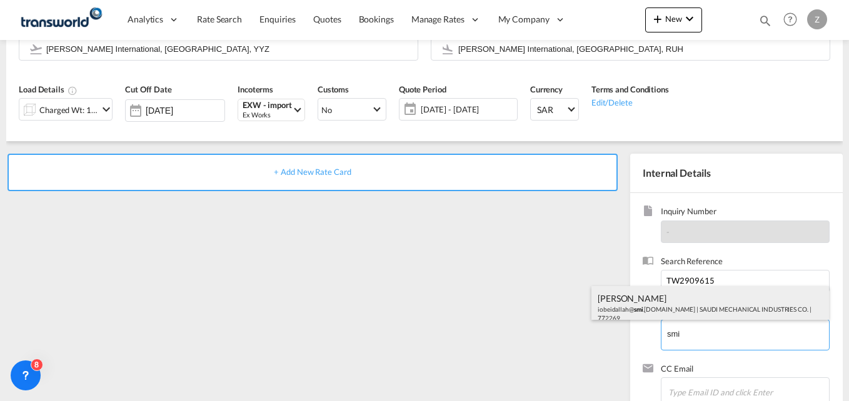
click at [669, 313] on div "[PERSON_NAME] iobeidallah@ smi .[DOMAIN_NAME] | SAUDI MECHANICAL INDUSTRIES CO.…" at bounding box center [711, 307] width 238 height 43
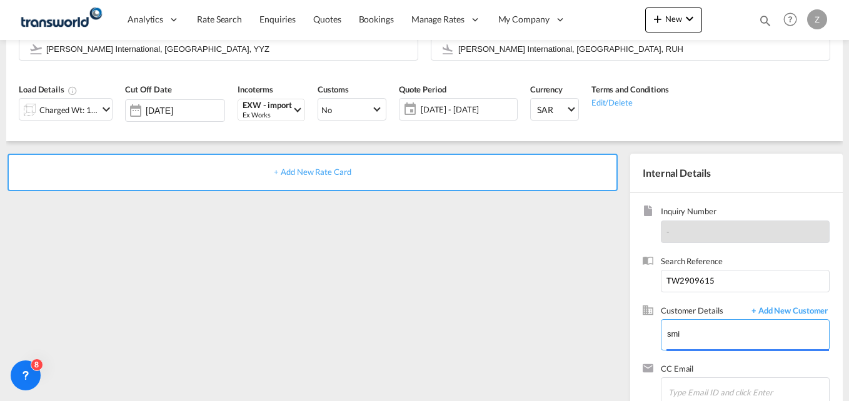
type input "SAUDI MECHANICAL INDUSTRIES CO., [PERSON_NAME], [EMAIL_ADDRESS][DOMAIN_NAME]"
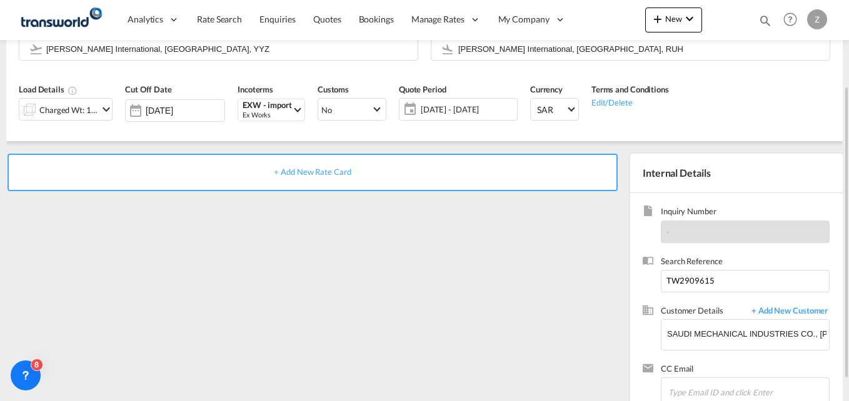
click at [303, 167] on span "+ Add New Rate Card" at bounding box center [312, 172] width 77 height 10
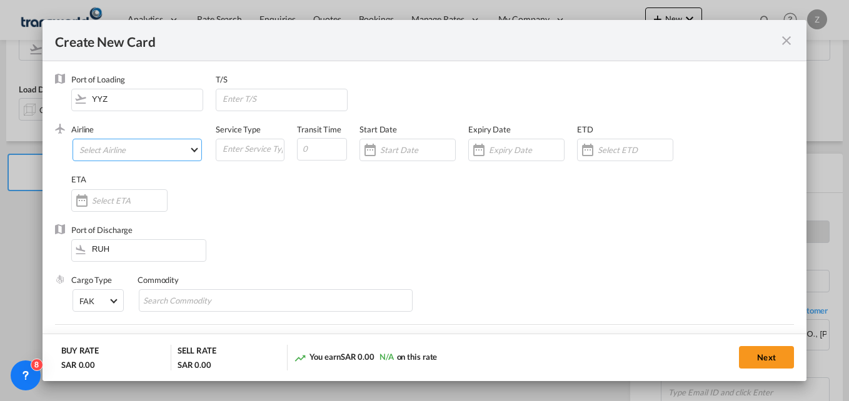
click at [182, 154] on md-select "Select Airline AIR EXPRESS S.A. (1166- / -) CMA CGM Air Cargo (1140-2C / -) DDW…" at bounding box center [137, 150] width 129 height 23
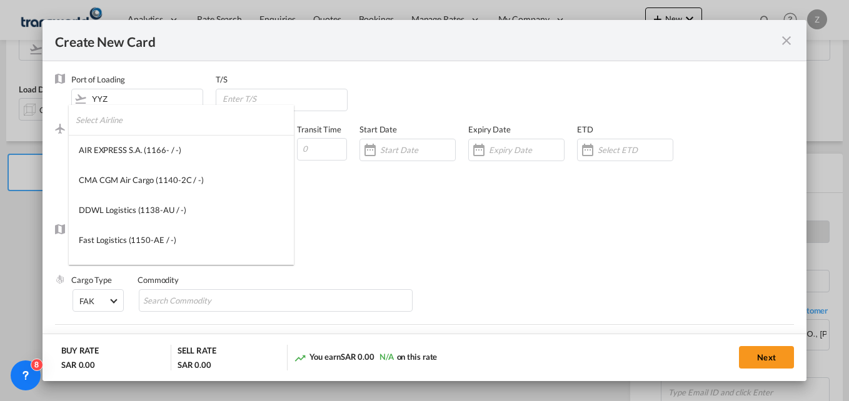
click at [110, 124] on input "search" at bounding box center [185, 120] width 218 height 30
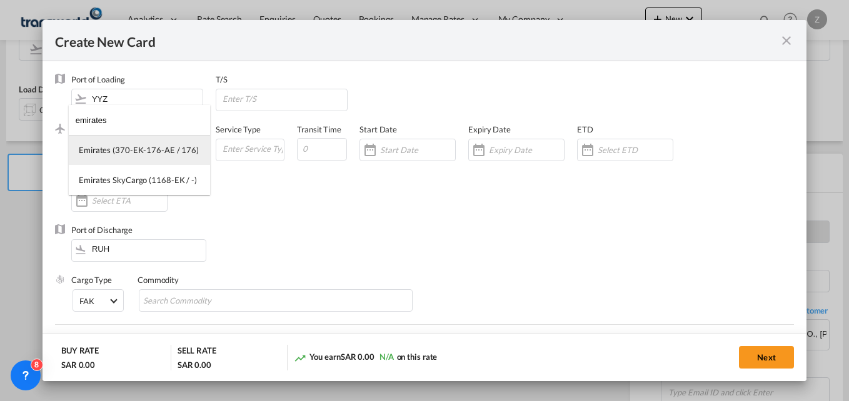
type input "emirates"
click at [121, 148] on div "Emirates (370-EK-176-AE / 176)" at bounding box center [139, 149] width 120 height 11
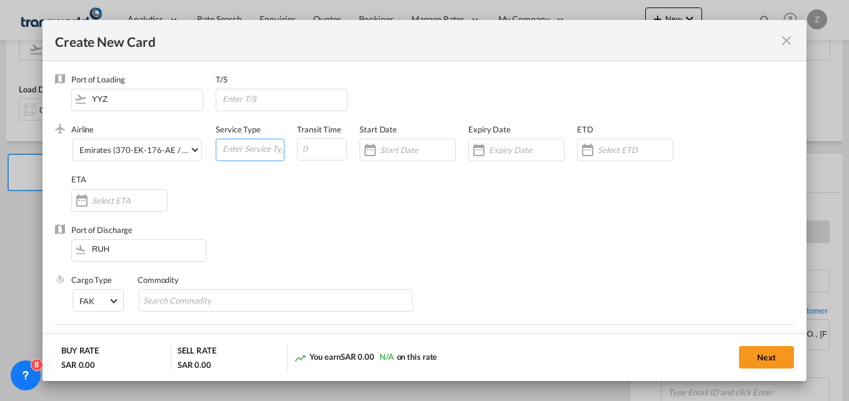
click at [232, 151] on input "Create New Card ..." at bounding box center [252, 148] width 63 height 19
type input "AIR"
click at [319, 151] on input "Create New Card ..." at bounding box center [322, 149] width 50 height 23
type input "5"
click at [393, 149] on input "Create New Card ..." at bounding box center [417, 150] width 75 height 10
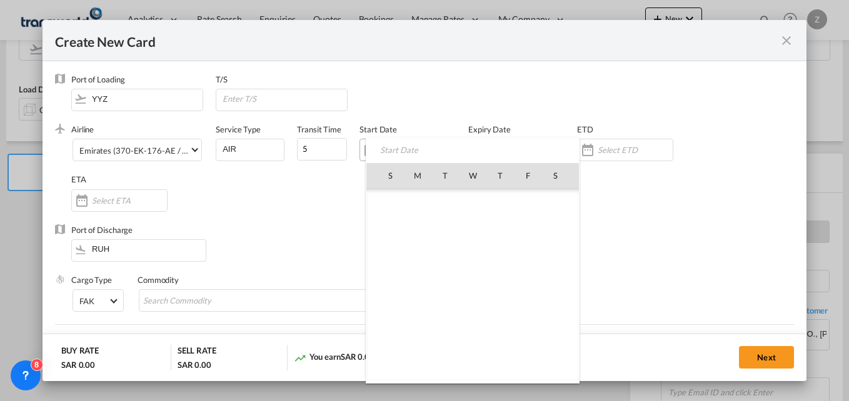
scroll to position [289690, 0]
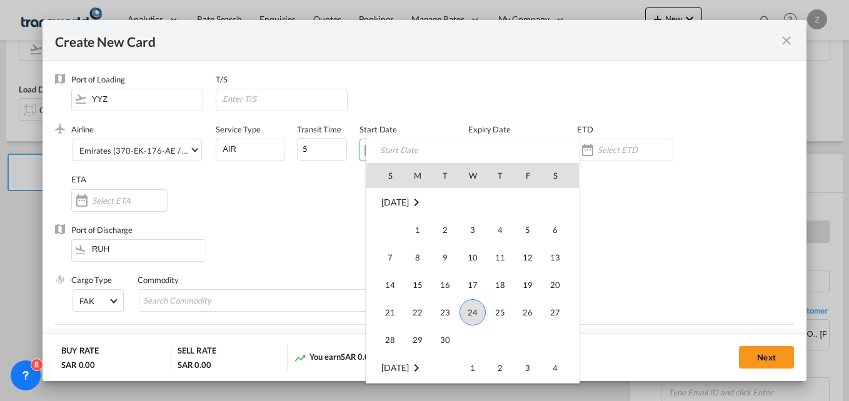
click at [468, 311] on span "24" at bounding box center [473, 313] width 26 height 26
type input "[DATE]"
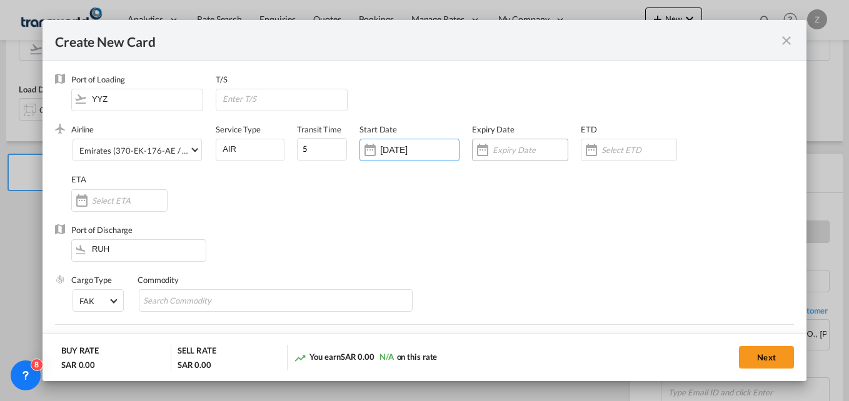
click at [509, 148] on input "Create New Card ..." at bounding box center [530, 150] width 75 height 10
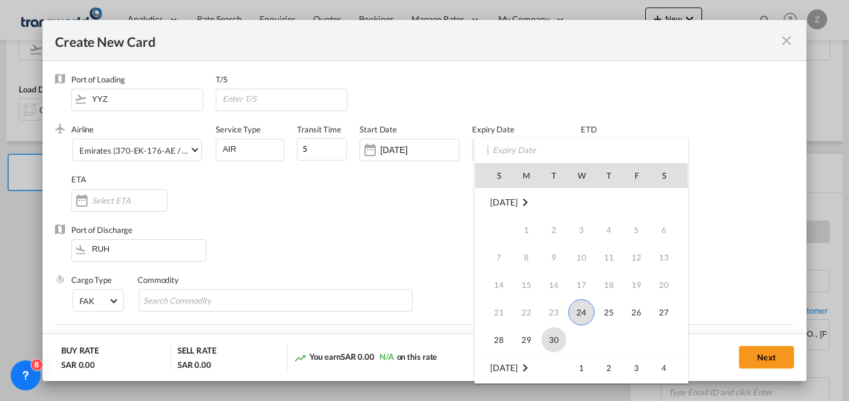
click at [556, 340] on span "30" at bounding box center [554, 340] width 25 height 25
type input "[DATE]"
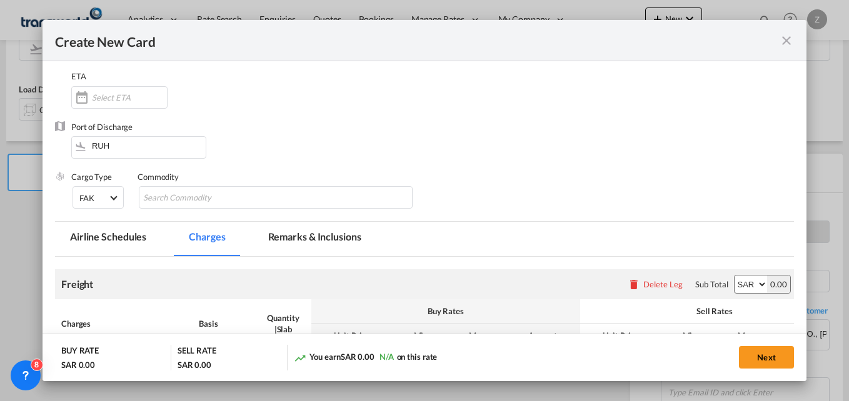
scroll to position [107, 0]
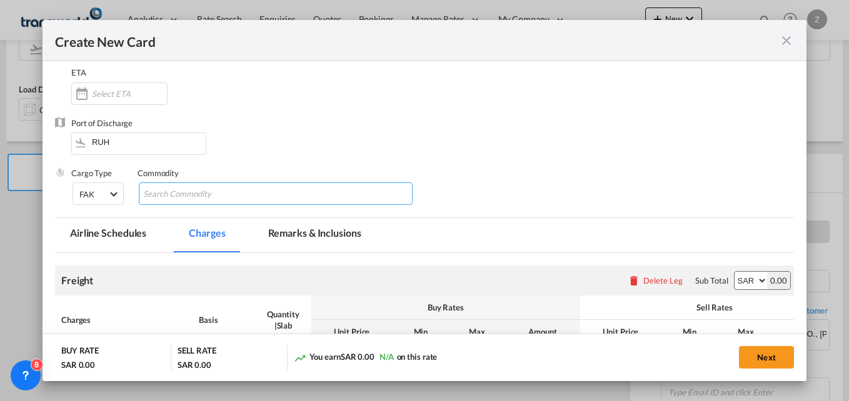
click at [194, 196] on input "Search Commodity" at bounding box center [200, 194] width 114 height 20
type input "GC"
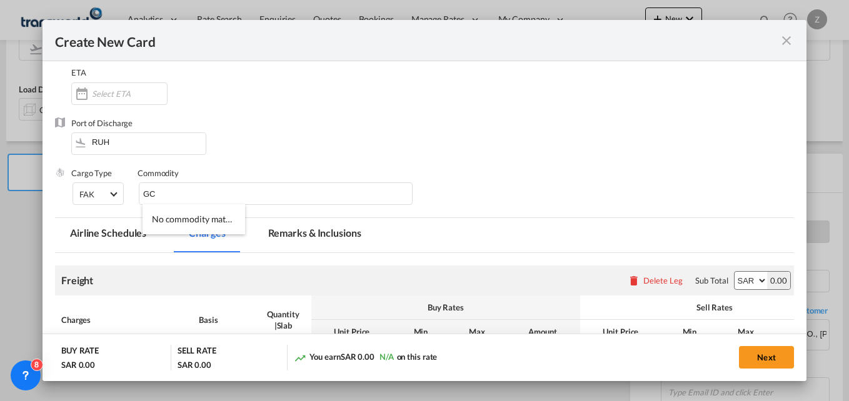
click at [331, 133] on div "Port of Discharge RUH" at bounding box center [424, 143] width 739 height 50
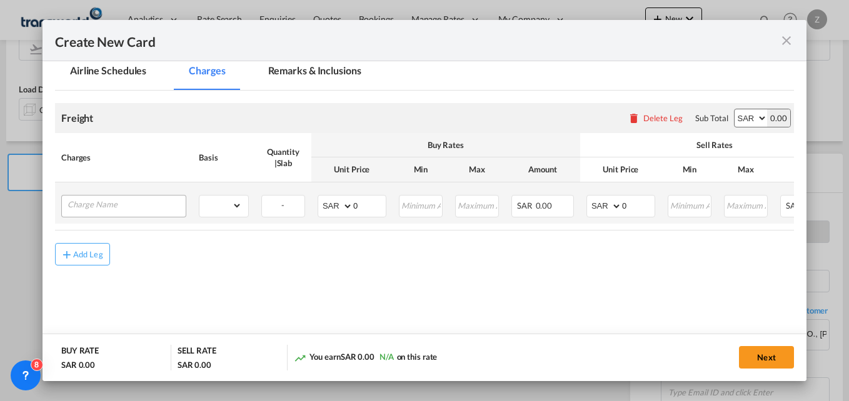
click at [106, 215] on div "Create New Card ..." at bounding box center [123, 206] width 125 height 23
click at [106, 203] on input "Charge Name" at bounding box center [127, 205] width 118 height 19
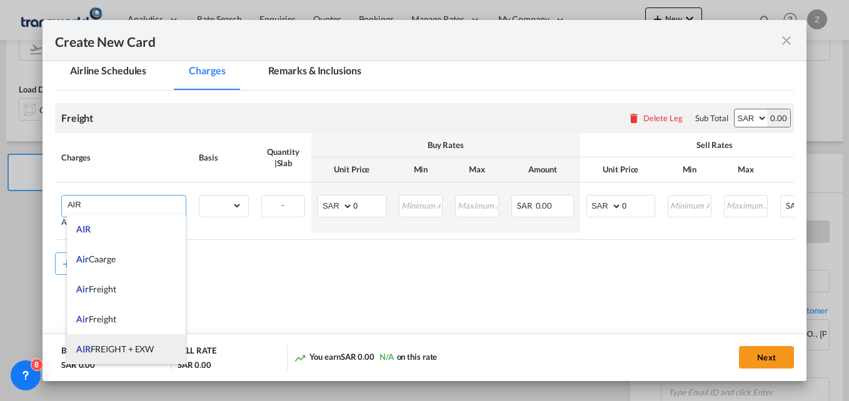
click at [98, 346] on span "AIR FREIGHT + EXW" at bounding box center [115, 349] width 78 height 11
type input "AIR FREIGHT + EXW"
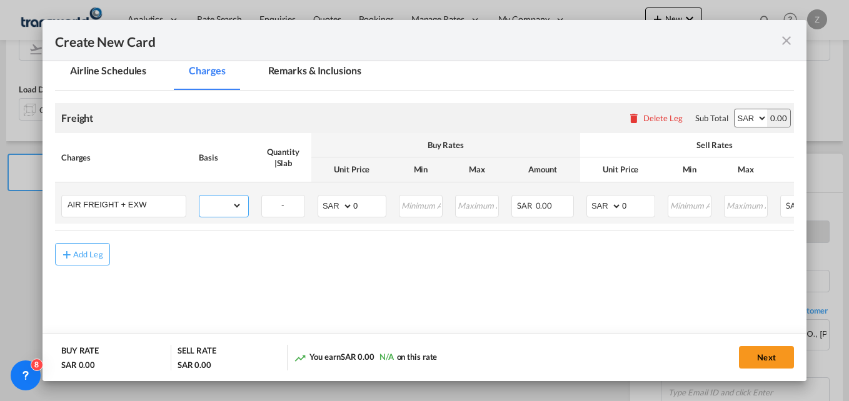
click at [225, 201] on select "gross_weight volumetric_weight per_shipment per_bl per_km % on air freight per_…" at bounding box center [220, 206] width 43 height 20
select select "per_kg"
click at [199, 196] on select "gross_weight volumetric_weight per_shipment per_bl per_km % on air freight per_…" at bounding box center [220, 206] width 43 height 20
click at [735, 122] on select "AED AFN ALL AMD ANG AOA ARS AUD AWG AZN BAM BBD BDT BGN BHD BIF BMD BND [PERSON…" at bounding box center [751, 118] width 33 height 18
select select "string:USD"
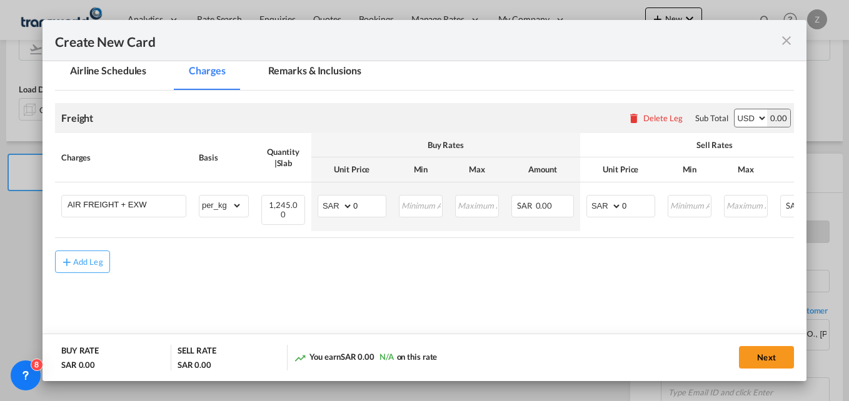
click at [735, 109] on select "AED AFN ALL AMD ANG AOA ARS AUD AWG AZN BAM BBD BDT BGN BHD BIF BMD BND [PERSON…" at bounding box center [751, 118] width 33 height 18
click at [327, 206] on select "AED AFN ALL AMD ANG AOA ARS AUD AWG AZN BAM BBD BDT BGN BHD BIF BMD BND [PERSON…" at bounding box center [336, 207] width 33 height 18
select select "string:USD"
click at [320, 198] on select "AED AFN ALL AMD ANG AOA ARS AUD AWG AZN BAM BBD BDT BGN BHD BIF BMD BND [PERSON…" at bounding box center [336, 207] width 33 height 18
click at [593, 207] on select "AED AFN ALL AMD ANG AOA ARS AUD AWG AZN BAM BBD BDT BGN BHD BIF BMD BND [PERSON…" at bounding box center [605, 207] width 33 height 18
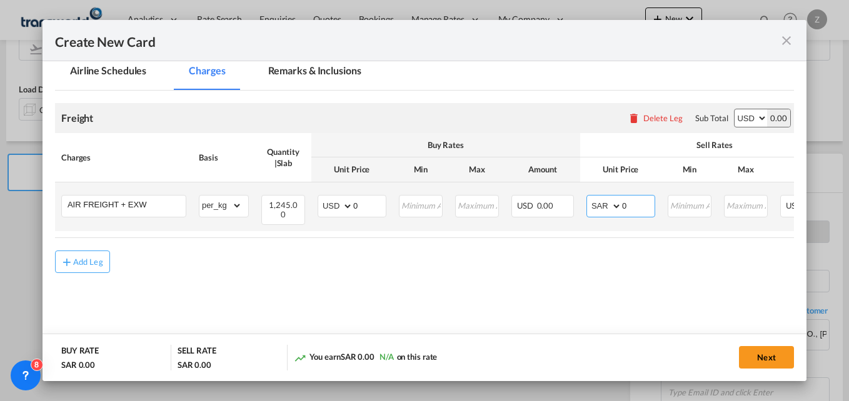
select select "string:USD"
click at [589, 198] on select "AED AFN ALL AMD ANG AOA ARS AUD AWG AZN BAM BBD BDT BGN BHD BIF BMD BND [PERSON…" at bounding box center [605, 207] width 33 height 18
click at [368, 203] on input "0" at bounding box center [369, 205] width 33 height 19
type input "1.72"
click at [630, 213] on input "0" at bounding box center [638, 205] width 33 height 19
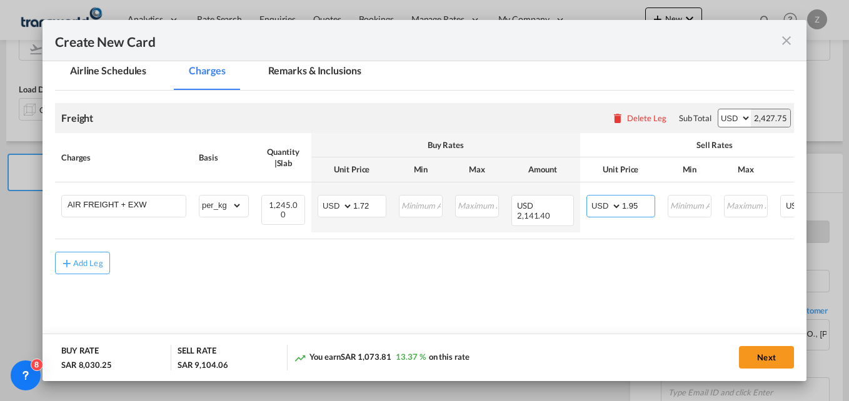
type input "1.95"
click at [765, 362] on button "Next" at bounding box center [766, 357] width 55 height 23
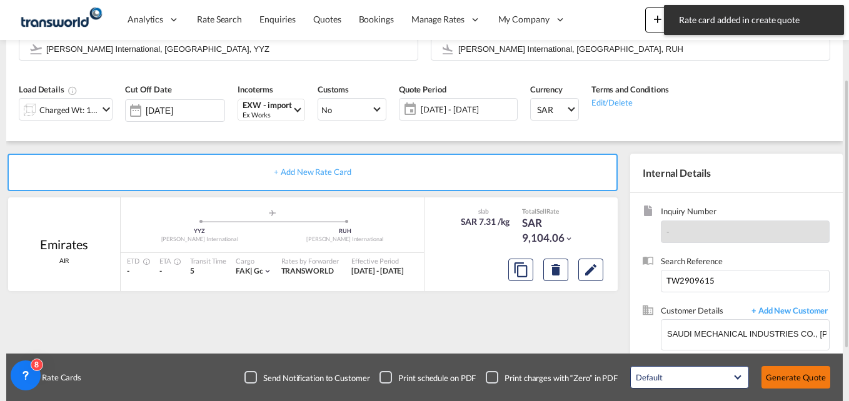
click at [799, 386] on button "Generate Quote" at bounding box center [796, 377] width 69 height 23
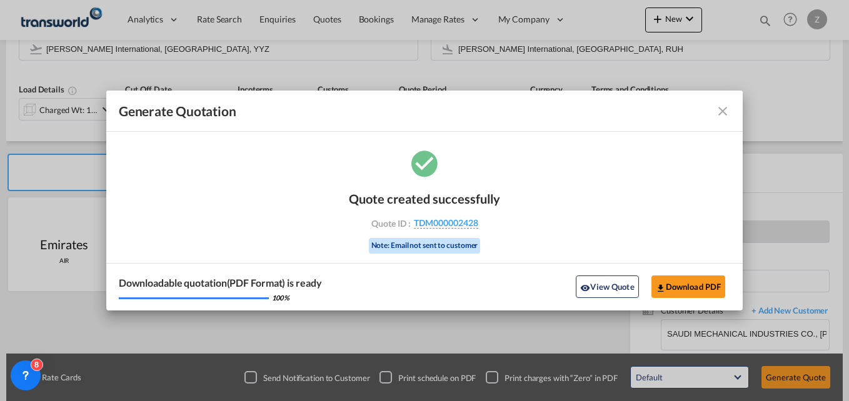
click at [724, 106] on md-icon "icon-close fg-AAA8AD cursor m-0" at bounding box center [722, 111] width 15 height 15
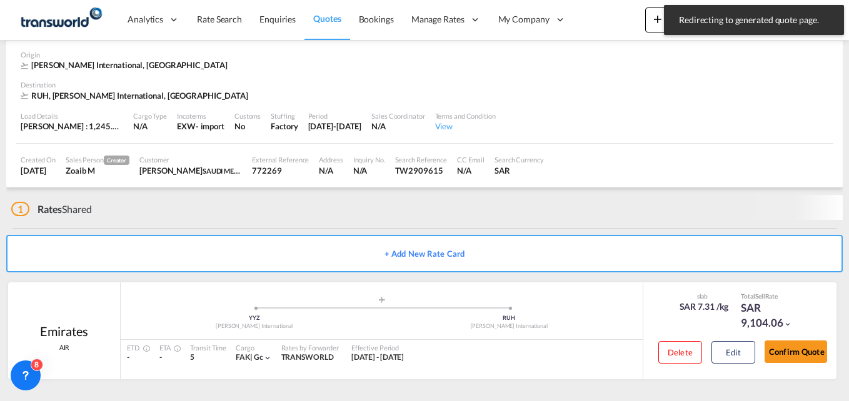
scroll to position [47, 0]
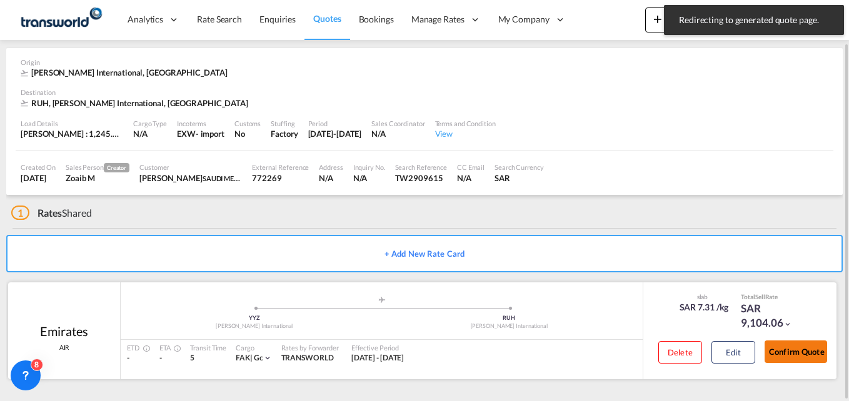
click at [794, 342] on button "Confirm Quote" at bounding box center [796, 352] width 63 height 23
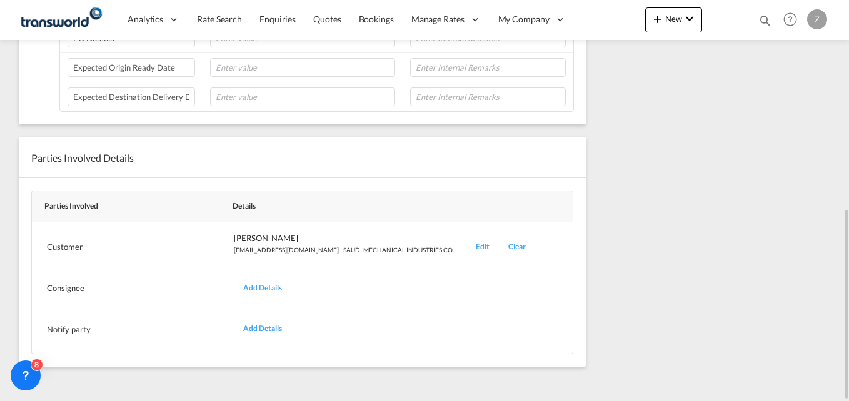
click at [467, 249] on div "Edit" at bounding box center [483, 247] width 33 height 29
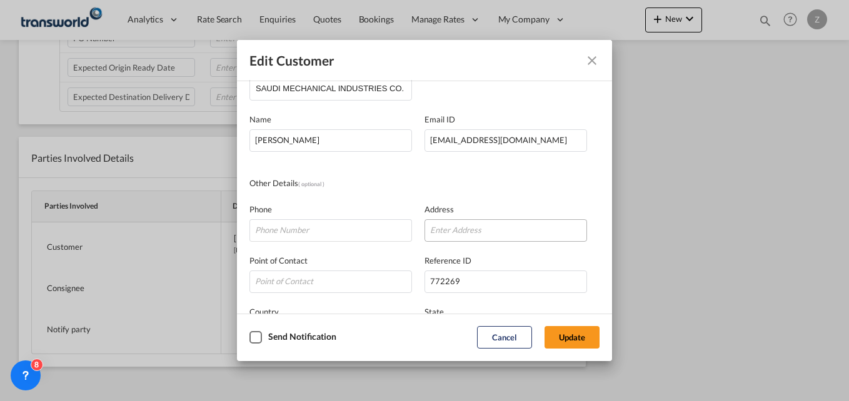
scroll to position [32, 0]
click at [504, 339] on button "Cancel" at bounding box center [504, 337] width 55 height 23
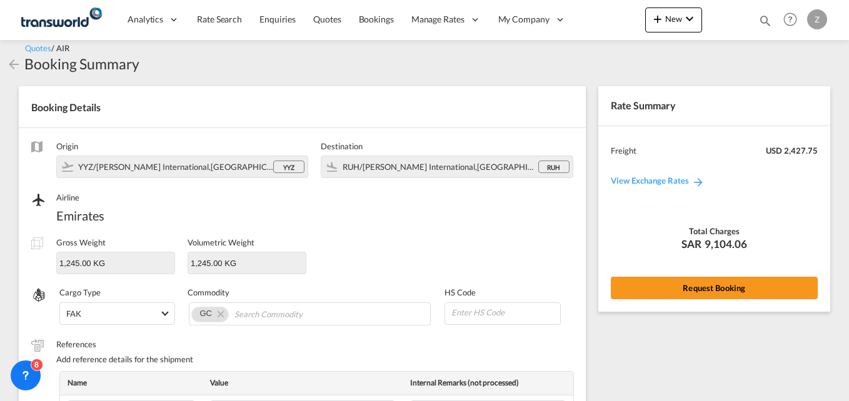
scroll to position [0, 0]
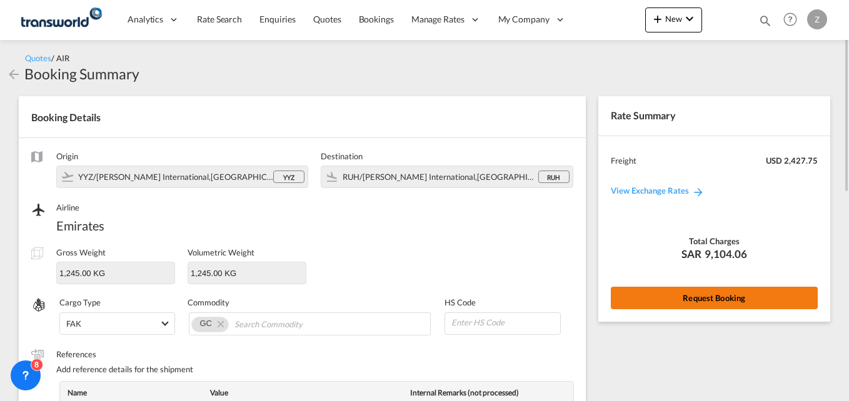
click at [682, 291] on button "Request Booking" at bounding box center [714, 298] width 207 height 23
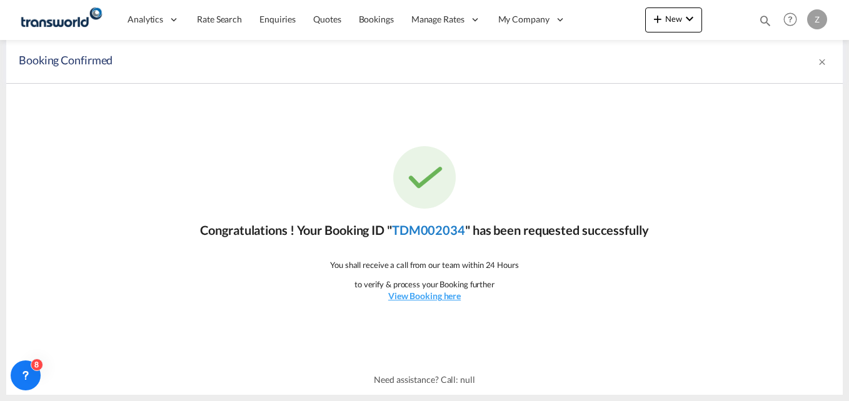
click at [426, 232] on link "TDM002034" at bounding box center [428, 230] width 73 height 15
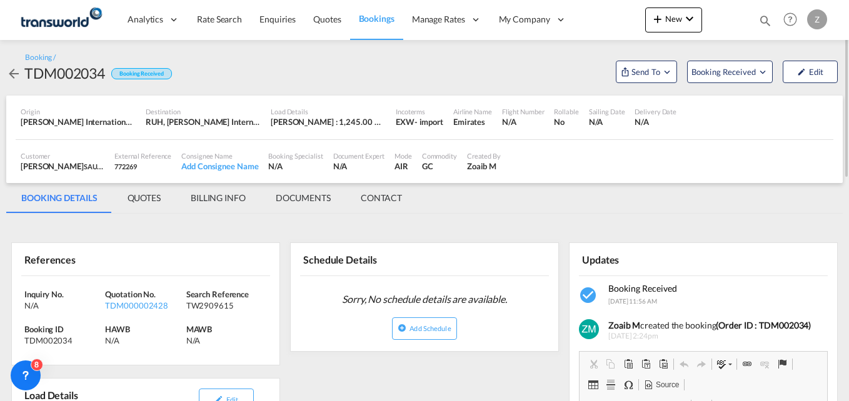
click at [393, 202] on md-tab-item "CONTACT" at bounding box center [381, 198] width 71 height 30
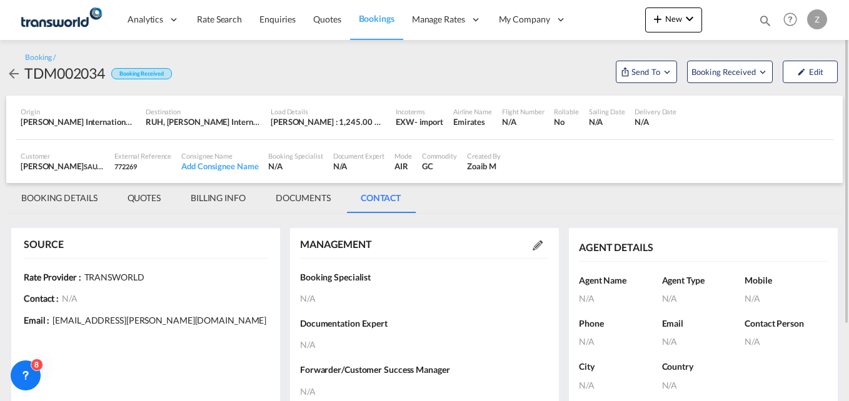
click at [538, 244] on md-icon at bounding box center [538, 246] width 10 height 10
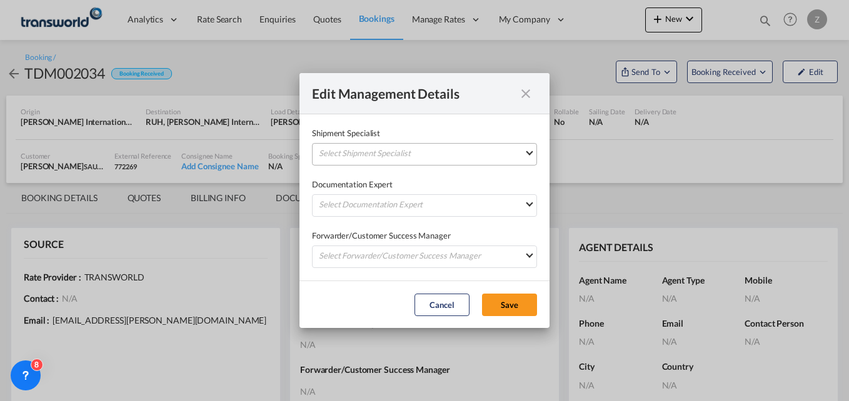
click at [425, 148] on md-select "Select Shipment Specialist [PERSON_NAME] W [PERSON_NAME][EMAIL_ADDRESS][PERSON_…" at bounding box center [424, 154] width 225 height 23
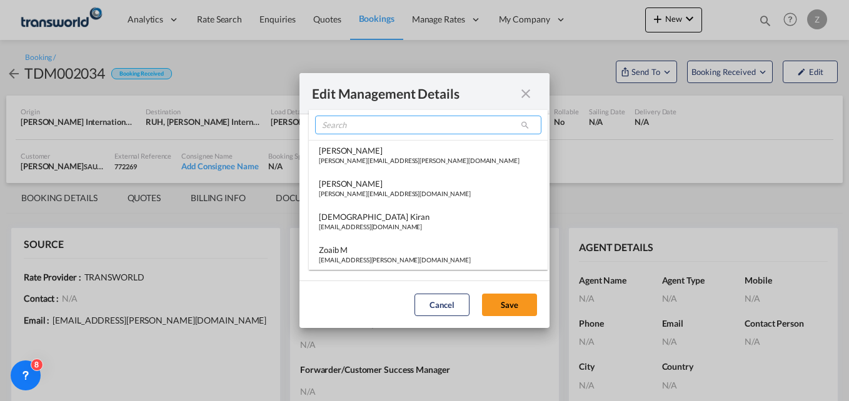
click at [371, 132] on input "search" at bounding box center [428, 125] width 226 height 19
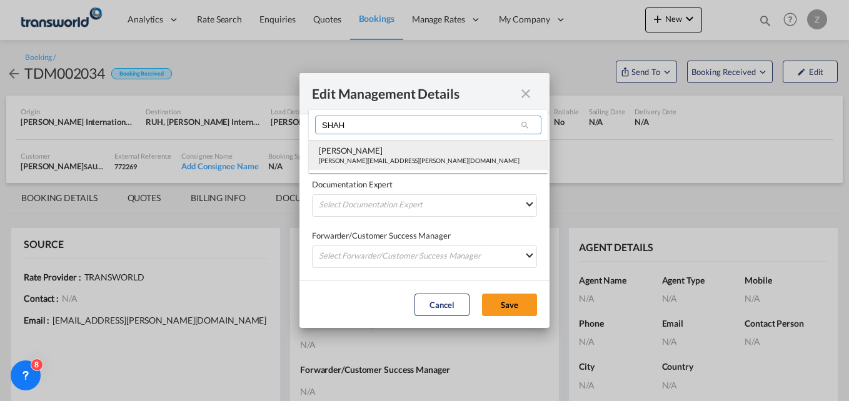
type input "SHAH"
click at [355, 166] on md-option "[PERSON_NAME] Shahil [EMAIL_ADDRESS][PERSON_NAME][DOMAIN_NAME]" at bounding box center [428, 155] width 239 height 30
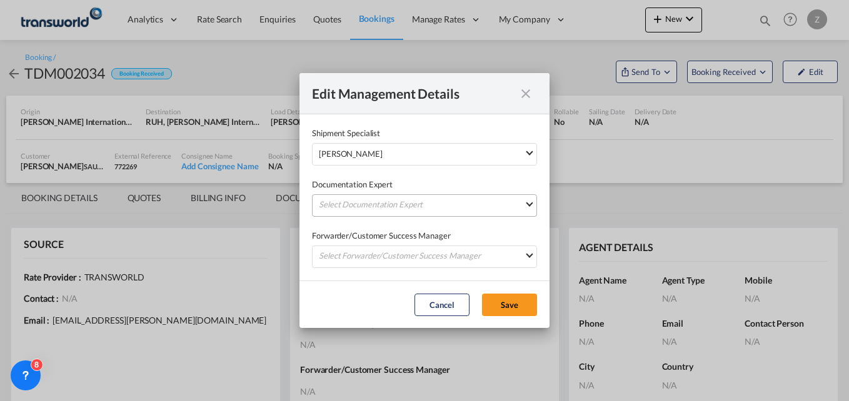
click at [340, 211] on md-select "Select Documentation Expert [PERSON_NAME] W [PERSON_NAME][EMAIL_ADDRESS][PERSON…" at bounding box center [424, 205] width 225 height 23
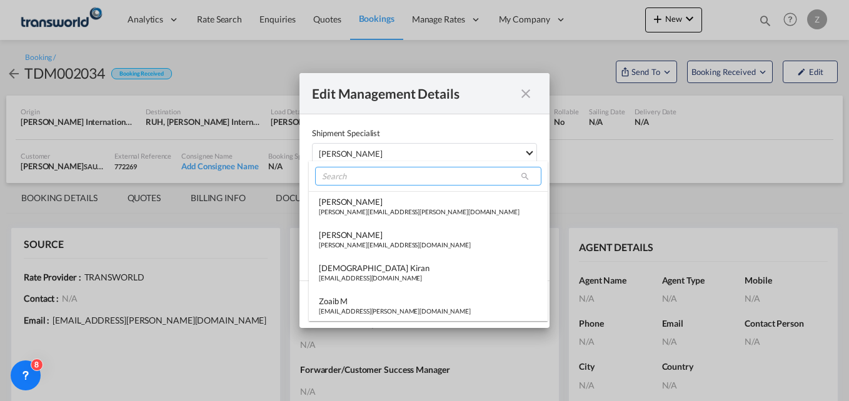
click at [346, 169] on input "search" at bounding box center [428, 176] width 226 height 19
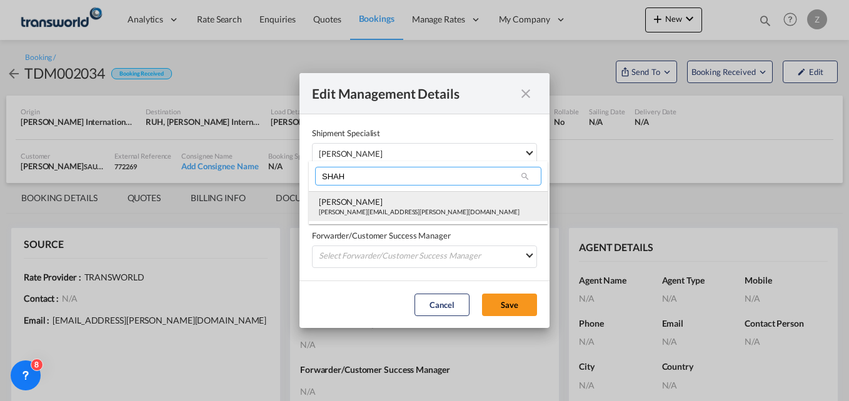
type input "SHAH"
click at [349, 209] on div "[PERSON_NAME][EMAIL_ADDRESS][PERSON_NAME][DOMAIN_NAME]" at bounding box center [419, 212] width 201 height 9
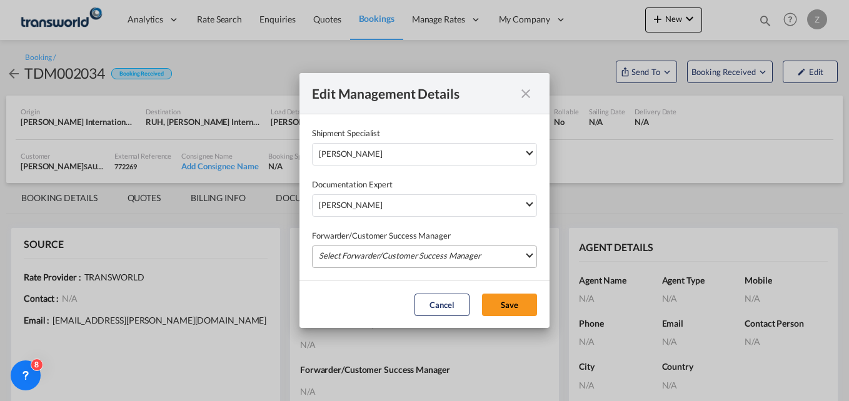
click at [359, 259] on md-select "Select Forwarder/Customer Success Manager [PERSON_NAME] [PERSON_NAME][EMAIL_ADD…" at bounding box center [424, 257] width 225 height 23
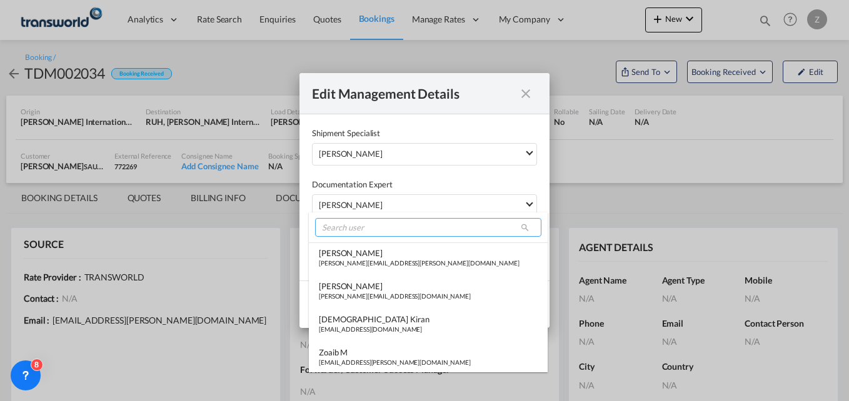
click at [359, 228] on input "search" at bounding box center [428, 227] width 226 height 19
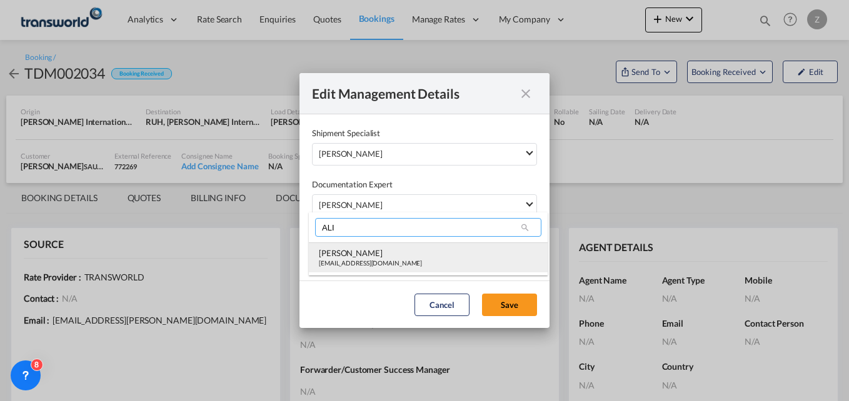
type input "ALI"
click at [353, 253] on div "[PERSON_NAME]" at bounding box center [370, 253] width 103 height 11
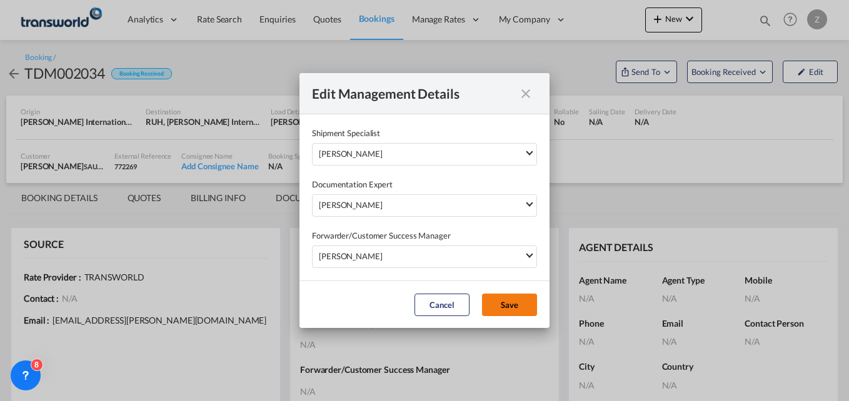
click at [513, 312] on button "Save" at bounding box center [509, 305] width 55 height 23
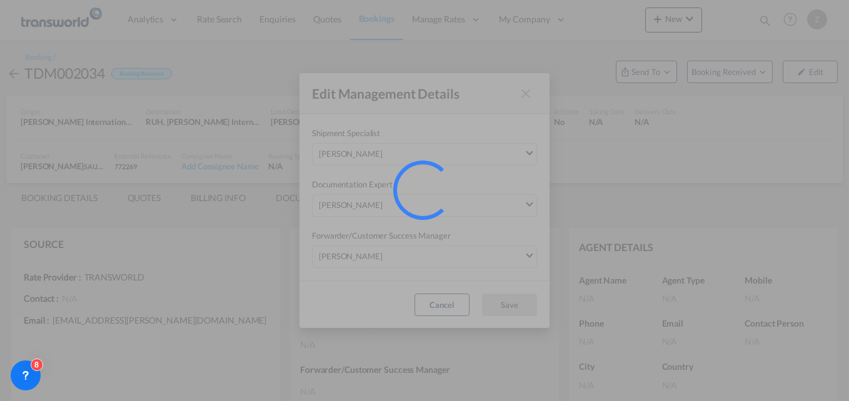
click at [489, 242] on div "Forwarder/Customer Success Manager [PERSON_NAME] [PERSON_NAME][EMAIL_ADDRESS][D…" at bounding box center [424, 242] width 225 height 51
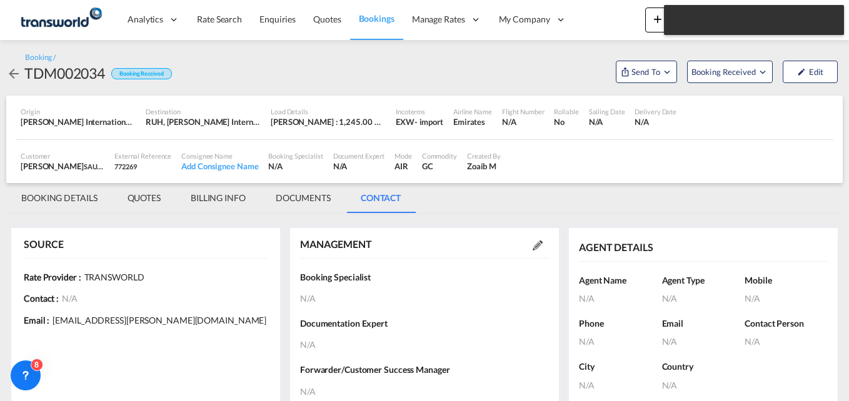
click at [489, 242] on div "Edit Management Details Shipment Specialist [PERSON_NAME] Shahil [EMAIL_ADDRESS…" at bounding box center [424, 200] width 849 height 401
click at [535, 247] on md-icon at bounding box center [538, 246] width 10 height 10
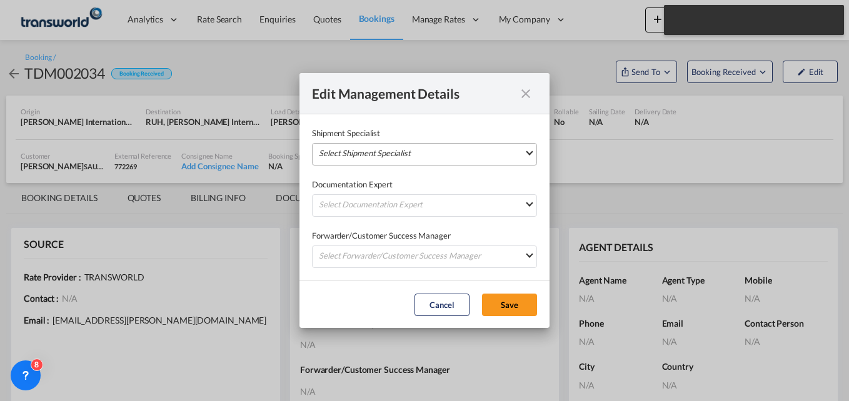
click at [390, 156] on md-select "Select Shipment Specialist [PERSON_NAME] W [PERSON_NAME][EMAIL_ADDRESS][PERSON_…" at bounding box center [424, 154] width 225 height 23
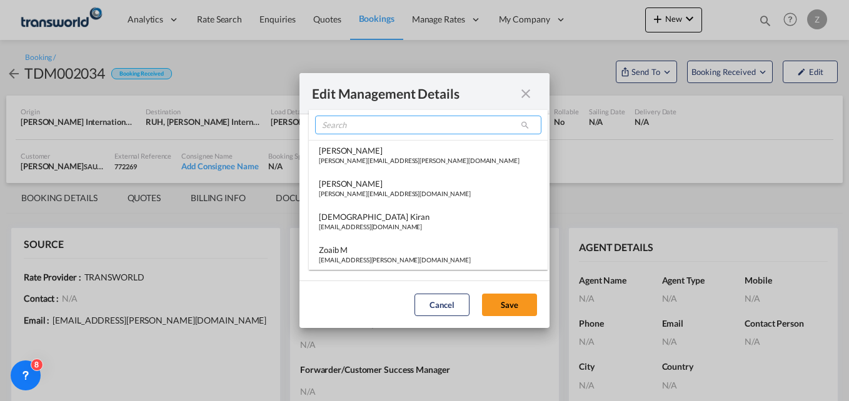
click at [363, 128] on input "search" at bounding box center [428, 125] width 226 height 19
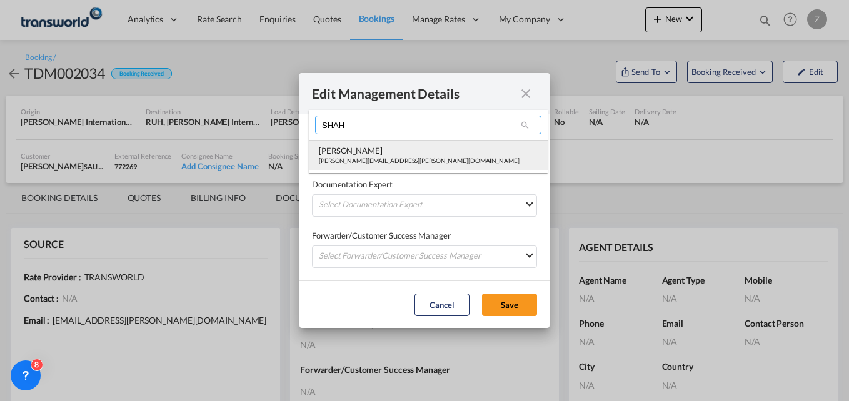
type input "SHAH"
click at [356, 156] on div "[PERSON_NAME][EMAIL_ADDRESS][PERSON_NAME][DOMAIN_NAME]" at bounding box center [419, 160] width 201 height 9
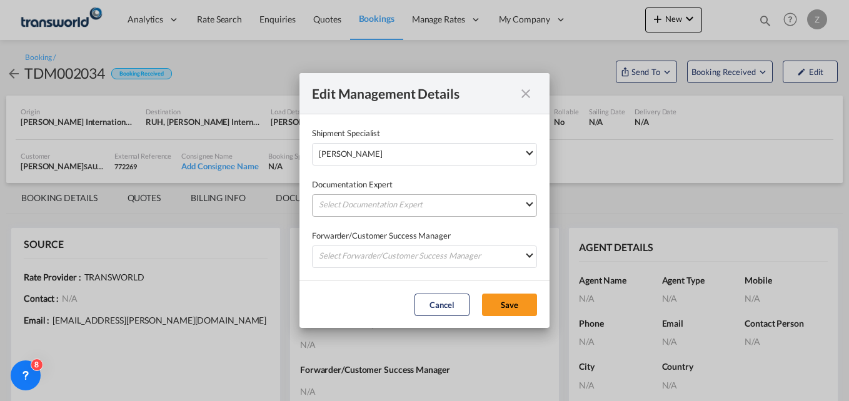
click at [336, 202] on md-select "Select Documentation Expert [PERSON_NAME] W [PERSON_NAME][EMAIL_ADDRESS][PERSON…" at bounding box center [424, 205] width 225 height 23
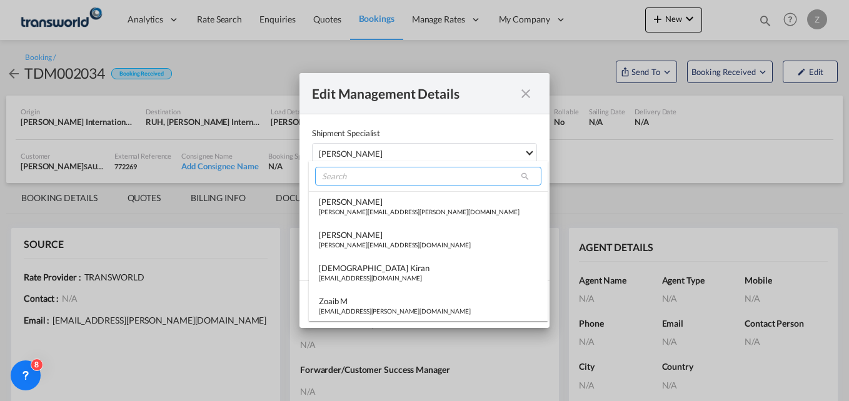
click at [341, 174] on input "search" at bounding box center [428, 176] width 226 height 19
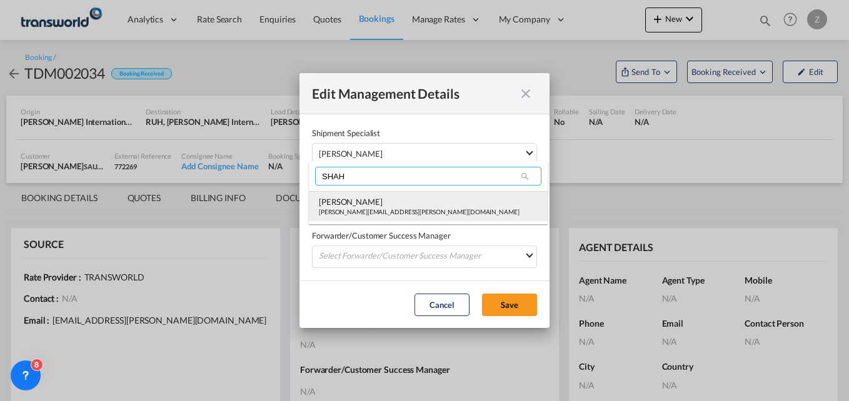
type input "SHAH"
click at [343, 212] on div "[PERSON_NAME][EMAIL_ADDRESS][PERSON_NAME][DOMAIN_NAME]" at bounding box center [419, 212] width 201 height 9
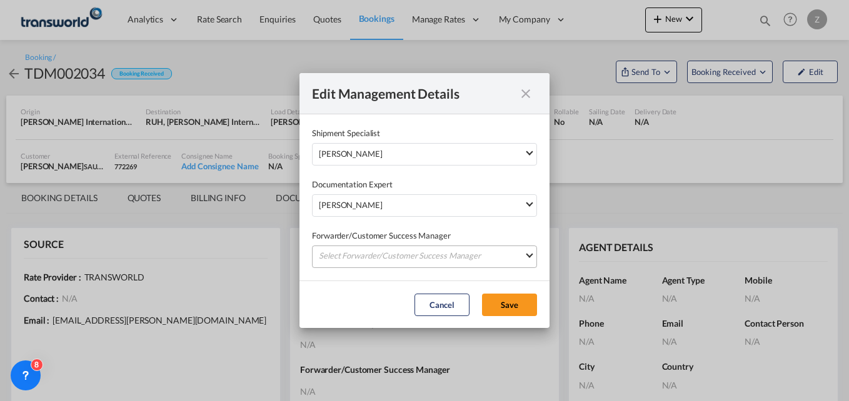
click at [341, 247] on md-select "Select Forwarder/Customer Success Manager [PERSON_NAME] [PERSON_NAME][EMAIL_ADD…" at bounding box center [424, 257] width 225 height 23
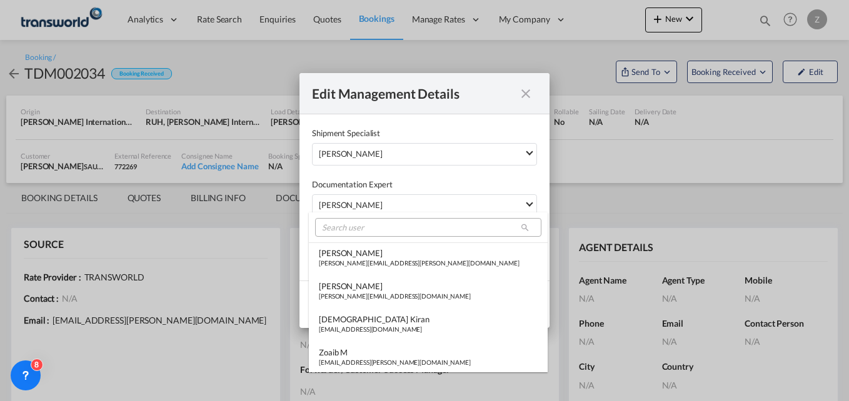
click at [346, 218] on md-select-header at bounding box center [428, 228] width 239 height 30
click at [341, 228] on input "search" at bounding box center [428, 227] width 226 height 19
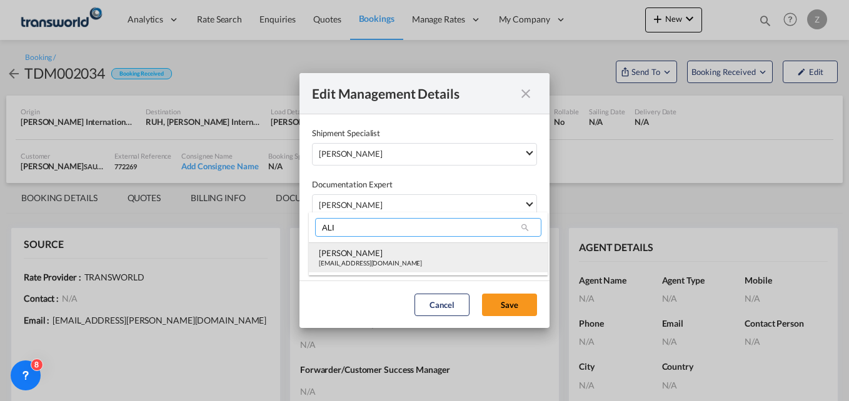
type input "ALI"
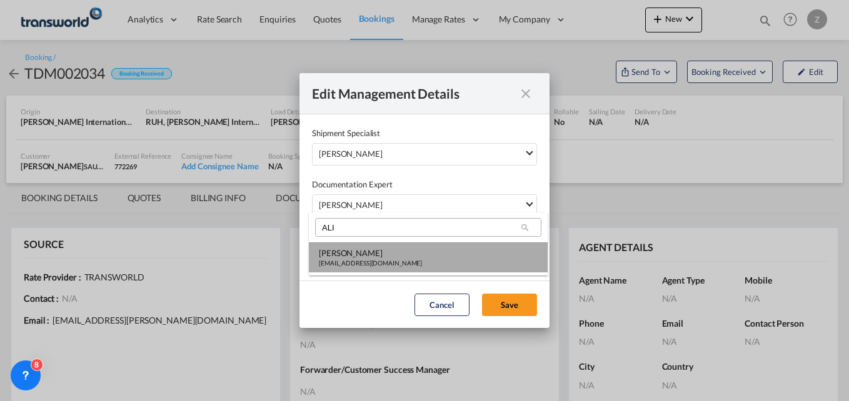
click at [337, 266] on div "[EMAIL_ADDRESS][DOMAIN_NAME]" at bounding box center [370, 263] width 103 height 9
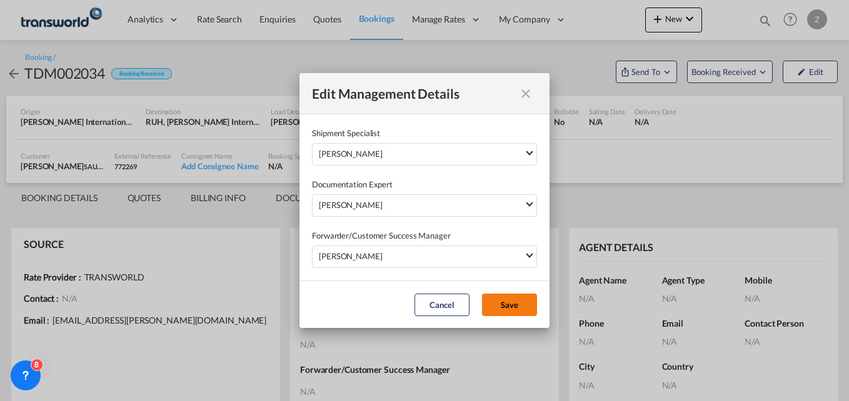
click at [498, 313] on button "Save" at bounding box center [509, 305] width 55 height 23
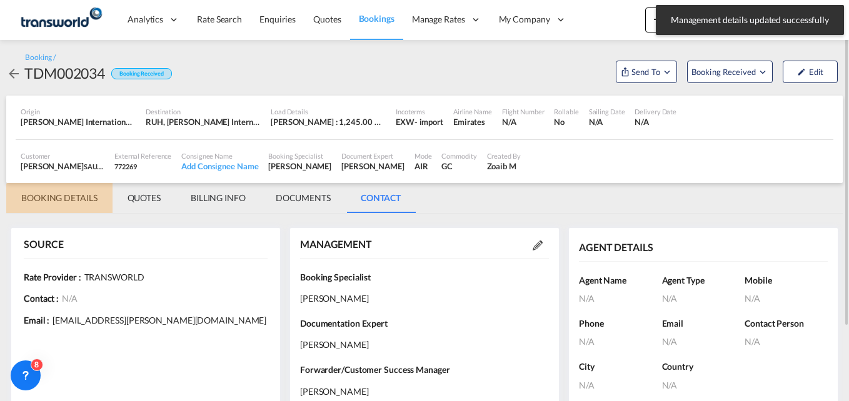
click at [92, 194] on md-tab-item "BOOKING DETAILS" at bounding box center [59, 198] width 106 height 30
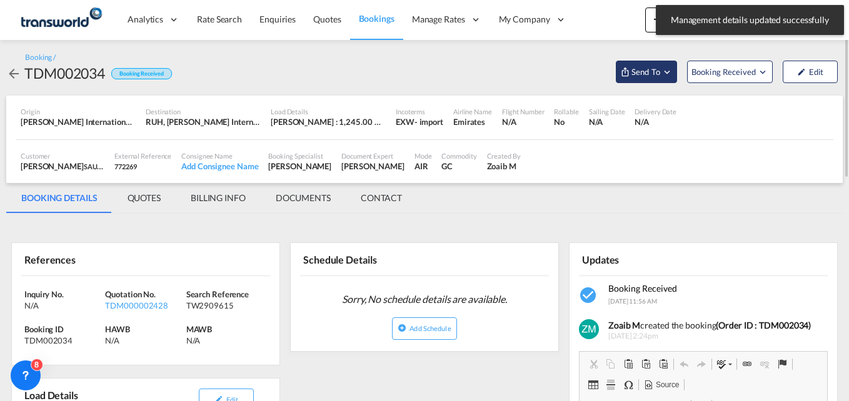
click at [634, 82] on button "Send To" at bounding box center [646, 72] width 61 height 23
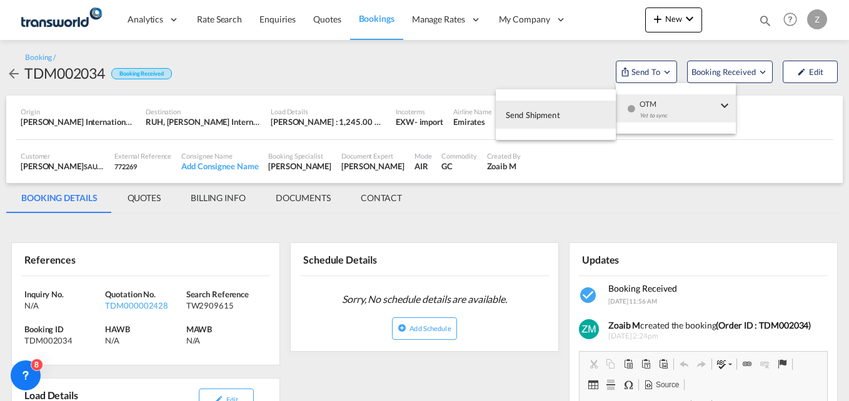
click at [558, 110] on span "Send Shipment" at bounding box center [533, 115] width 54 height 20
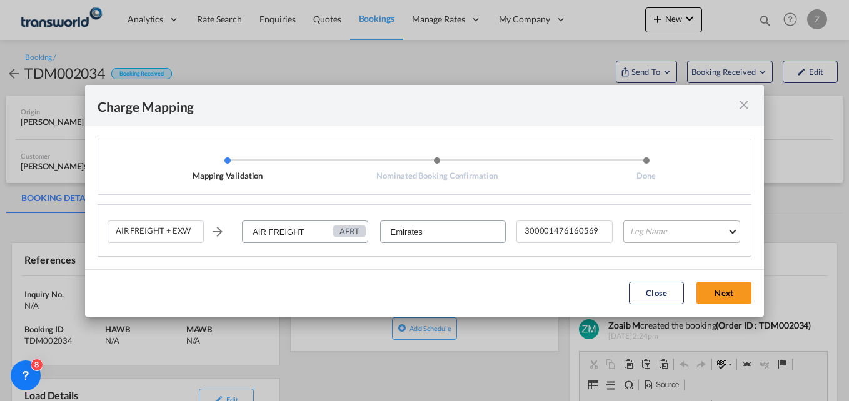
click at [654, 236] on md-select "Leg Name HANDLING ORIGIN HANDLING DESTINATION OTHERS TL PICK UP CUSTOMS ORIGIN …" at bounding box center [682, 232] width 117 height 23
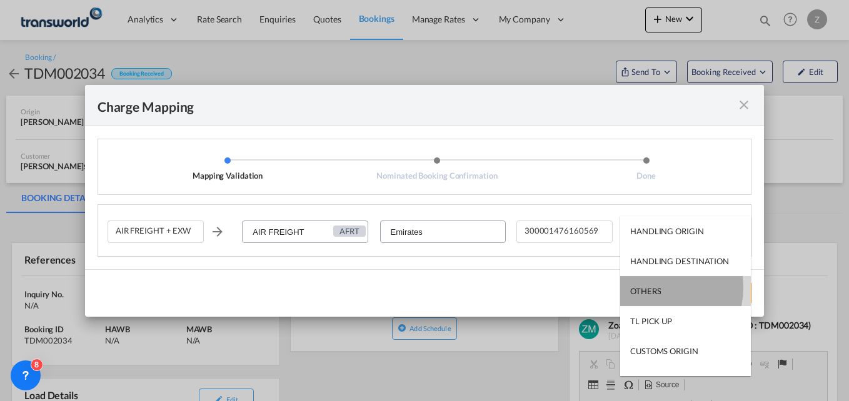
click at [649, 288] on div "OTHERS" at bounding box center [645, 291] width 31 height 11
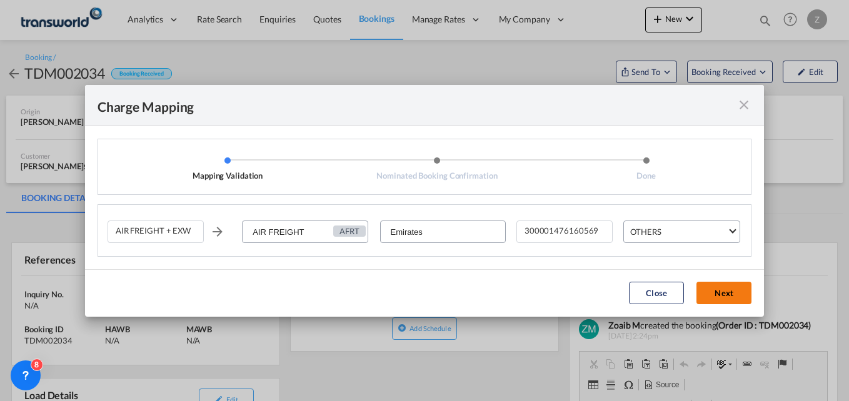
click at [734, 291] on button "Next" at bounding box center [724, 293] width 55 height 23
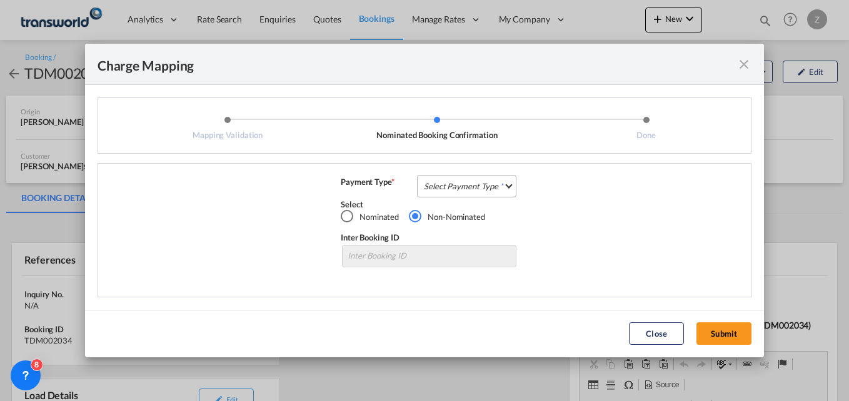
click at [450, 179] on md-select "Select Payment Type COLLECT PREPAID" at bounding box center [466, 186] width 99 height 23
click at [450, 179] on md-option "COLLECT" at bounding box center [470, 186] width 111 height 30
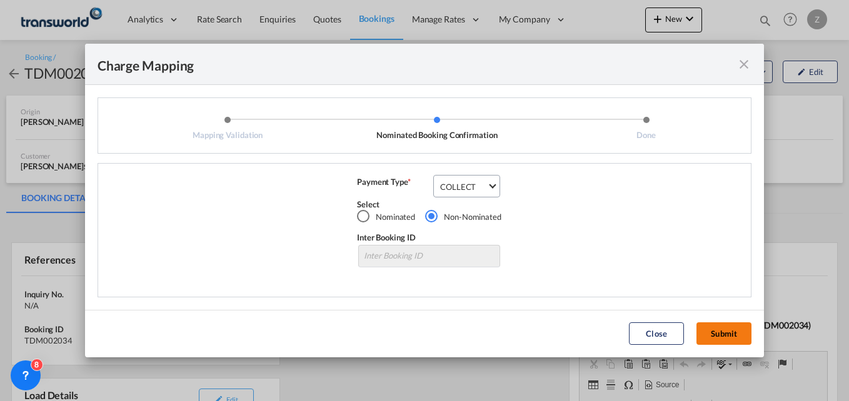
click at [735, 332] on button "Submit" at bounding box center [724, 334] width 55 height 23
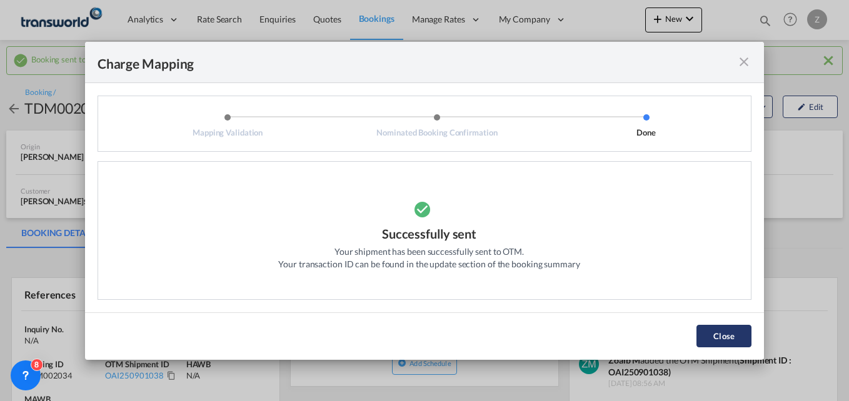
click at [710, 335] on button "Close" at bounding box center [724, 336] width 55 height 23
